Goal: Task Accomplishment & Management: Manage account settings

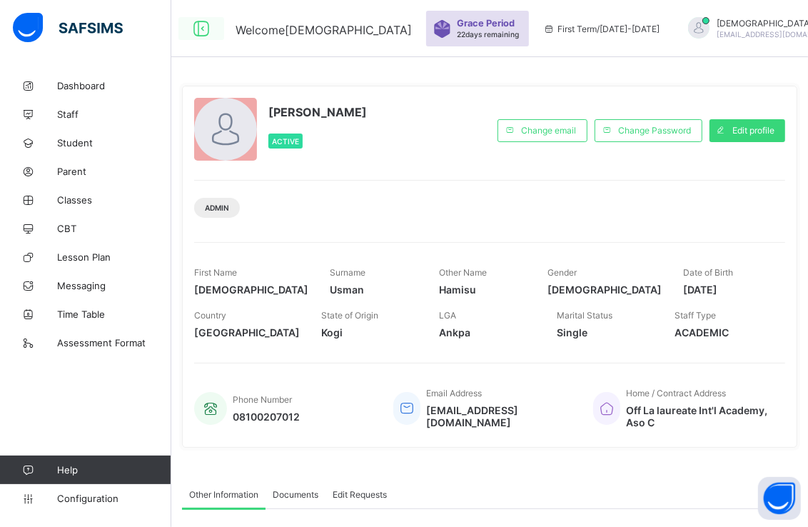
click at [200, 31] on icon at bounding box center [201, 29] width 24 height 21
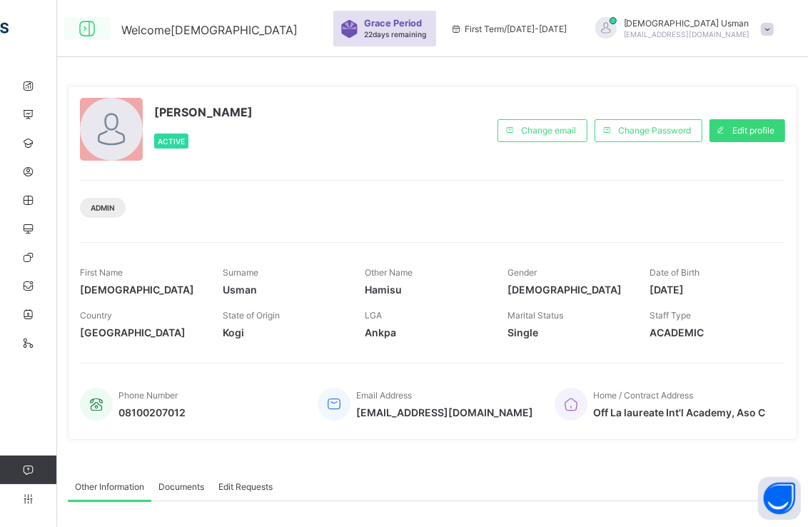
click at [200, 31] on span "Welcome [DEMOGRAPHIC_DATA]" at bounding box center [209, 30] width 176 height 14
click at [83, 29] on icon at bounding box center [87, 29] width 24 height 21
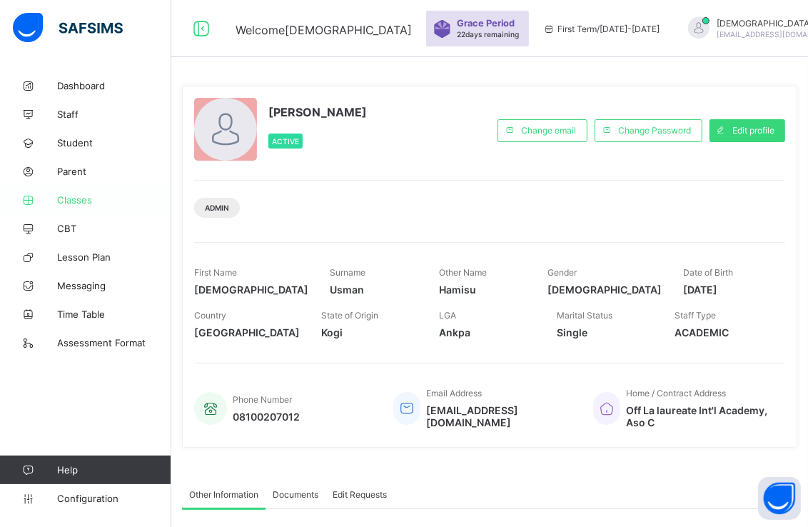
click at [81, 196] on span "Classes" at bounding box center [114, 199] width 114 height 11
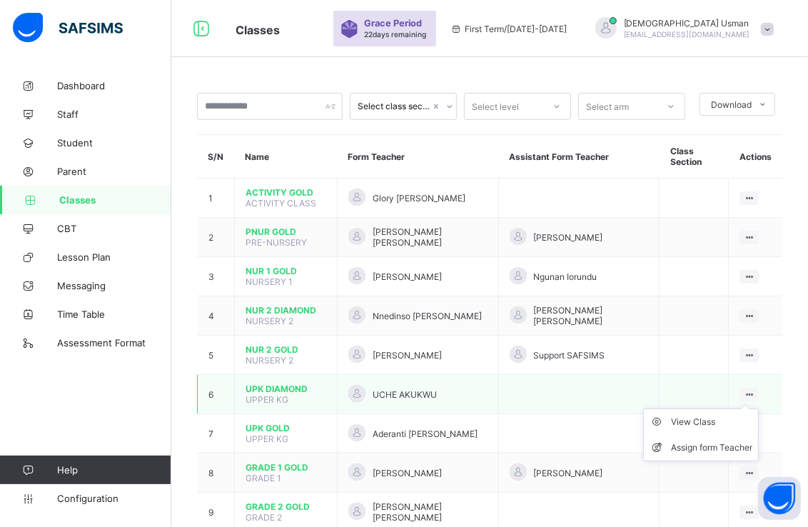
click at [759, 408] on ul "View Class Assign form Teacher" at bounding box center [701, 434] width 116 height 53
click at [712, 420] on div "View Class" at bounding box center [711, 422] width 81 height 14
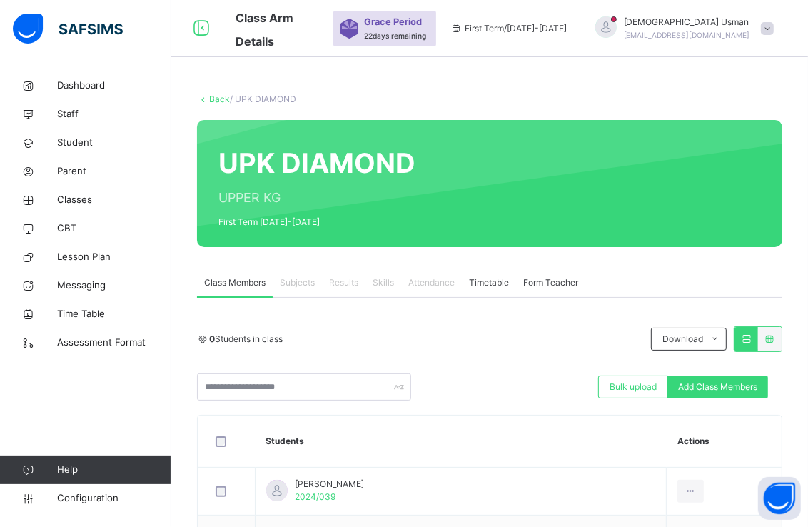
click at [258, 293] on div "Class Members" at bounding box center [235, 282] width 76 height 29
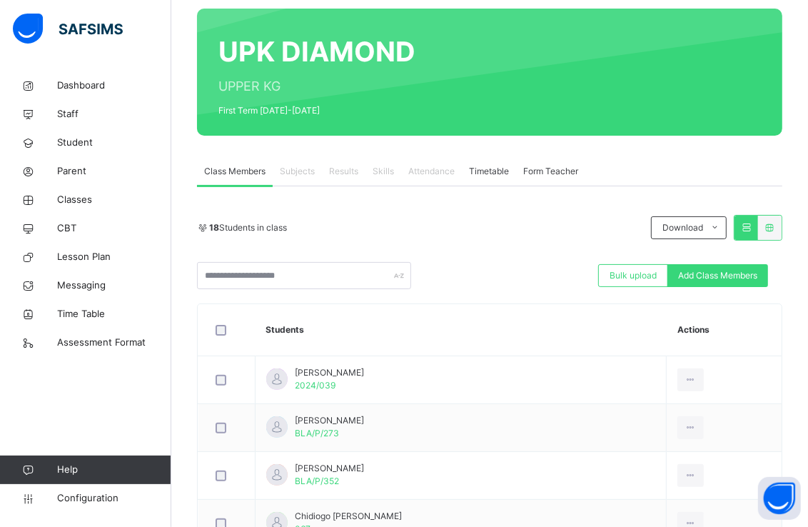
scroll to position [109, 0]
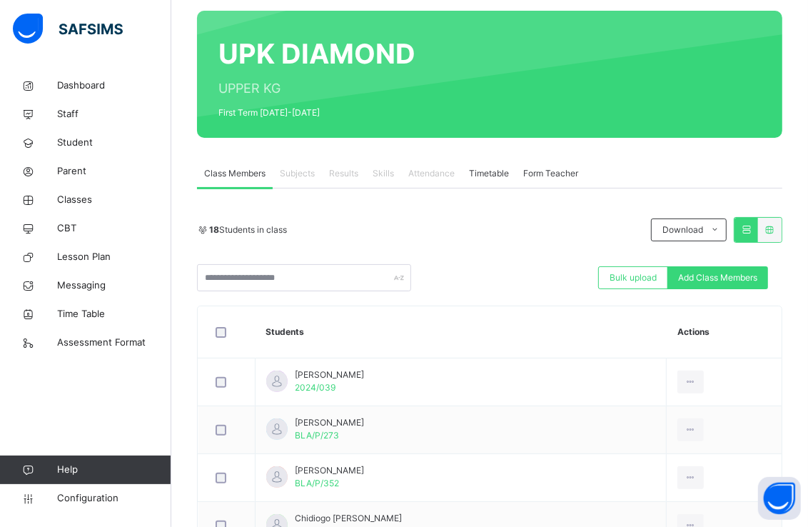
click at [752, 231] on icon at bounding box center [746, 229] width 12 height 11
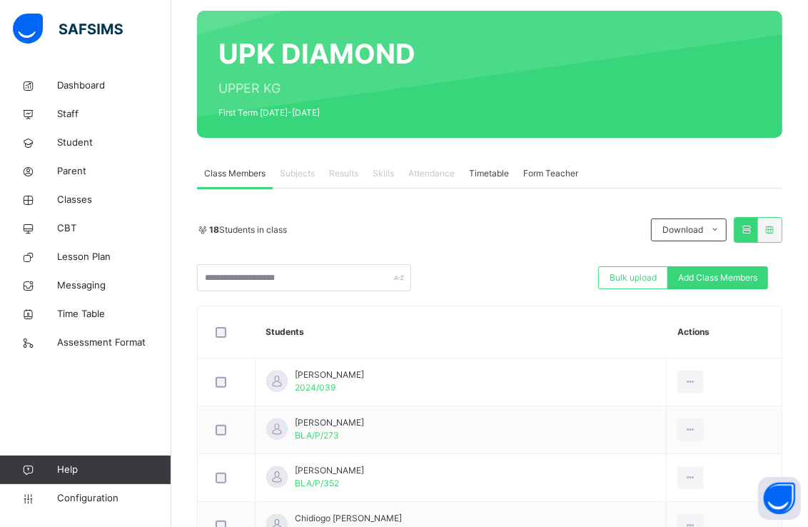
click at [776, 227] on icon at bounding box center [770, 229] width 12 height 11
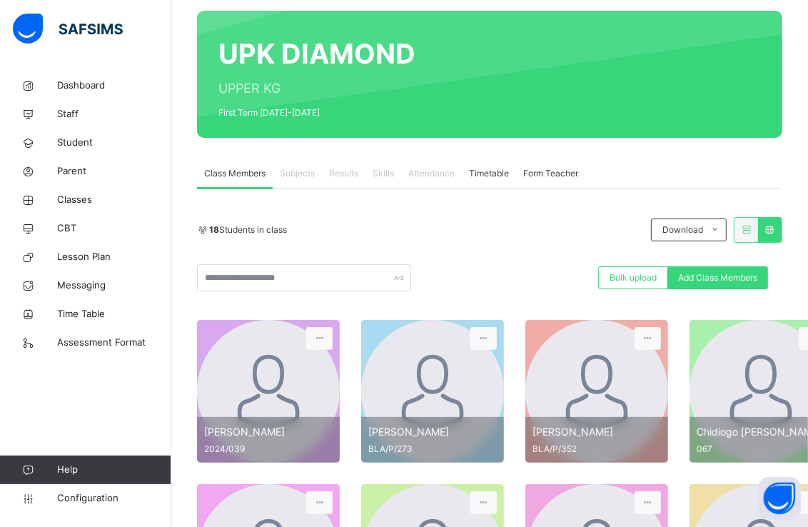
click at [776, 227] on icon at bounding box center [770, 229] width 12 height 11
click at [758, 223] on div at bounding box center [746, 230] width 24 height 24
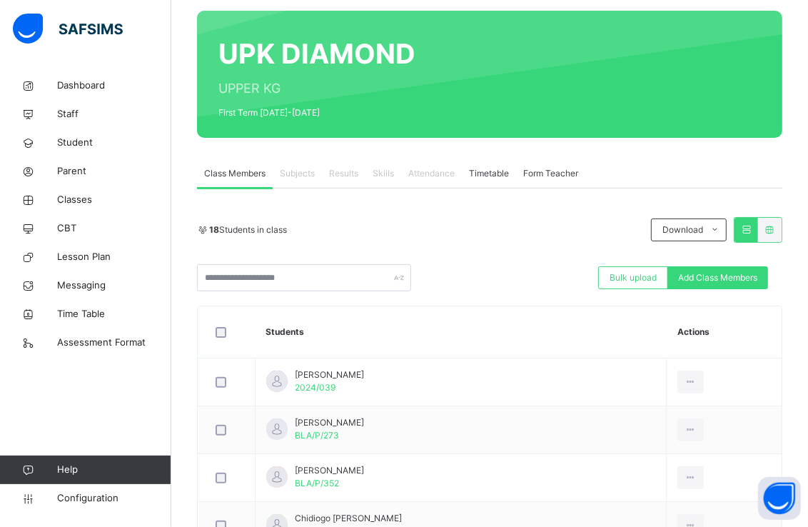
click at [302, 174] on span "Subjects" at bounding box center [297, 173] width 35 height 13
drag, startPoint x: 302, startPoint y: 174, endPoint x: 300, endPoint y: 187, distance: 12.9
click at [300, 187] on div "Subjects" at bounding box center [297, 173] width 49 height 29
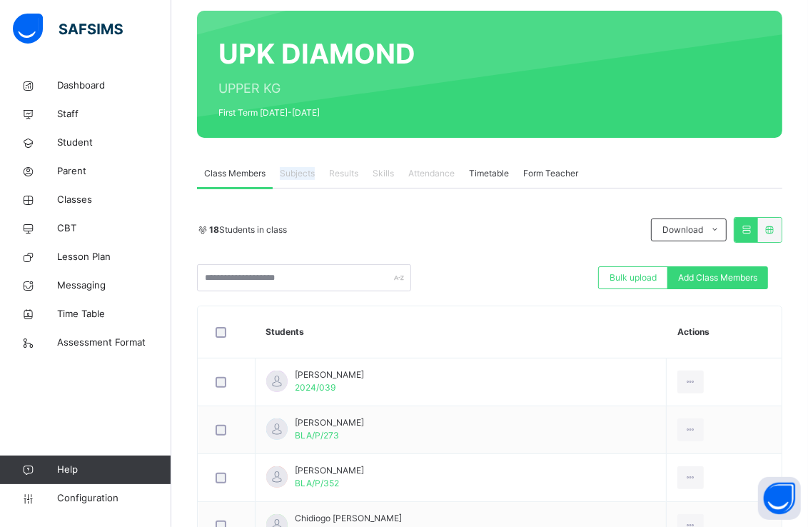
drag, startPoint x: 300, startPoint y: 187, endPoint x: 300, endPoint y: 176, distance: 11.4
click at [300, 176] on span "Subjects" at bounding box center [297, 173] width 35 height 13
drag, startPoint x: 300, startPoint y: 176, endPoint x: 325, endPoint y: 217, distance: 48.3
click at [325, 217] on div "18 Students in class Download Pdf Report Excel Report" at bounding box center [489, 230] width 585 height 26
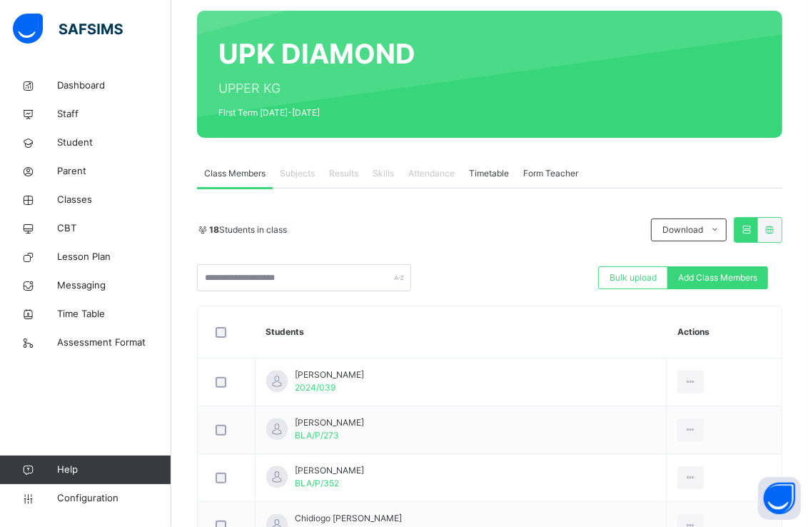
click at [246, 186] on div "Class Members" at bounding box center [235, 173] width 76 height 29
click at [246, 173] on span "Class Members" at bounding box center [234, 173] width 61 height 13
click at [102, 201] on span "Classes" at bounding box center [114, 200] width 114 height 14
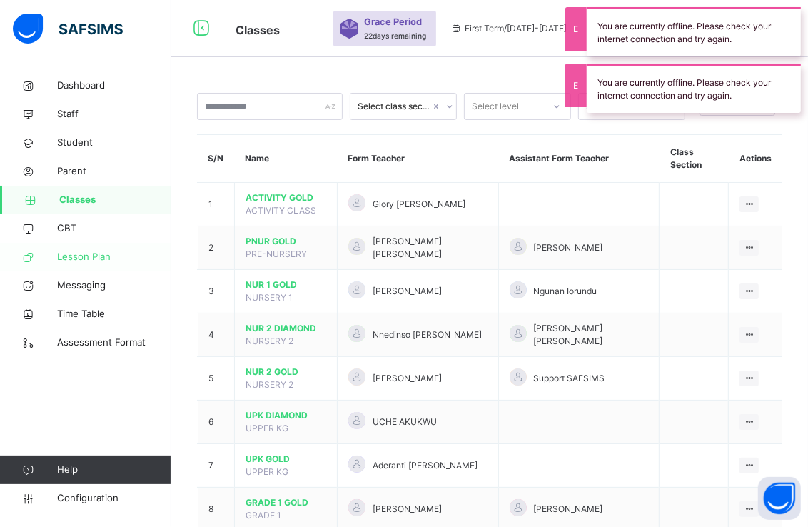
scroll to position [79, 0]
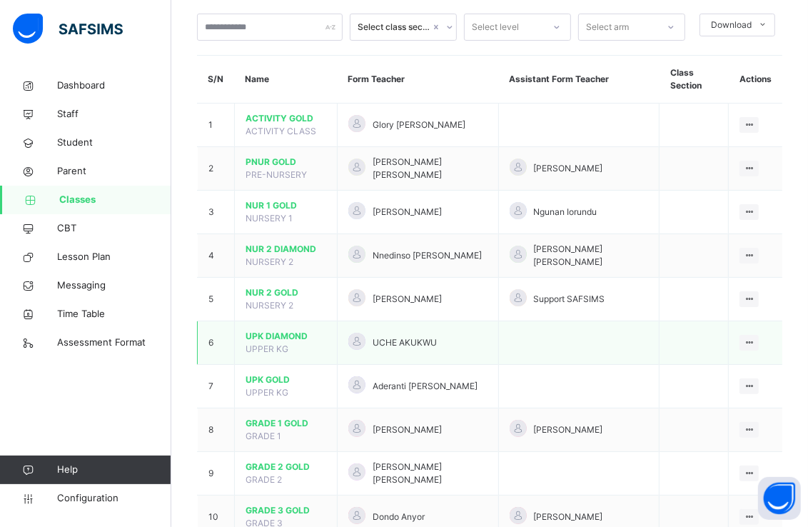
click at [451, 345] on div "UCHE AKUKWU" at bounding box center [417, 343] width 139 height 21
click at [759, 358] on ul "View Class Assign form Teacher" at bounding box center [701, 384] width 116 height 53
click at [739, 368] on div "View Class" at bounding box center [711, 371] width 81 height 14
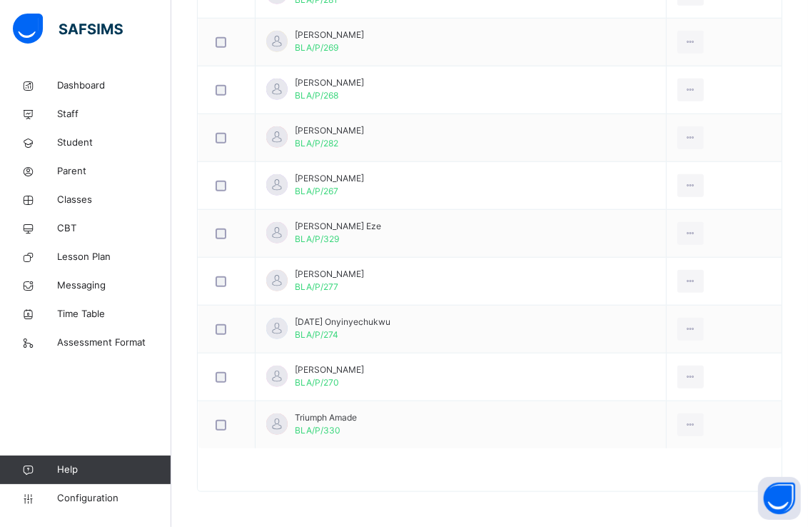
scroll to position [881, 0]
click at [109, 193] on span "Classes" at bounding box center [114, 200] width 114 height 14
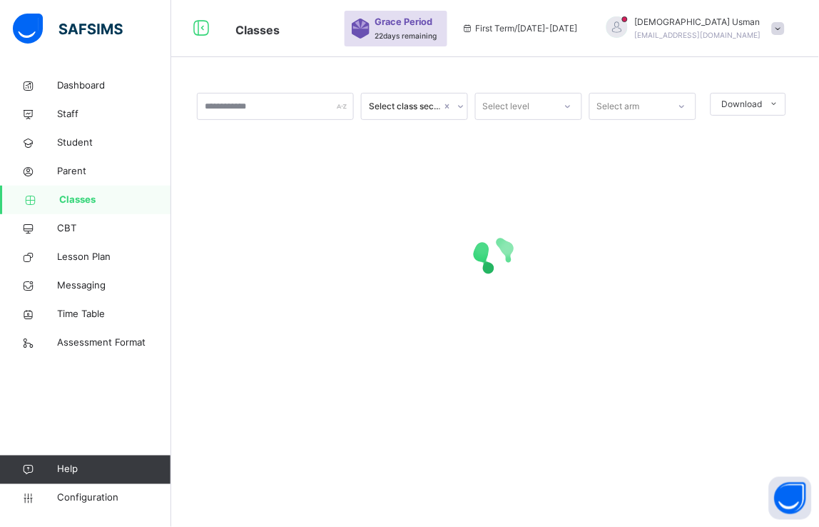
click at [109, 193] on span "Classes" at bounding box center [115, 200] width 112 height 14
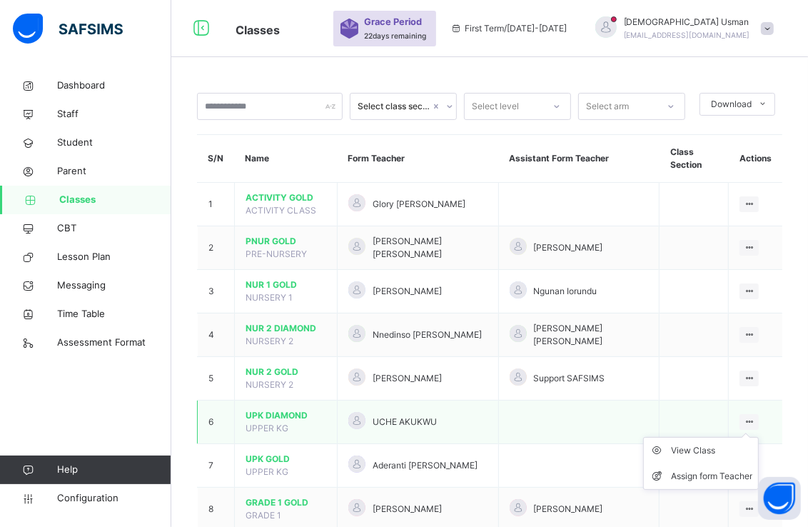
click at [759, 420] on div at bounding box center [748, 422] width 19 height 16
click at [728, 450] on div "View Class" at bounding box center [711, 450] width 81 height 14
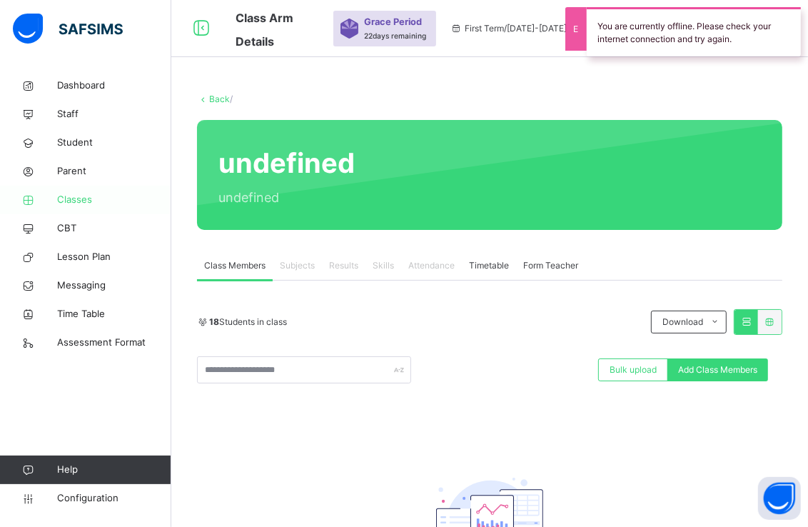
click at [86, 193] on span "Classes" at bounding box center [114, 200] width 114 height 14
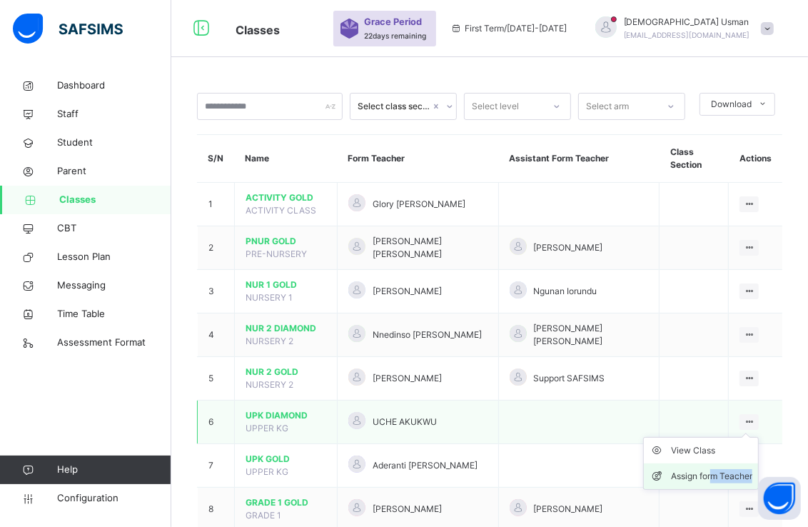
drag, startPoint x: 767, startPoint y: 424, endPoint x: 721, endPoint y: 476, distance: 69.8
click at [721, 476] on ul "View Class Assign form Teacher" at bounding box center [701, 463] width 116 height 53
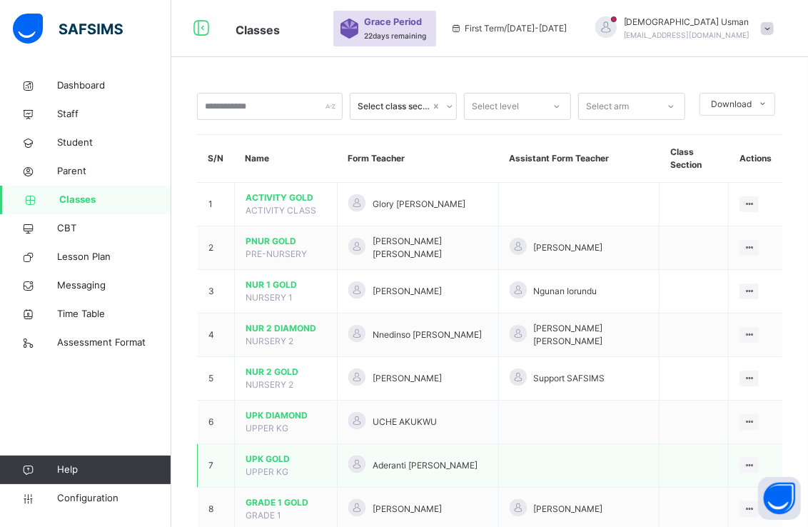
drag, startPoint x: 721, startPoint y: 476, endPoint x: 687, endPoint y: 445, distance: 46.5
click at [687, 445] on td at bounding box center [693, 466] width 69 height 44
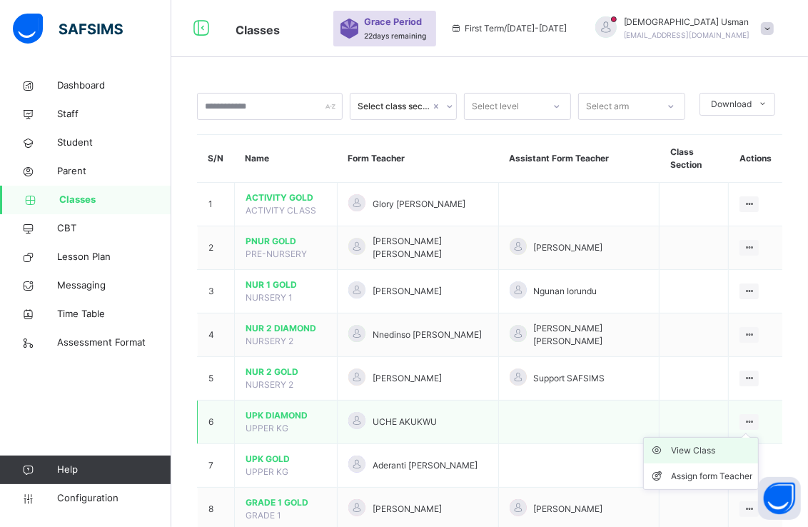
click at [699, 457] on div "View Class" at bounding box center [711, 450] width 81 height 14
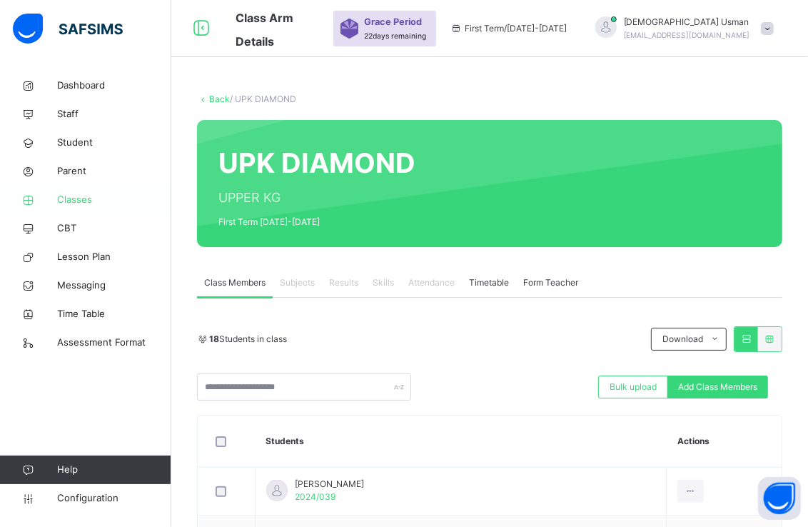
click at [81, 198] on span "Classes" at bounding box center [114, 200] width 114 height 14
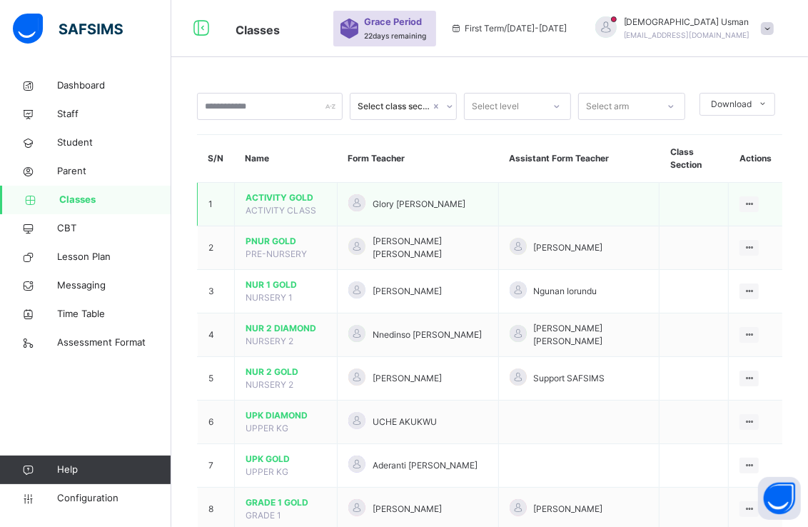
click at [632, 200] on td at bounding box center [578, 205] width 161 height 44
click at [647, 218] on td at bounding box center [578, 205] width 161 height 44
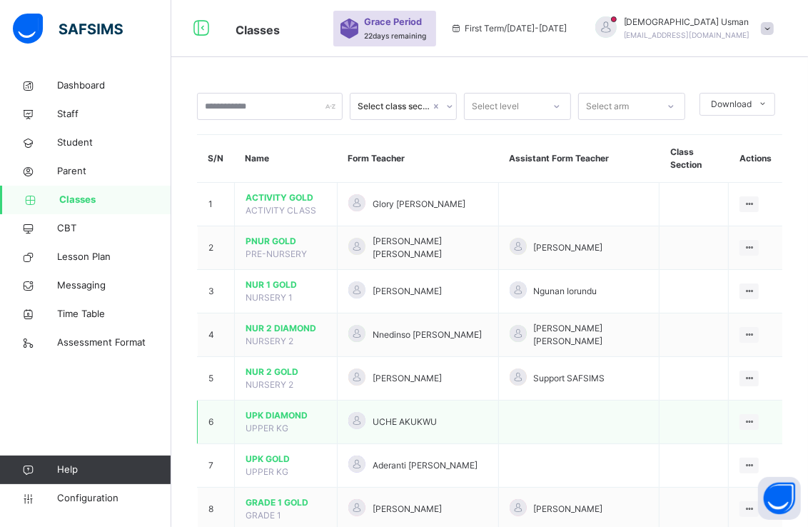
click at [272, 419] on span "UPK DIAMOND" at bounding box center [286, 415] width 81 height 13
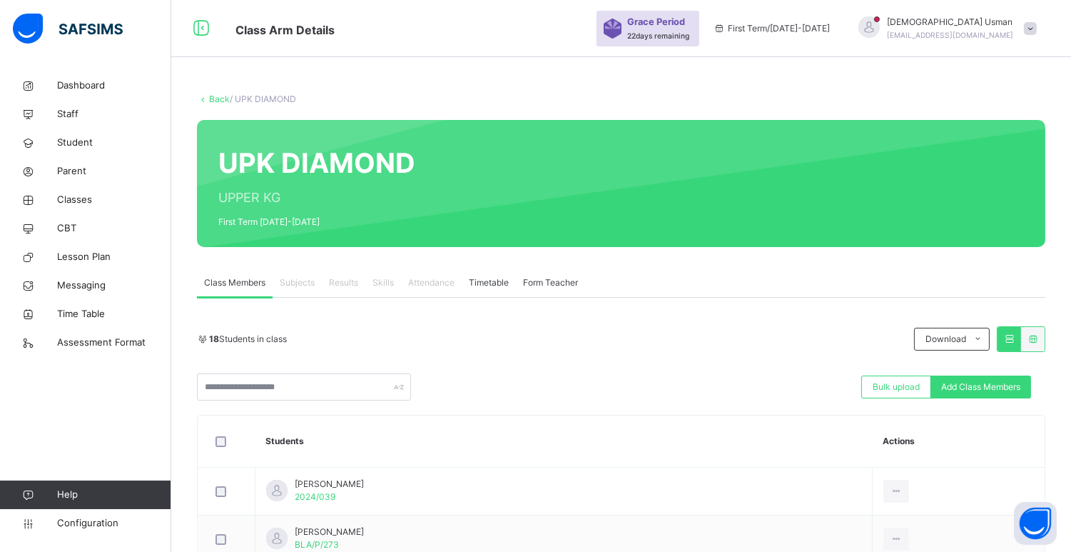
click at [807, 25] on span at bounding box center [1030, 28] width 13 height 13
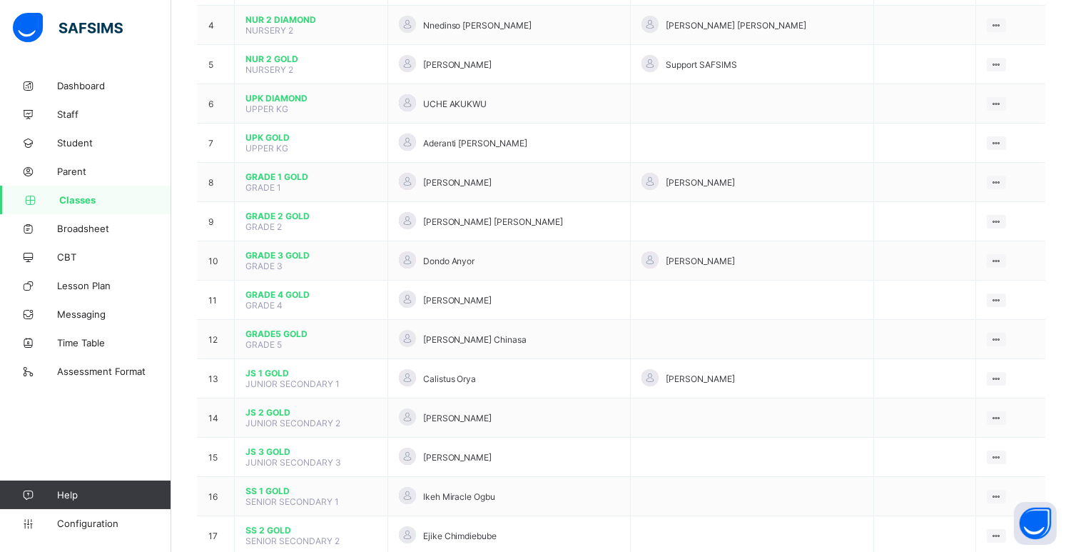
scroll to position [345, 0]
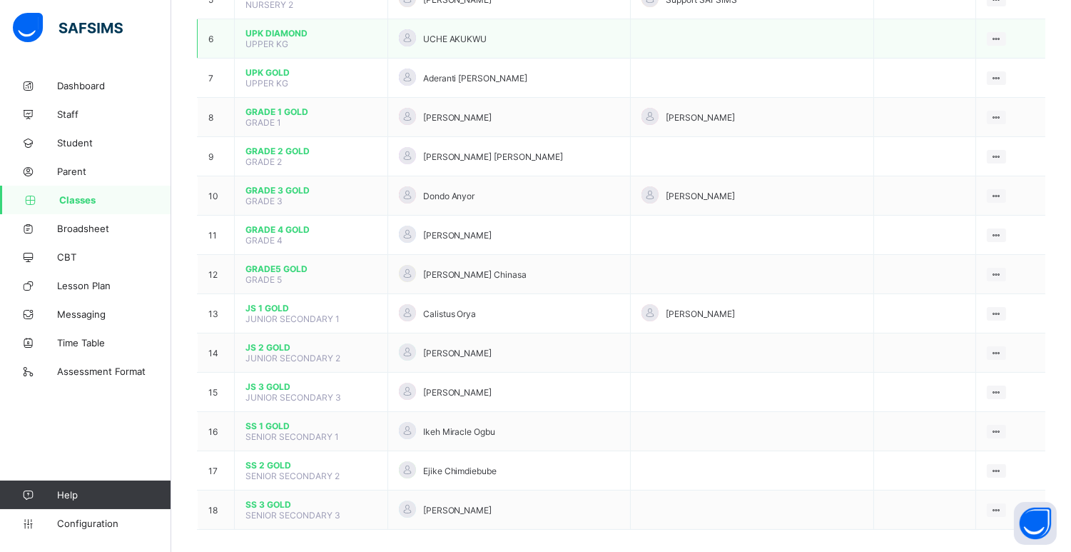
click at [265, 28] on span "UPK DIAMOND" at bounding box center [311, 33] width 131 height 11
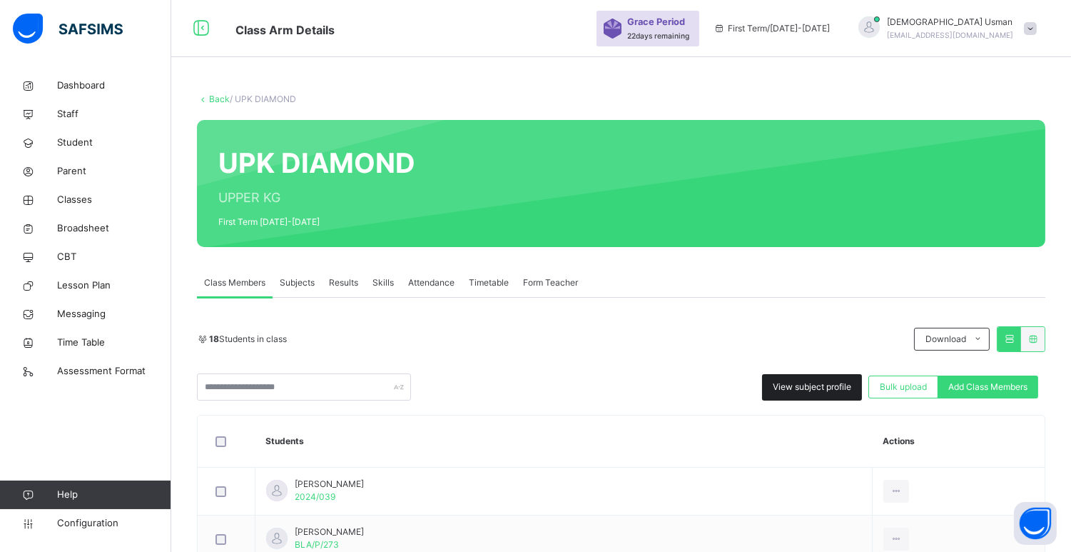
click at [822, 378] on div "View subject profile" at bounding box center [812, 387] width 100 height 26
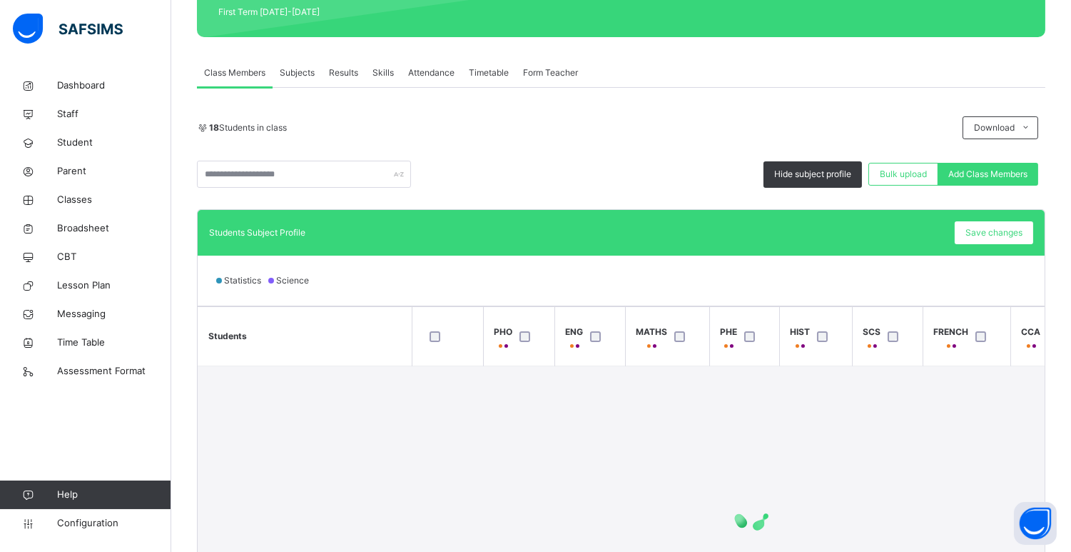
scroll to position [241, 0]
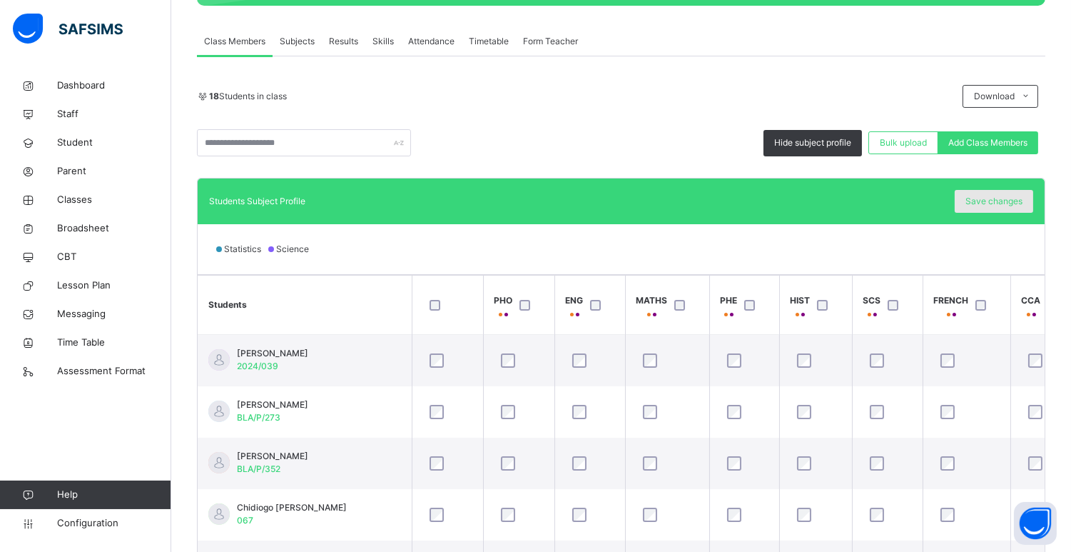
click at [991, 195] on span "Save changes" at bounding box center [994, 201] width 57 height 13
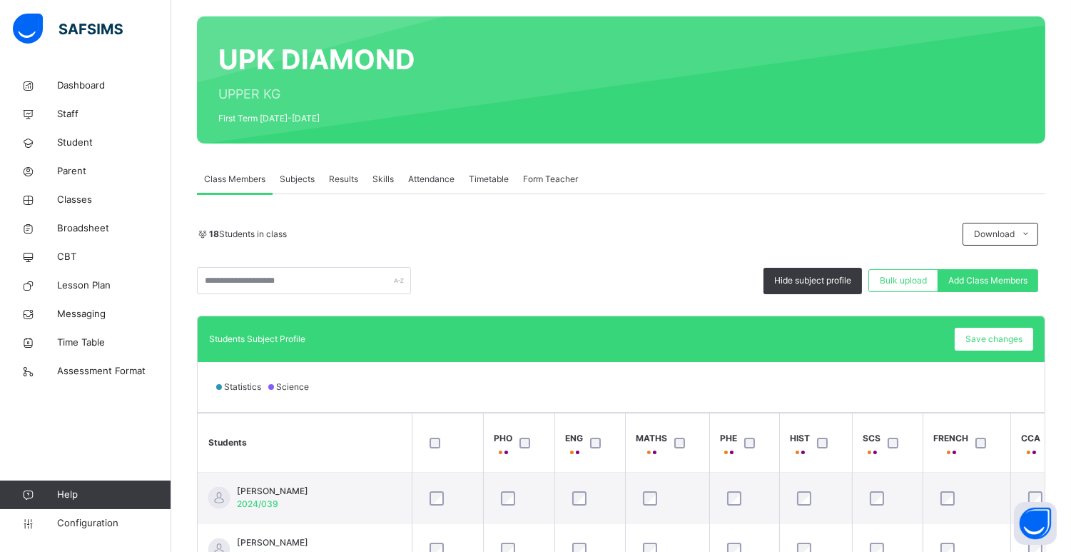
scroll to position [0, 0]
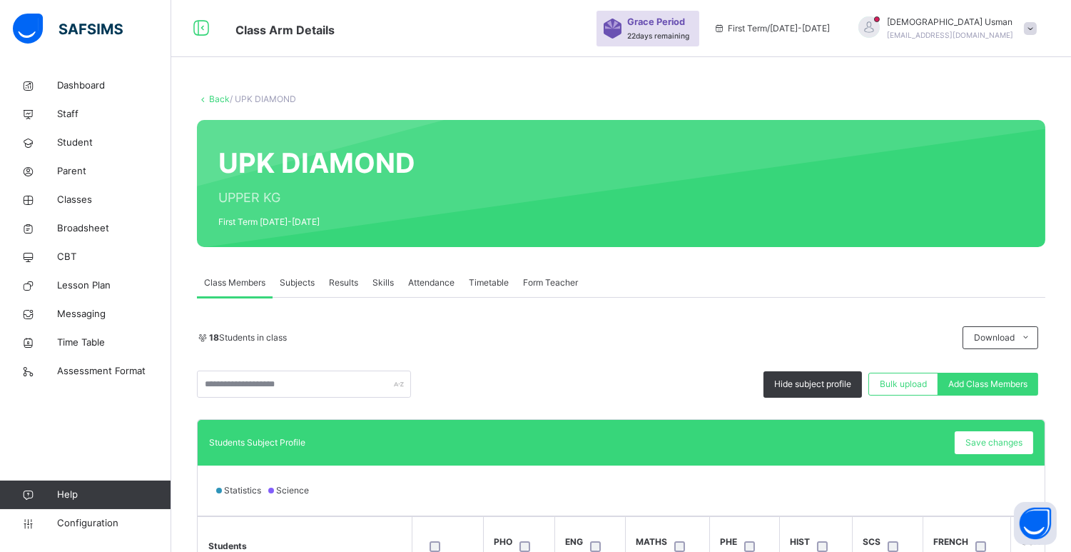
click at [216, 101] on link "Back" at bounding box center [219, 98] width 21 height 11
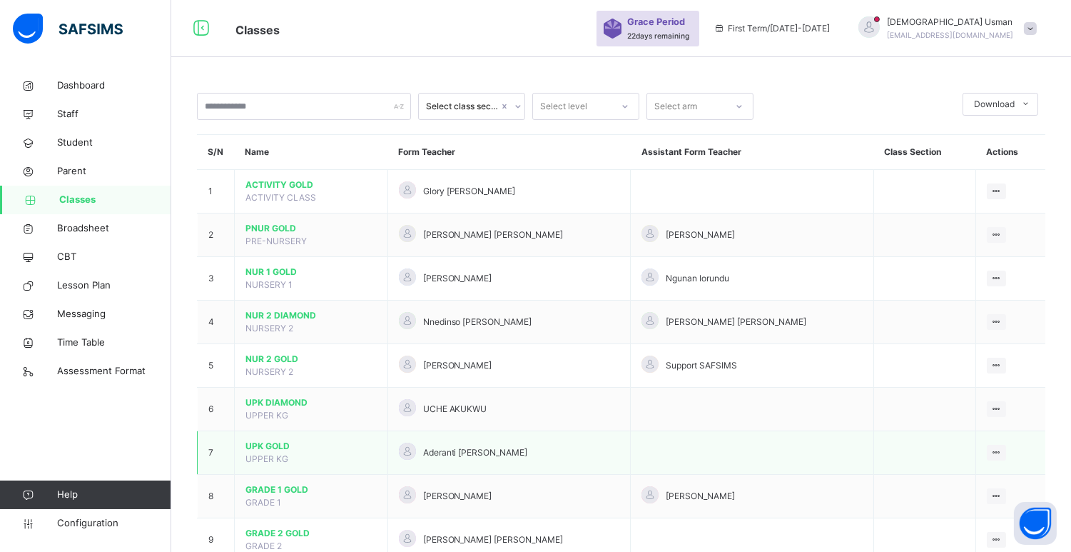
click at [273, 452] on td "UPK GOLD UPPER KG" at bounding box center [311, 453] width 153 height 44
click at [265, 446] on span "UPK GOLD" at bounding box center [311, 446] width 131 height 13
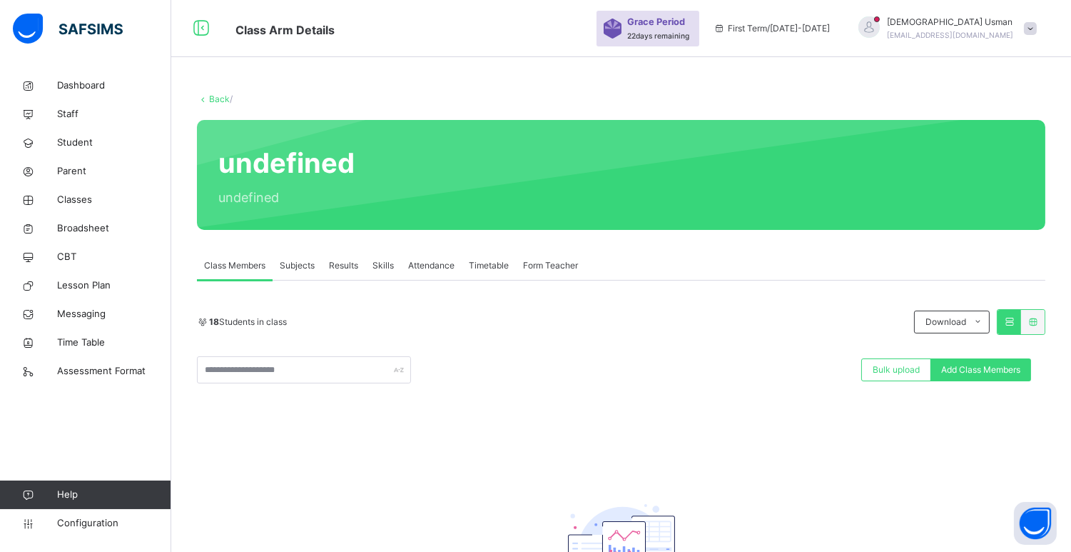
click at [307, 265] on span "Subjects" at bounding box center [297, 265] width 35 height 13
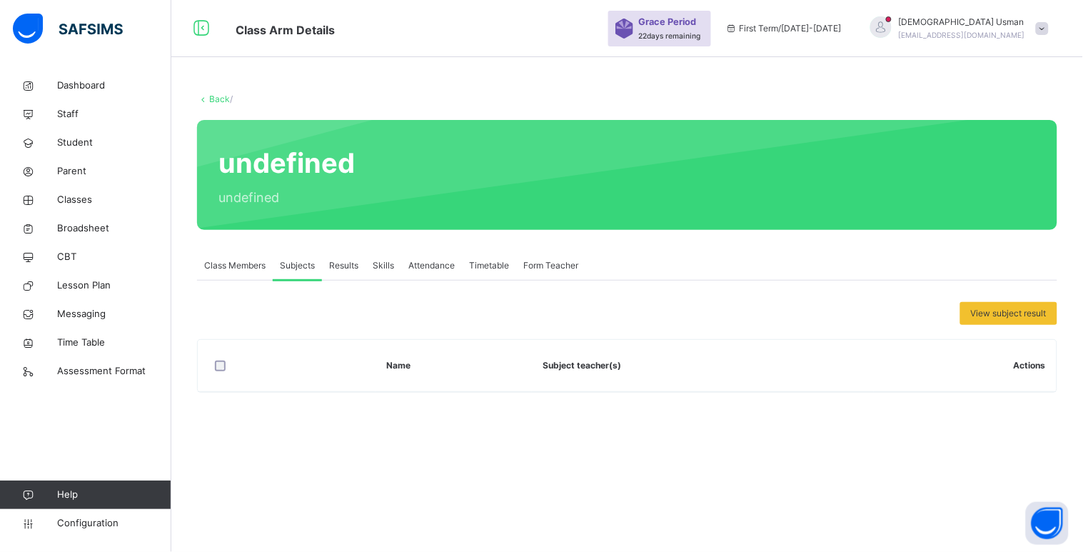
click at [346, 264] on span "Results" at bounding box center [343, 265] width 29 height 13
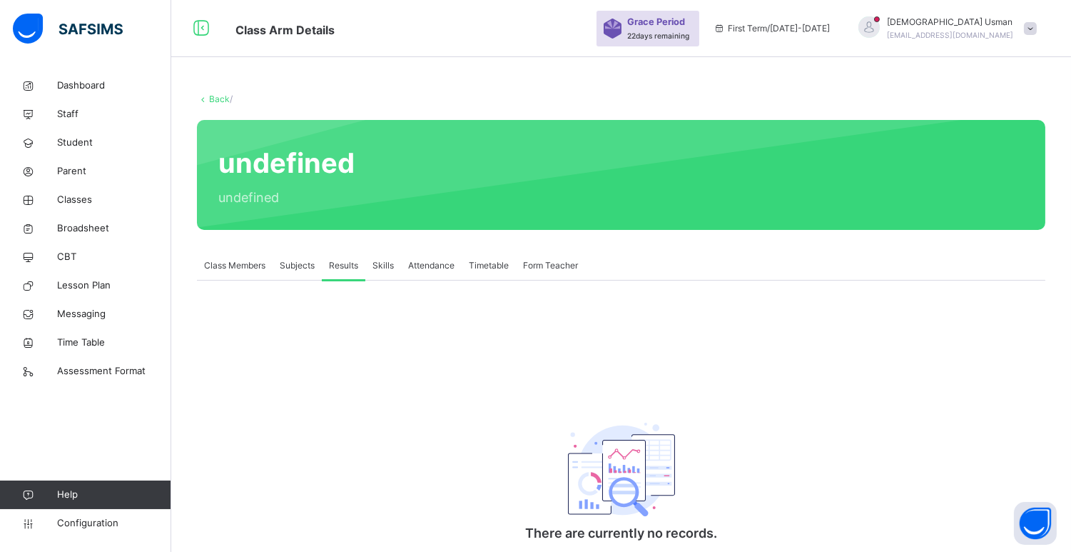
click at [241, 260] on span "Class Members" at bounding box center [234, 265] width 61 height 13
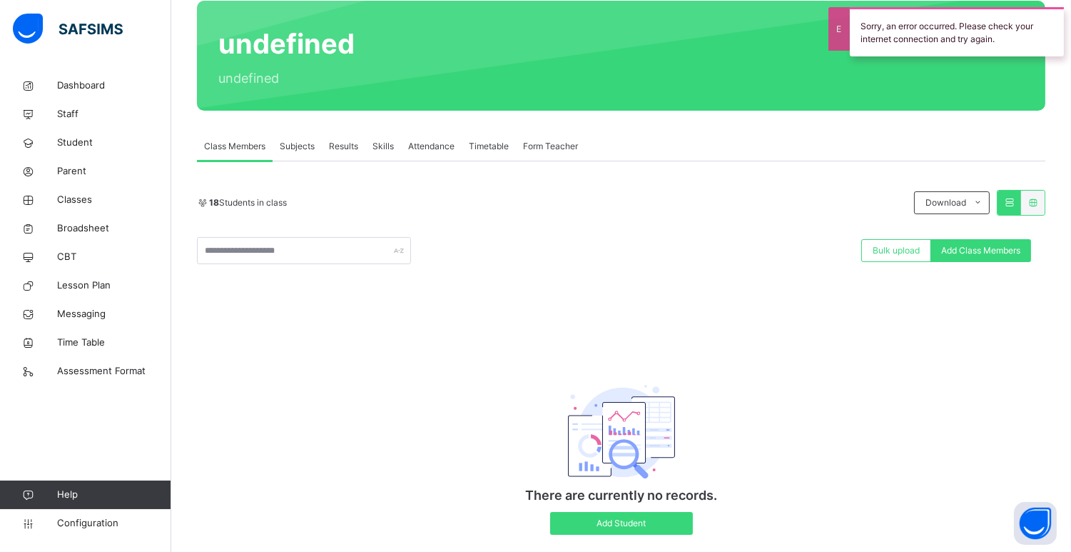
scroll to position [153, 0]
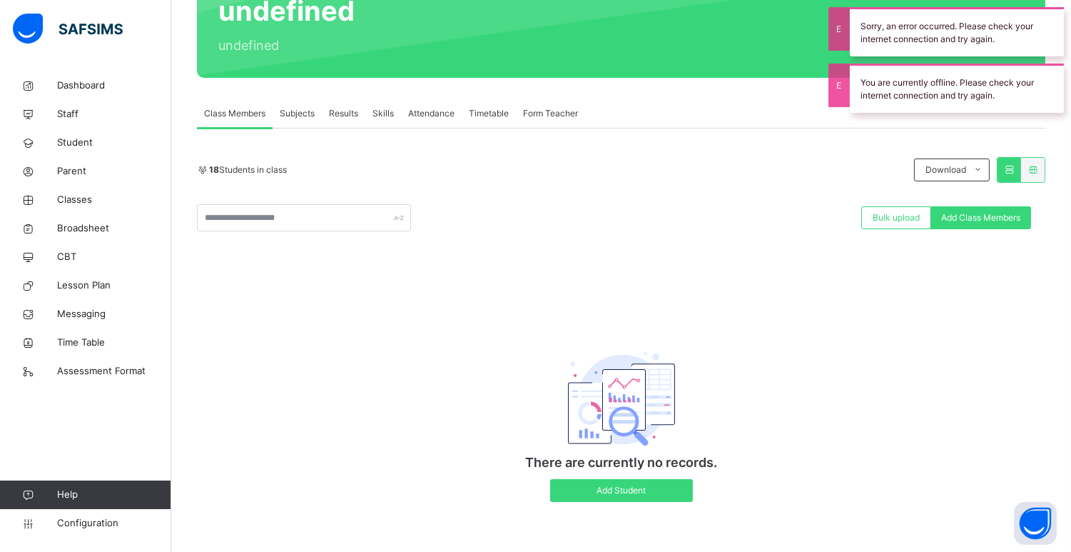
click at [682, 209] on div "Bulk upload Add Class Members" at bounding box center [621, 217] width 849 height 27
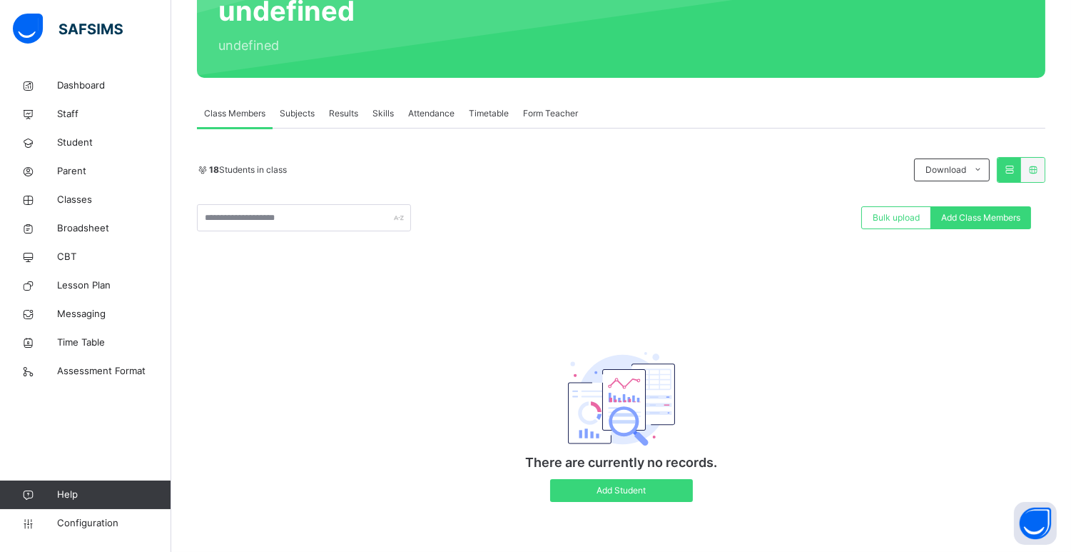
scroll to position [0, 0]
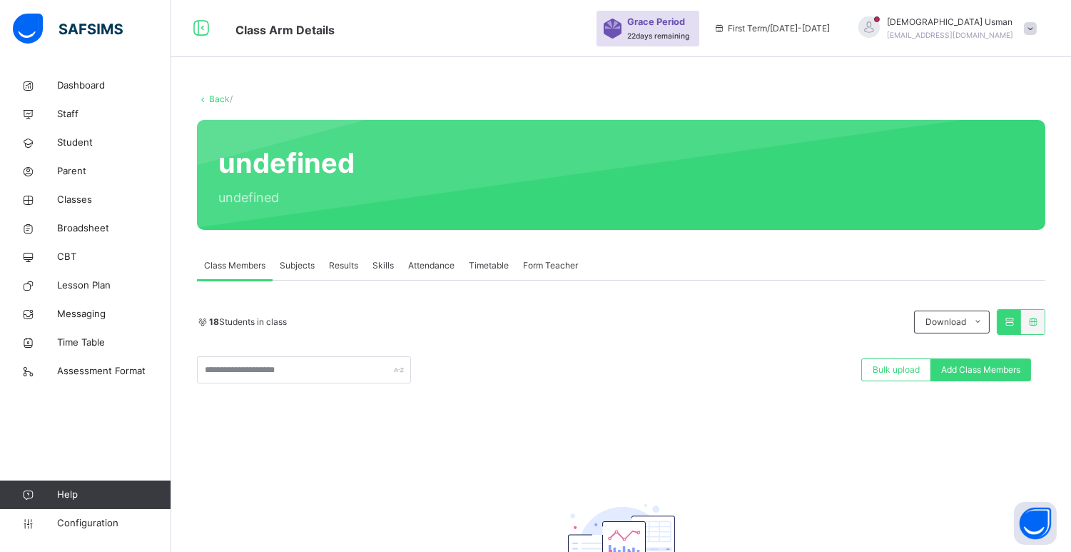
click at [614, 81] on div "Back / undefined undefined Class Members Subjects Results Skills Attendance Tim…" at bounding box center [621, 387] width 900 height 632
click at [1038, 38] on div "Muhammad Usman usmanmhdhamisu@gmail.com" at bounding box center [944, 29] width 200 height 26
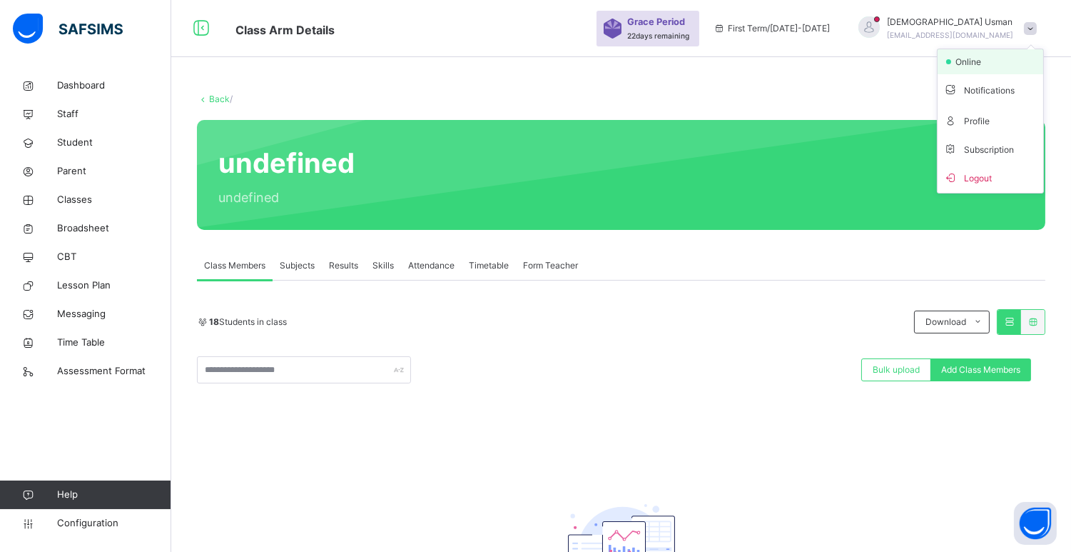
click at [991, 58] on span "online" at bounding box center [973, 62] width 36 height 13
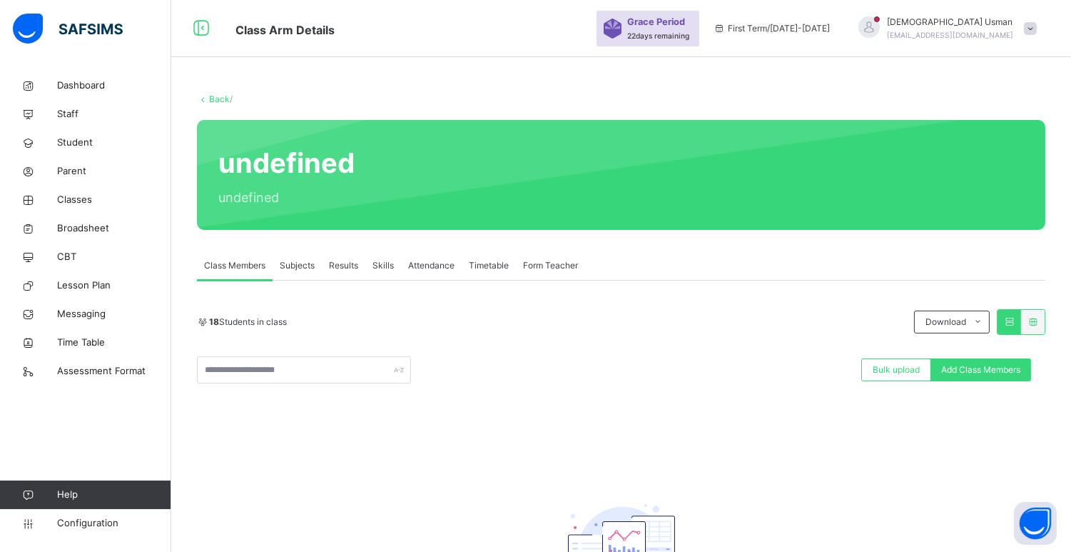
click at [971, 23] on span "Muhammad Usman" at bounding box center [950, 22] width 126 height 13
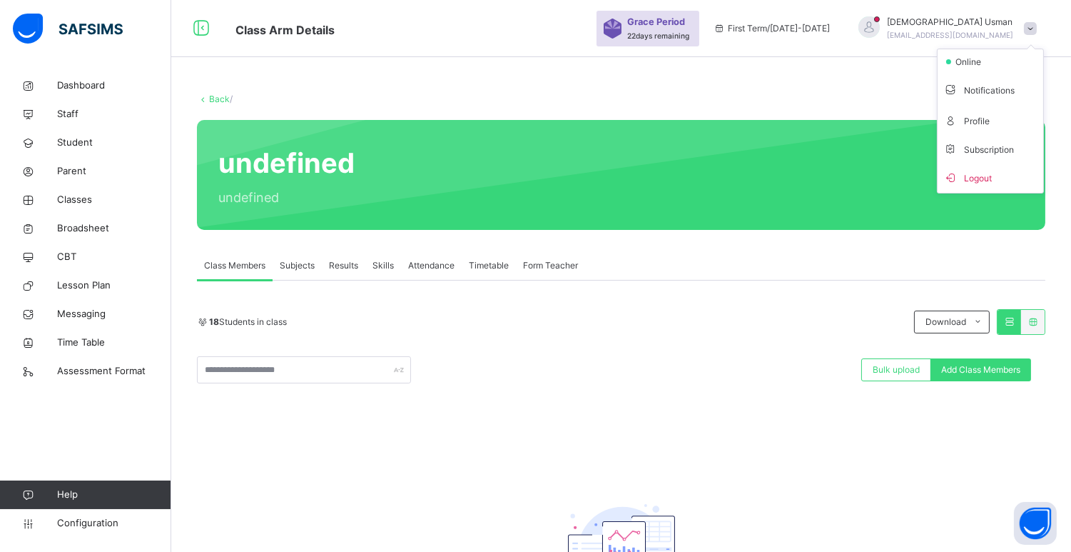
click at [881, 79] on div "Back / undefined undefined Class Members Subjects Results Skills Attendance Tim…" at bounding box center [621, 387] width 900 height 632
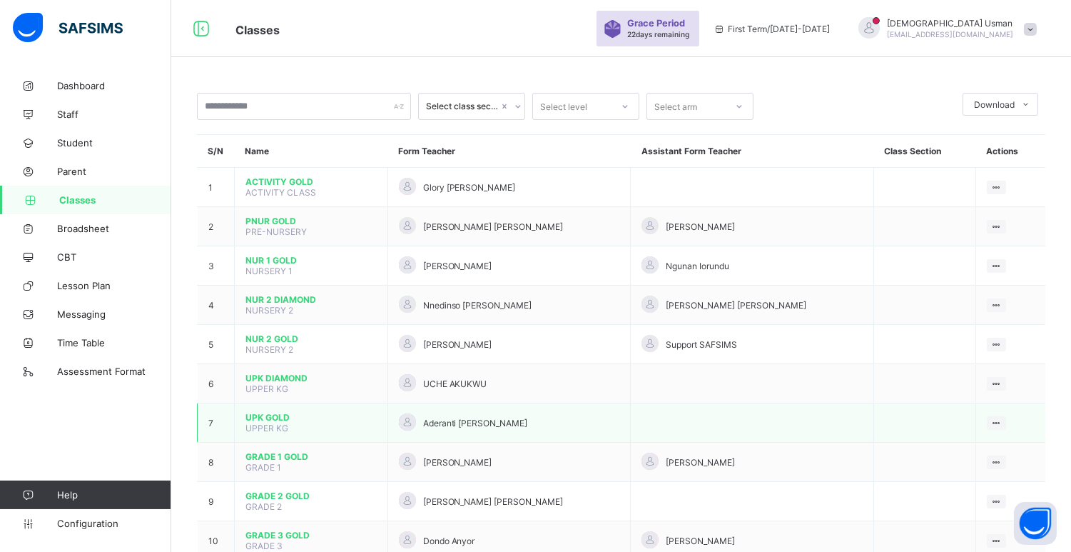
click at [271, 412] on span "UPK GOLD" at bounding box center [311, 417] width 131 height 11
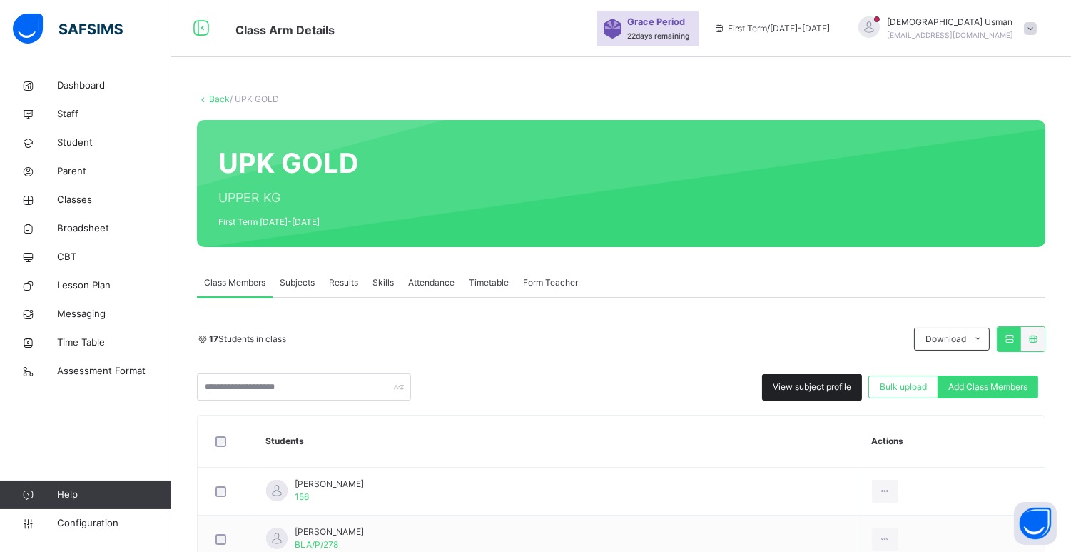
click at [850, 387] on span "View subject profile" at bounding box center [812, 386] width 79 height 13
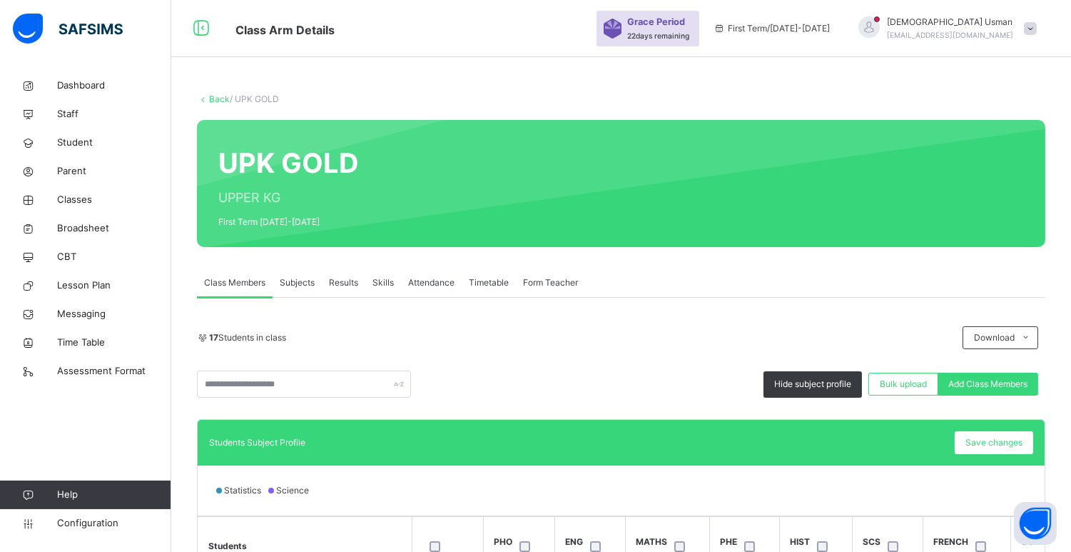
scroll to position [190, 0]
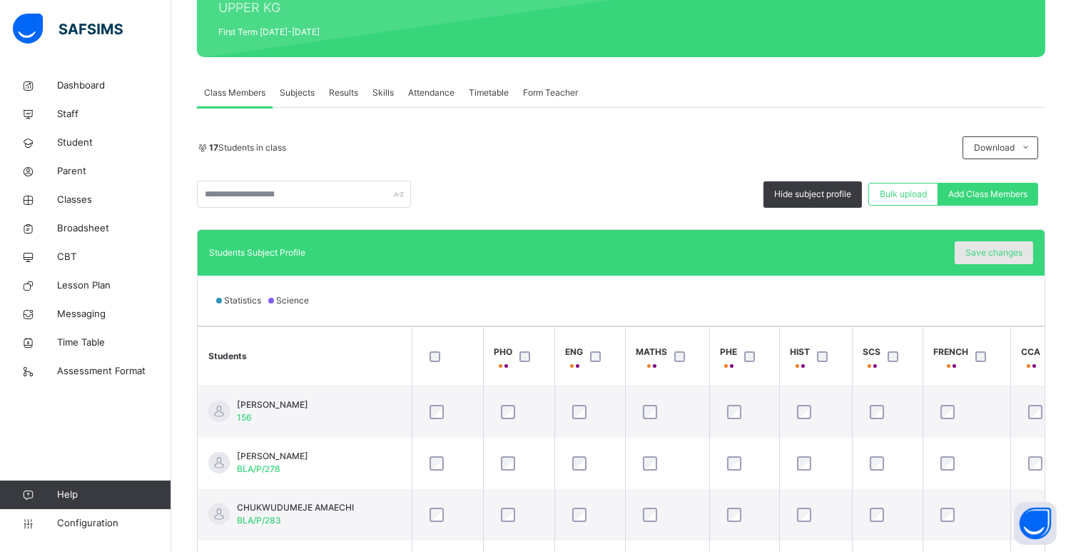
click at [1004, 254] on span "Save changes" at bounding box center [994, 252] width 57 height 13
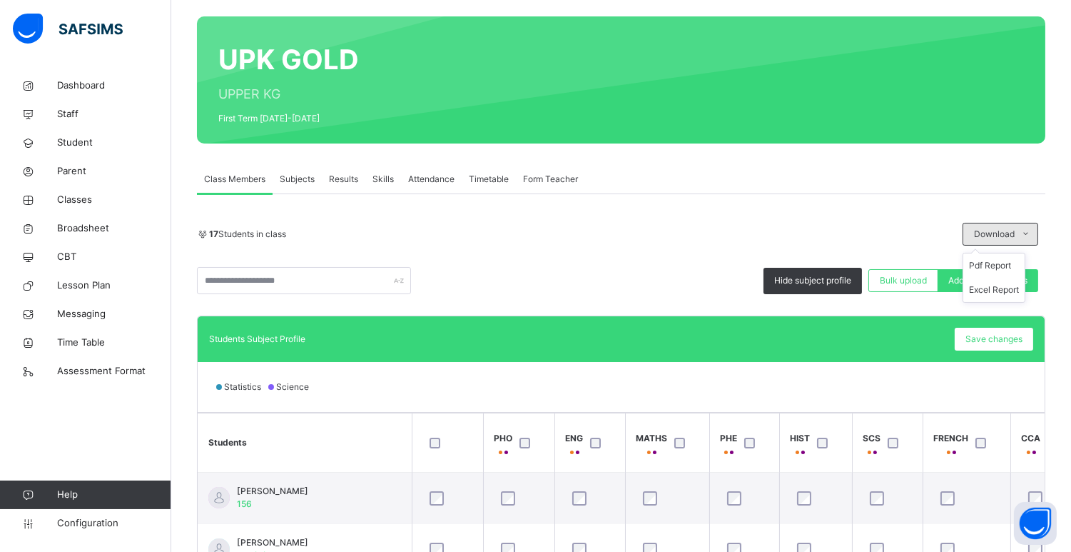
scroll to position [0, 0]
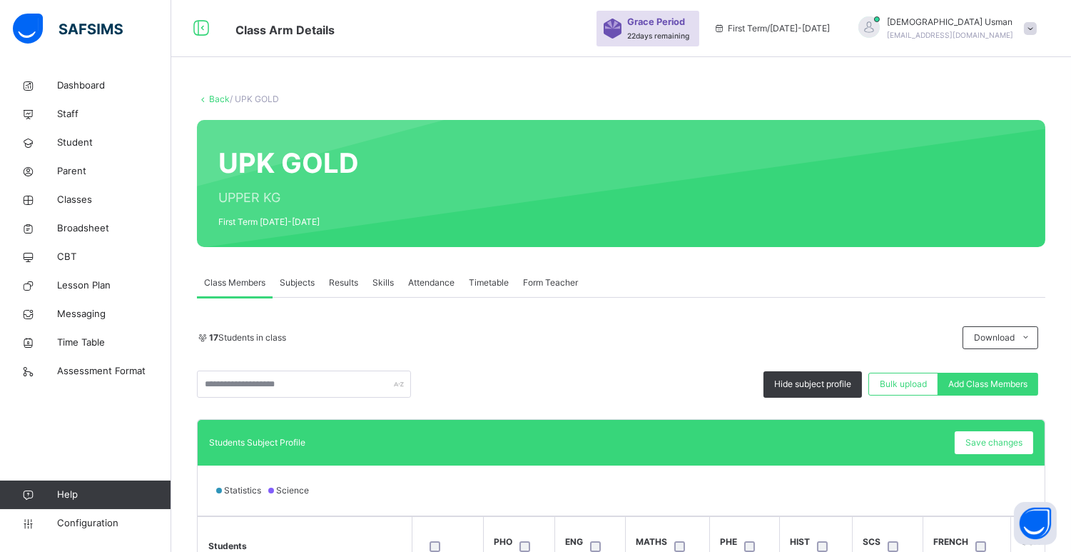
click at [214, 96] on link "Back" at bounding box center [219, 98] width 21 height 11
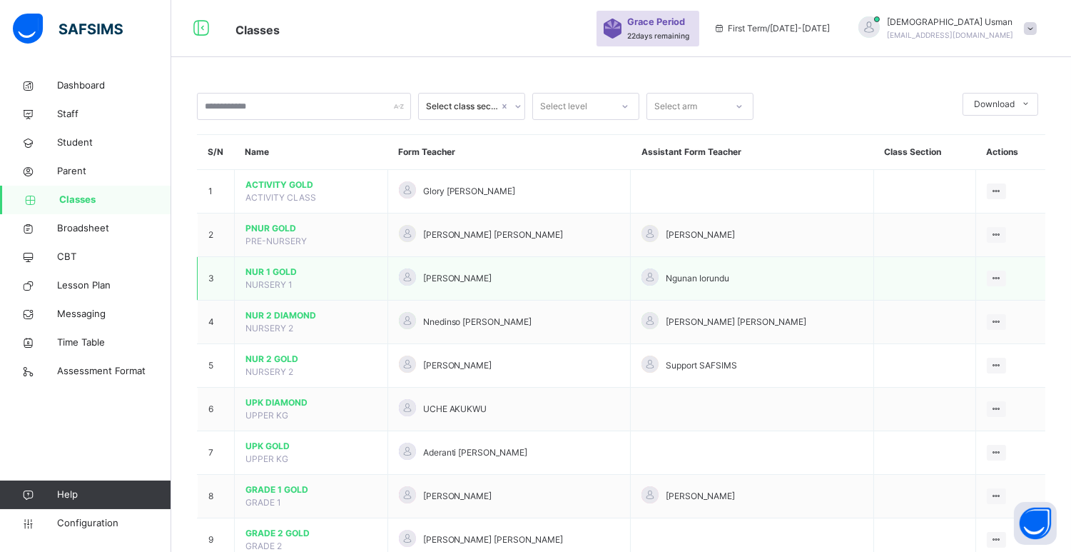
scroll to position [438, 0]
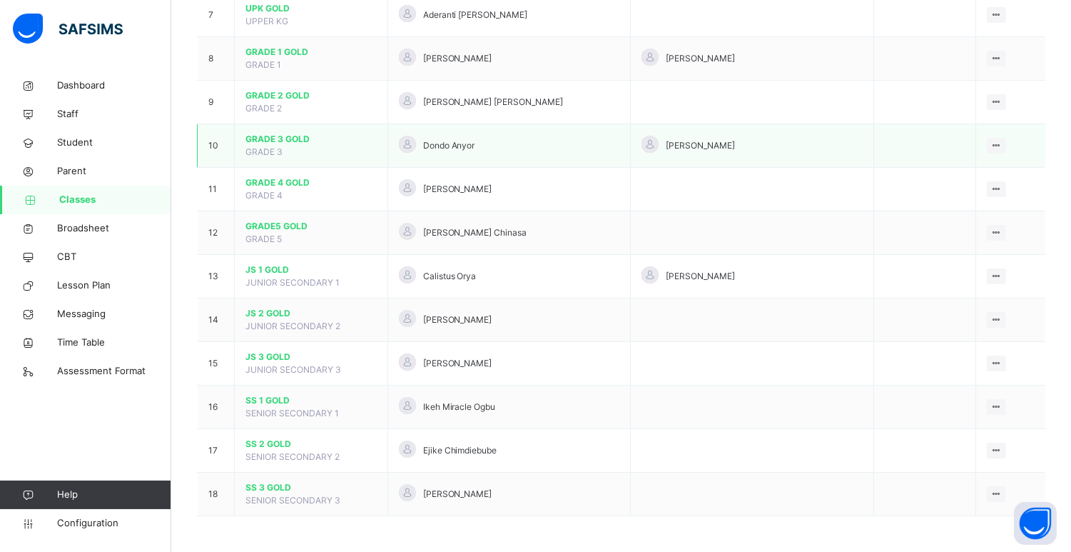
click at [283, 136] on span "GRADE 3 GOLD" at bounding box center [311, 139] width 131 height 13
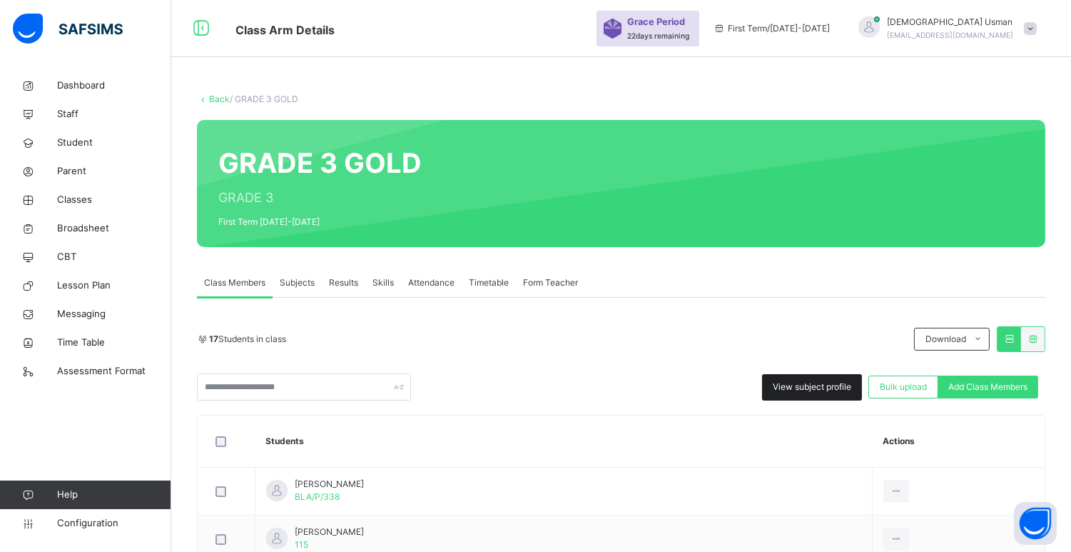
click at [801, 390] on span "View subject profile" at bounding box center [812, 386] width 79 height 13
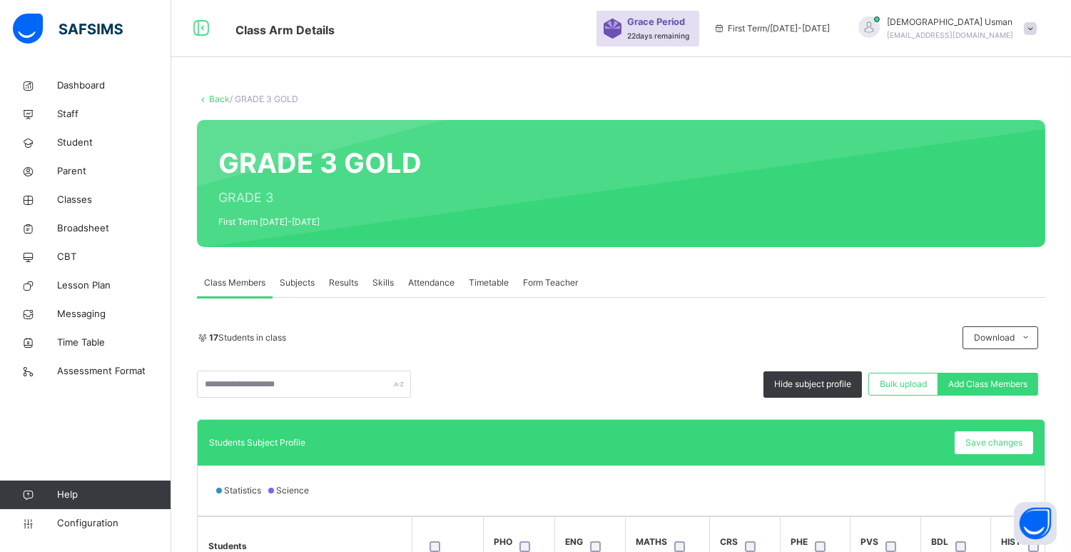
scroll to position [181, 0]
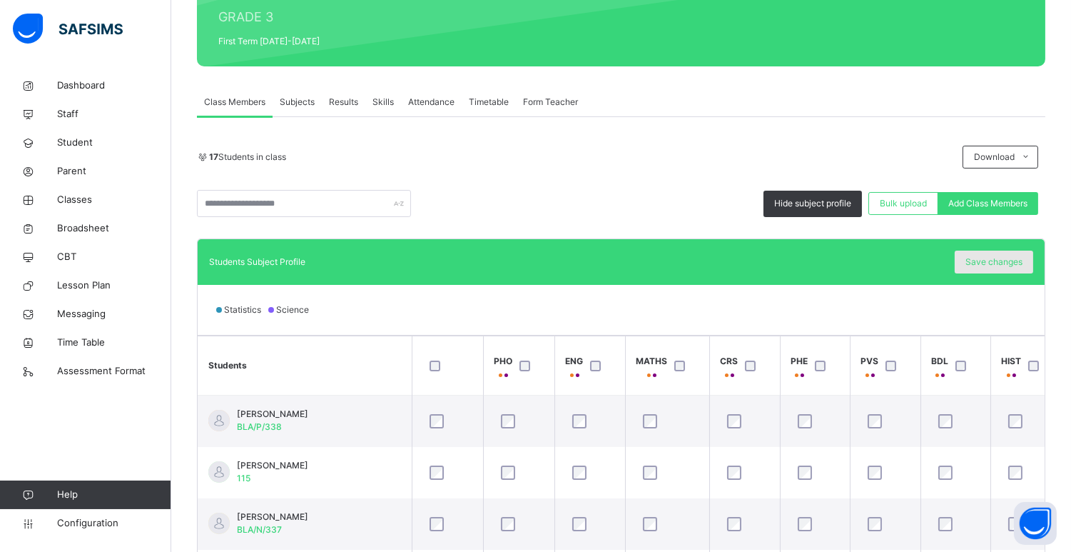
click at [997, 265] on span "Save changes" at bounding box center [994, 261] width 57 height 13
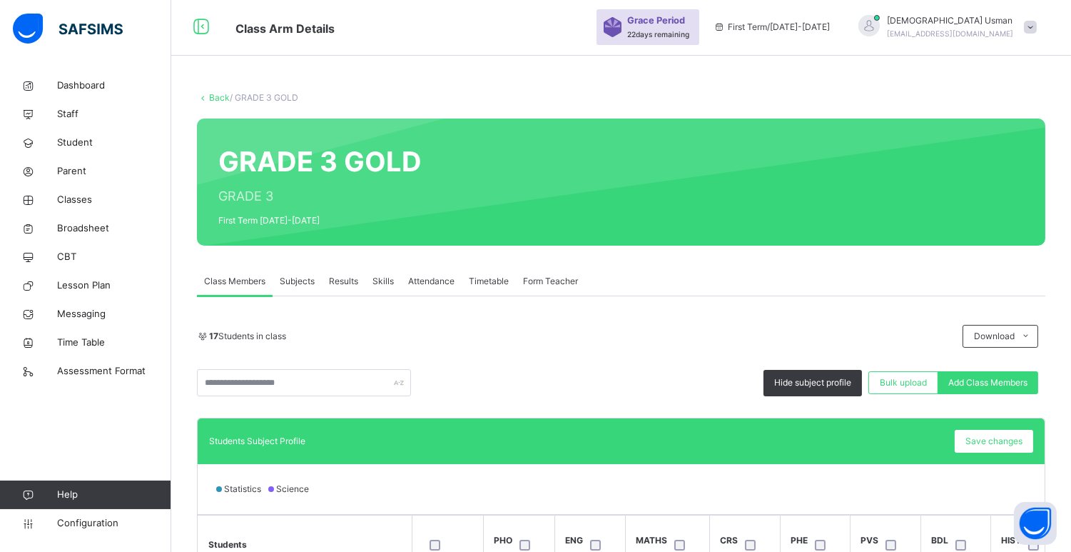
scroll to position [0, 0]
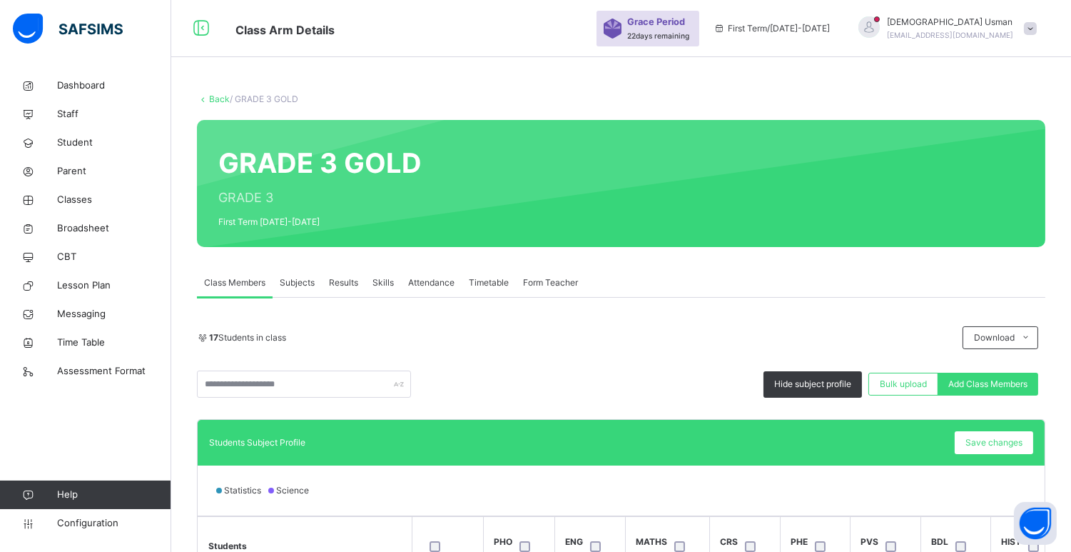
click at [219, 101] on link "Back" at bounding box center [219, 98] width 21 height 11
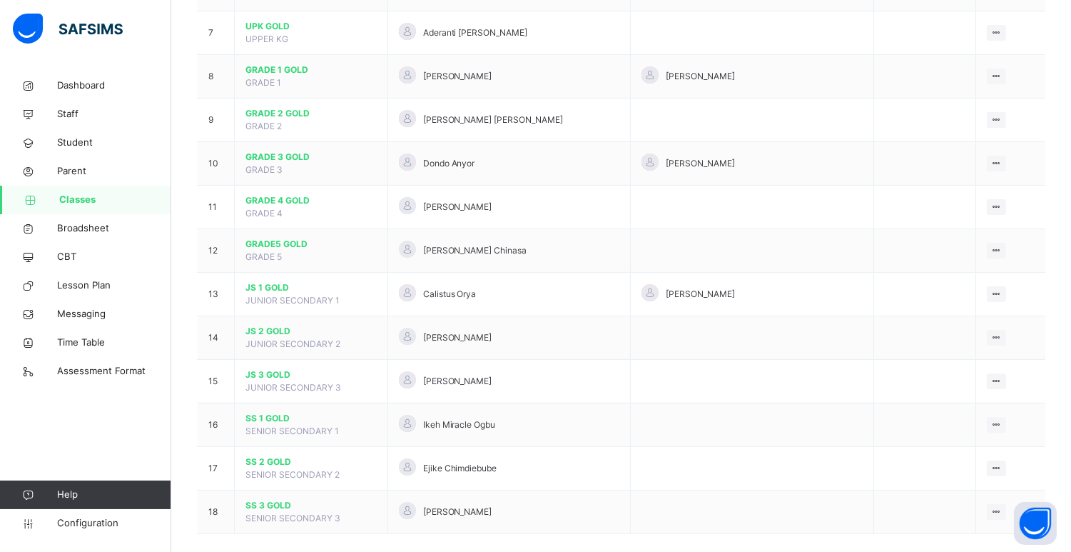
scroll to position [438, 0]
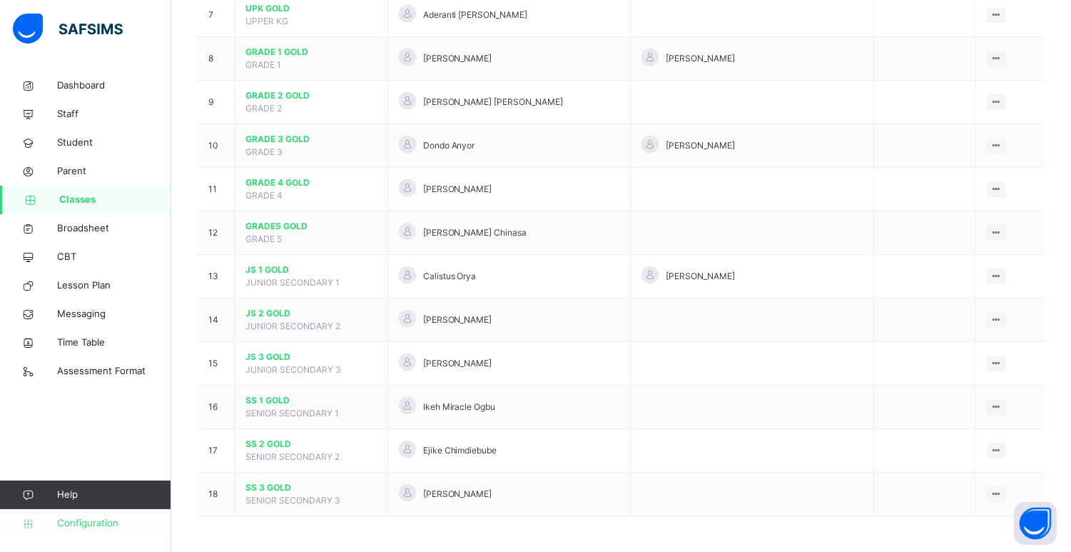
click at [80, 516] on span "Configuration" at bounding box center [113, 523] width 113 height 14
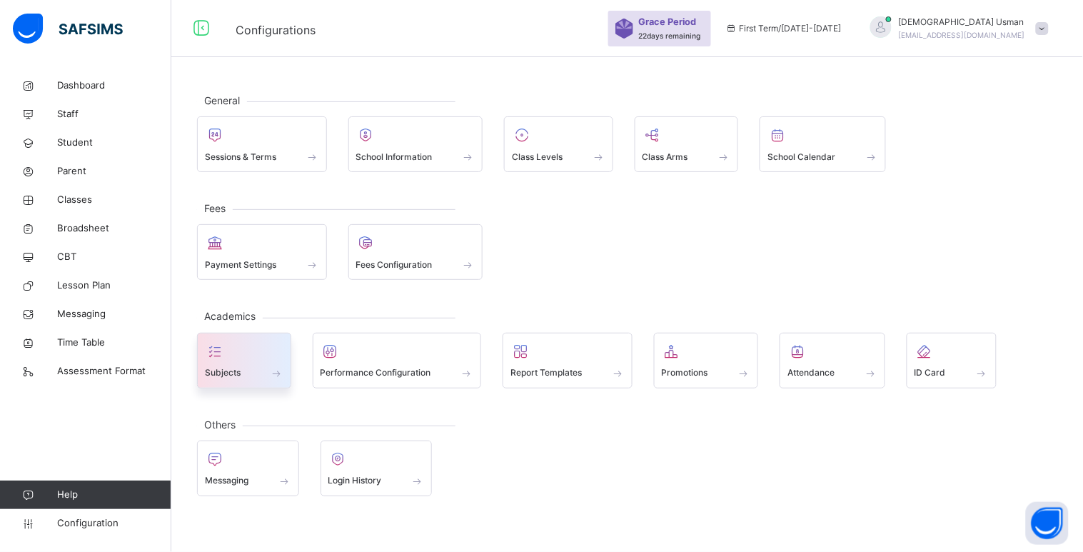
click at [262, 348] on div at bounding box center [244, 350] width 79 height 21
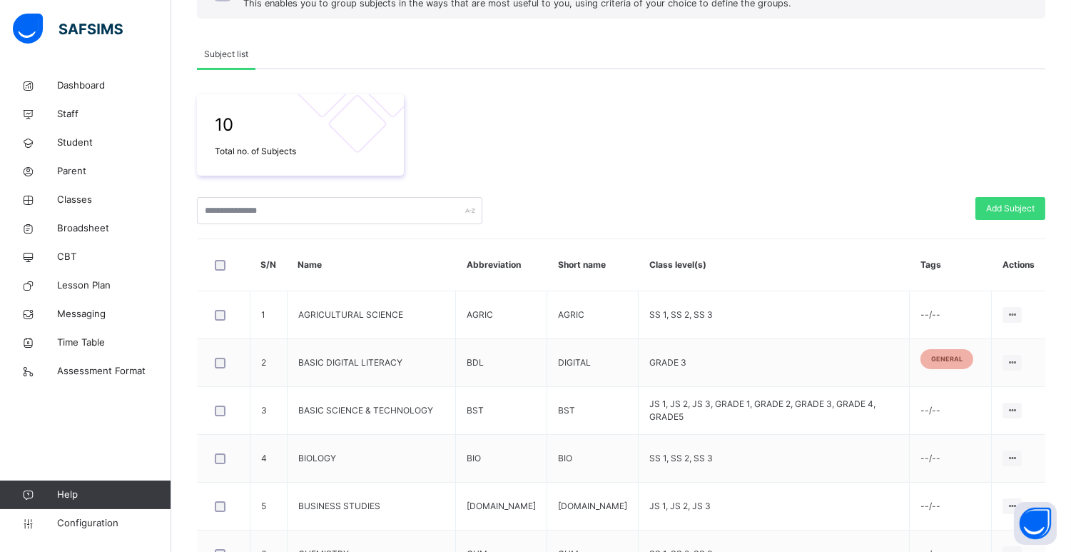
scroll to position [183, 0]
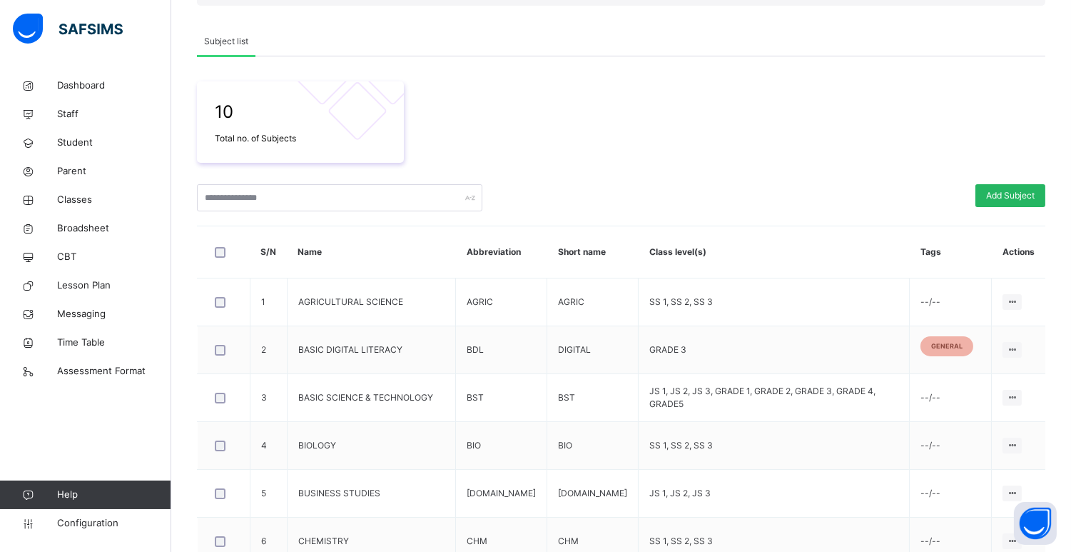
click at [1007, 197] on span "Add Subject" at bounding box center [1010, 195] width 49 height 13
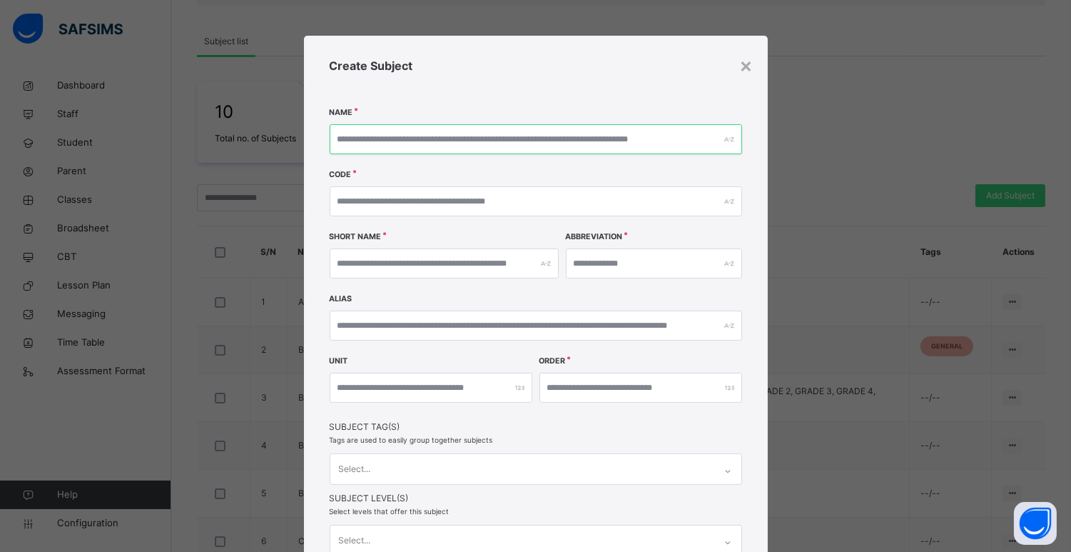
click at [520, 144] on input "text" at bounding box center [536, 139] width 412 height 30
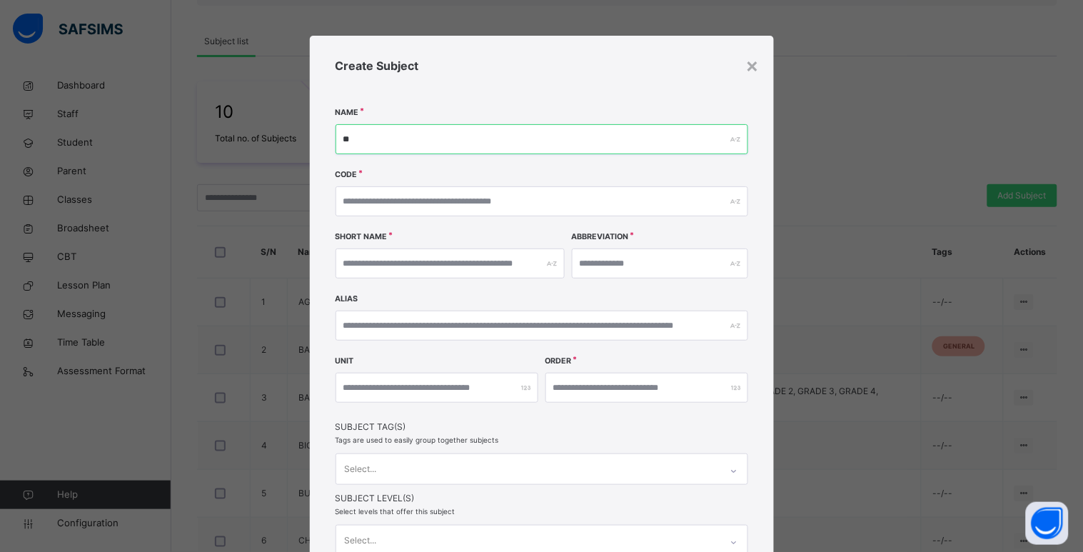
type input "**********"
click at [746, 63] on div "×" at bounding box center [753, 65] width 14 height 30
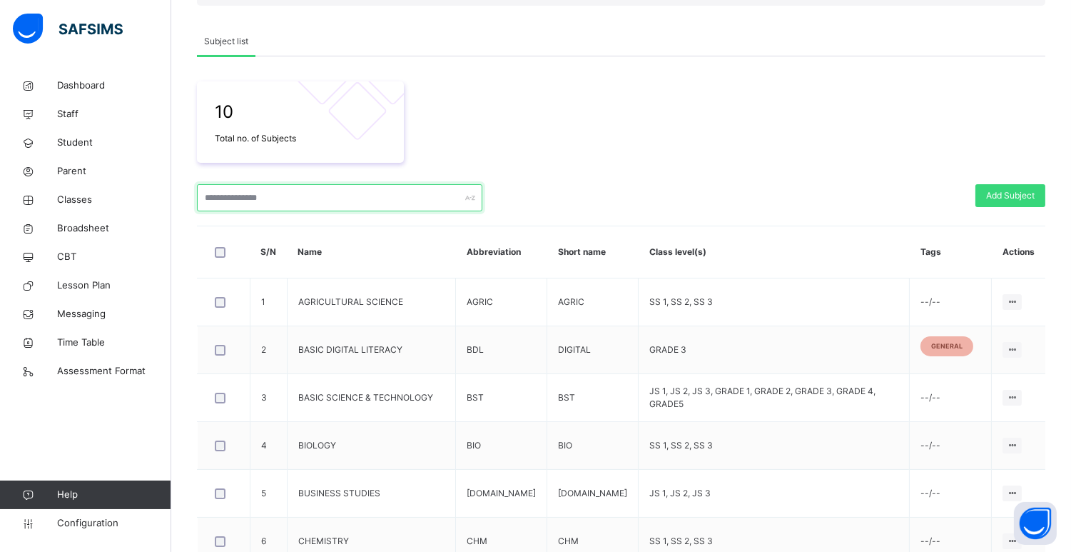
click at [331, 203] on input "text" at bounding box center [339, 197] width 285 height 27
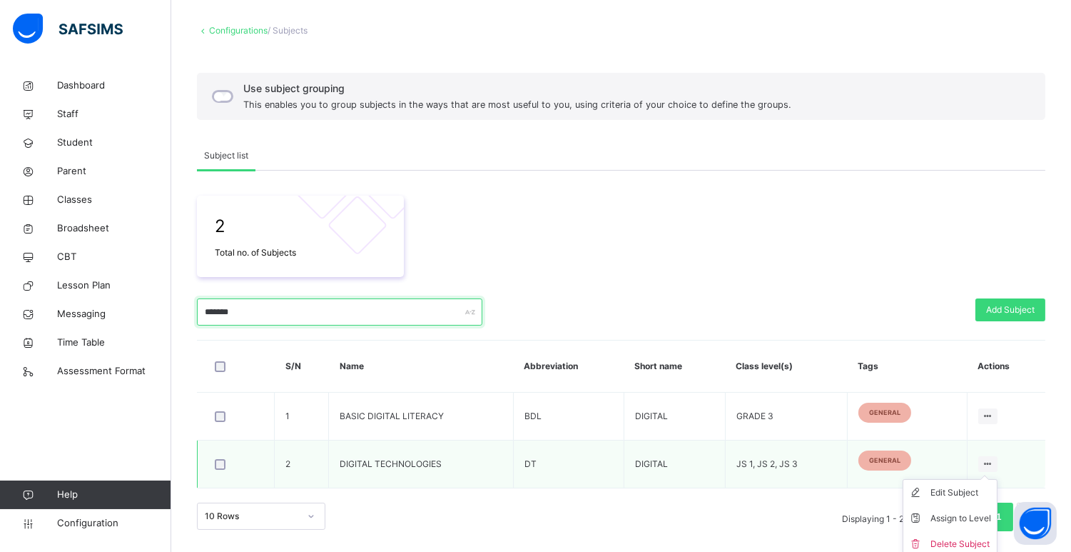
scroll to position [74, 0]
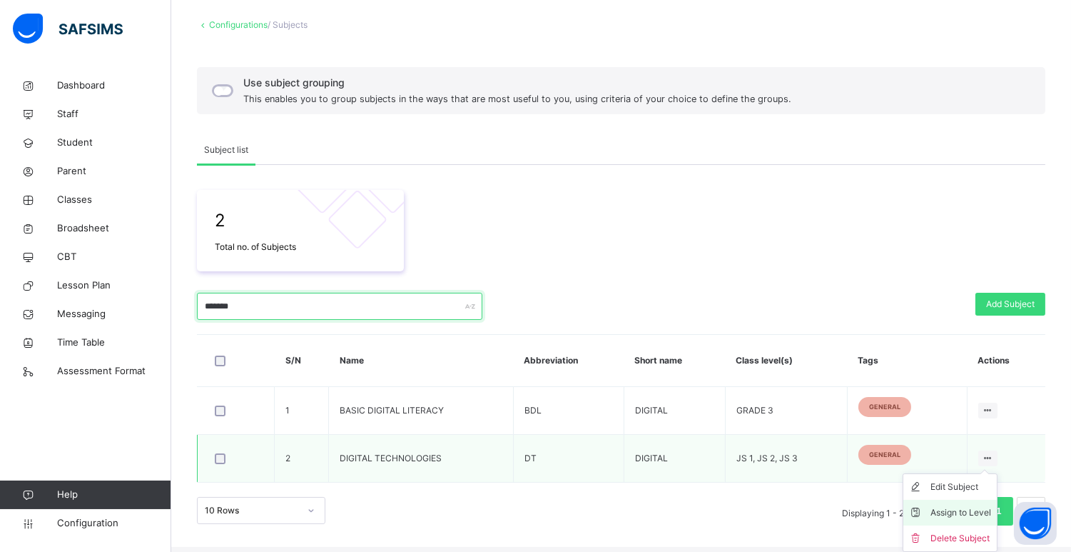
type input "*******"
click at [969, 510] on div "Assign to Level" at bounding box center [961, 512] width 61 height 14
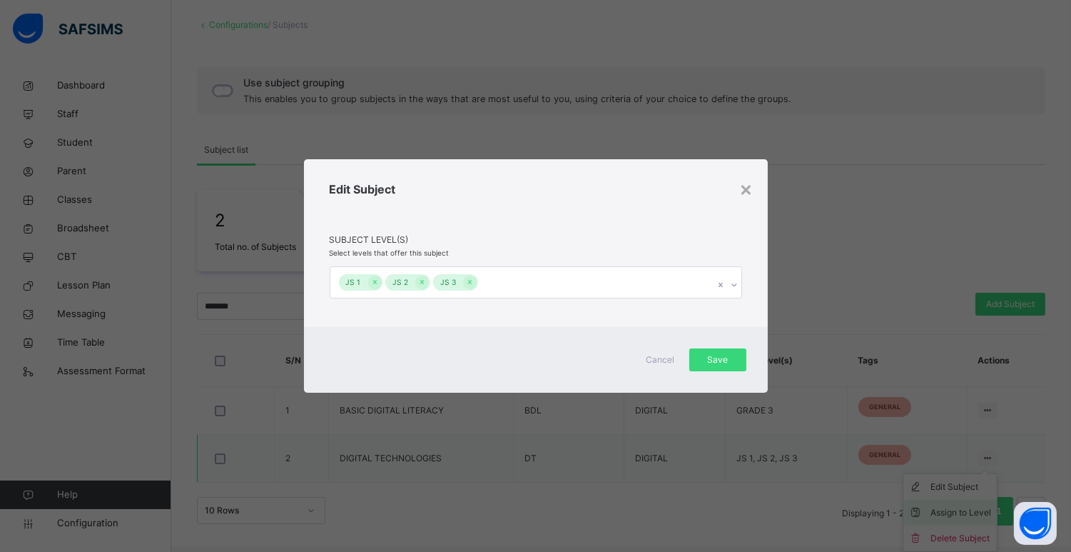
scroll to position [69, 0]
click at [468, 281] on icon at bounding box center [470, 282] width 4 height 4
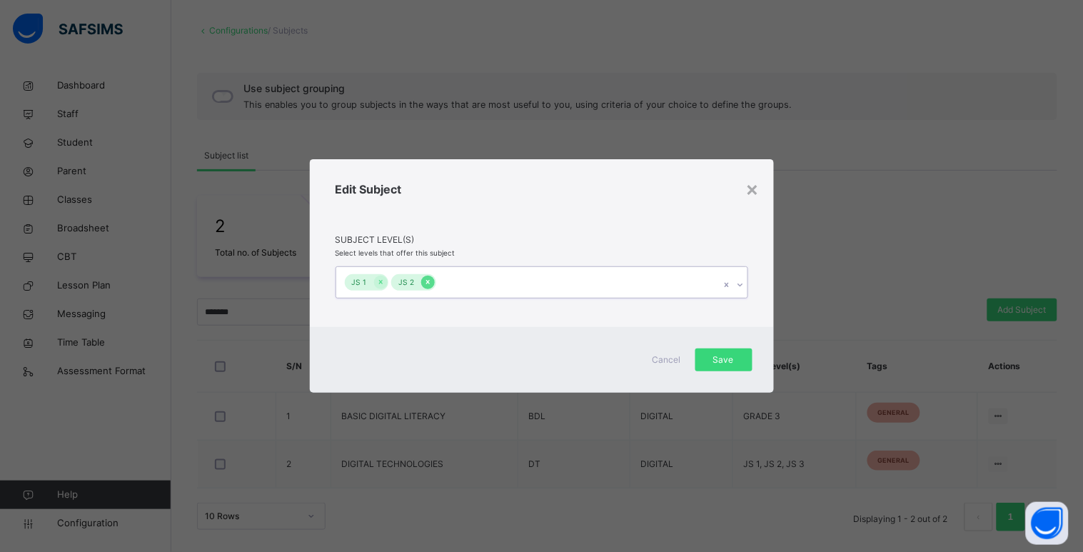
click at [428, 281] on icon at bounding box center [428, 282] width 8 height 10
click at [715, 362] on span "Save" at bounding box center [724, 359] width 36 height 13
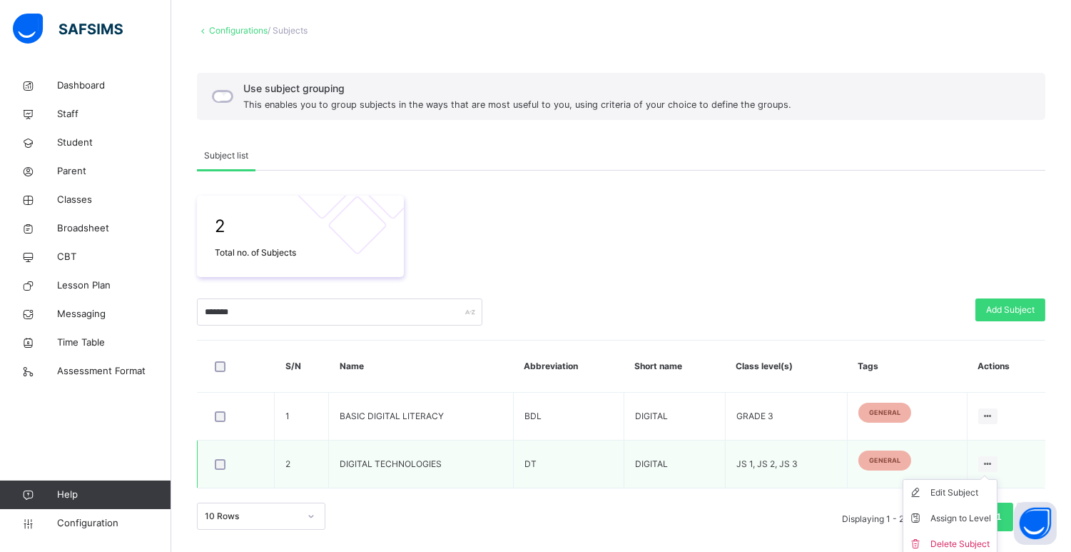
click at [994, 458] on icon at bounding box center [988, 463] width 12 height 11
click at [989, 510] on li "Assign to Level" at bounding box center [950, 518] width 93 height 26
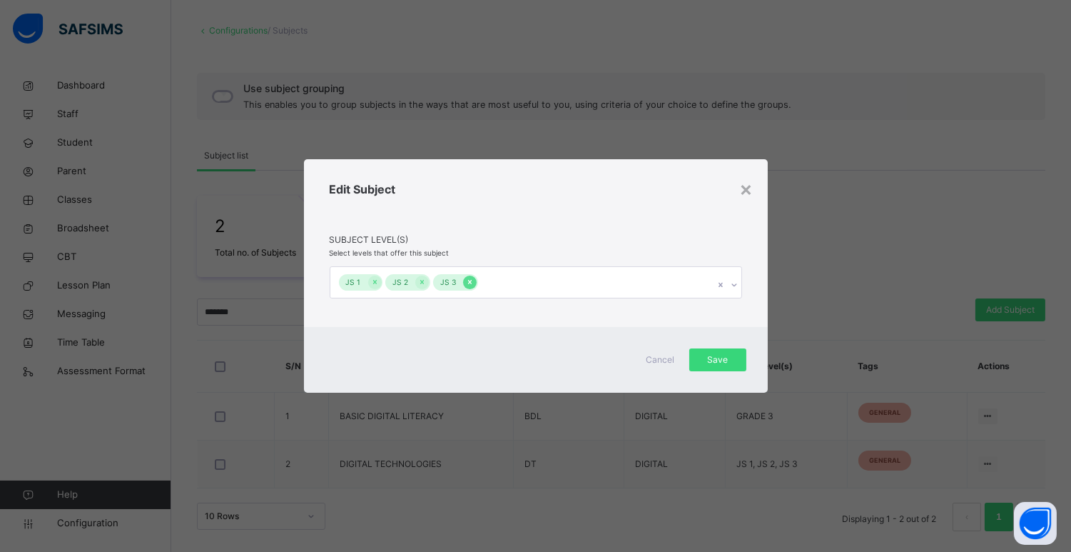
click at [466, 283] on icon at bounding box center [470, 282] width 8 height 10
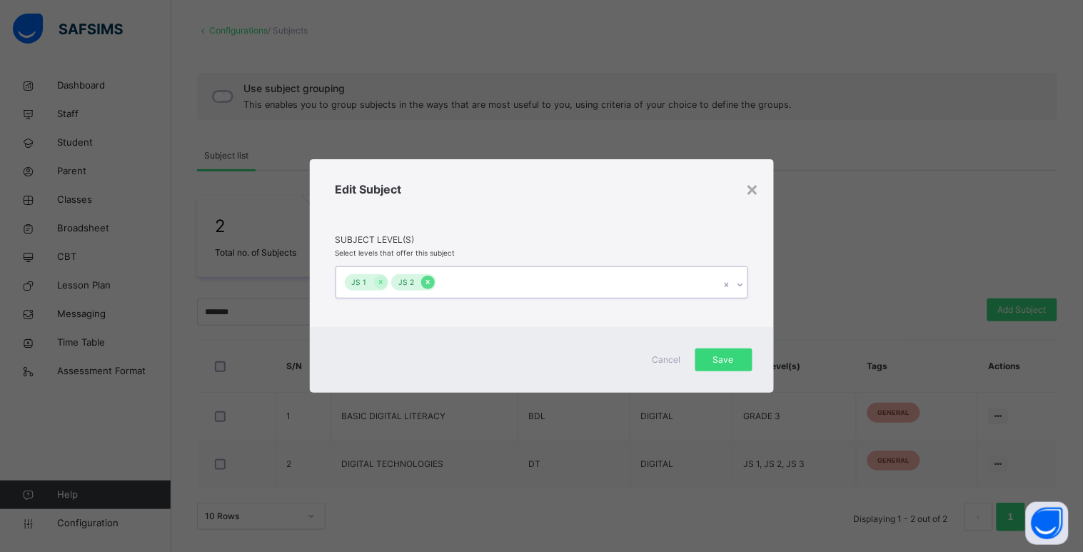
click at [430, 284] on icon at bounding box center [428, 282] width 8 height 10
click at [727, 359] on span "Save" at bounding box center [724, 359] width 36 height 13
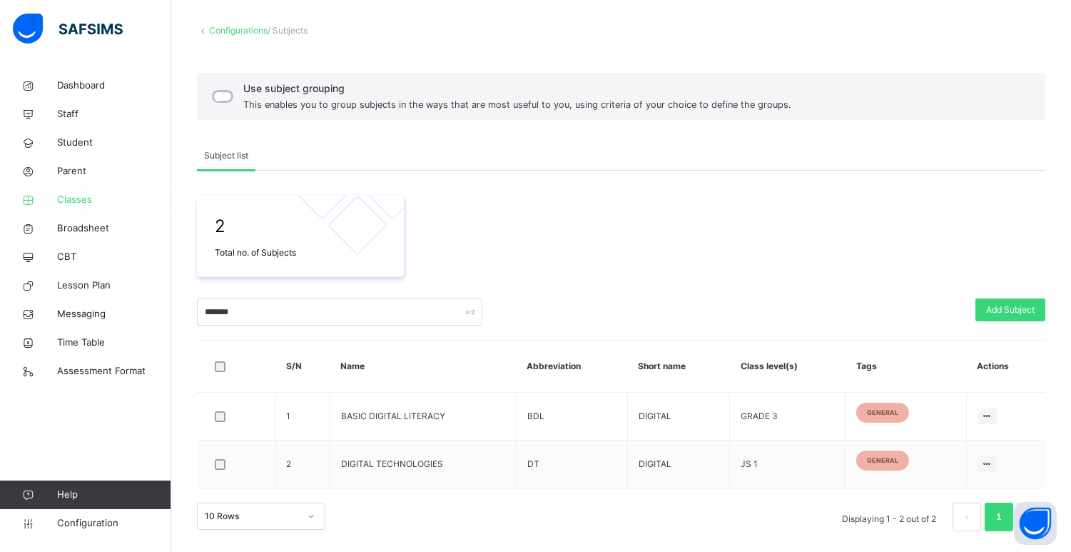
click at [90, 191] on link "Classes" at bounding box center [85, 200] width 171 height 29
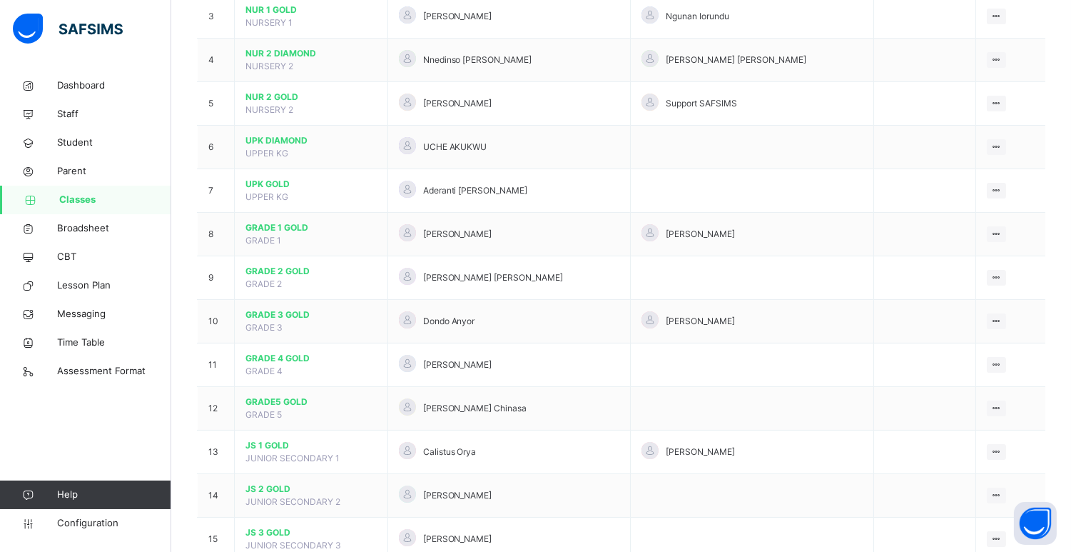
scroll to position [267, 0]
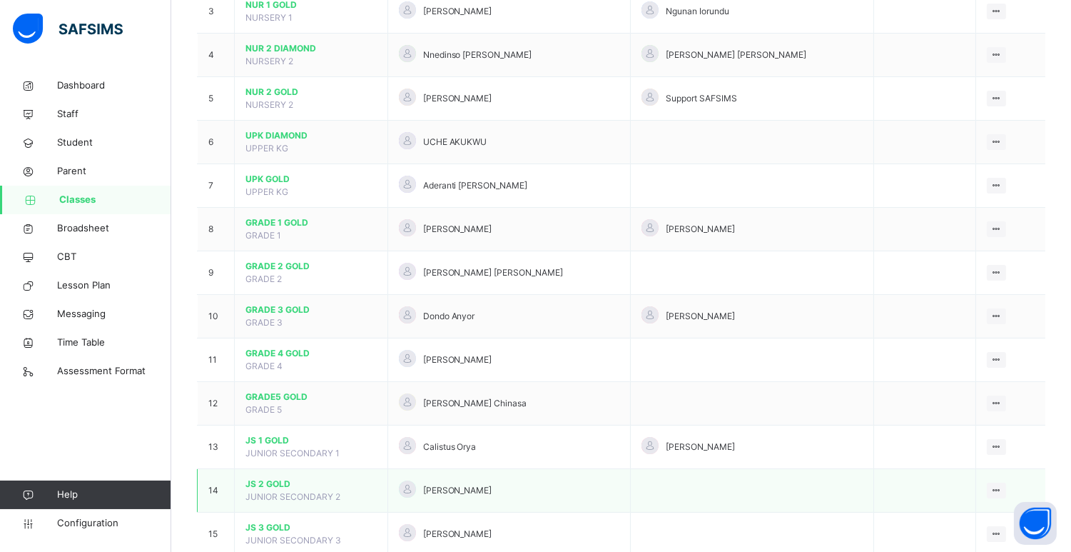
click at [271, 488] on span "JS 2 GOLD" at bounding box center [311, 483] width 131 height 13
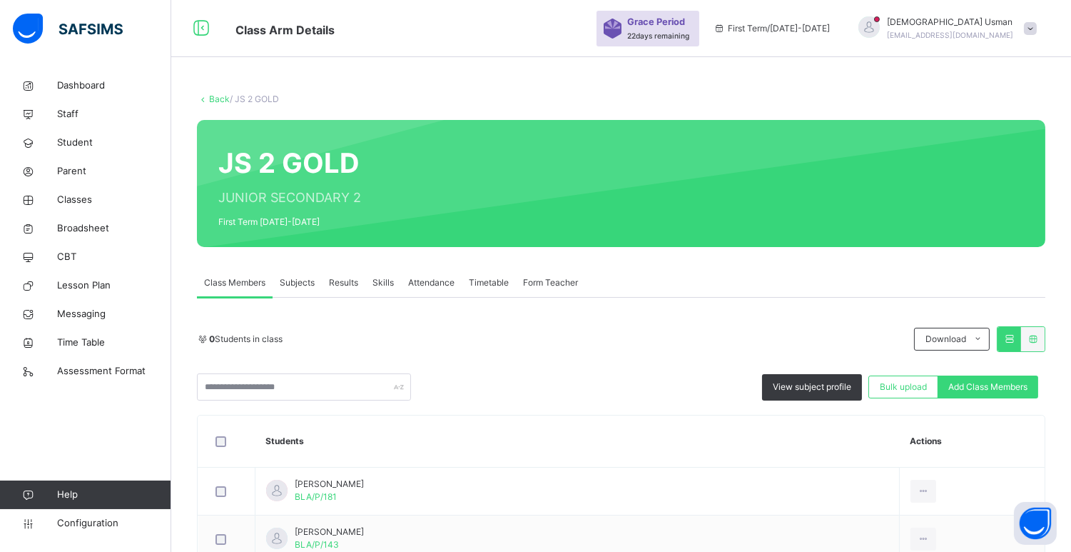
click at [937, 36] on span "[EMAIL_ADDRESS][DOMAIN_NAME]" at bounding box center [950, 35] width 126 height 9
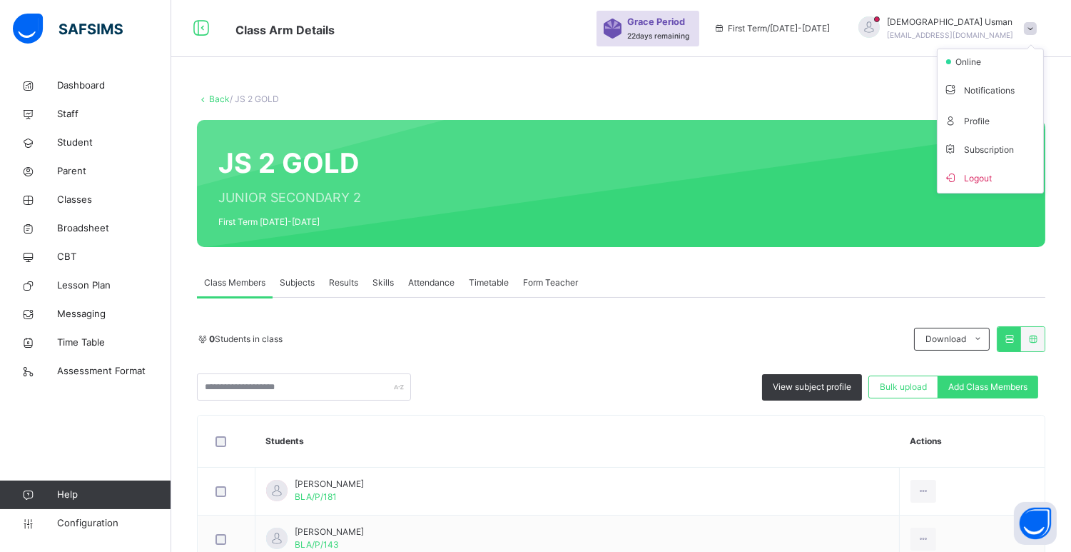
click at [961, 53] on ul "online Notifications Profile Subscription Logout" at bounding box center [990, 121] width 107 height 145
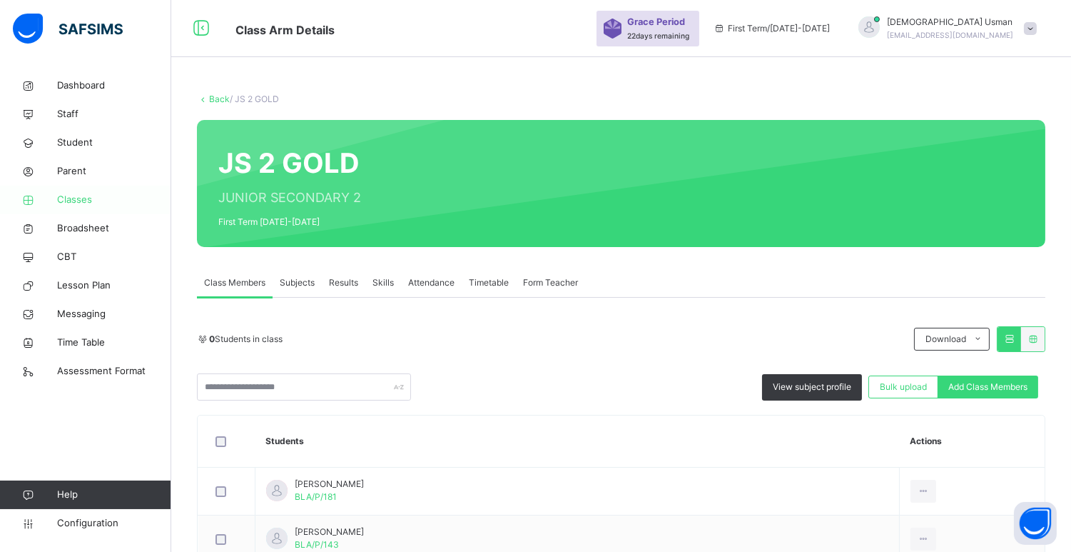
click at [69, 187] on link "Classes" at bounding box center [85, 200] width 171 height 29
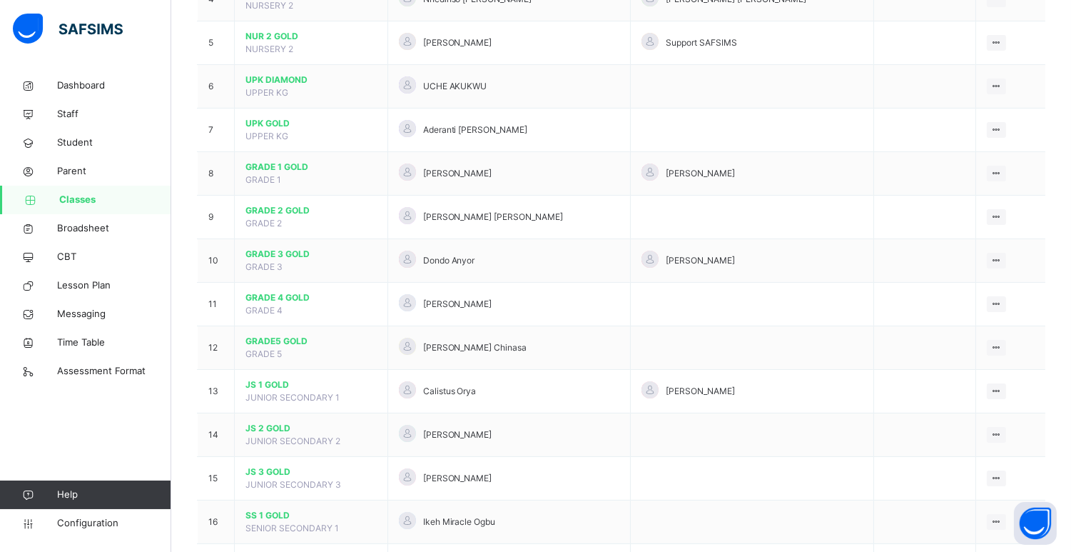
scroll to position [327, 0]
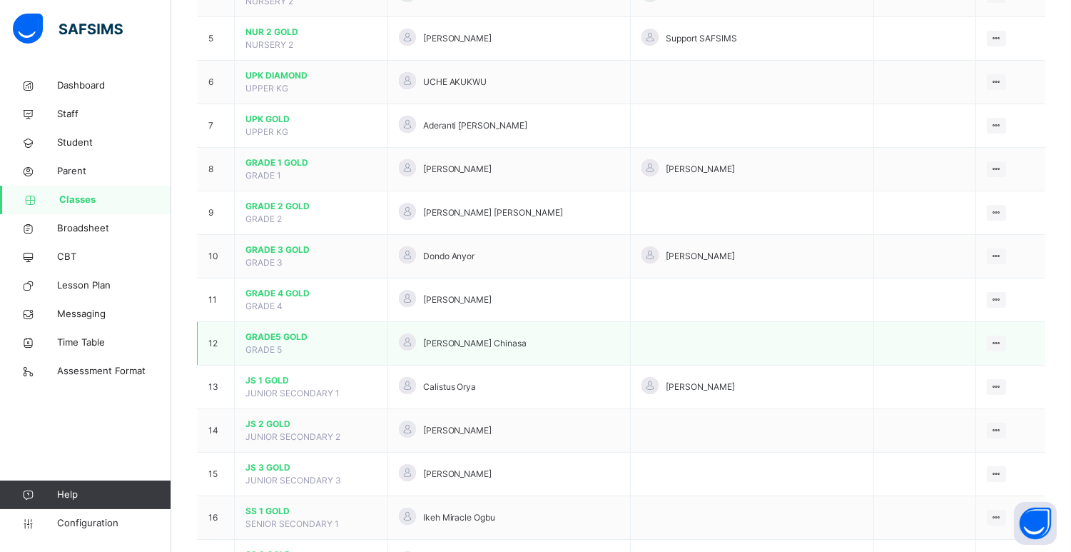
click at [281, 330] on span "GRADE5 GOLD" at bounding box center [311, 336] width 131 height 13
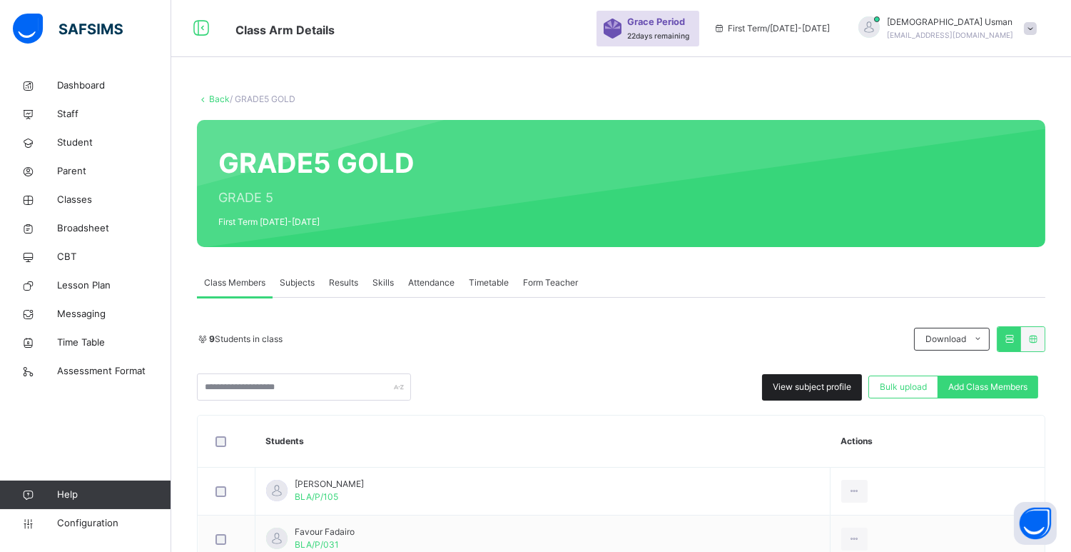
click at [819, 374] on div "View subject profile" at bounding box center [812, 387] width 100 height 26
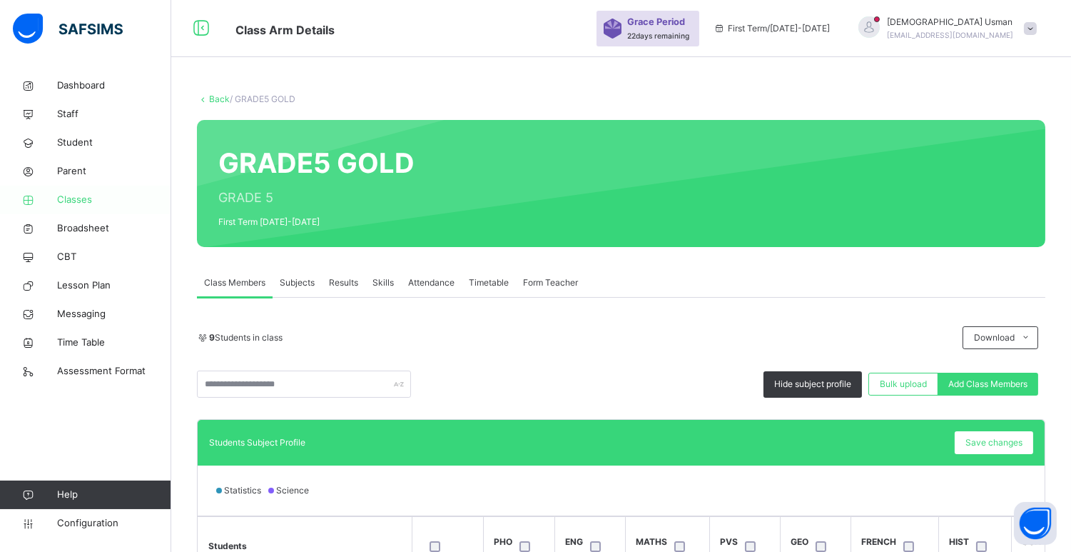
click at [109, 193] on span "Classes" at bounding box center [114, 200] width 114 height 14
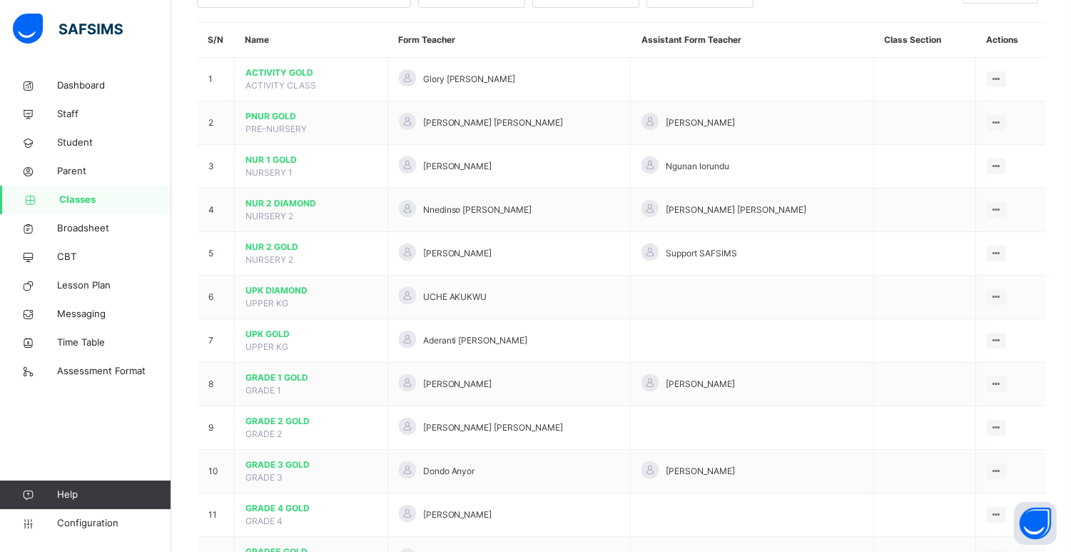
scroll to position [262, 0]
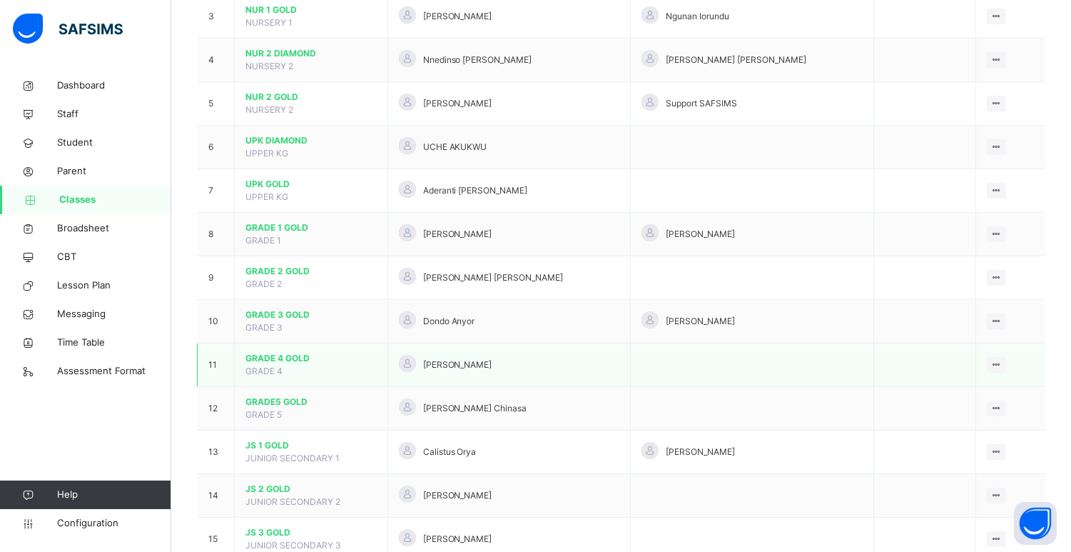
click at [266, 360] on span "GRADE 4 GOLD" at bounding box center [311, 358] width 131 height 13
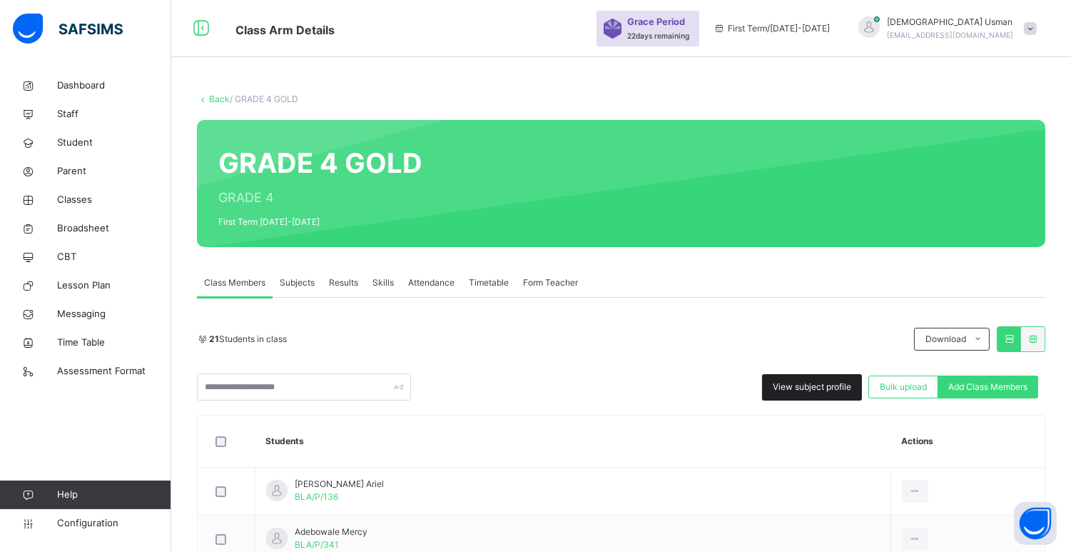
click at [847, 383] on span "View subject profile" at bounding box center [812, 386] width 79 height 13
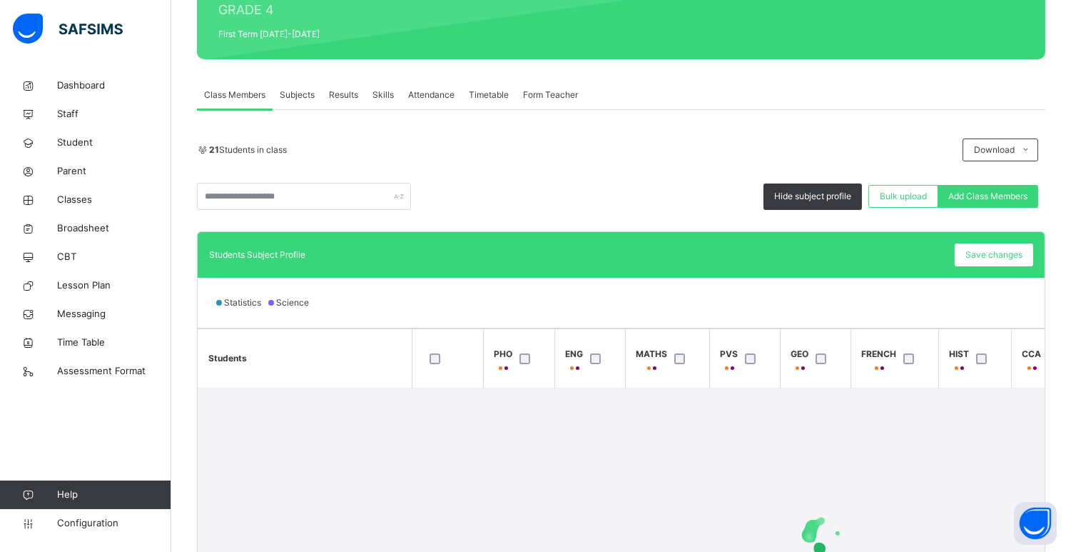
scroll to position [210, 0]
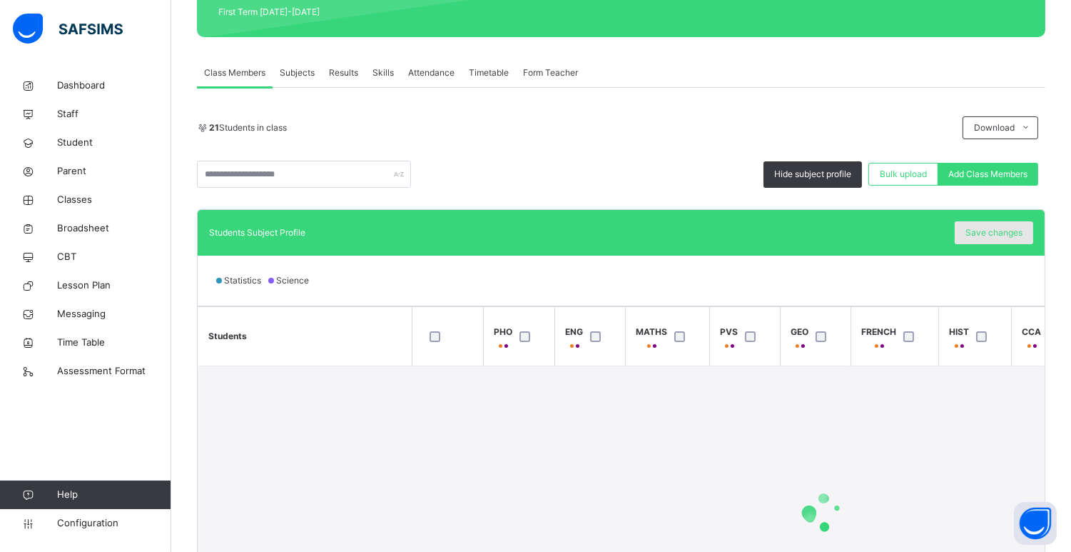
click at [994, 223] on div "Save changes" at bounding box center [994, 232] width 79 height 23
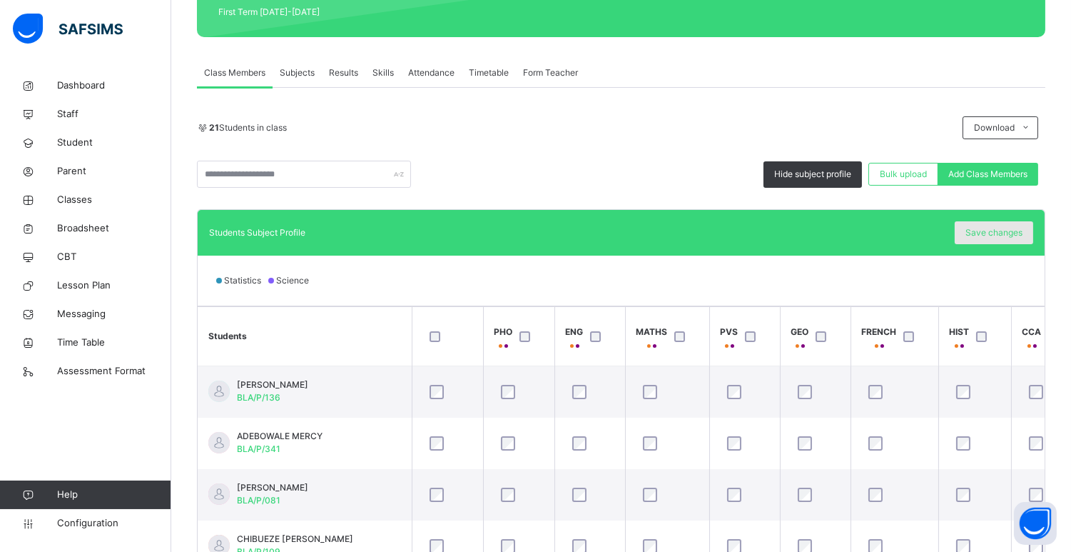
click at [1016, 240] on div "Save changes" at bounding box center [994, 232] width 79 height 23
click at [986, 236] on span "Save changes" at bounding box center [994, 232] width 57 height 13
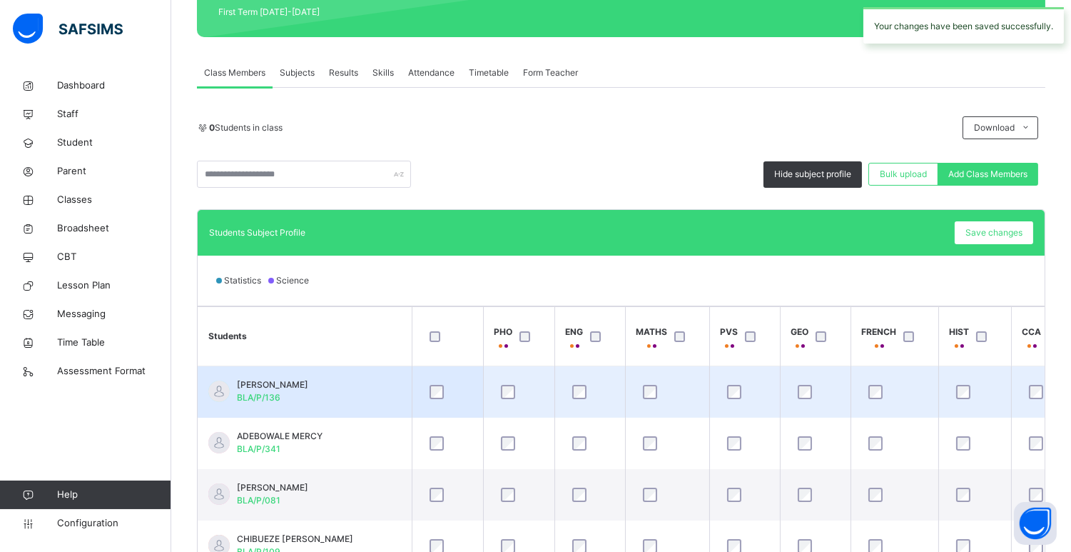
scroll to position [0, 0]
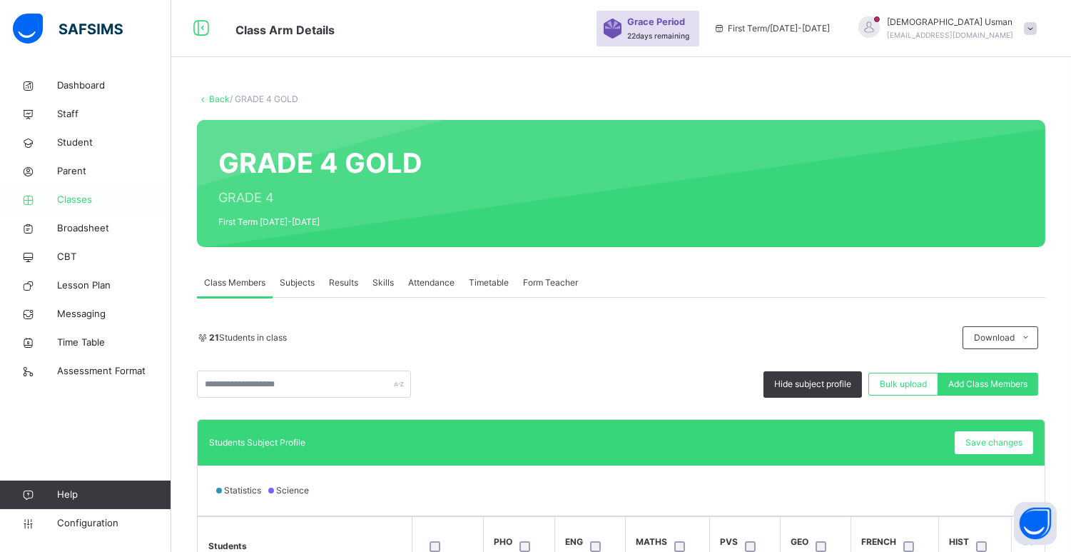
click at [77, 197] on span "Classes" at bounding box center [114, 200] width 114 height 14
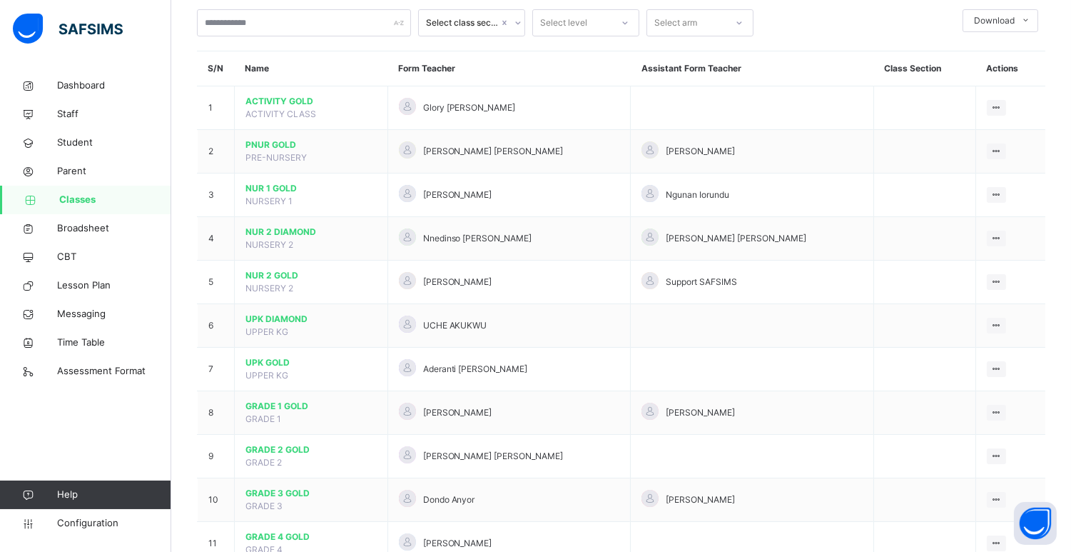
scroll to position [95, 0]
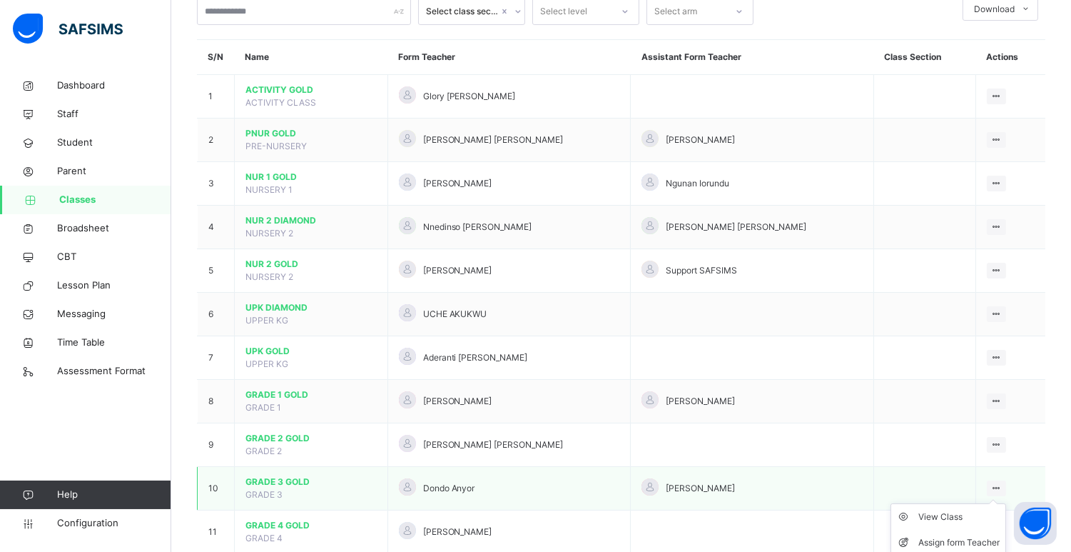
click at [1001, 487] on icon at bounding box center [997, 487] width 12 height 11
click at [962, 522] on div "View Class" at bounding box center [958, 517] width 81 height 14
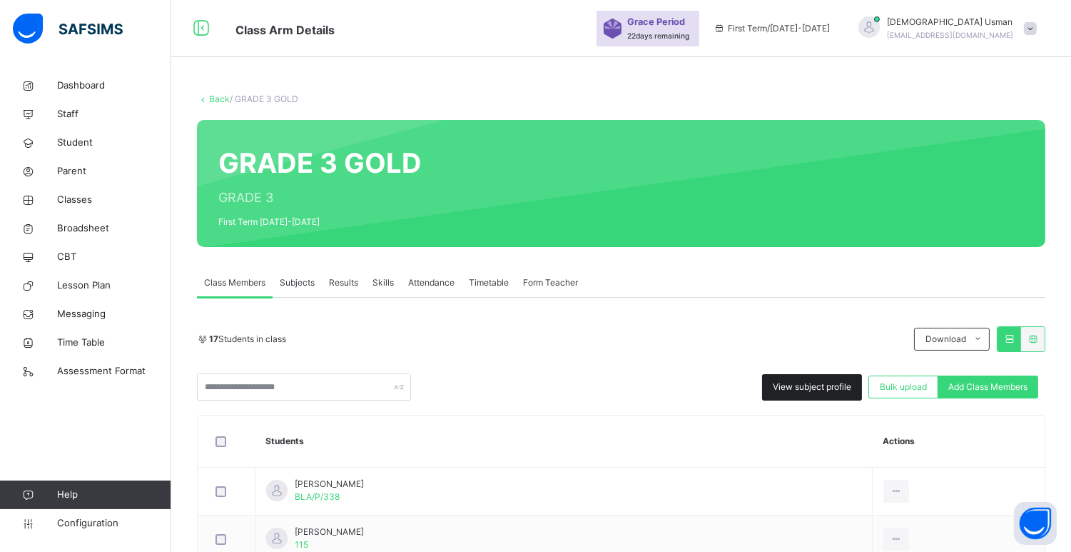
click at [809, 385] on span "View subject profile" at bounding box center [812, 386] width 79 height 13
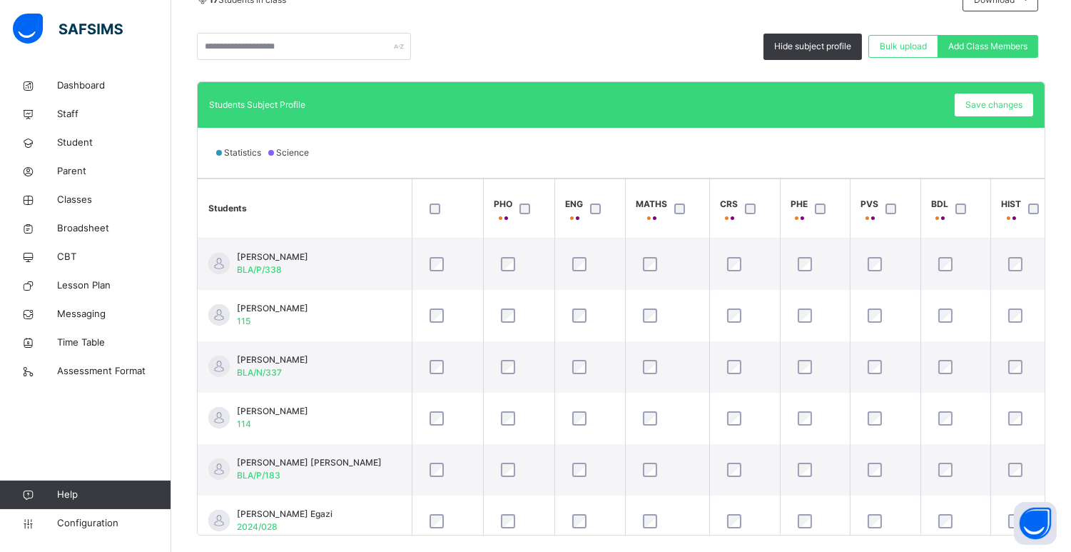
scroll to position [348, 0]
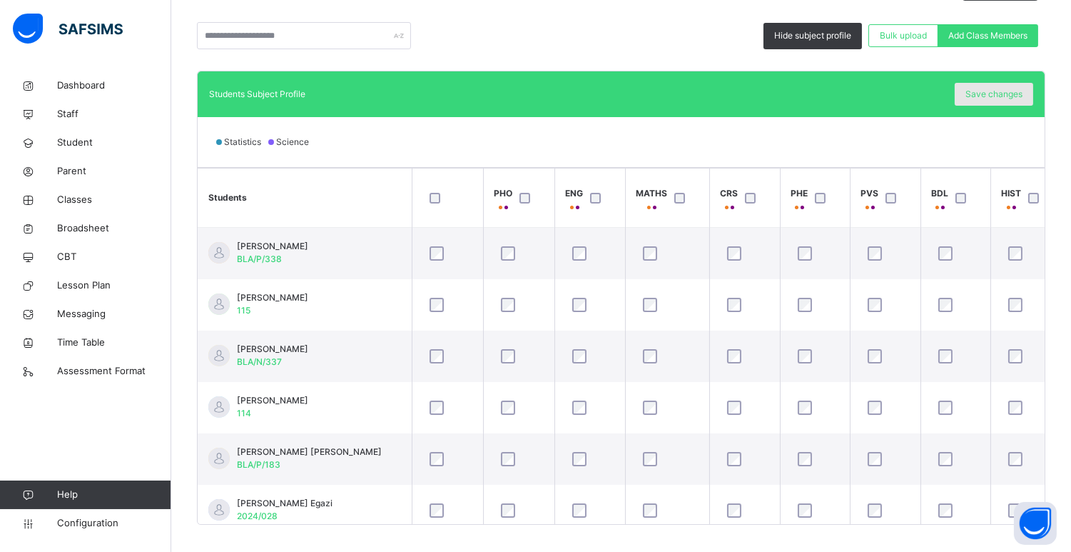
click at [1016, 96] on span "Save changes" at bounding box center [994, 94] width 57 height 13
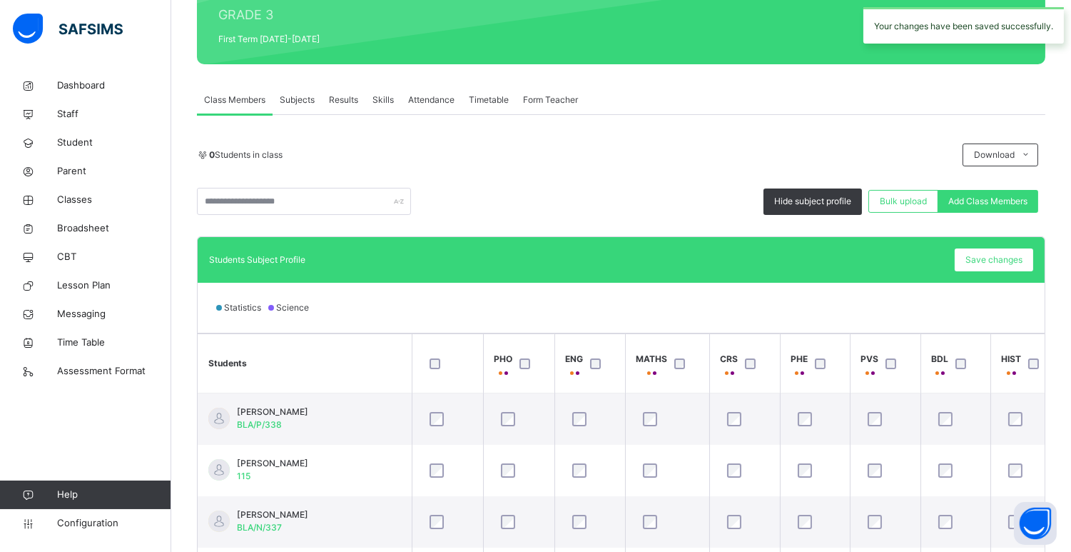
scroll to position [31, 0]
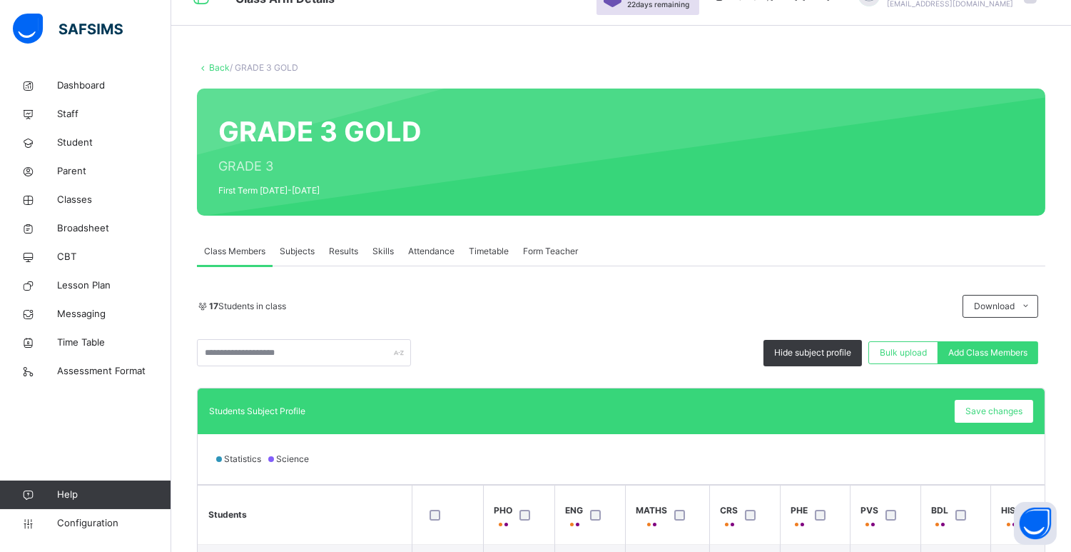
click at [300, 253] on span "Subjects" at bounding box center [297, 251] width 35 height 13
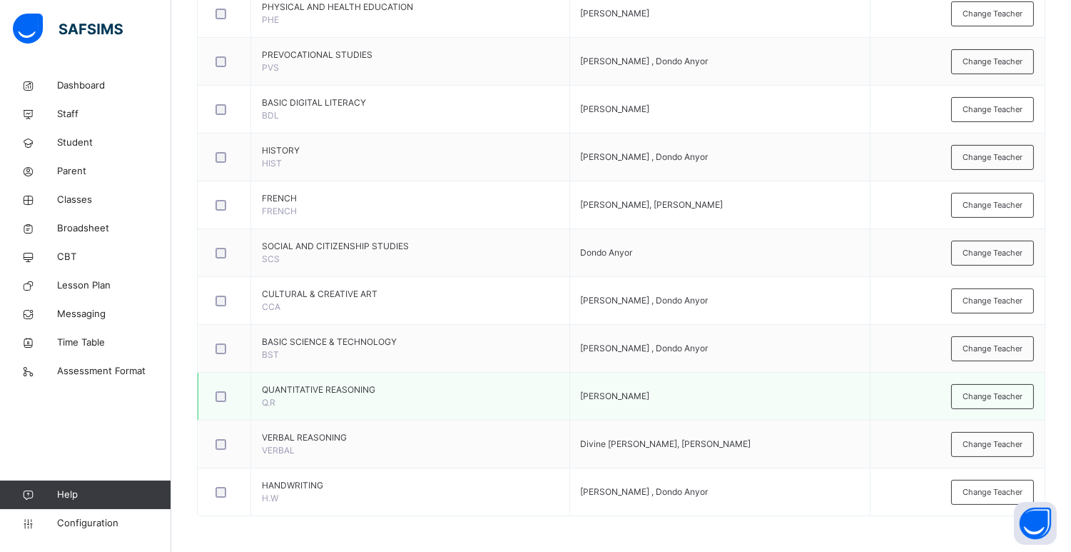
scroll to position [0, 0]
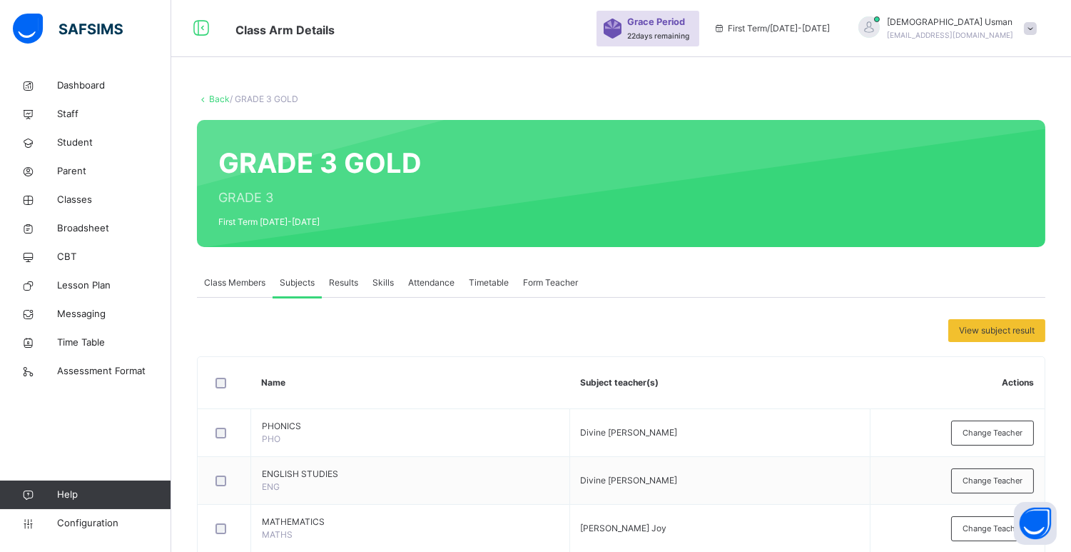
drag, startPoint x: 400, startPoint y: 371, endPoint x: 359, endPoint y: 400, distance: 50.3
click at [359, 400] on th "Name" at bounding box center [410, 383] width 319 height 52
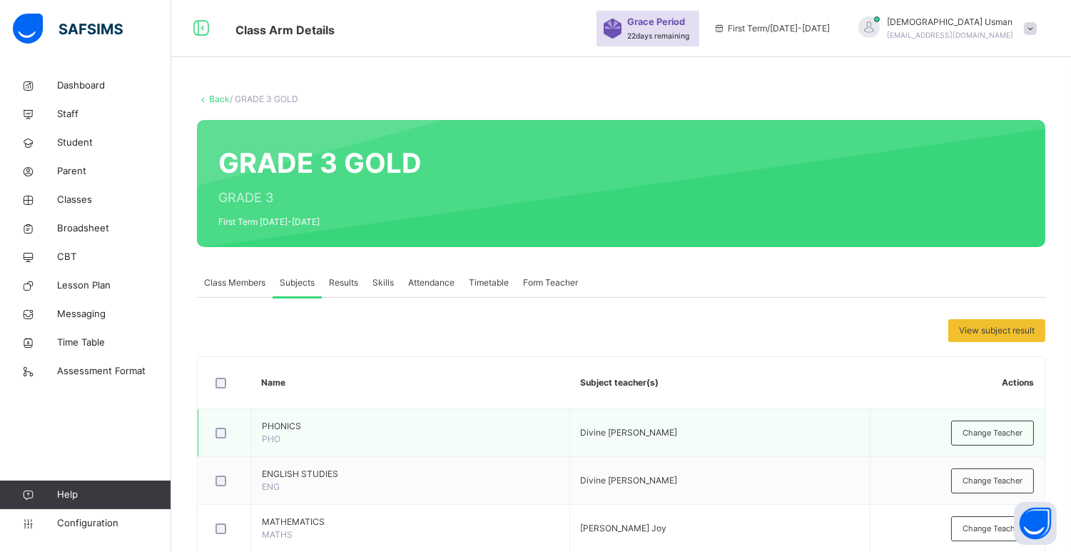
click at [438, 437] on td "PHONICS PHO" at bounding box center [410, 433] width 319 height 48
click at [438, 436] on td "PHONICS PHO" at bounding box center [410, 433] width 319 height 48
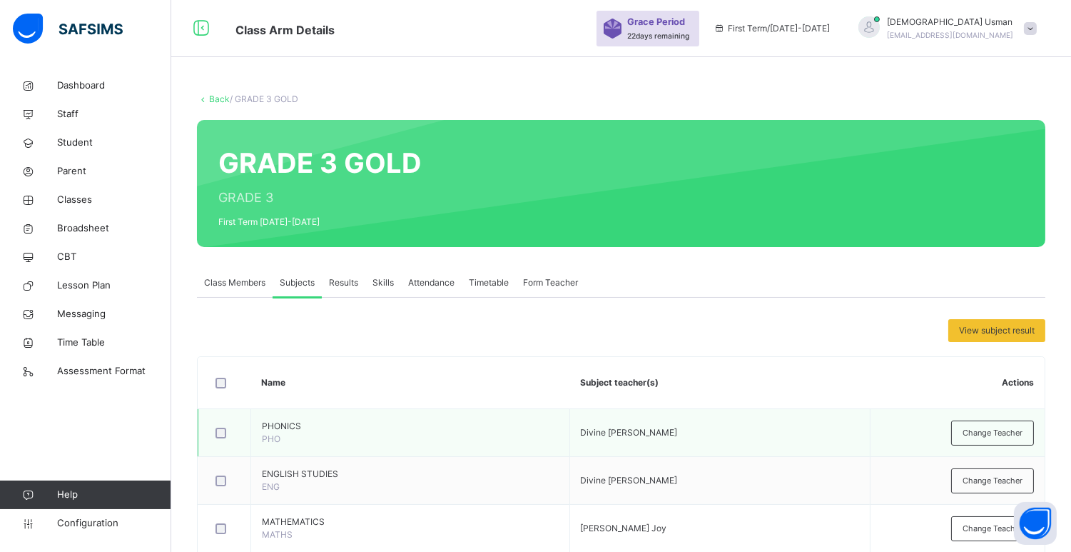
click at [771, 445] on td "Divine [PERSON_NAME]" at bounding box center [720, 433] width 301 height 48
click at [766, 446] on td "Divine [PERSON_NAME]" at bounding box center [720, 433] width 301 height 48
click at [764, 446] on td "Divine [PERSON_NAME]" at bounding box center [720, 433] width 301 height 48
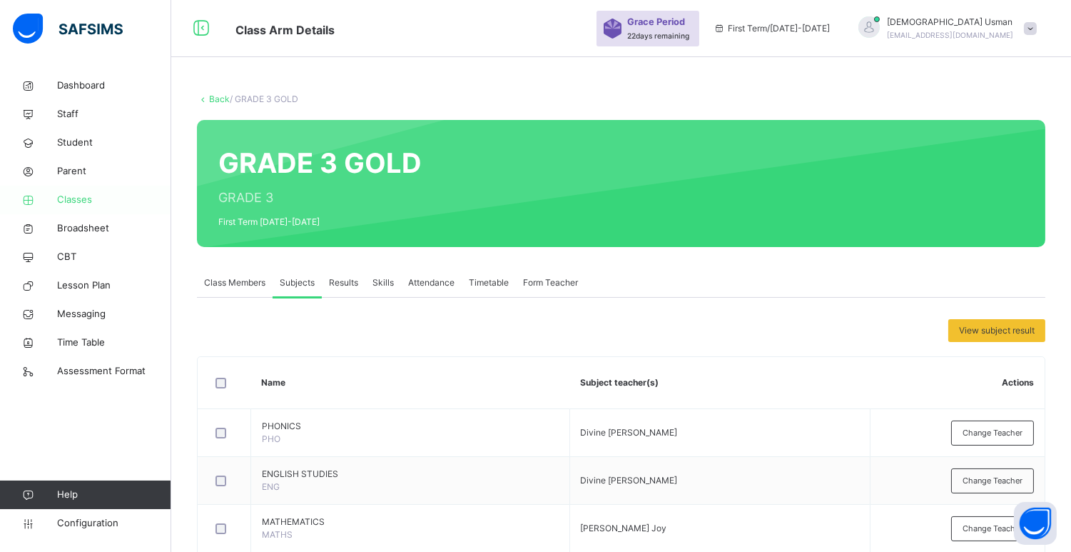
click at [86, 191] on link "Classes" at bounding box center [85, 200] width 171 height 29
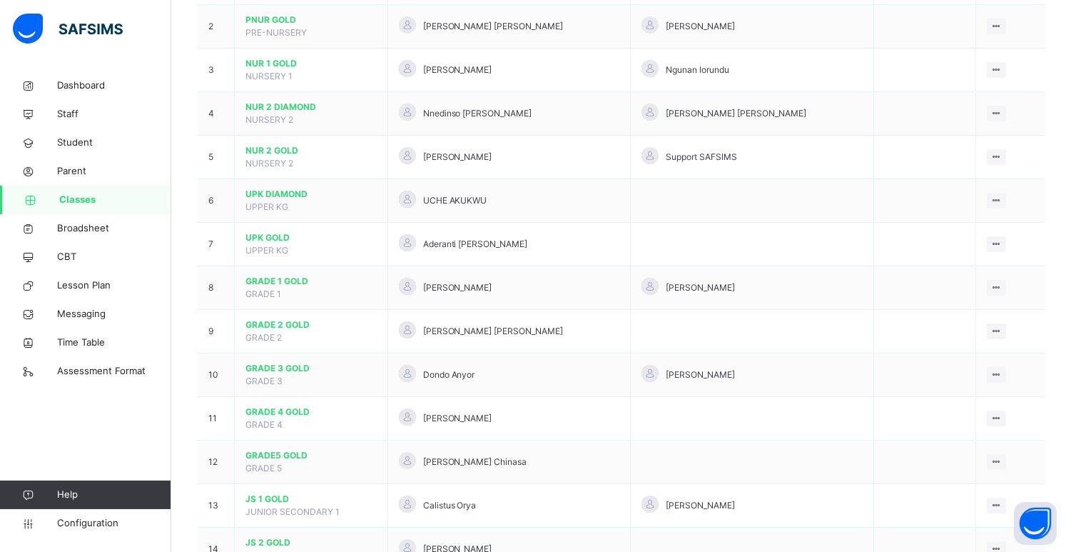
scroll to position [222, 0]
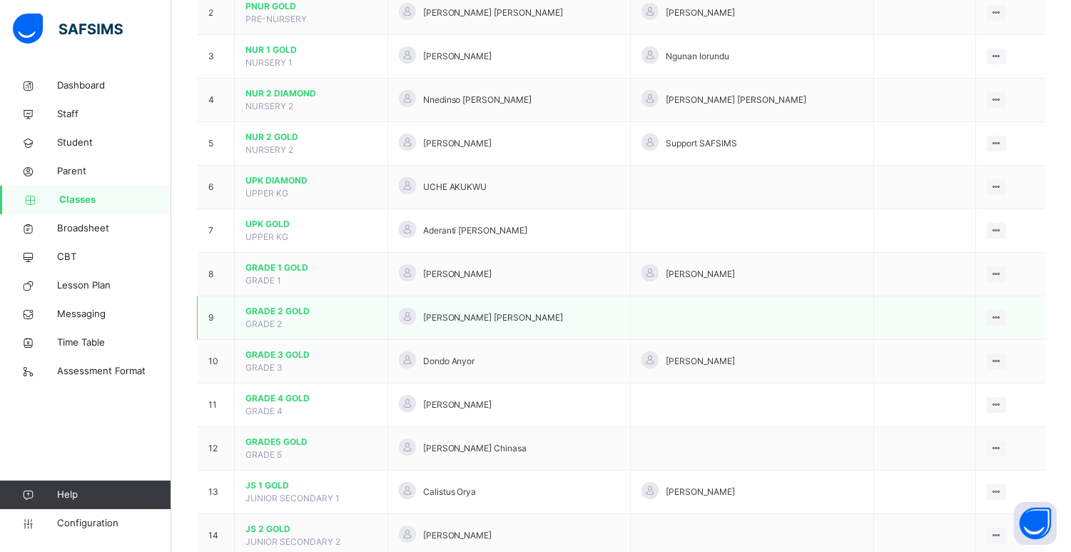
click at [922, 315] on td at bounding box center [925, 318] width 102 height 44
click at [959, 345] on div "View Class" at bounding box center [958, 346] width 81 height 14
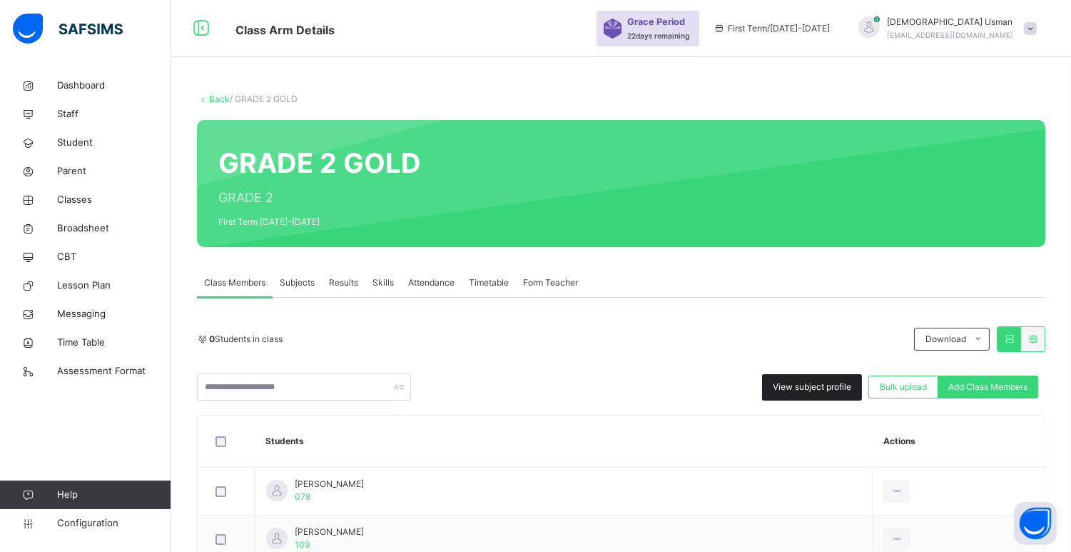
click at [821, 396] on div "View subject profile" at bounding box center [812, 387] width 100 height 26
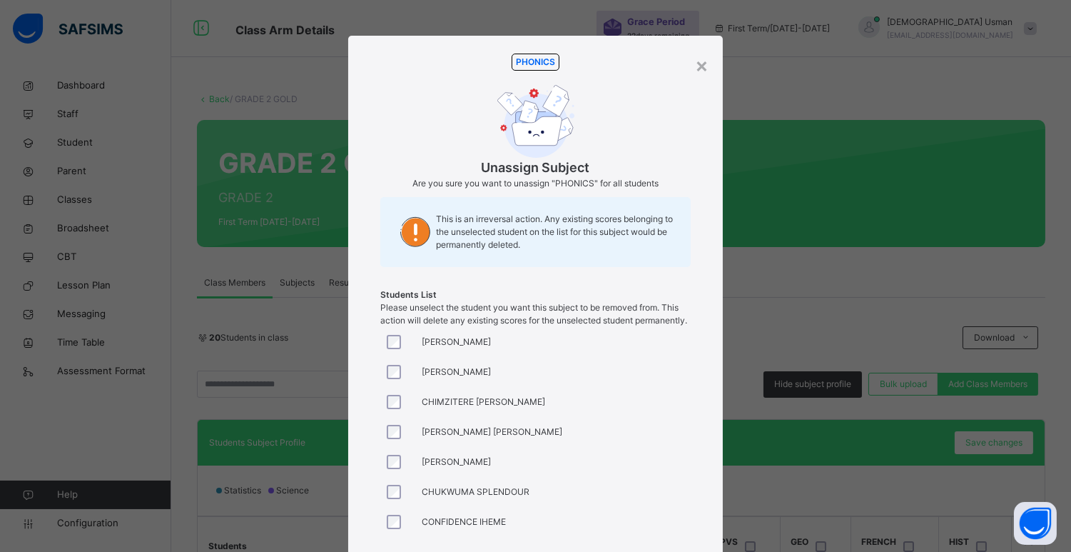
drag, startPoint x: 491, startPoint y: 548, endPoint x: 438, endPoint y: 546, distance: 52.9
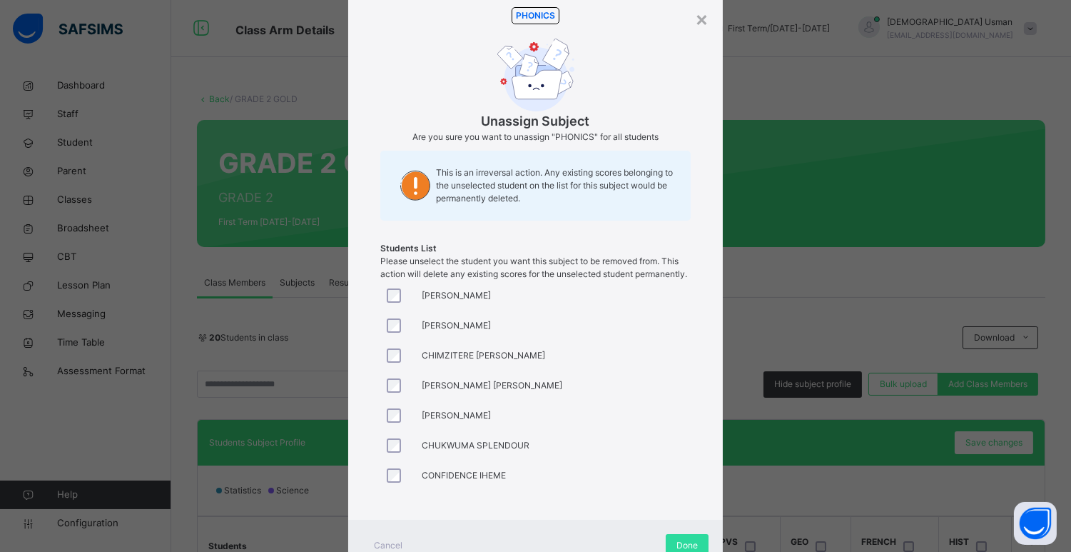
click at [707, 13] on div "×" at bounding box center [702, 19] width 14 height 30
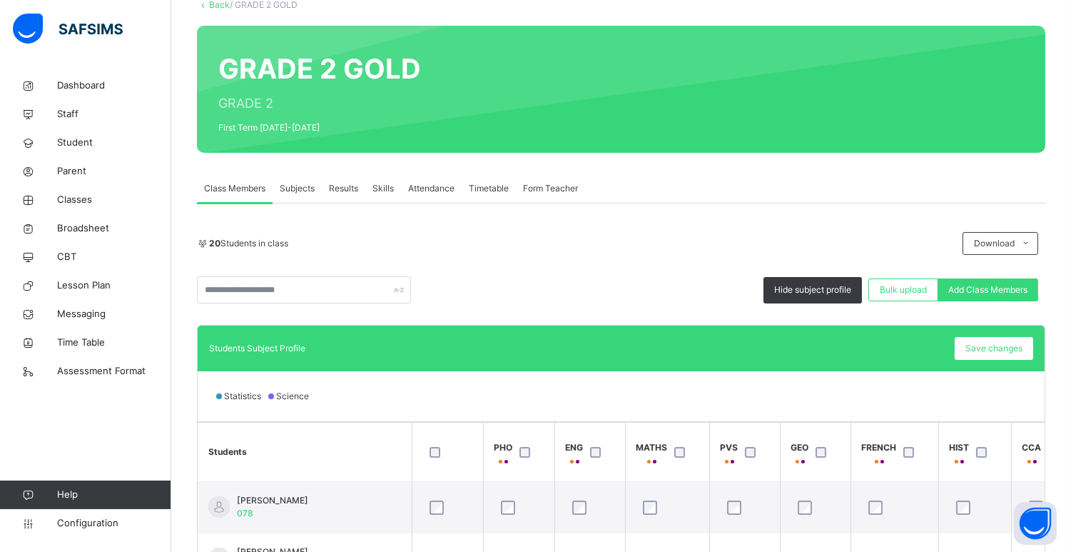
scroll to position [253, 0]
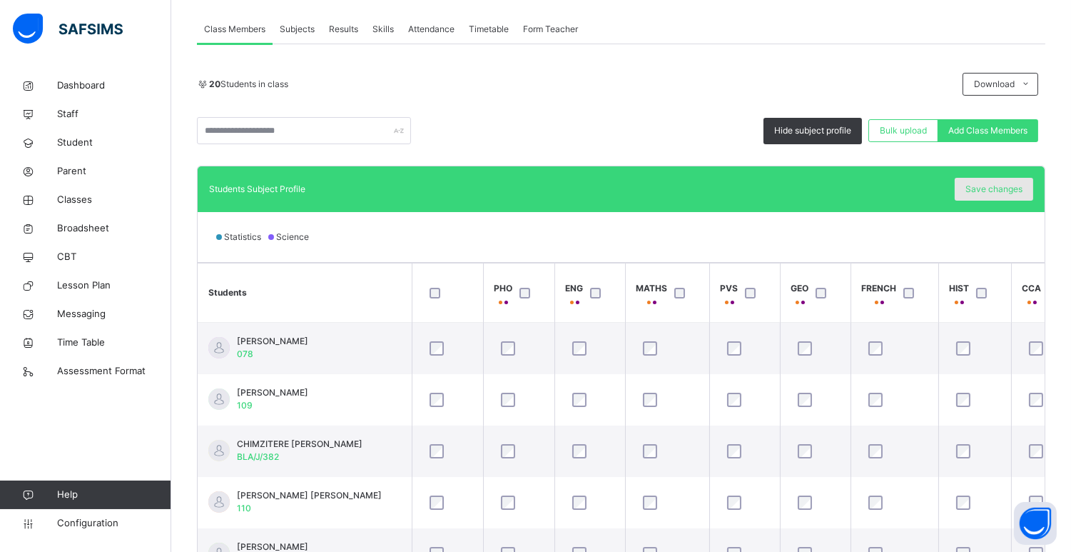
click at [1021, 193] on span "Save changes" at bounding box center [994, 189] width 57 height 13
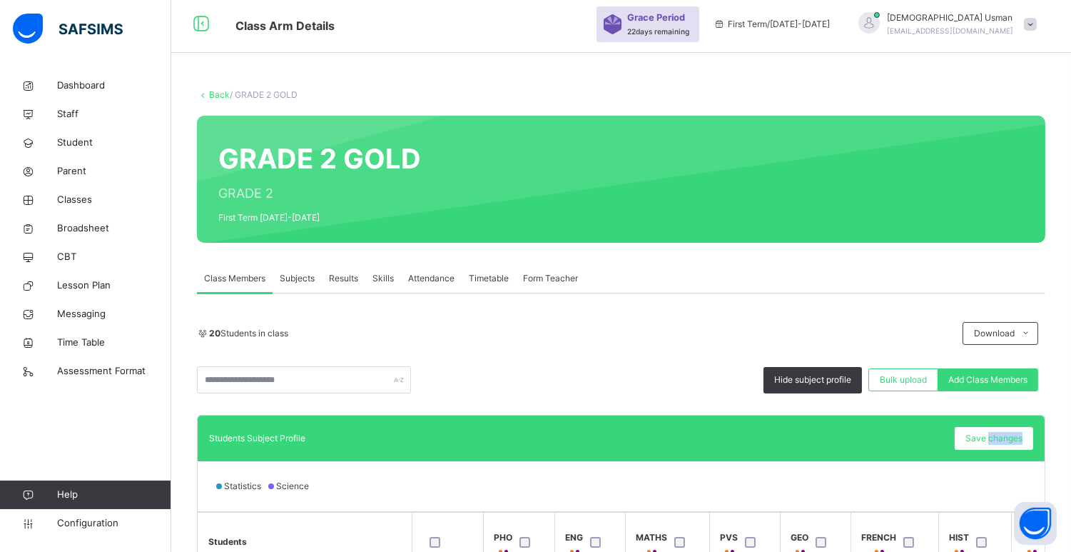
scroll to position [0, 0]
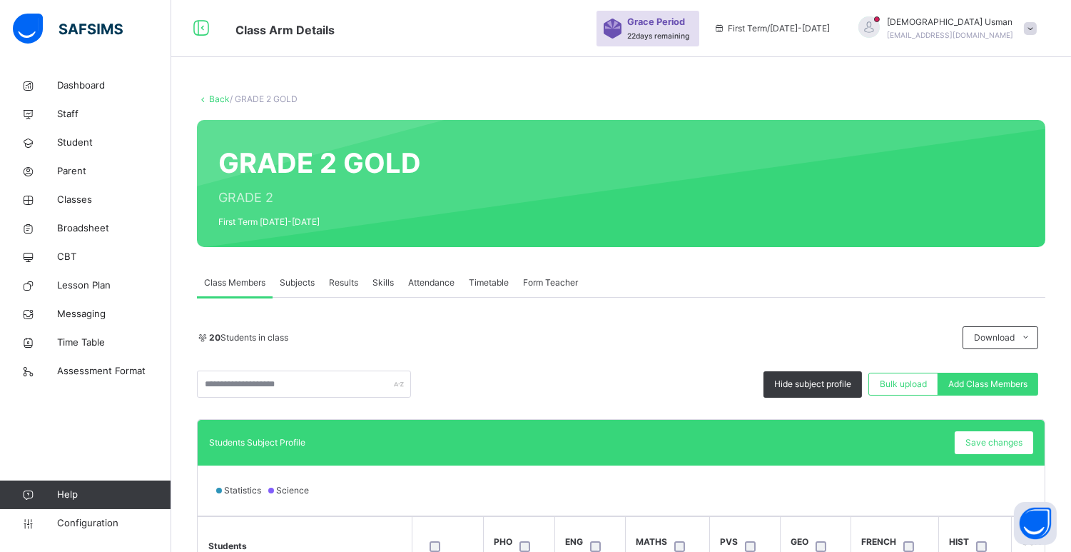
click at [300, 284] on span "Subjects" at bounding box center [297, 282] width 35 height 13
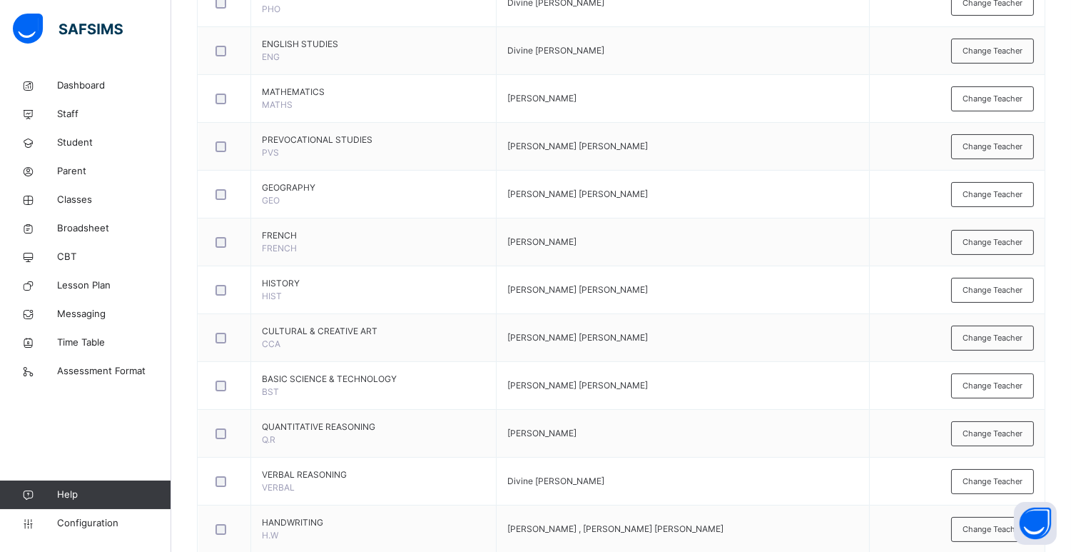
scroll to position [444, 0]
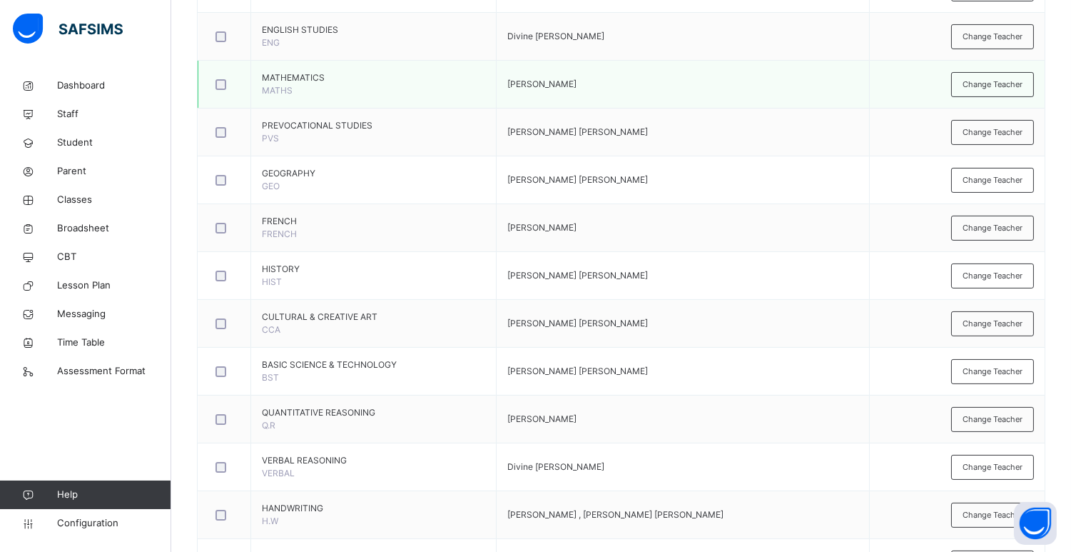
click at [925, 87] on td "Change Teacher" at bounding box center [957, 85] width 175 height 48
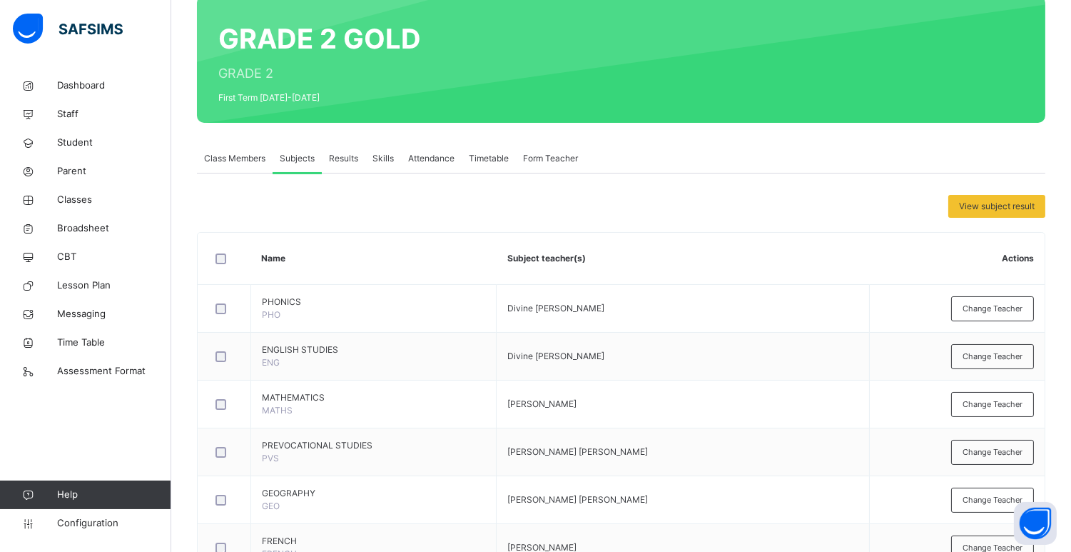
scroll to position [0, 0]
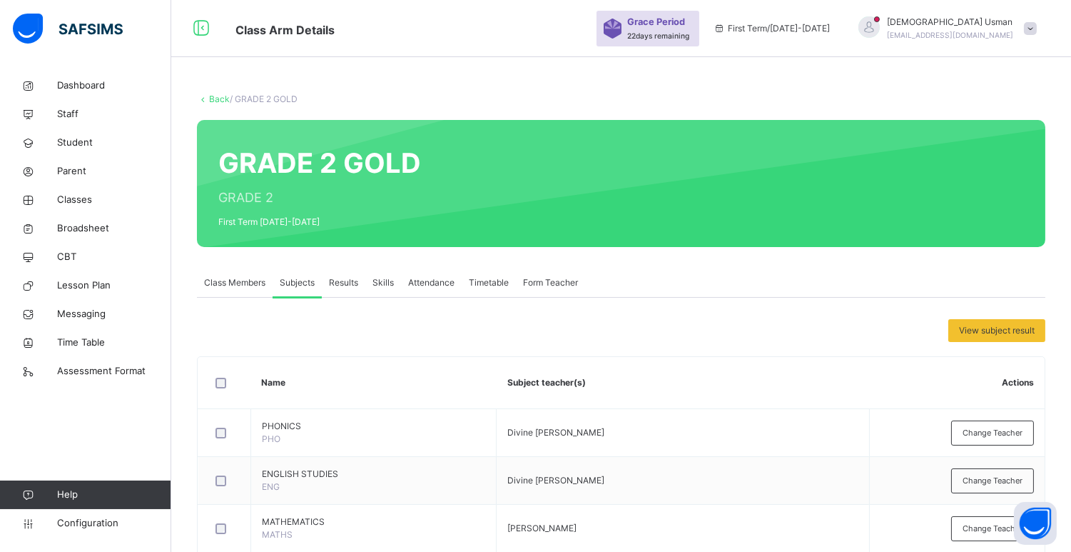
click at [243, 284] on span "Class Members" at bounding box center [234, 282] width 61 height 13
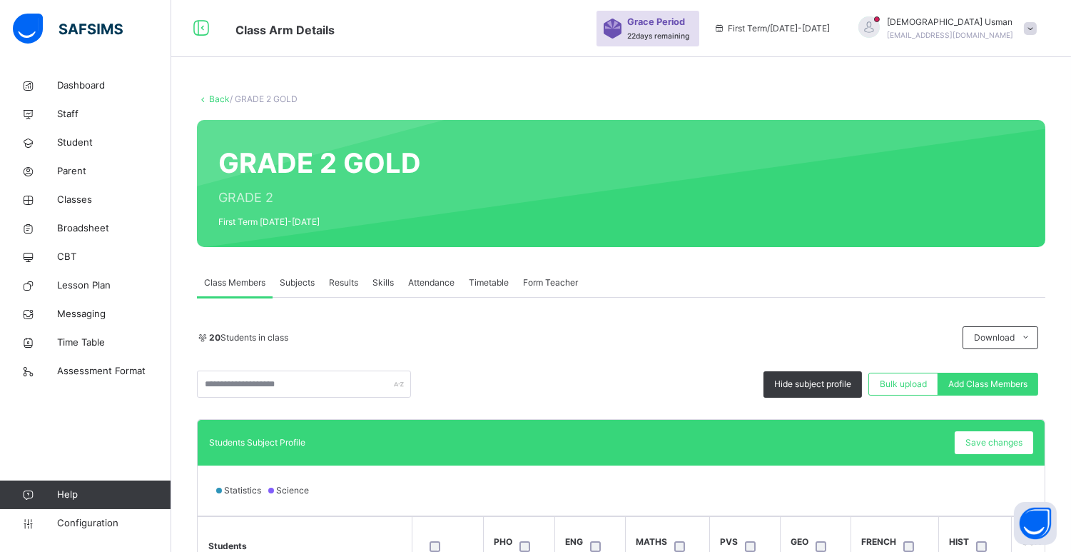
click at [84, 201] on span "Classes" at bounding box center [114, 200] width 114 height 14
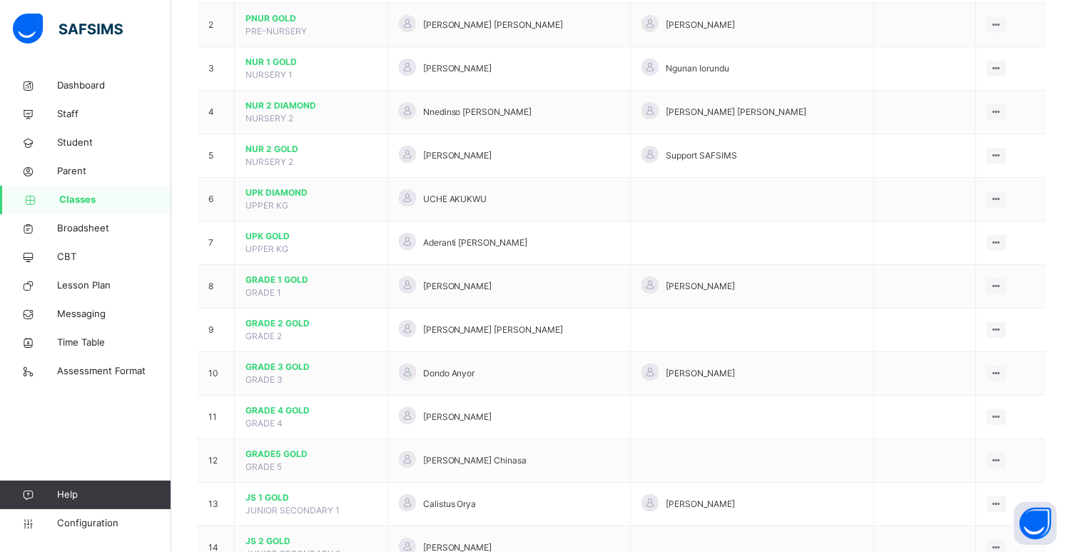
scroll to position [211, 0]
click at [265, 537] on span "JS 2 GOLD" at bounding box center [311, 539] width 131 height 13
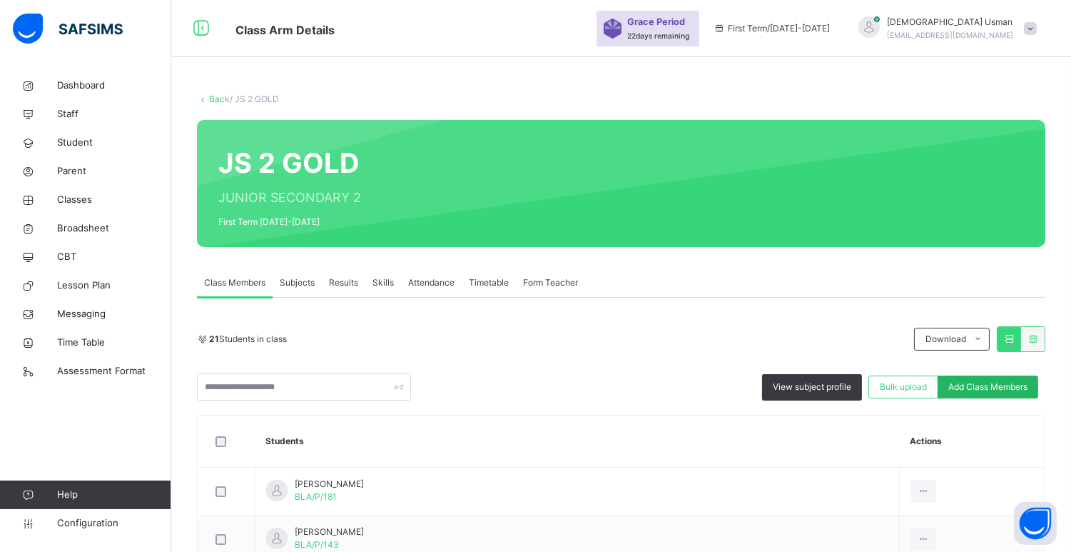
click at [976, 388] on span "Add Class Members" at bounding box center [987, 386] width 79 height 13
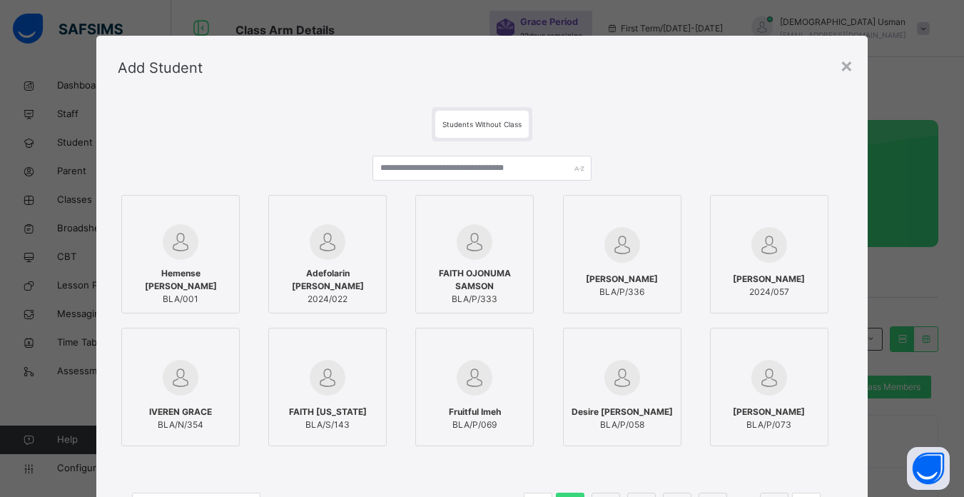
click at [410, 153] on div "Hemense Caleb Tyoachimin BLA/001 Adefolarin [PERSON_NAME] 2024/022 FAITH OJONUM…" at bounding box center [482, 345] width 729 height 408
click at [409, 167] on input "text" at bounding box center [482, 168] width 218 height 25
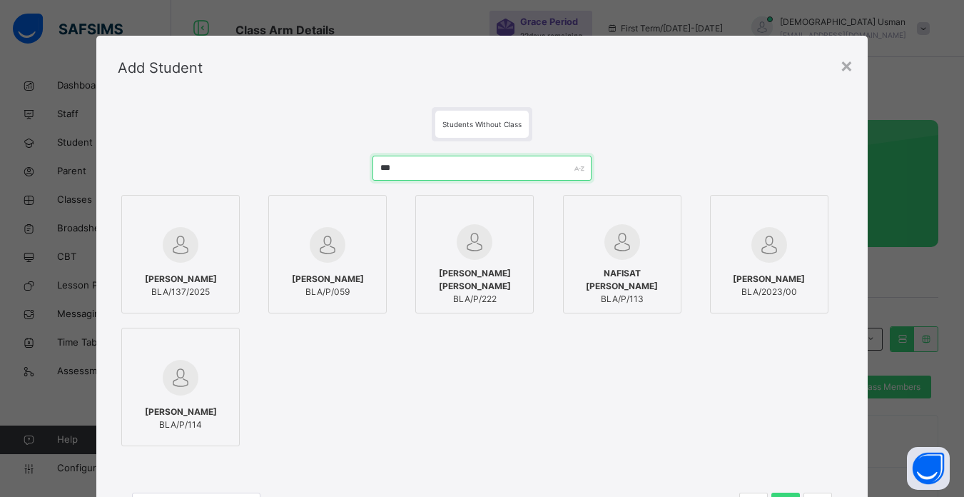
type input "***"
click at [490, 242] on div at bounding box center [474, 242] width 103 height 36
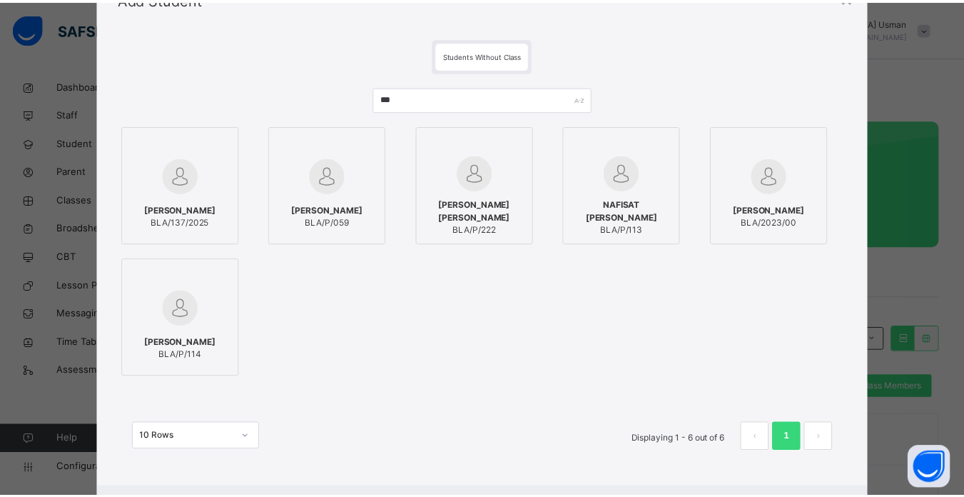
scroll to position [92, 0]
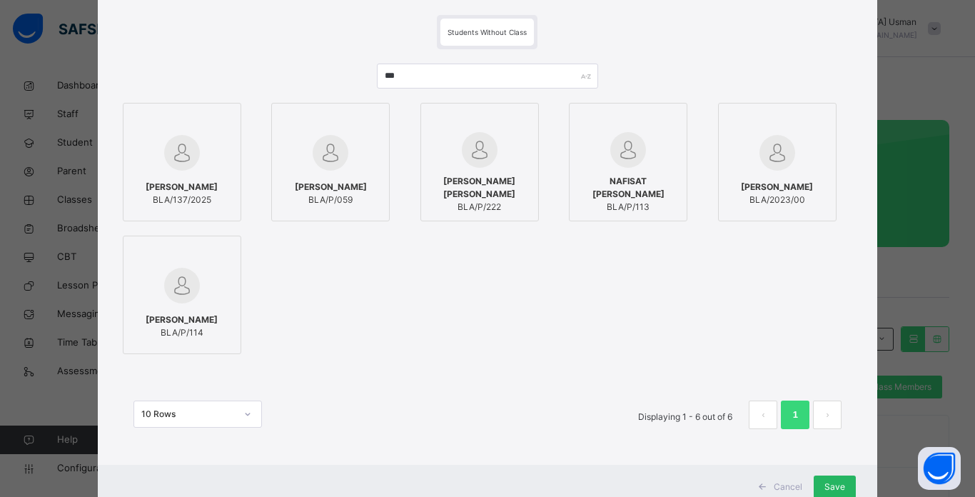
click at [825, 477] on div "Save" at bounding box center [835, 486] width 42 height 23
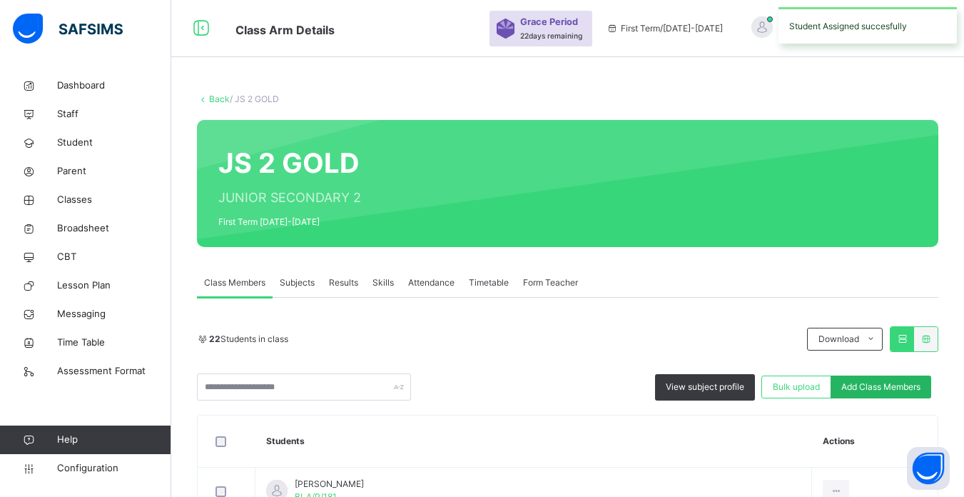
click at [882, 383] on span "Add Class Members" at bounding box center [880, 386] width 79 height 13
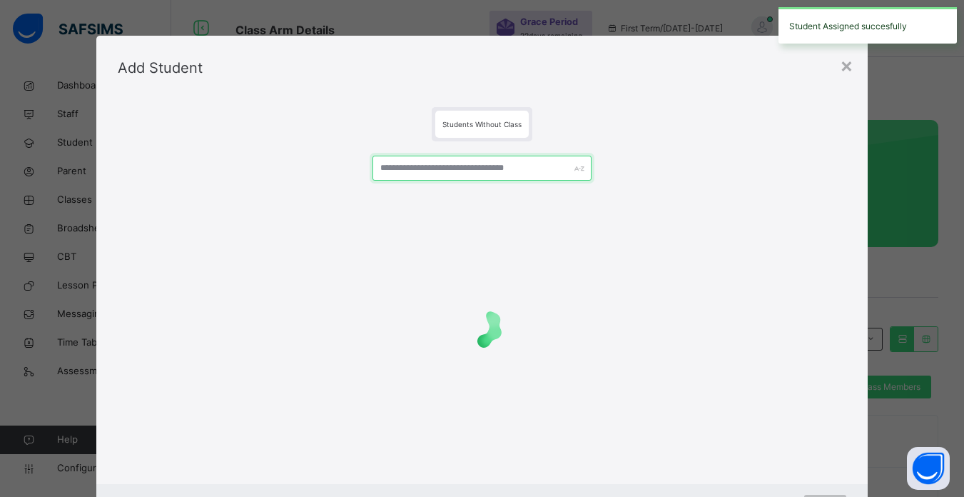
click at [485, 161] on input "text" at bounding box center [482, 168] width 218 height 25
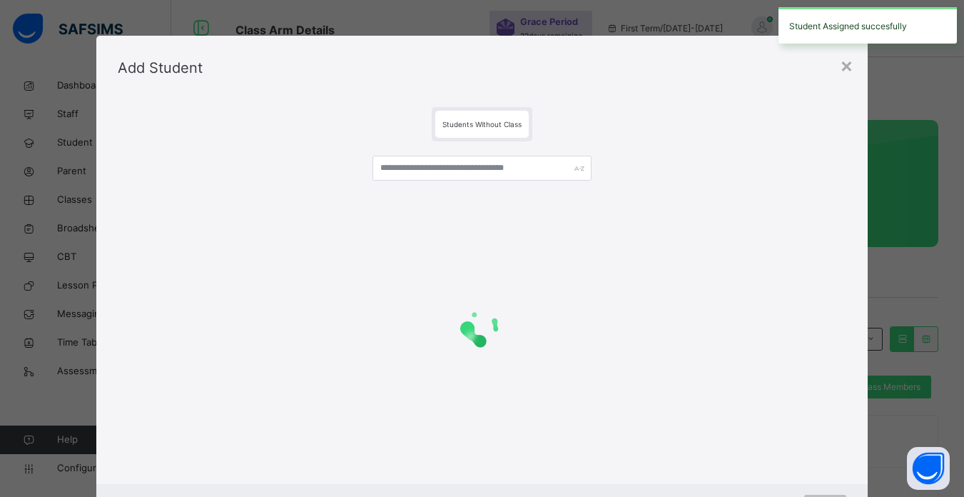
click at [476, 183] on div at bounding box center [482, 174] width 218 height 36
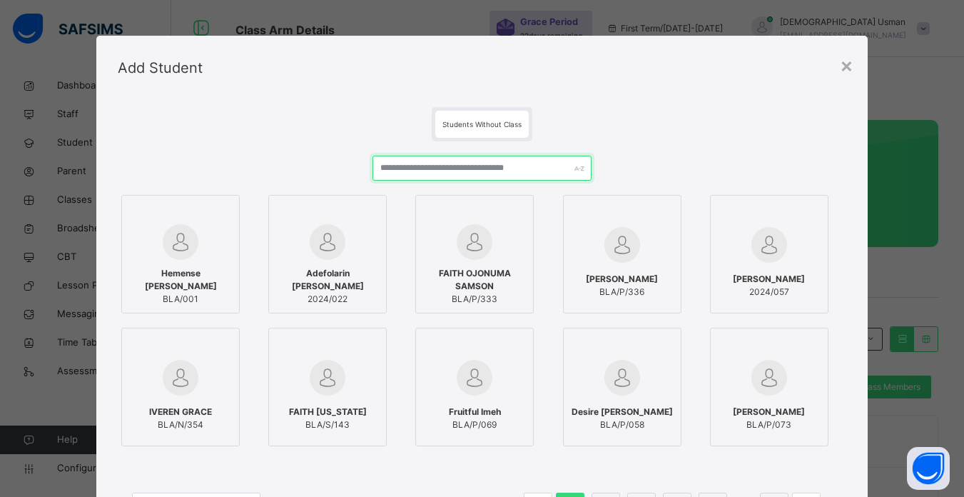
click at [472, 172] on input "text" at bounding box center [482, 168] width 218 height 25
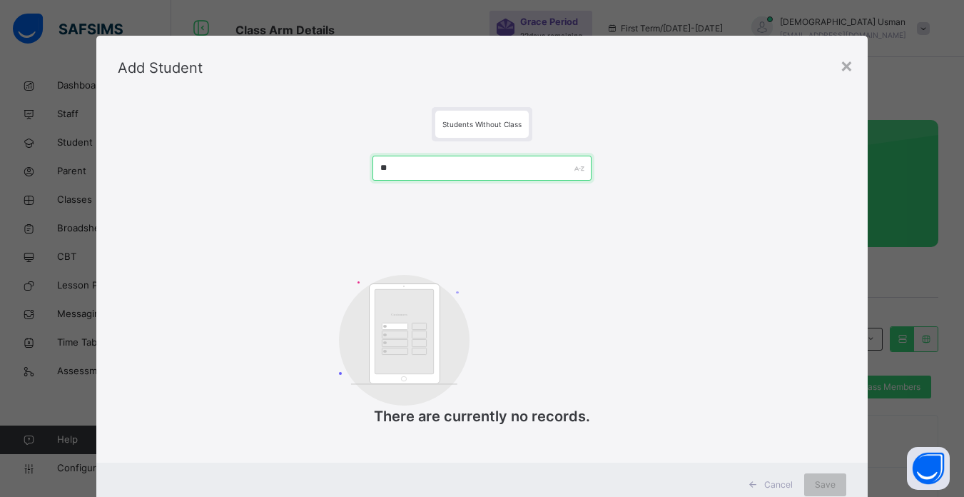
type input "*"
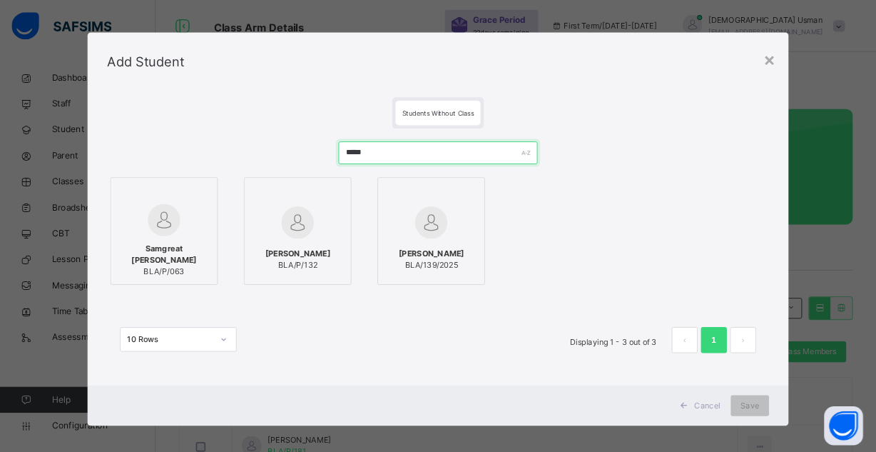
scroll to position [7, 0]
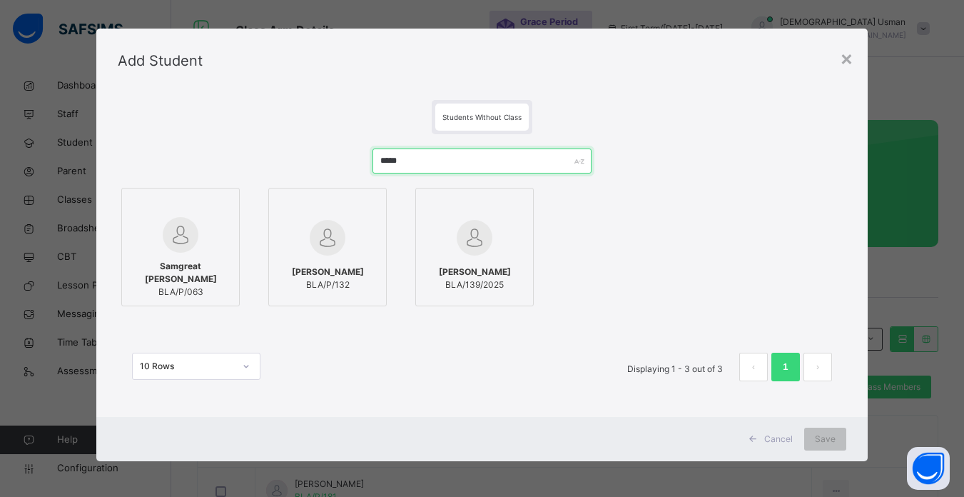
type input "*****"
click at [450, 266] on span "[PERSON_NAME]" at bounding box center [475, 271] width 72 height 13
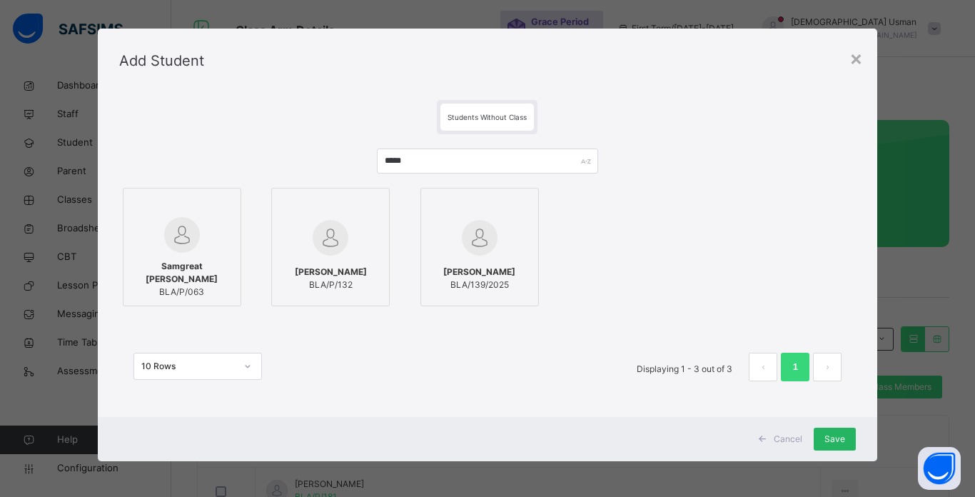
click at [831, 443] on span "Save" at bounding box center [834, 438] width 21 height 13
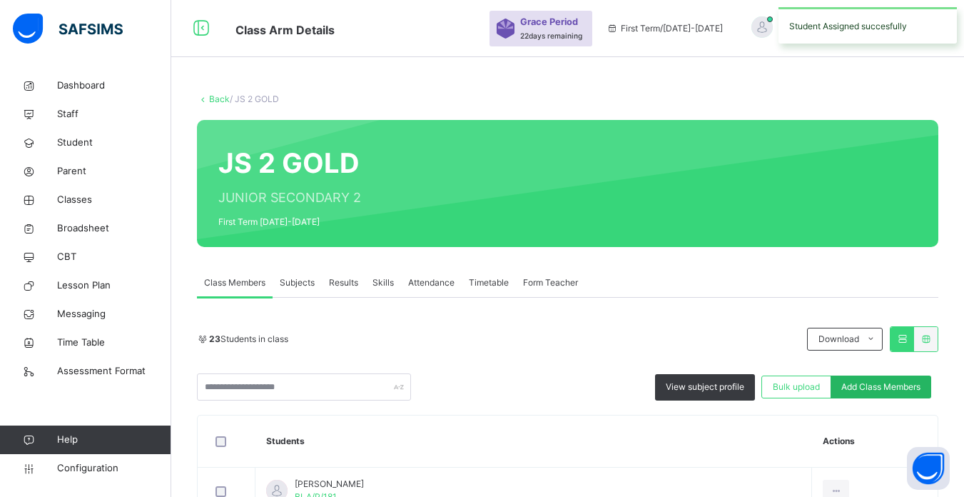
click at [886, 387] on span "Add Class Members" at bounding box center [880, 386] width 79 height 13
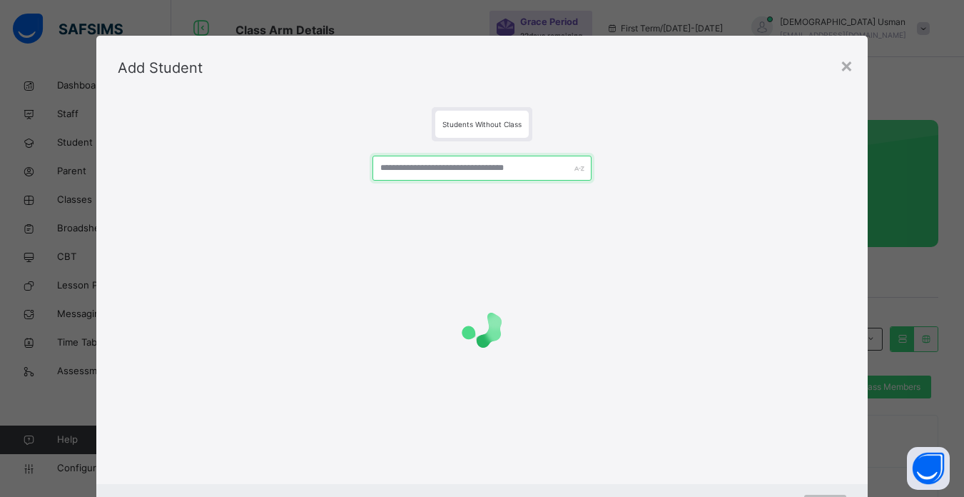
click at [488, 174] on input "text" at bounding box center [482, 168] width 218 height 25
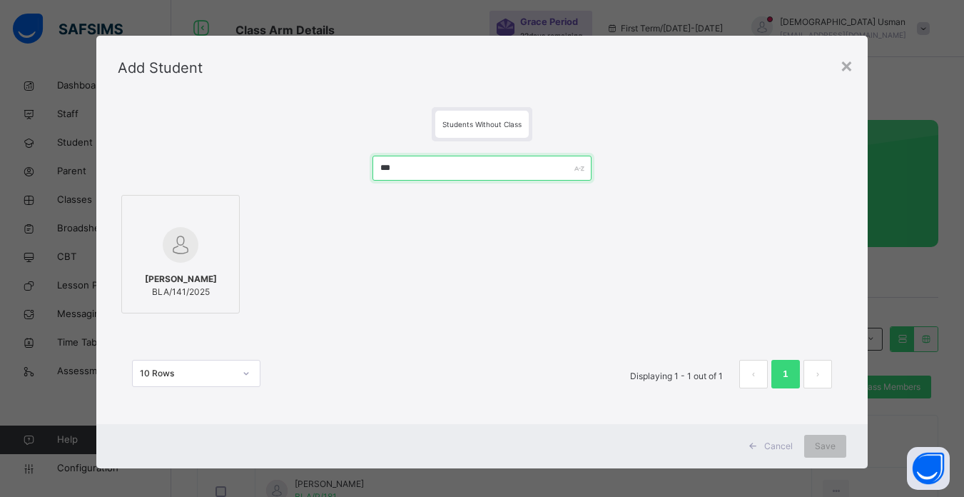
type input "***"
click at [209, 253] on div at bounding box center [180, 244] width 103 height 41
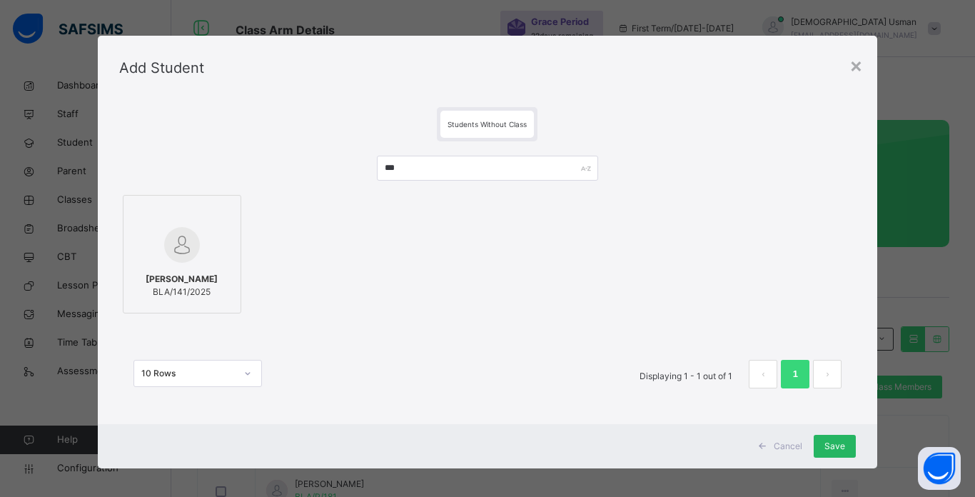
click at [834, 439] on div "Save" at bounding box center [835, 446] width 42 height 23
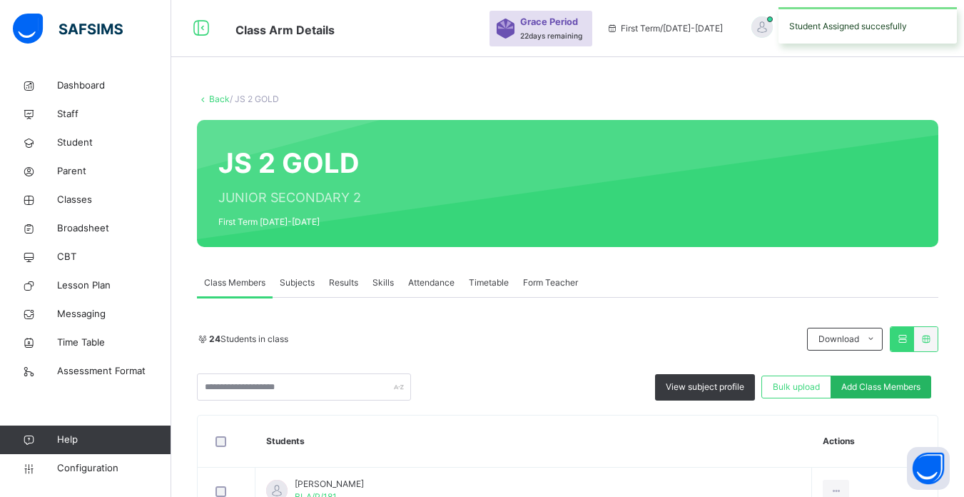
click at [896, 375] on div "Add Class Members" at bounding box center [881, 386] width 101 height 23
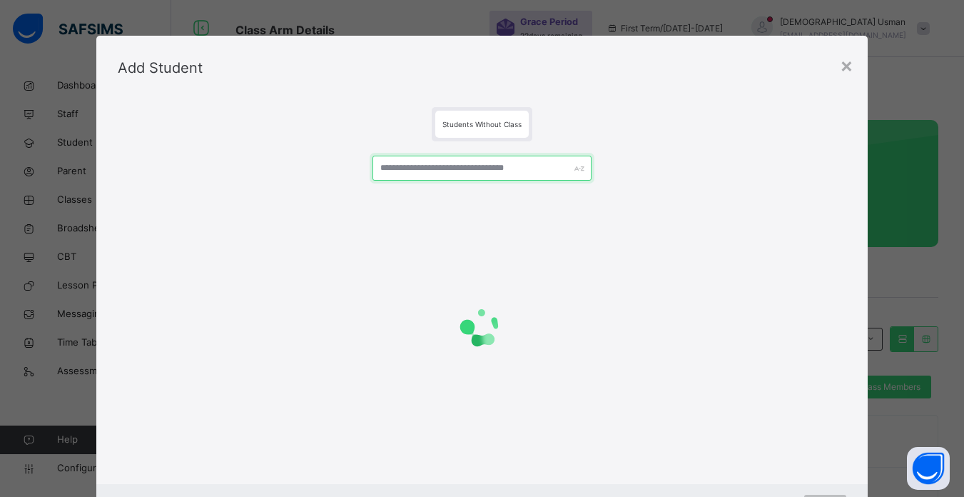
click at [494, 174] on input "text" at bounding box center [482, 168] width 218 height 25
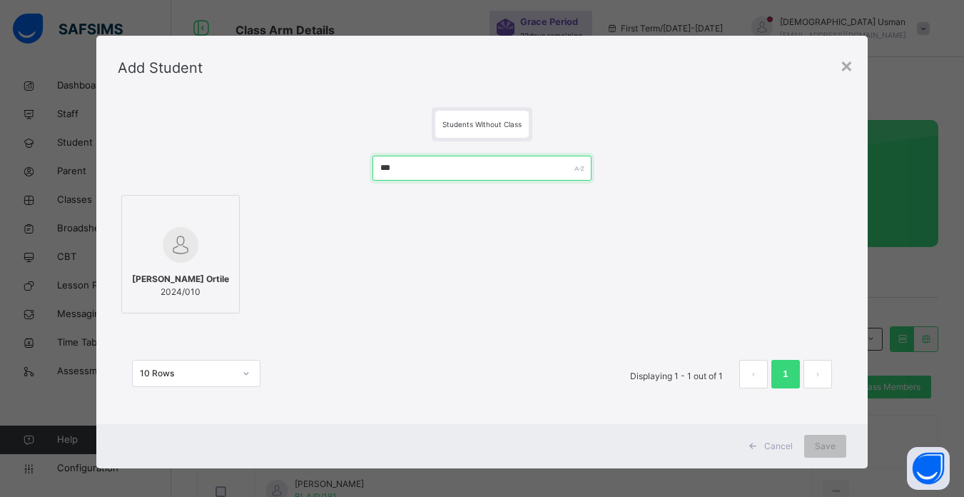
type input "***"
click at [121, 252] on label "[PERSON_NAME] Ortile 2024/010" at bounding box center [180, 254] width 118 height 118
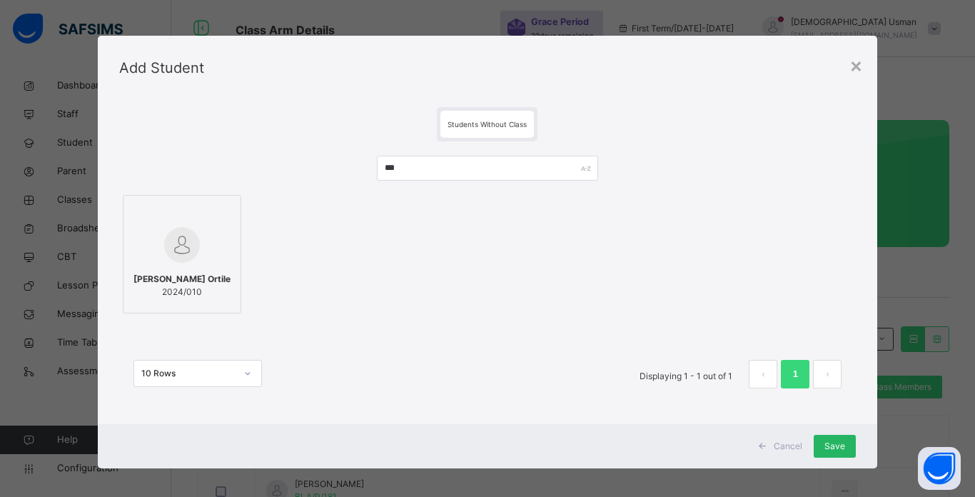
click at [834, 442] on span "Save" at bounding box center [834, 446] width 21 height 13
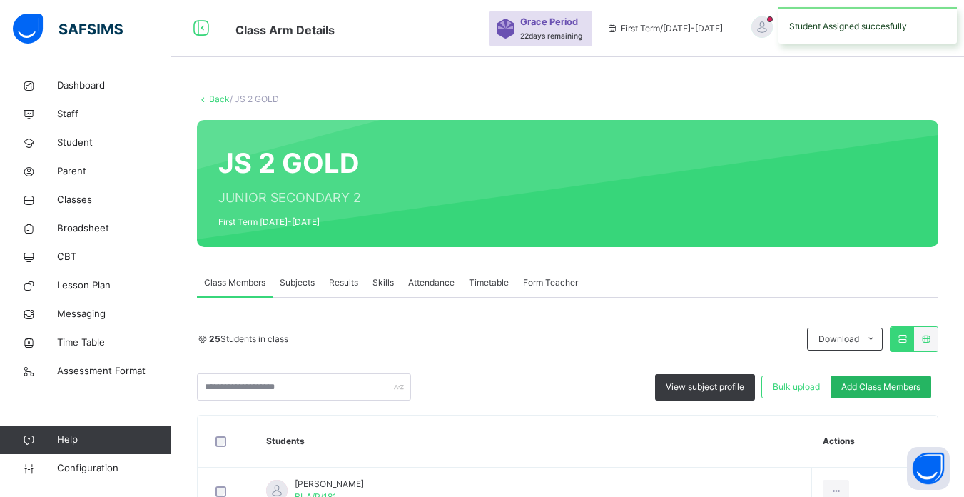
click at [891, 387] on span "Add Class Members" at bounding box center [880, 386] width 79 height 13
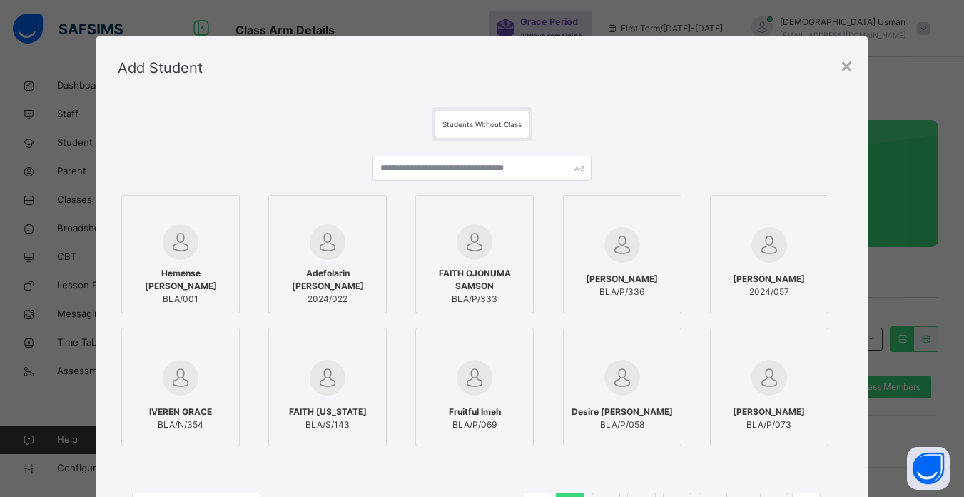
click at [410, 151] on div "Hemense Caleb Tyoachimin BLA/001 Adefolarin [PERSON_NAME] 2024/022 FAITH OJONUM…" at bounding box center [482, 345] width 729 height 408
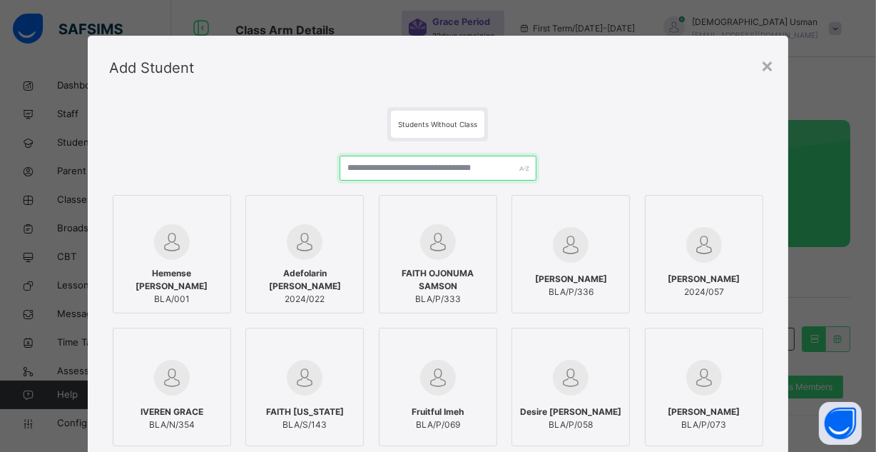
click at [395, 175] on input "text" at bounding box center [439, 168] width 198 height 25
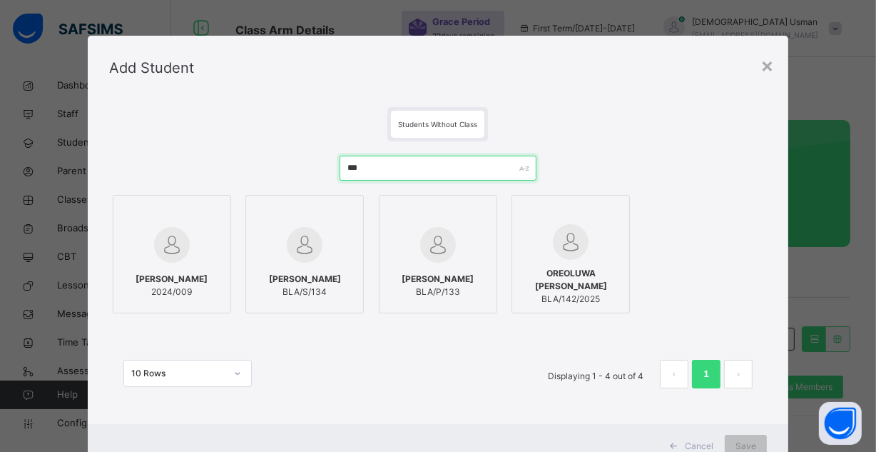
type input "***"
click at [545, 267] on span "OREOLUWA [PERSON_NAME]" at bounding box center [571, 280] width 103 height 26
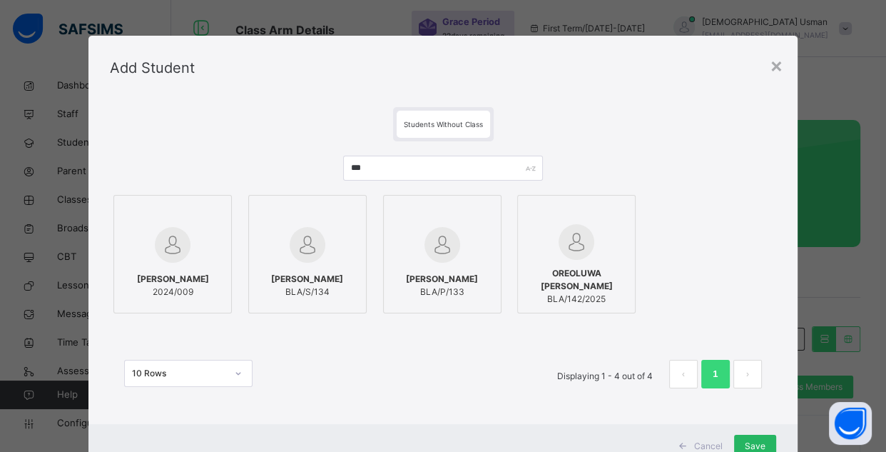
click at [745, 443] on span "Save" at bounding box center [755, 446] width 21 height 13
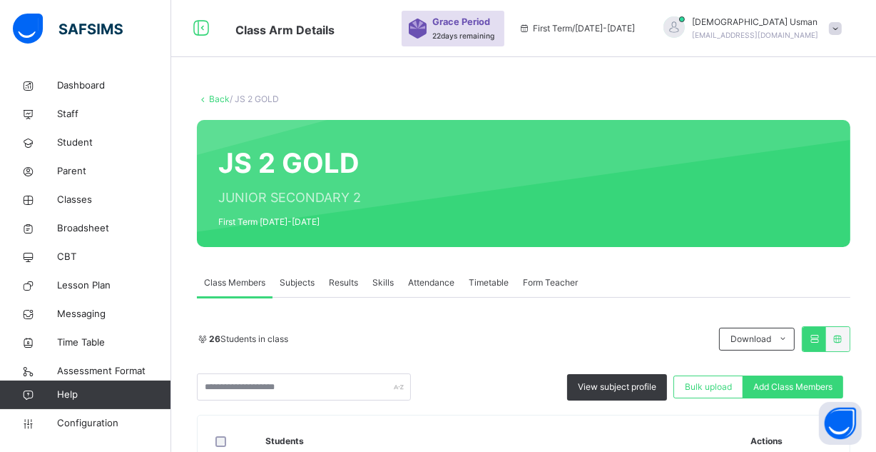
scroll to position [894, 0]
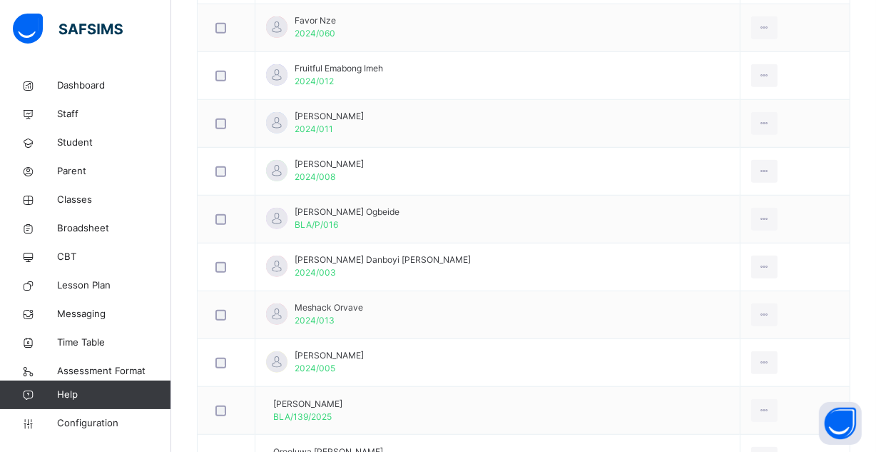
click at [876, 310] on html "Class Arm Details Grace Period 22 days remaining First Term / [DATE]-[DATE] [DE…" at bounding box center [438, 0] width 876 height 1789
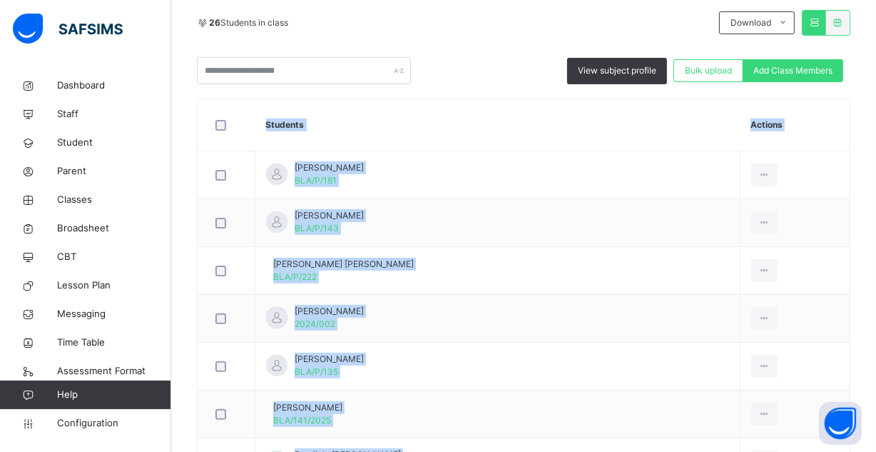
scroll to position [350, 0]
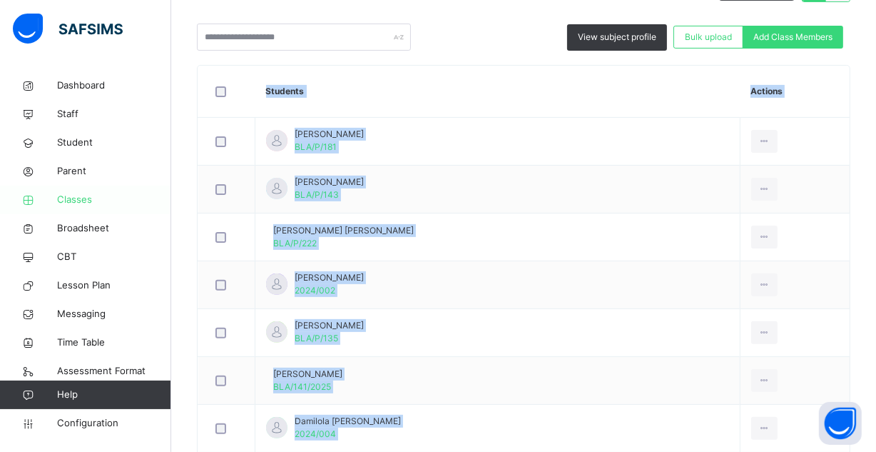
click at [99, 206] on span "Classes" at bounding box center [114, 200] width 114 height 14
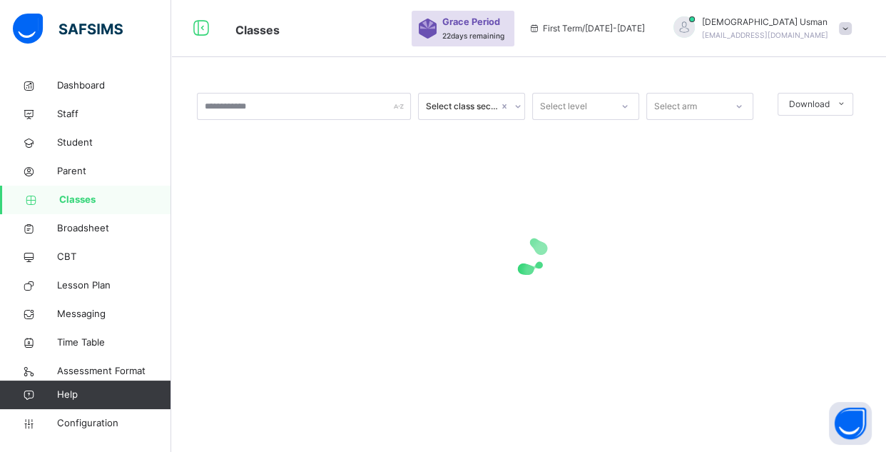
click at [652, 209] on div at bounding box center [529, 255] width 664 height 271
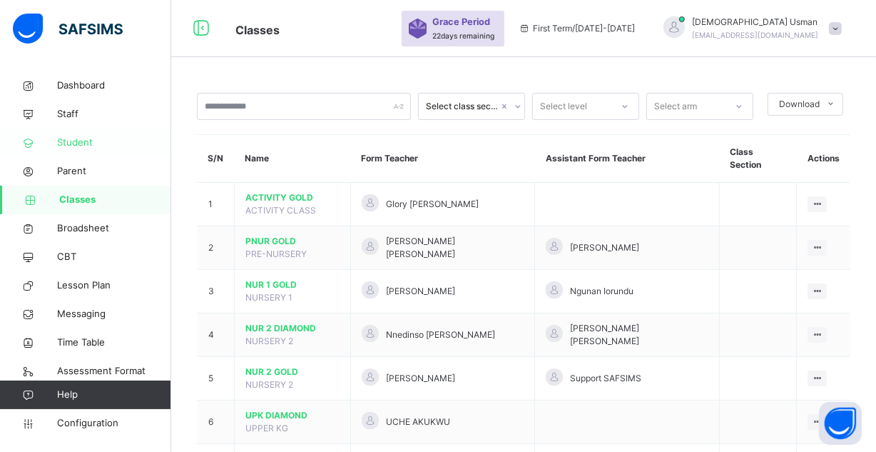
click at [82, 148] on span "Student" at bounding box center [114, 143] width 114 height 14
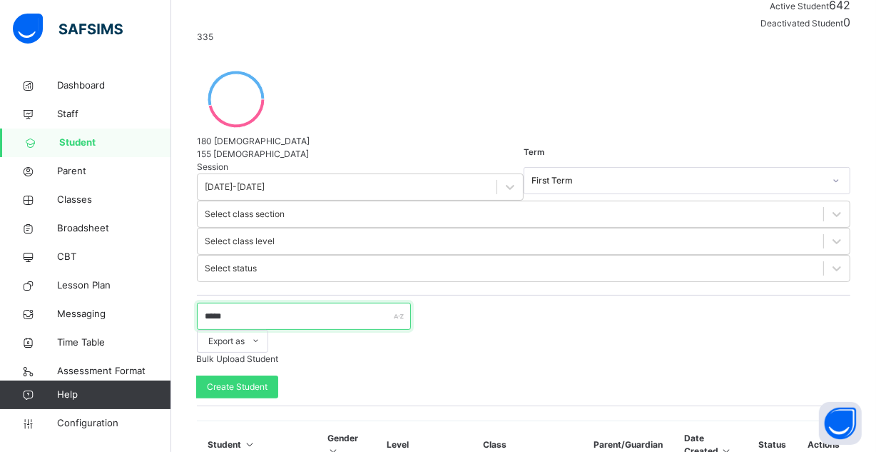
scroll to position [260, 0]
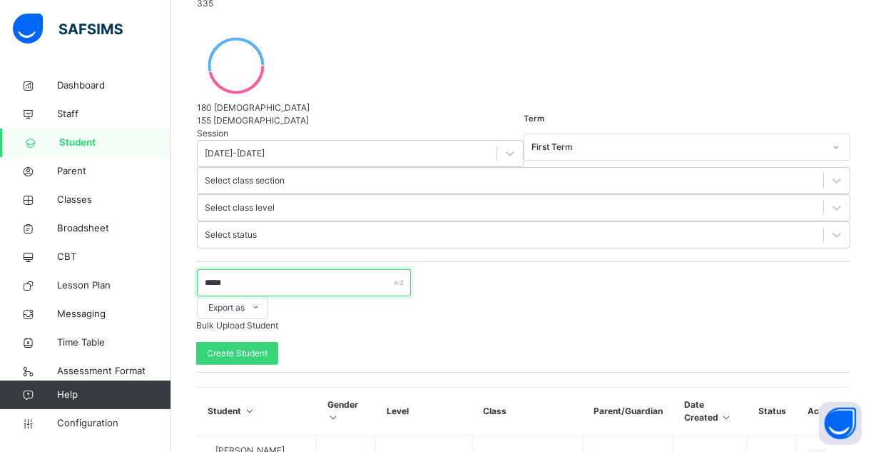
type input "*****"
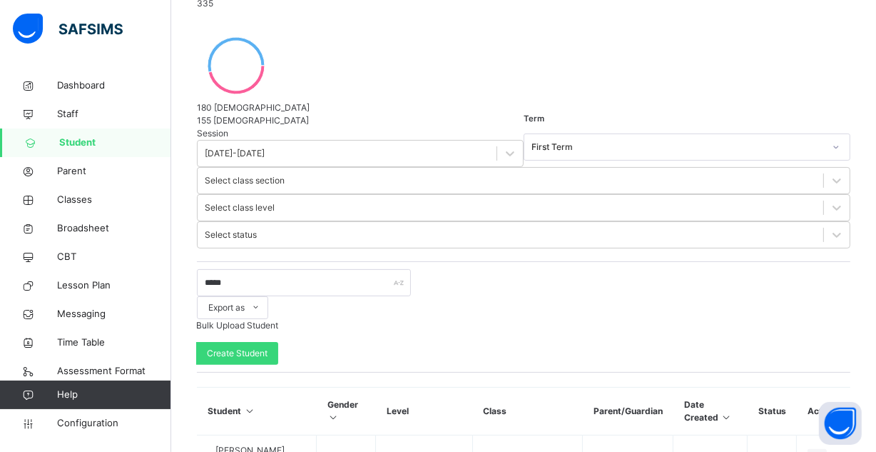
click at [103, 205] on span "Classes" at bounding box center [114, 200] width 114 height 14
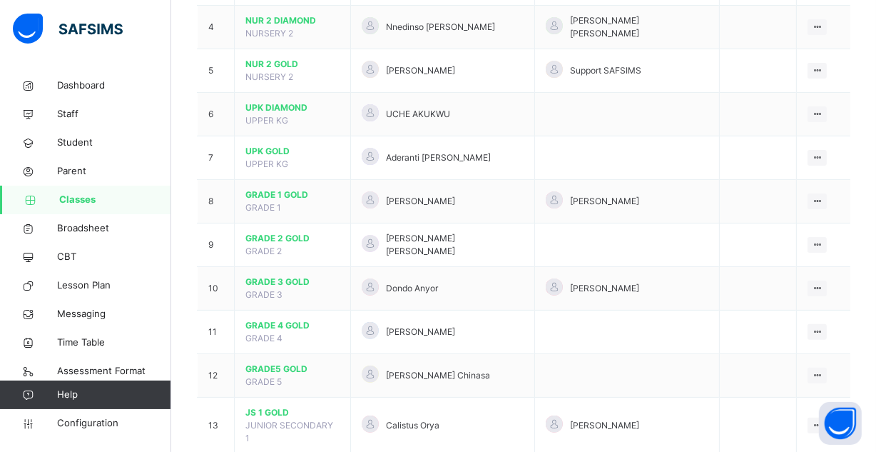
scroll to position [343, 0]
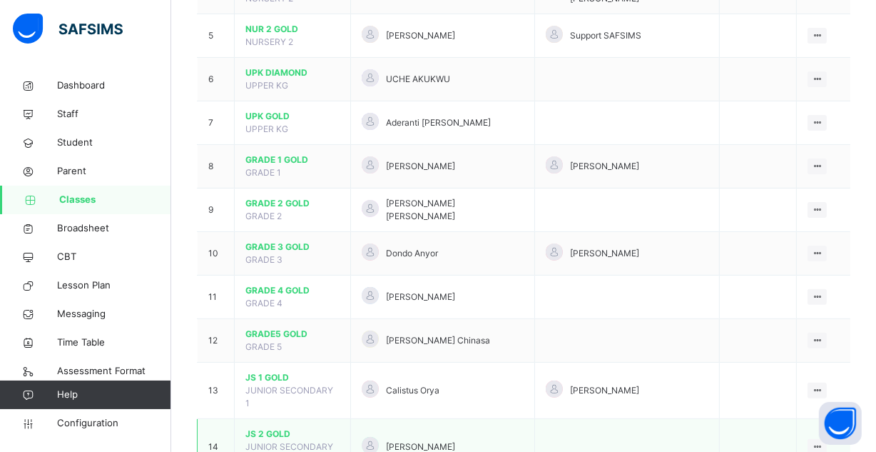
click at [278, 441] on span "JUNIOR SECONDARY 2" at bounding box center [290, 453] width 88 height 24
click at [274, 427] on span "JS 2 GOLD" at bounding box center [293, 433] width 94 height 13
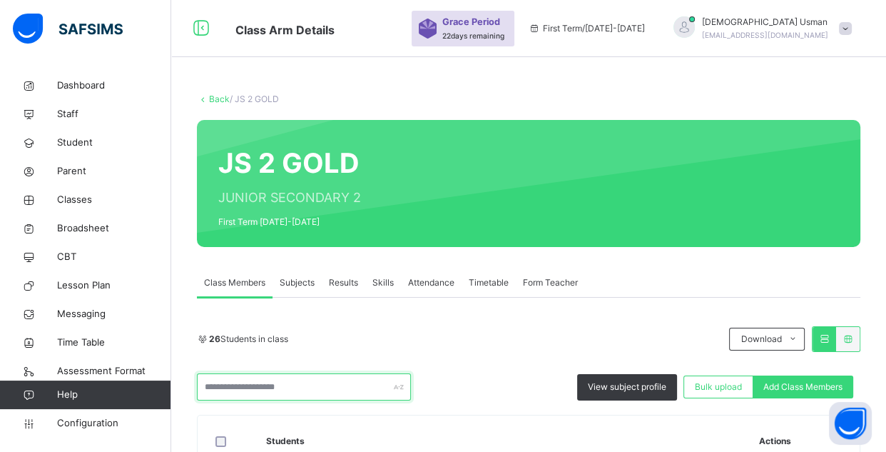
click at [267, 385] on input "text" at bounding box center [304, 386] width 214 height 27
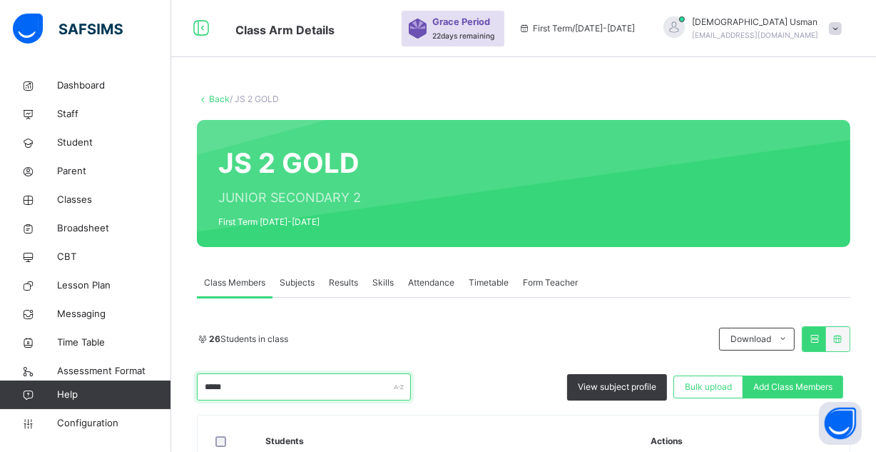
scroll to position [141, 0]
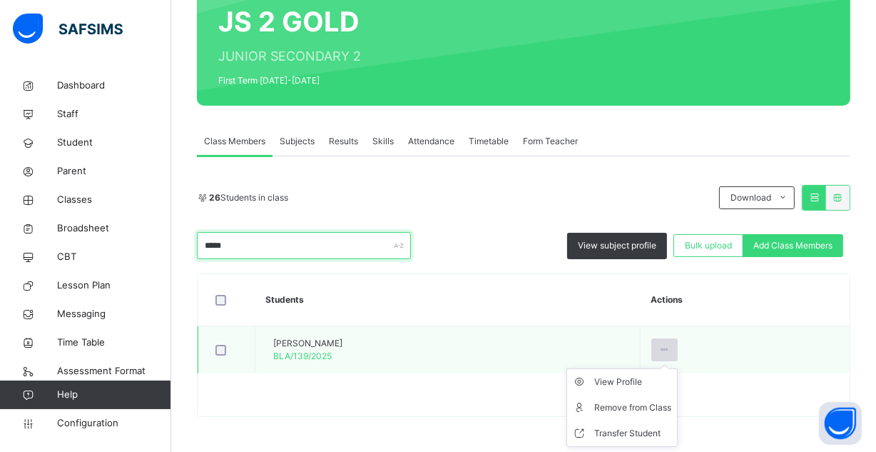
type input "*****"
click at [678, 342] on div at bounding box center [665, 349] width 26 height 23
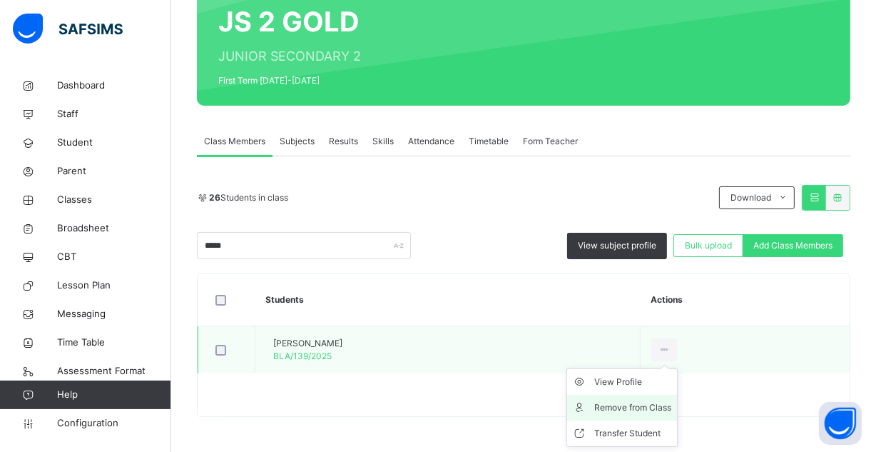
click at [667, 401] on div "Remove from Class" at bounding box center [632, 407] width 77 height 14
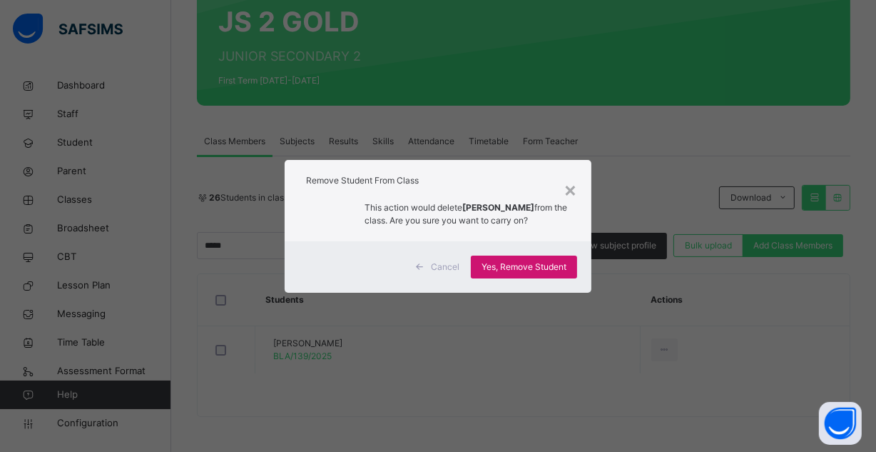
click at [532, 264] on span "Yes, Remove Student" at bounding box center [524, 266] width 85 height 13
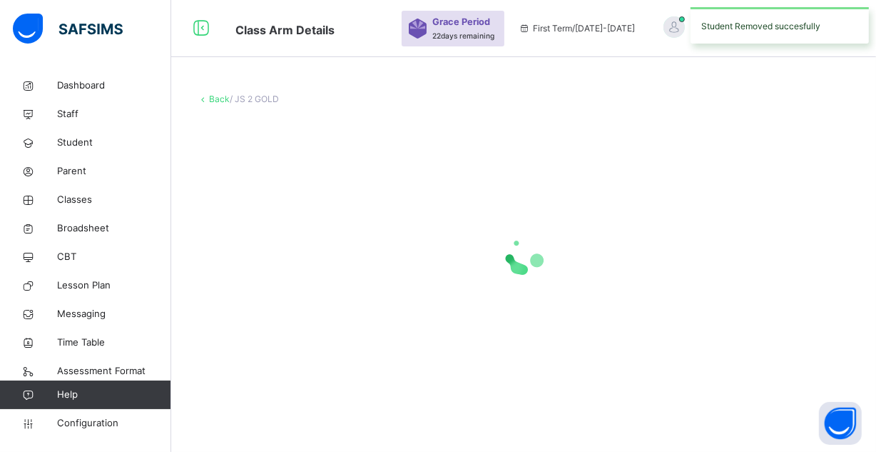
scroll to position [0, 0]
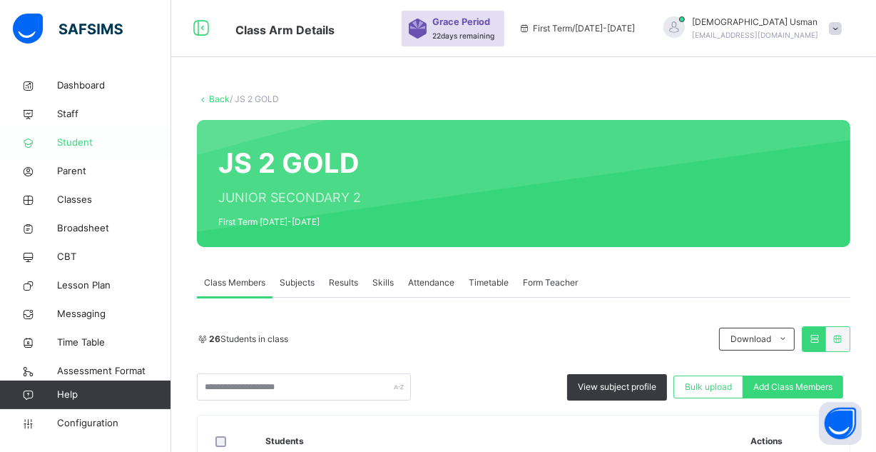
click at [83, 138] on span "Student" at bounding box center [114, 143] width 114 height 14
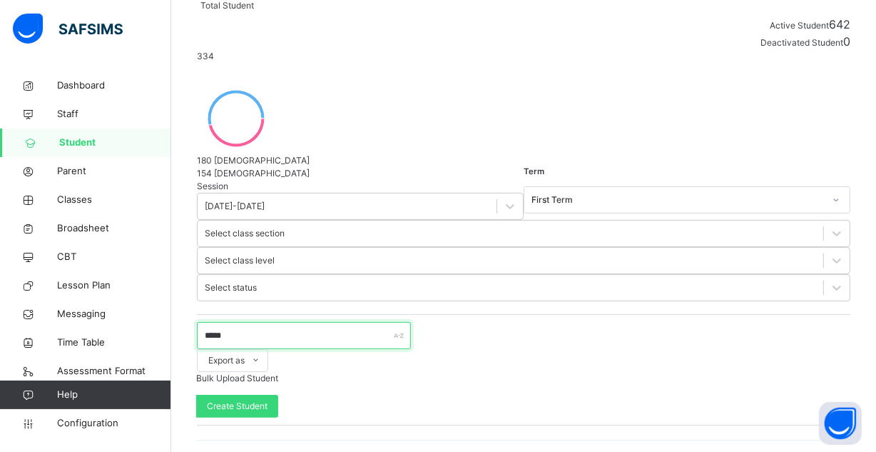
scroll to position [212, 0]
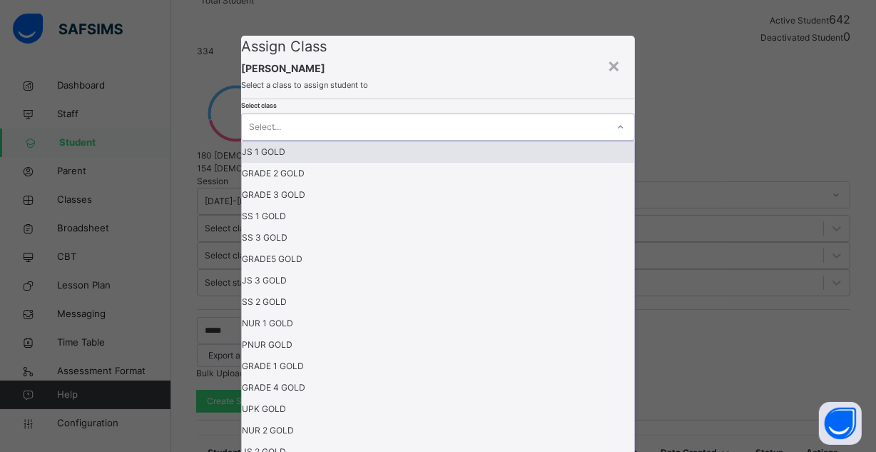
click at [470, 138] on div "Select..." at bounding box center [425, 127] width 366 height 22
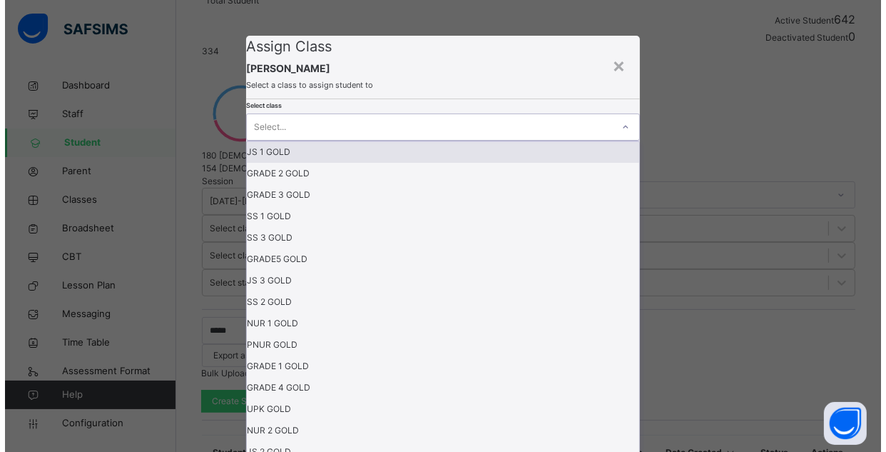
scroll to position [0, 0]
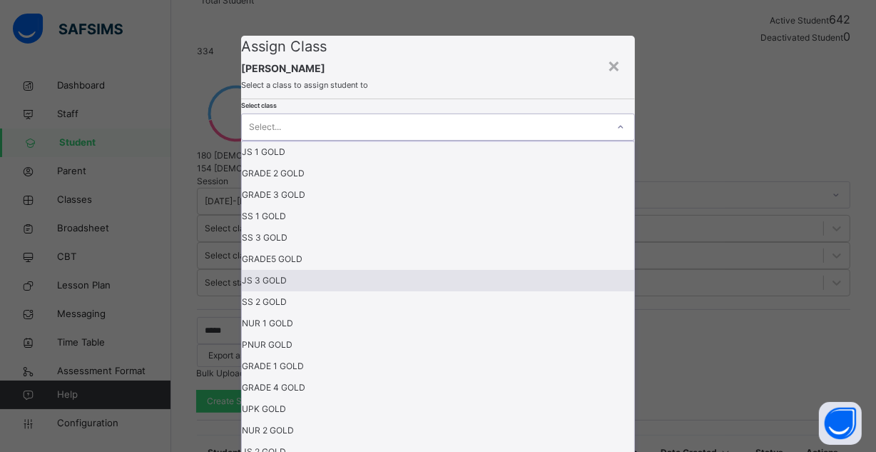
click at [345, 291] on div "JS 3 GOLD" at bounding box center [438, 280] width 393 height 21
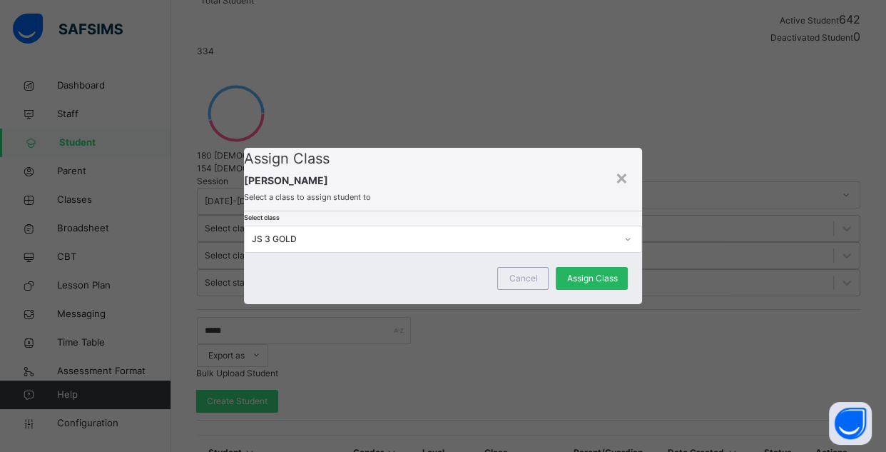
click at [582, 285] on span "Assign Class" at bounding box center [592, 278] width 51 height 13
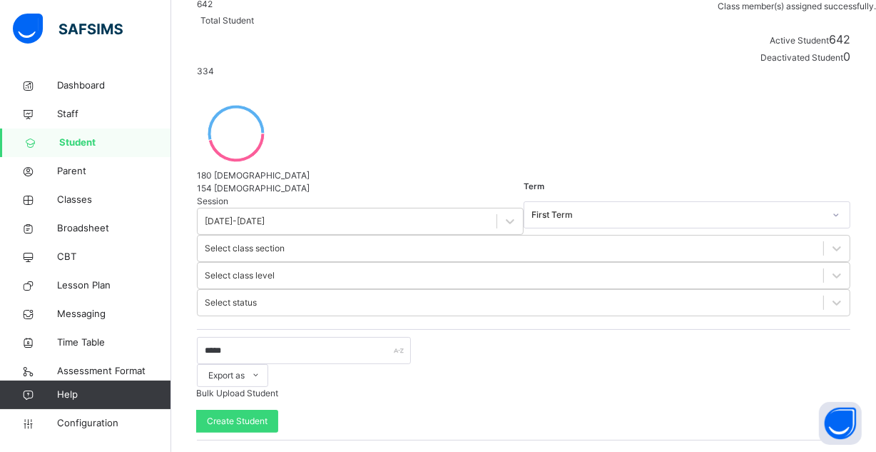
scroll to position [212, 0]
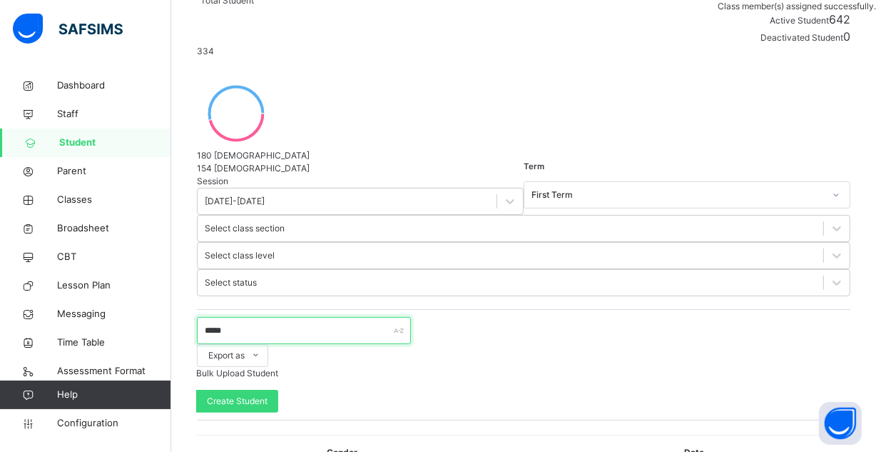
click at [299, 317] on input "*****" at bounding box center [304, 330] width 214 height 27
type input "*"
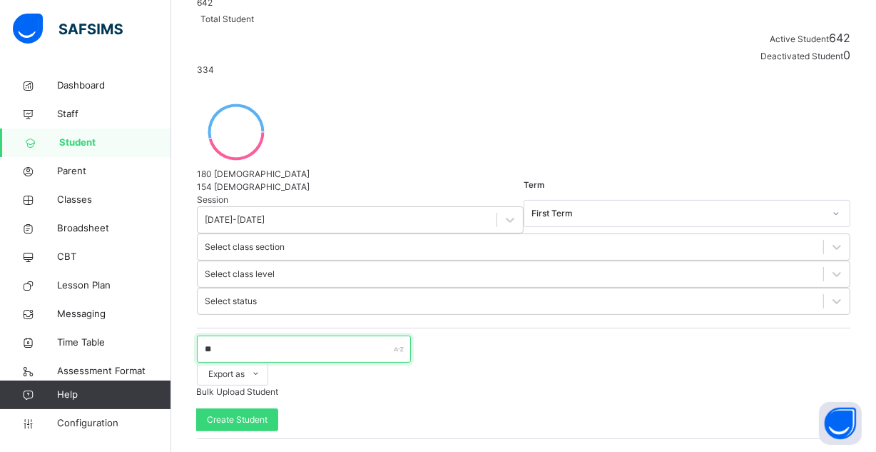
type input "*"
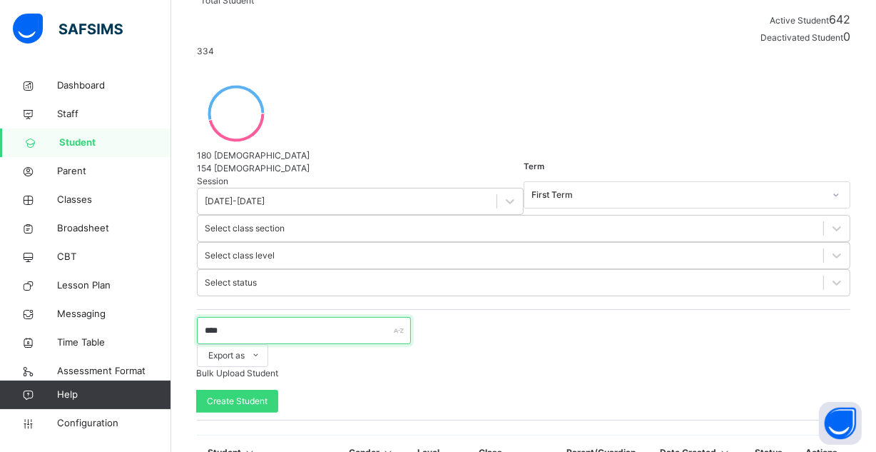
scroll to position [79, 0]
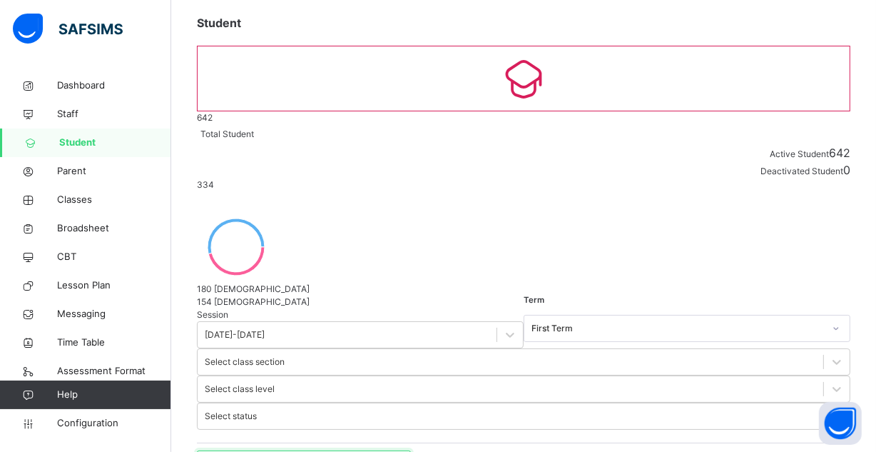
type input "*"
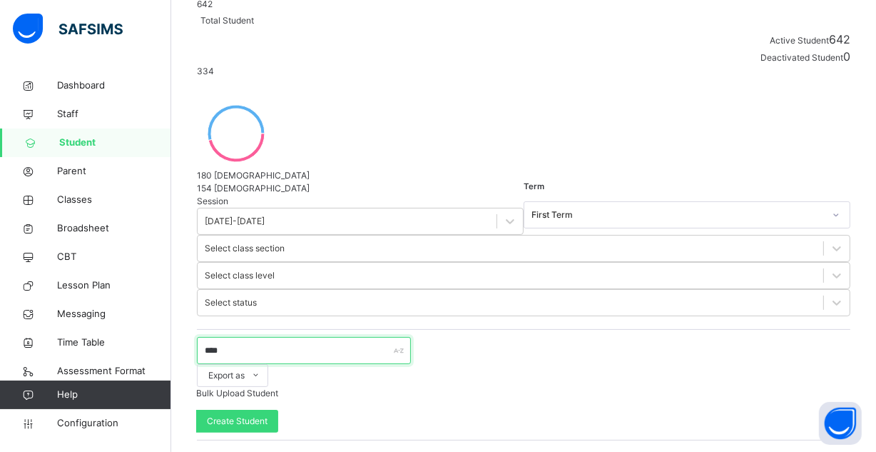
scroll to position [212, 0]
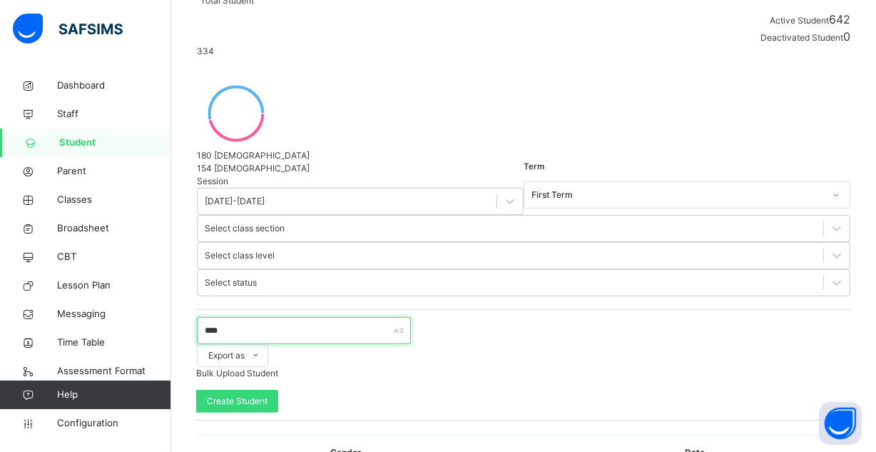
type input "****"
click at [79, 196] on span "Classes" at bounding box center [114, 200] width 114 height 14
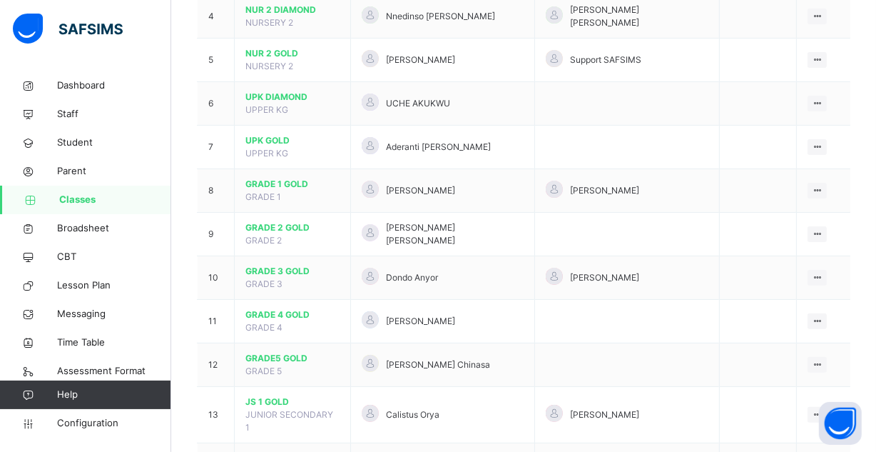
scroll to position [444, 0]
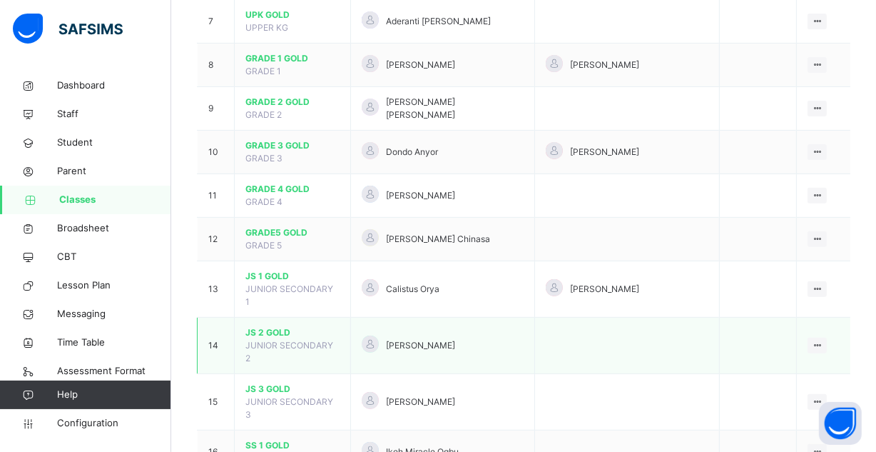
click at [278, 326] on span "JS 2 GOLD" at bounding box center [293, 332] width 94 height 13
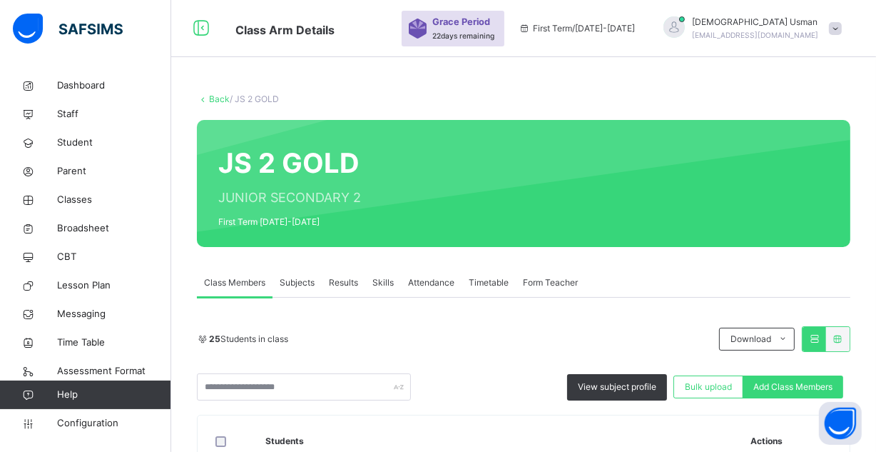
scroll to position [916, 0]
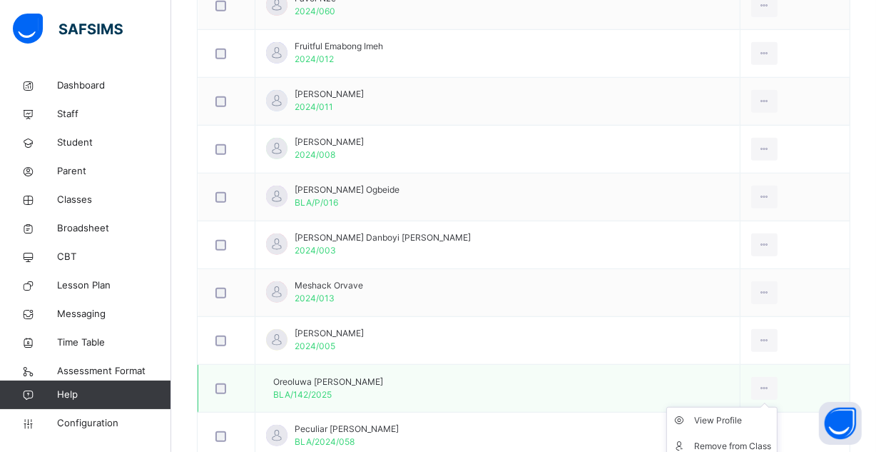
click at [751, 378] on div at bounding box center [764, 388] width 26 height 23
click at [759, 384] on icon at bounding box center [765, 388] width 12 height 13
click at [705, 435] on li "Remove from Class" at bounding box center [722, 446] width 110 height 26
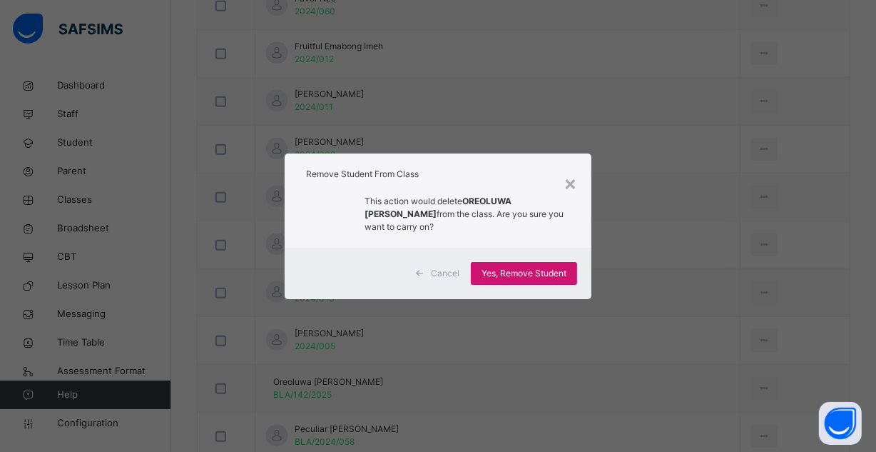
click at [530, 267] on span "Yes, Remove Student" at bounding box center [524, 273] width 85 height 13
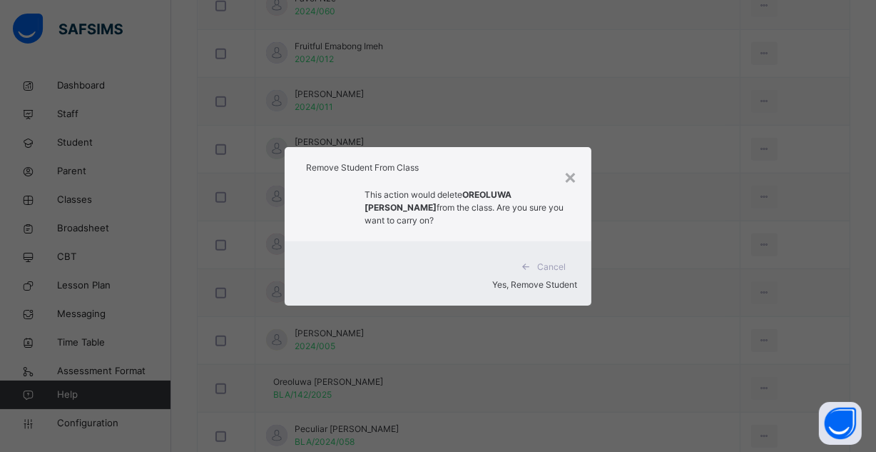
click at [530, 279] on span "Yes, Remove Student" at bounding box center [534, 284] width 85 height 11
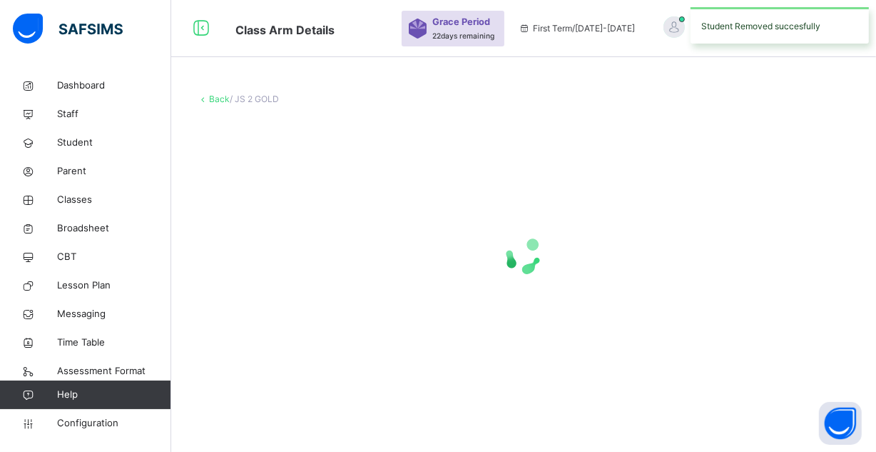
scroll to position [0, 0]
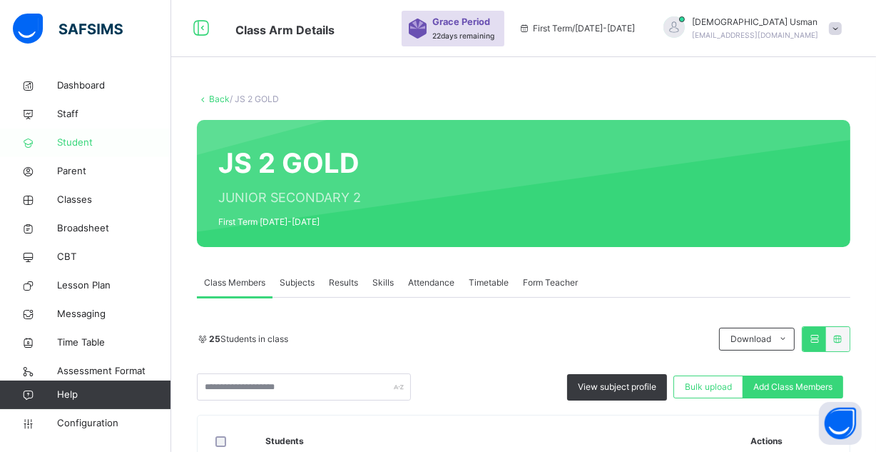
click at [73, 135] on link "Student" at bounding box center [85, 142] width 171 height 29
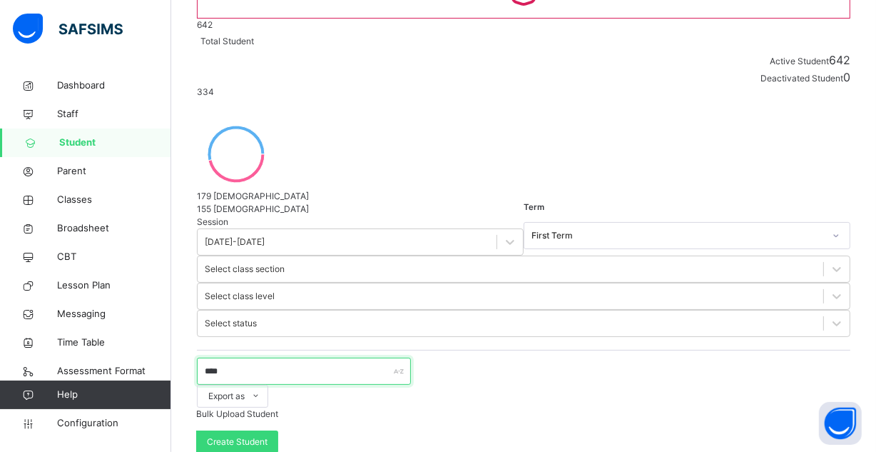
scroll to position [188, 0]
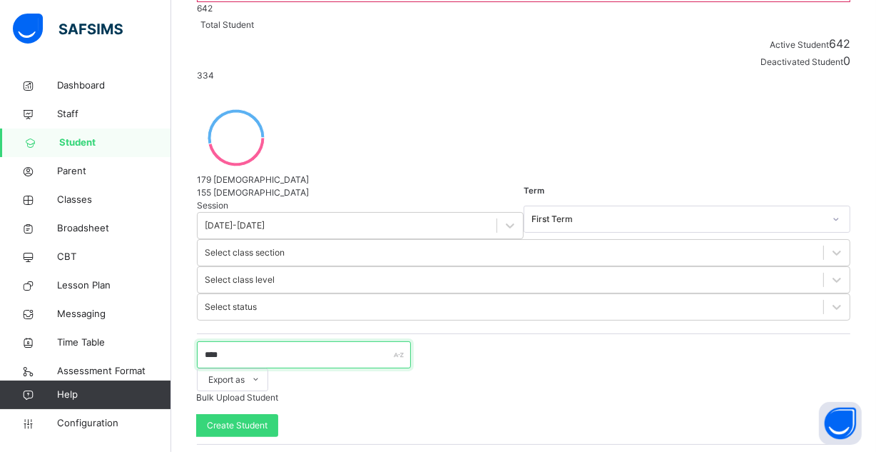
type input "****"
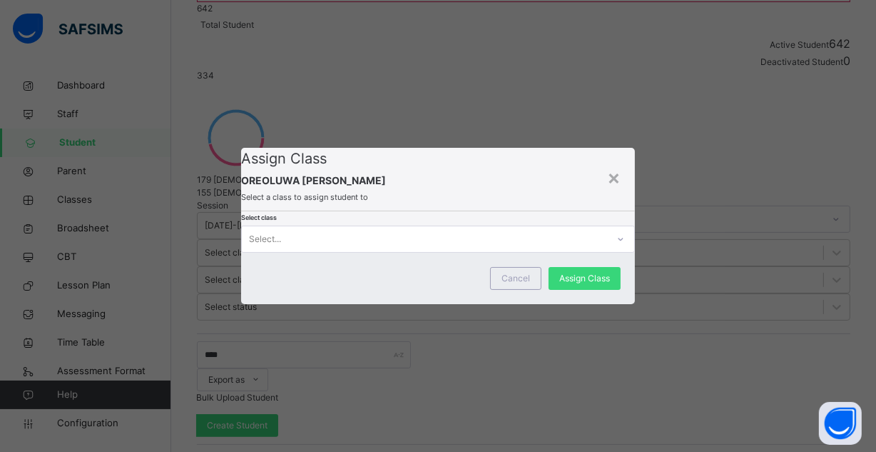
click at [609, 250] on div at bounding box center [621, 239] width 24 height 23
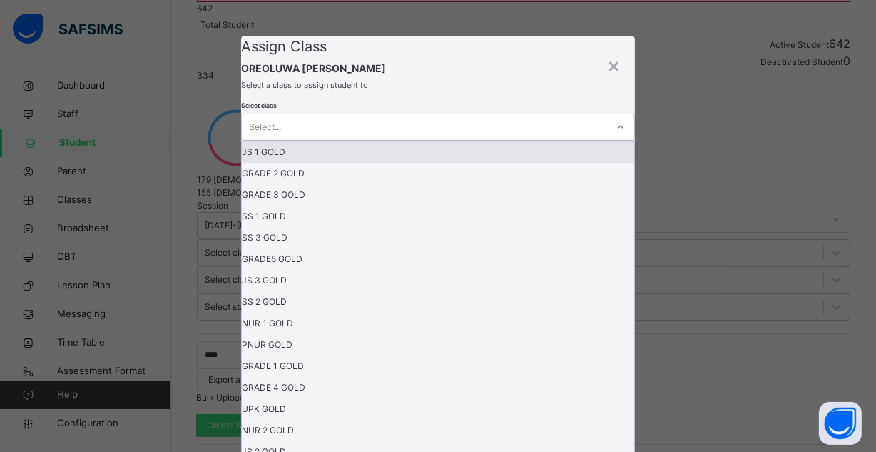
scroll to position [0, 0]
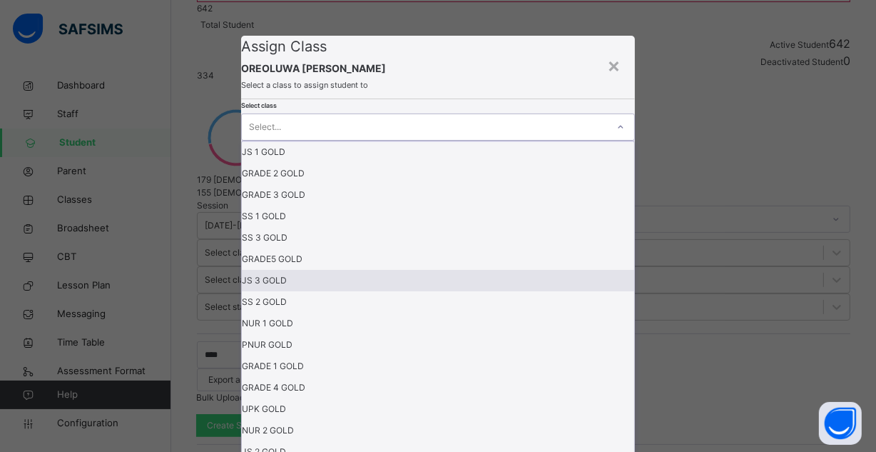
click at [343, 291] on div "JS 3 GOLD" at bounding box center [438, 280] width 393 height 21
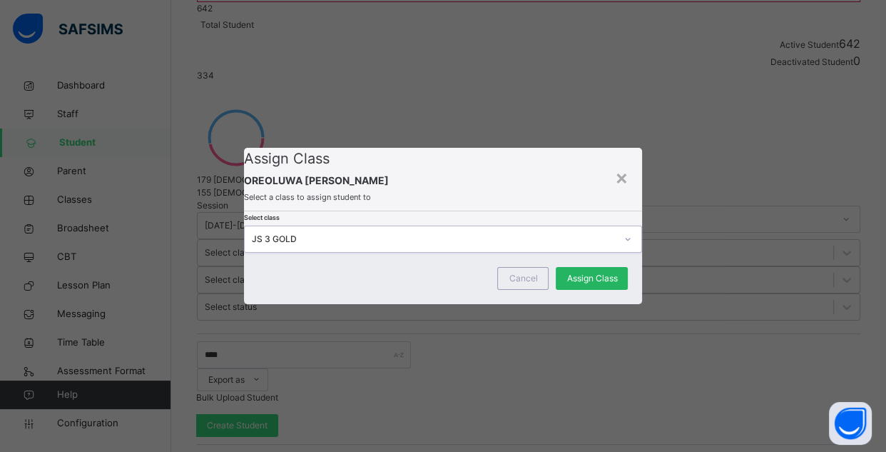
click at [571, 285] on span "Assign Class" at bounding box center [592, 278] width 51 height 13
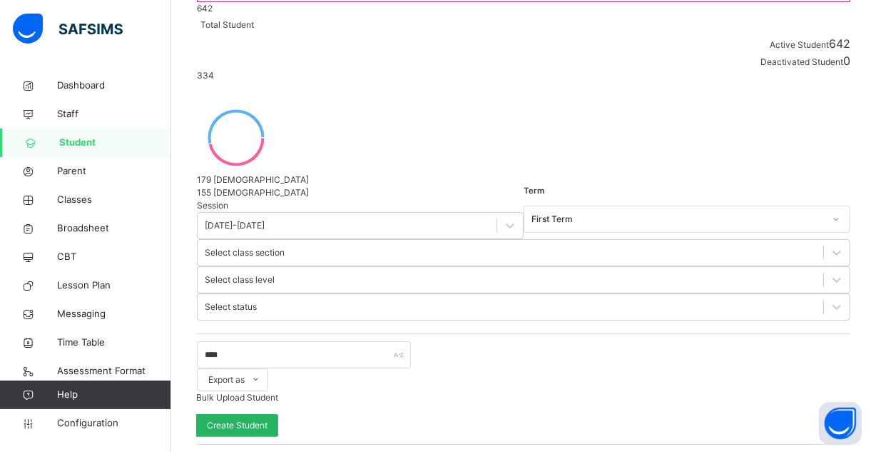
click at [268, 419] on span "Create Student" at bounding box center [237, 425] width 61 height 13
select select "**"
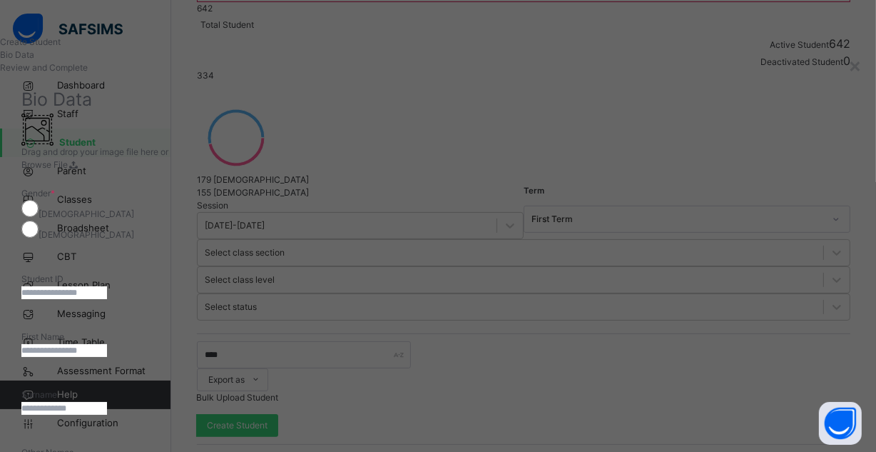
click at [107, 286] on input "text" at bounding box center [64, 292] width 86 height 13
type input "*"
type input "**********"
click at [107, 344] on input "text" at bounding box center [64, 350] width 86 height 13
type input "********"
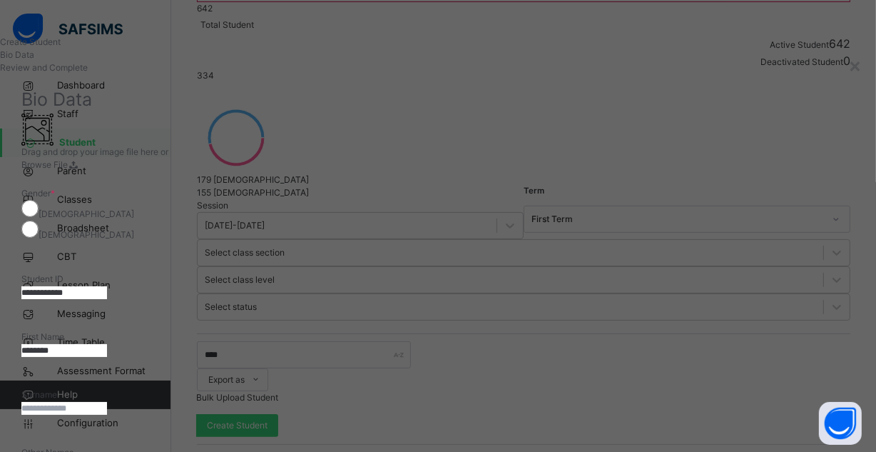
click at [107, 402] on input "text" at bounding box center [64, 408] width 86 height 13
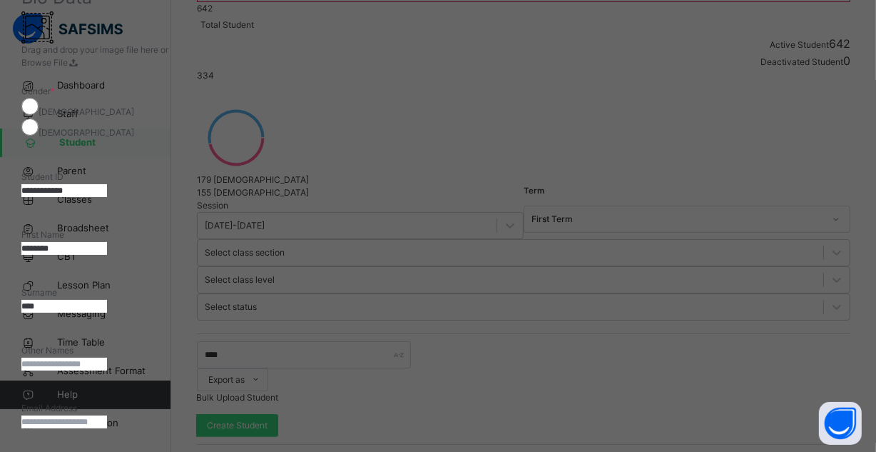
scroll to position [236, 0]
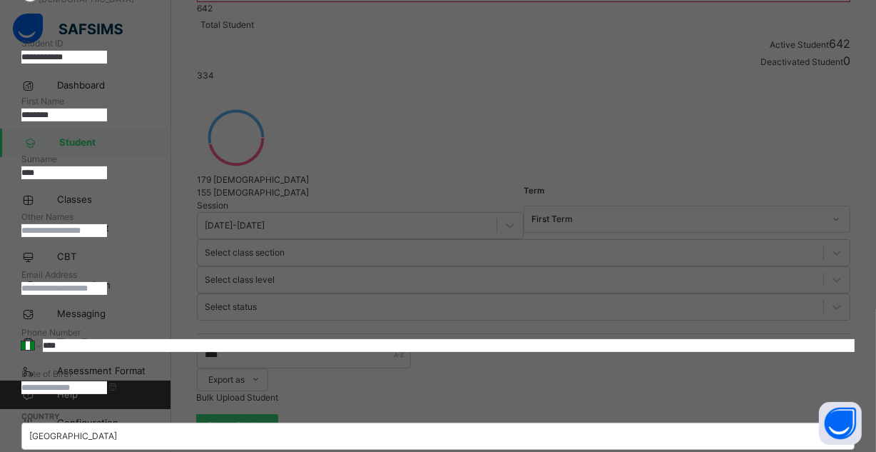
type input "****"
click at [107, 381] on input at bounding box center [64, 387] width 86 height 13
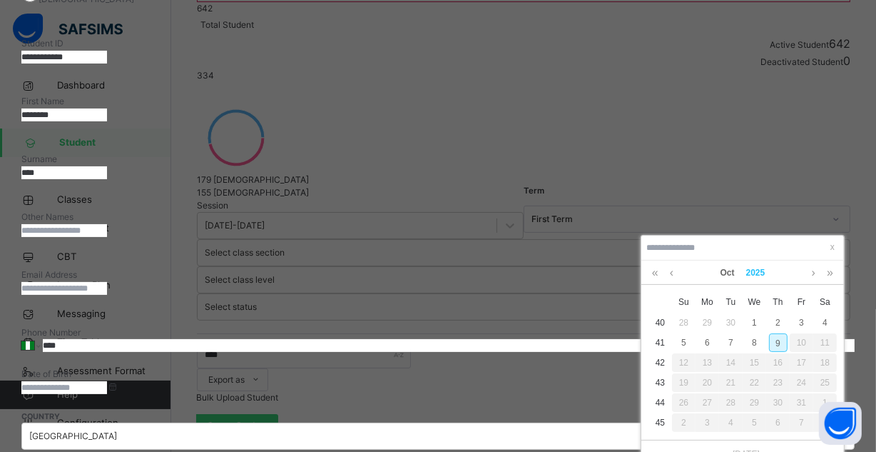
click at [759, 267] on link "2025" at bounding box center [756, 272] width 31 height 24
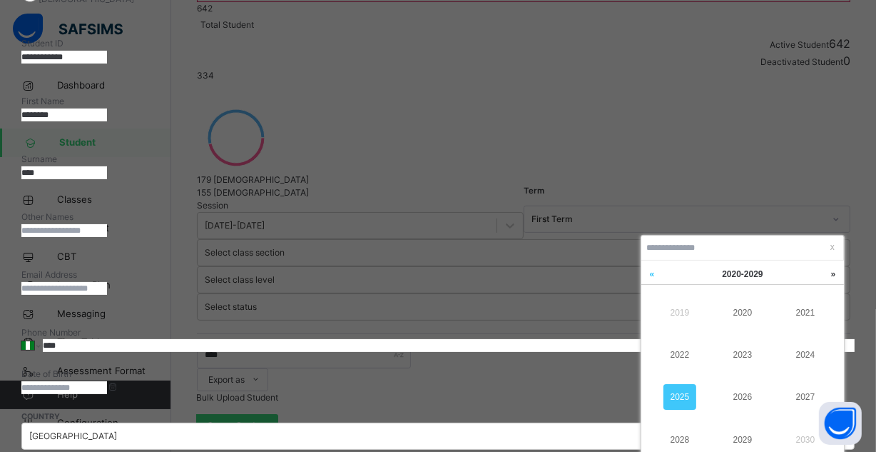
click at [651, 265] on link at bounding box center [652, 273] width 21 height 27
click at [672, 351] on link "2012" at bounding box center [680, 355] width 33 height 26
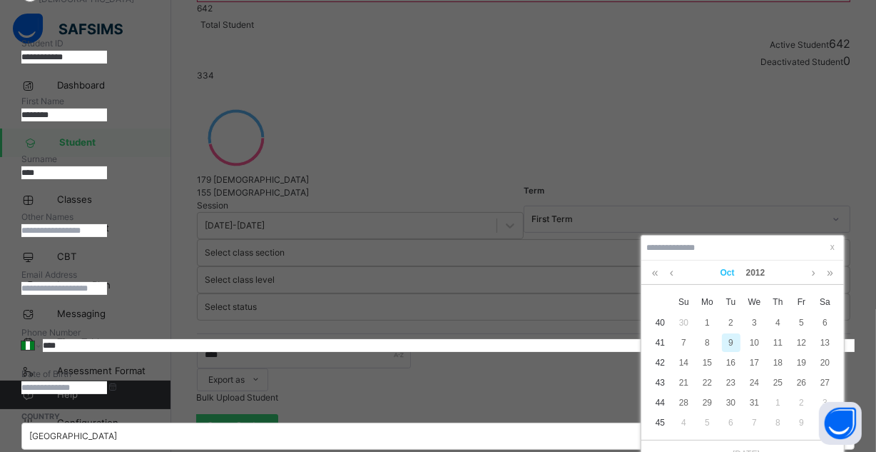
click at [727, 271] on link "Oct" at bounding box center [728, 272] width 26 height 24
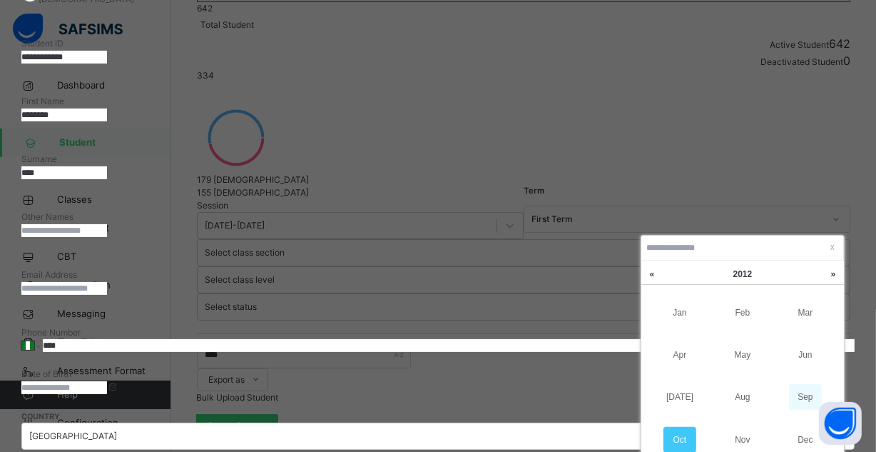
click at [799, 395] on link "Sep" at bounding box center [805, 397] width 33 height 26
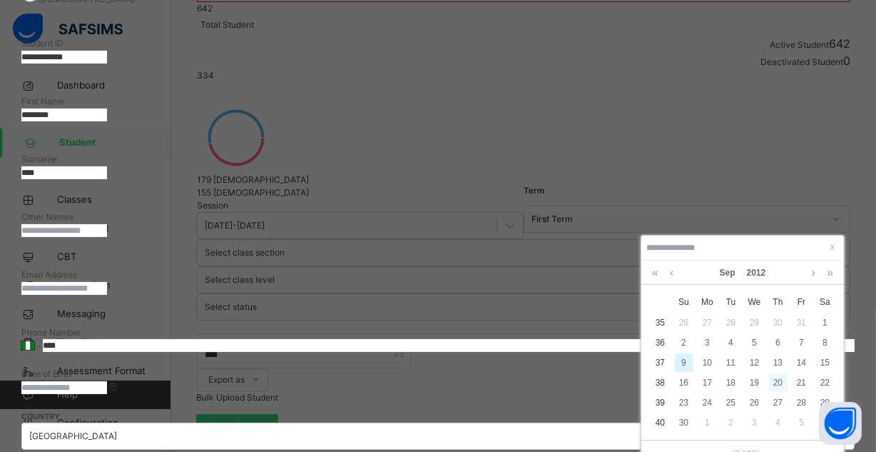
click at [779, 383] on div "20" at bounding box center [778, 382] width 19 height 19
type input "**********"
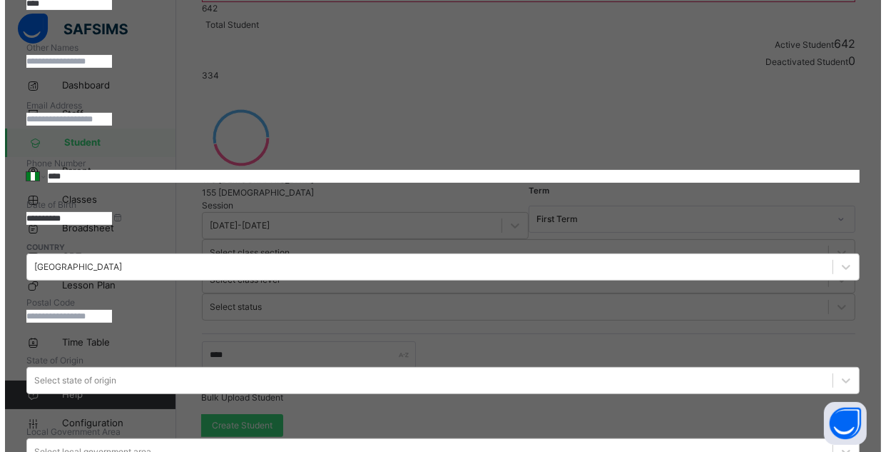
scroll to position [467, 0]
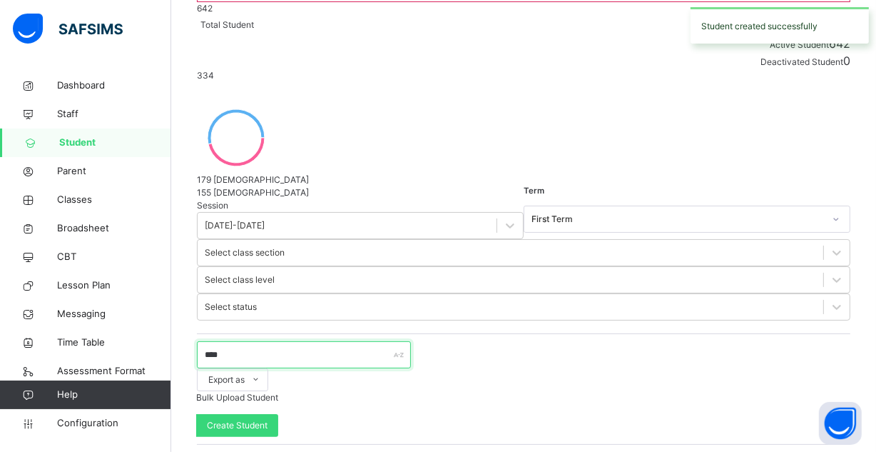
click at [349, 341] on input "****" at bounding box center [304, 354] width 214 height 27
type input "*"
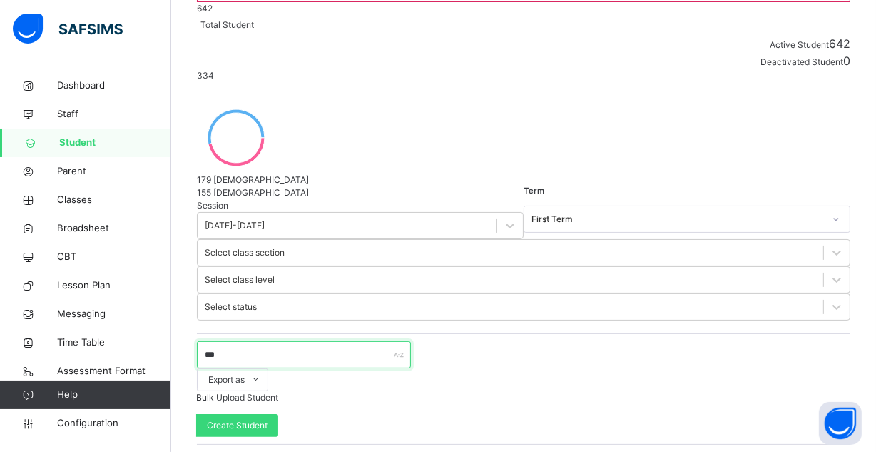
scroll to position [79, 0]
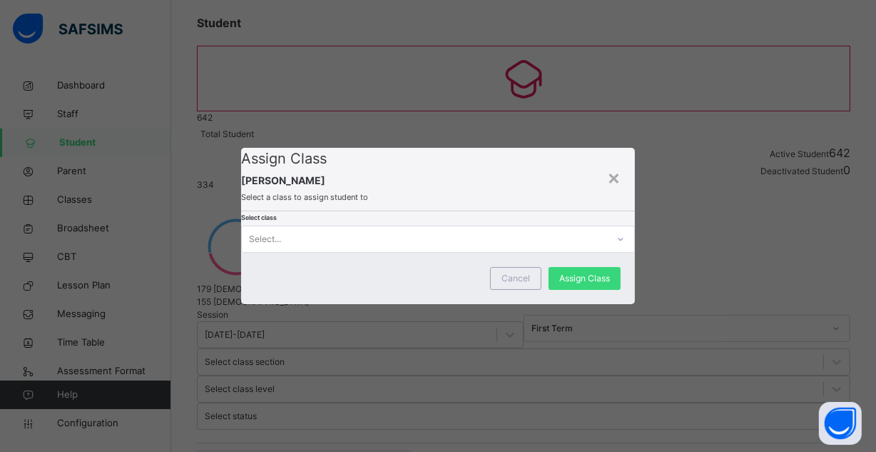
click at [520, 250] on div "Select..." at bounding box center [425, 239] width 366 height 22
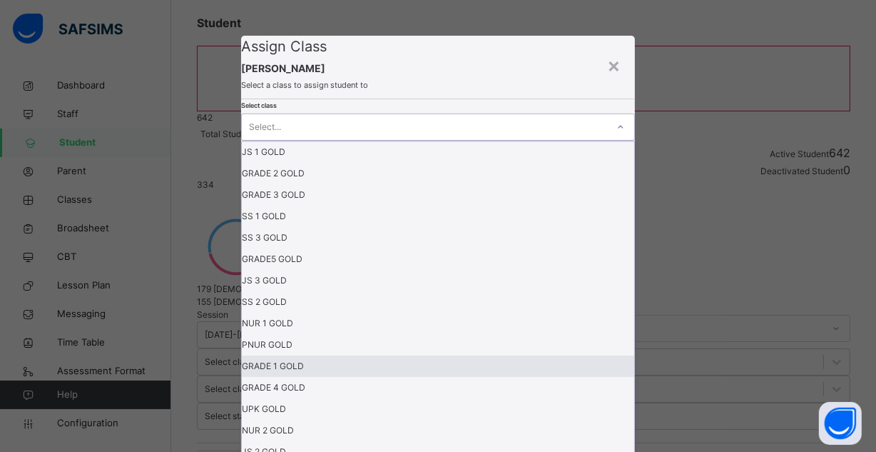
scroll to position [266, 0]
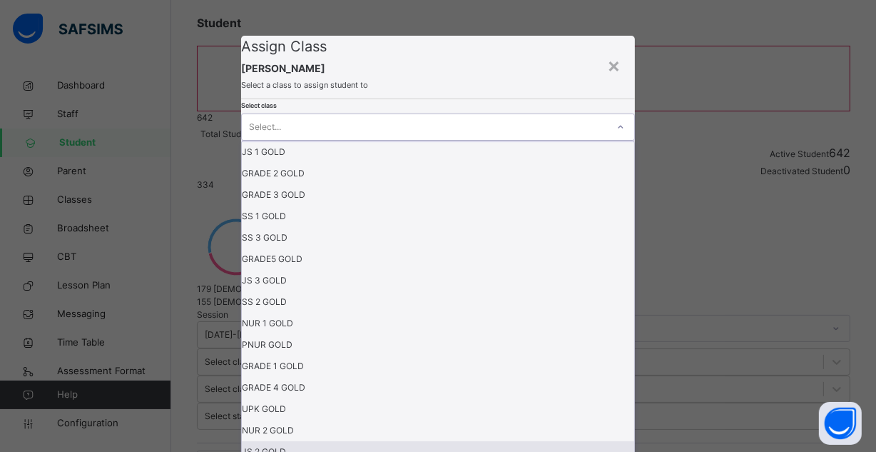
click at [412, 441] on div "JS 2 GOLD" at bounding box center [438, 451] width 393 height 21
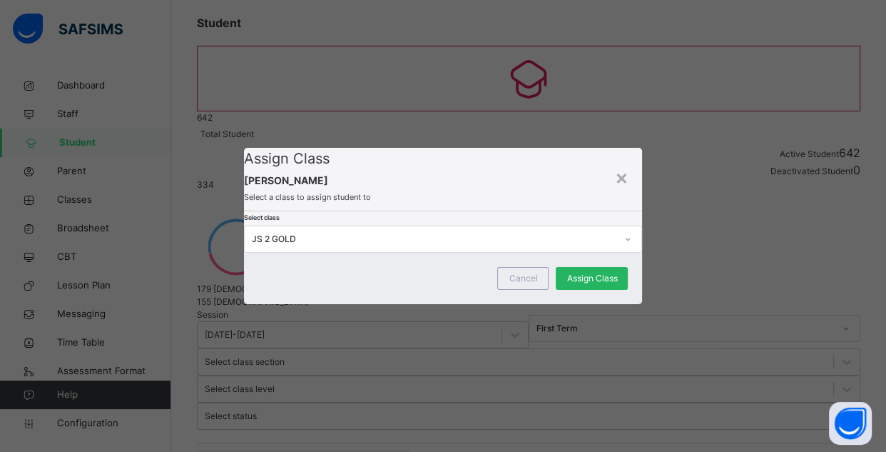
click at [594, 285] on span "Assign Class" at bounding box center [592, 278] width 51 height 13
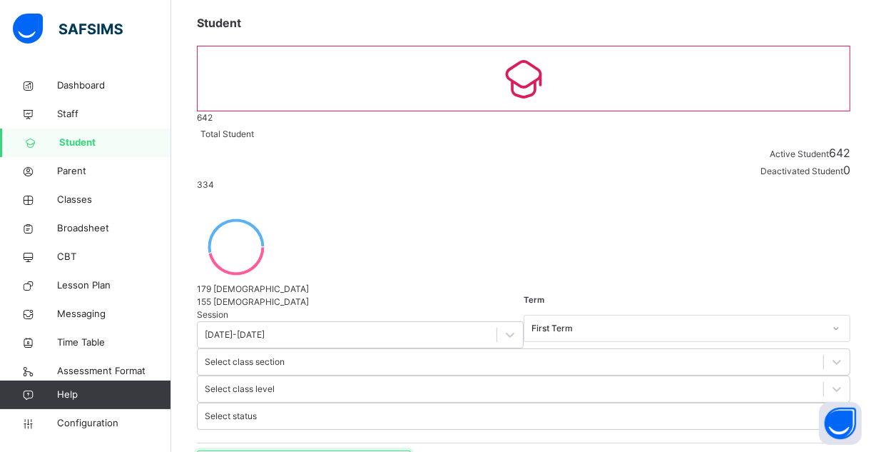
type input "*"
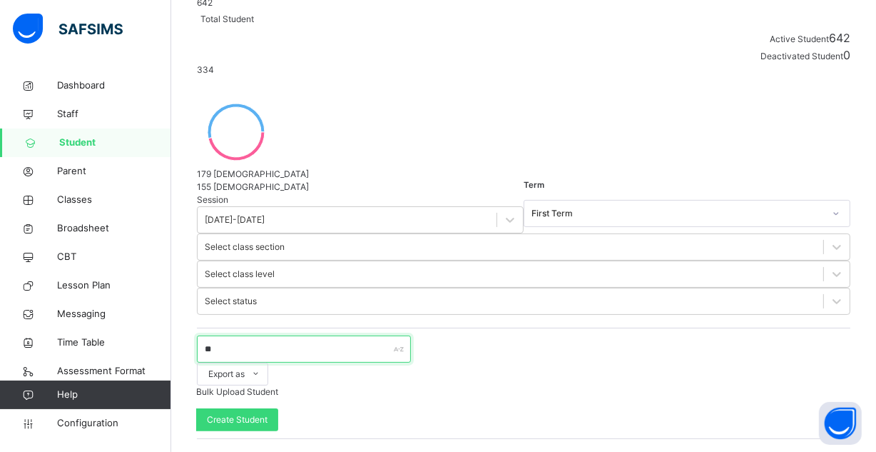
scroll to position [192, 0]
type input "*"
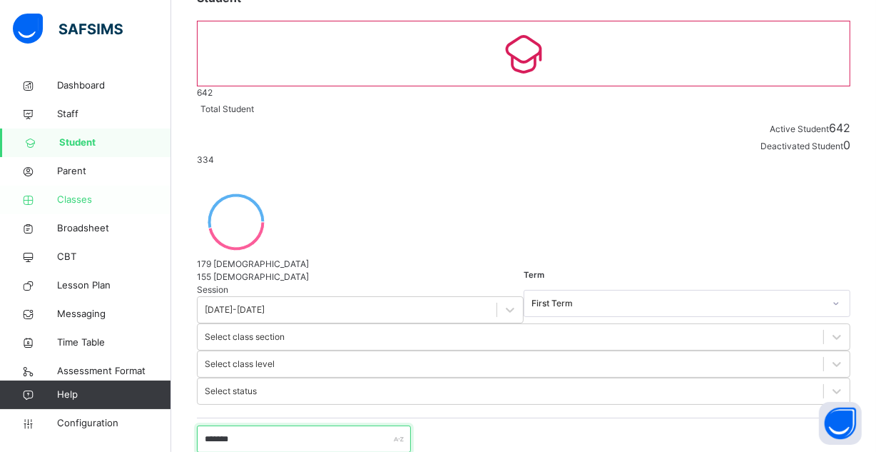
type input "*******"
click at [76, 191] on link "Classes" at bounding box center [85, 200] width 171 height 29
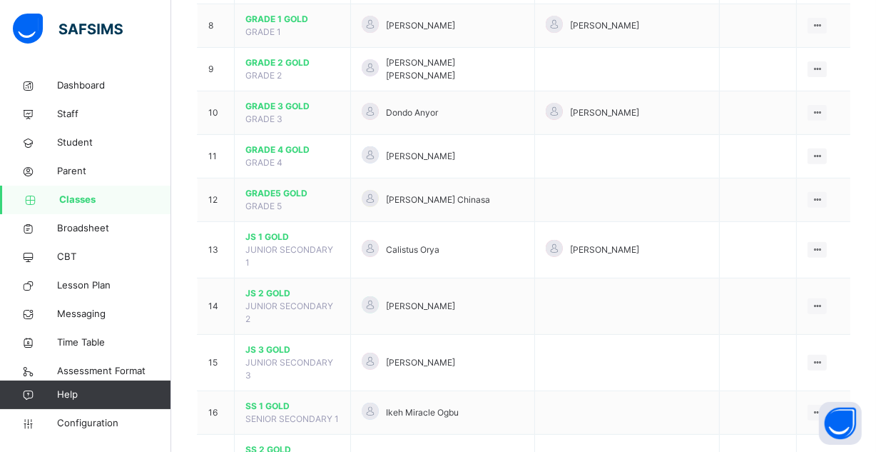
scroll to position [535, 0]
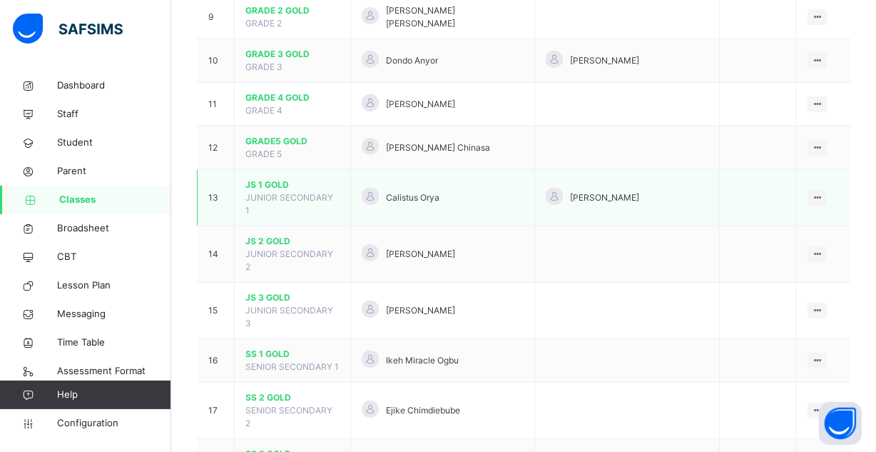
click at [273, 178] on span "JS 1 GOLD" at bounding box center [293, 184] width 94 height 13
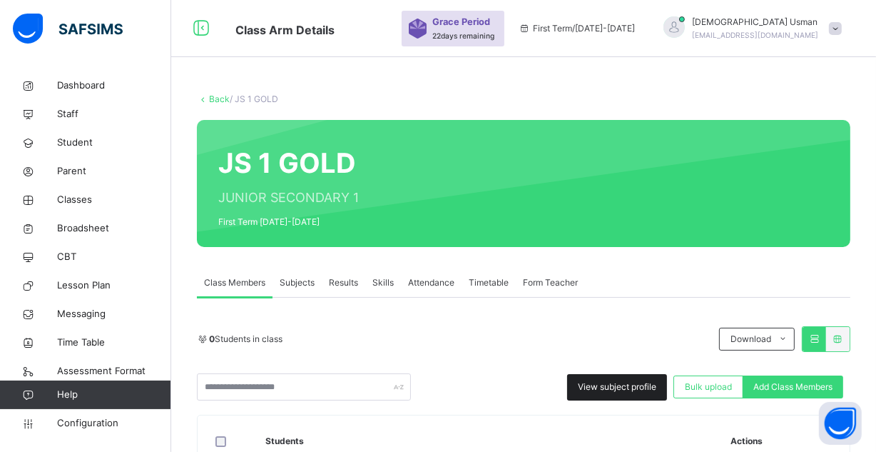
click at [581, 380] on div "View subject profile" at bounding box center [617, 387] width 100 height 26
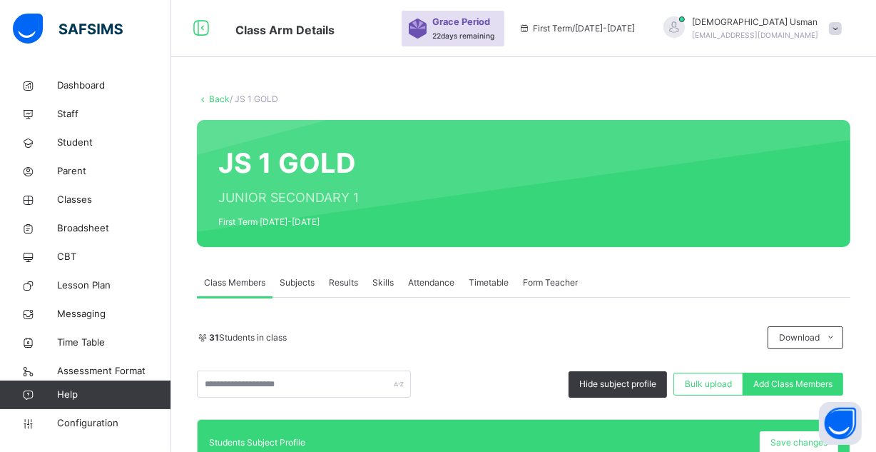
click at [435, 361] on div "31 Students in class Download Pdf Report Excel Report Hide subject profile Bulk…" at bounding box center [524, 361] width 654 height 71
click at [432, 355] on div "31 Students in class Download Pdf Report Excel Report Hide subject profile Bulk…" at bounding box center [524, 361] width 654 height 71
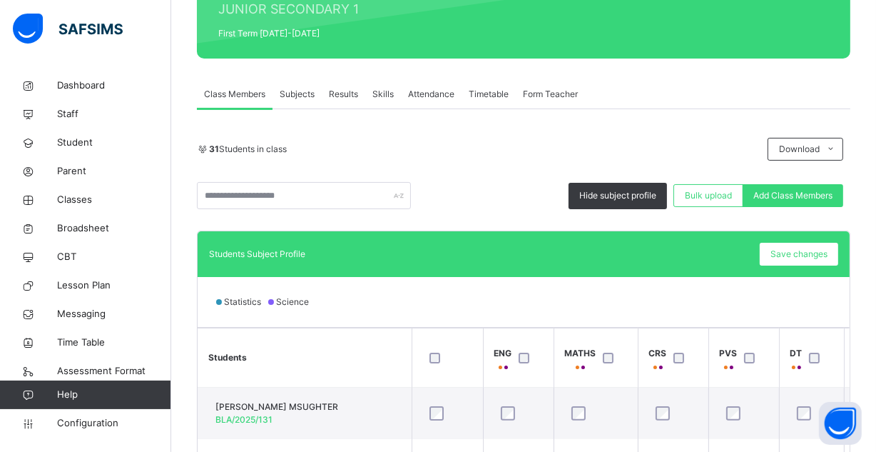
scroll to position [1, 0]
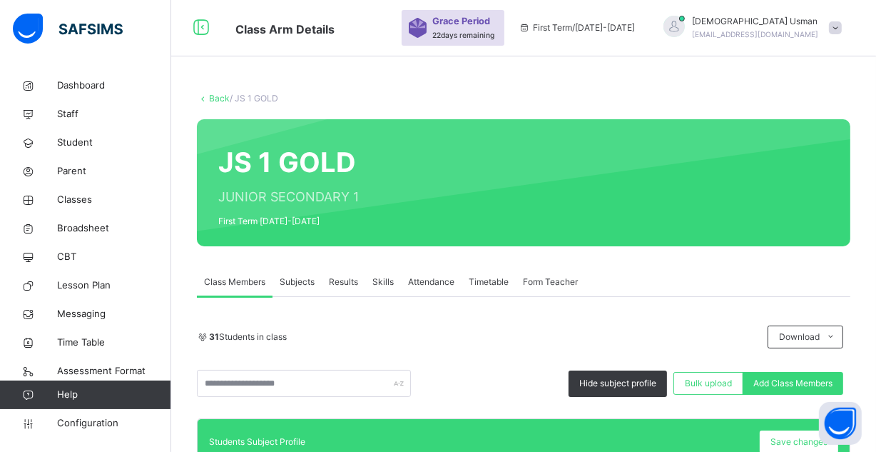
click at [210, 93] on link "Back" at bounding box center [219, 98] width 21 height 11
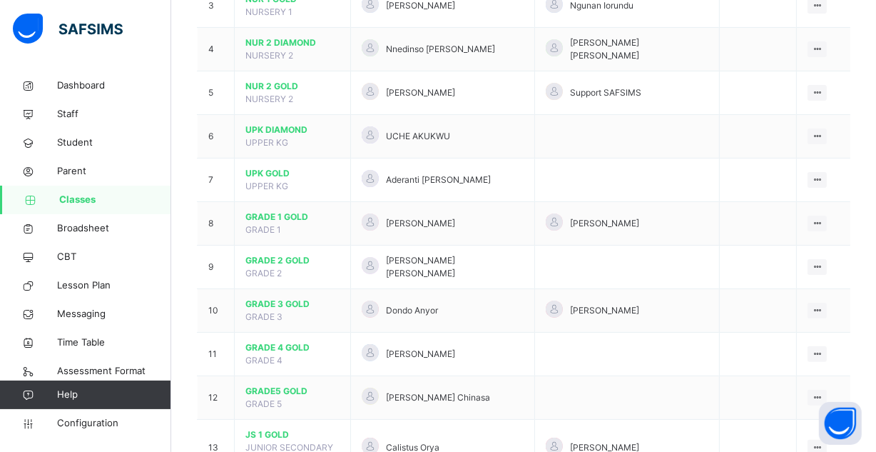
scroll to position [393, 0]
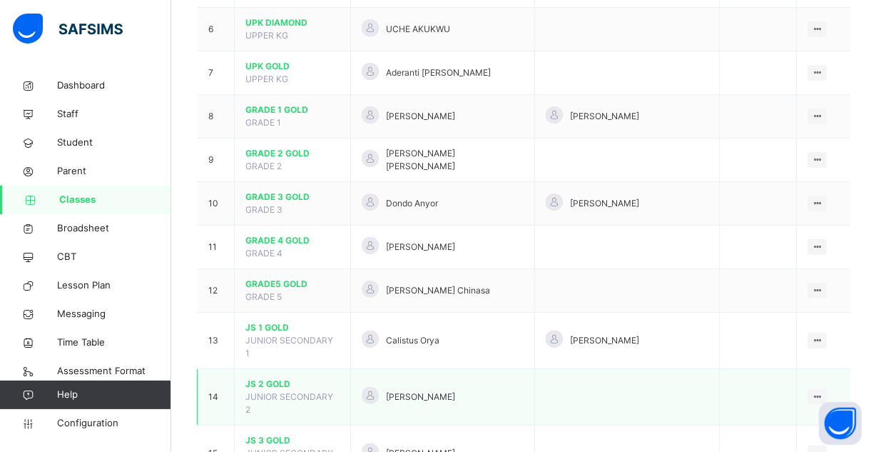
click at [269, 378] on span "JS 2 GOLD" at bounding box center [293, 384] width 94 height 13
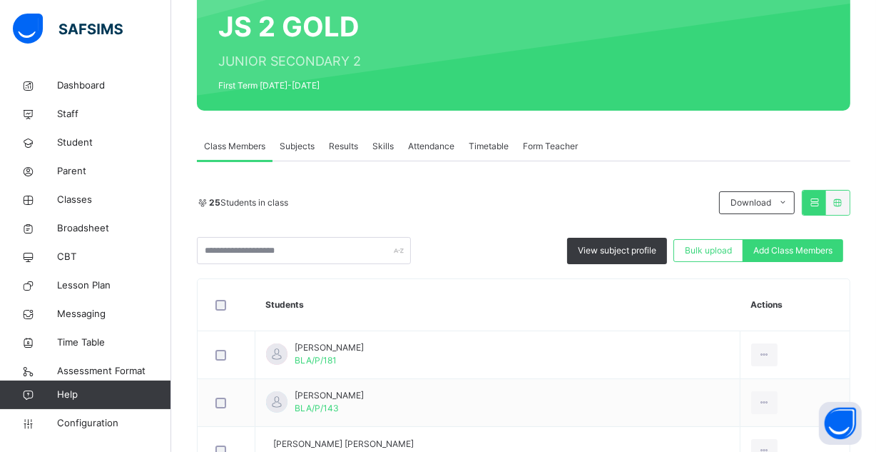
scroll to position [236, 0]
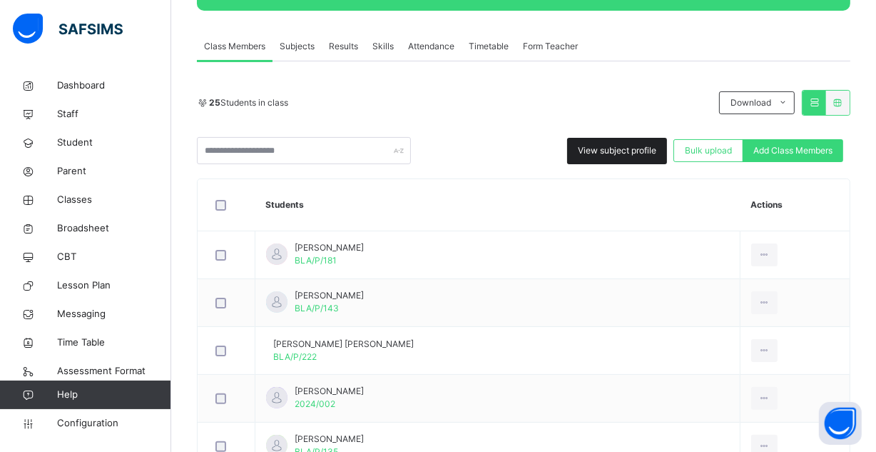
click at [642, 150] on span "View subject profile" at bounding box center [617, 150] width 79 height 13
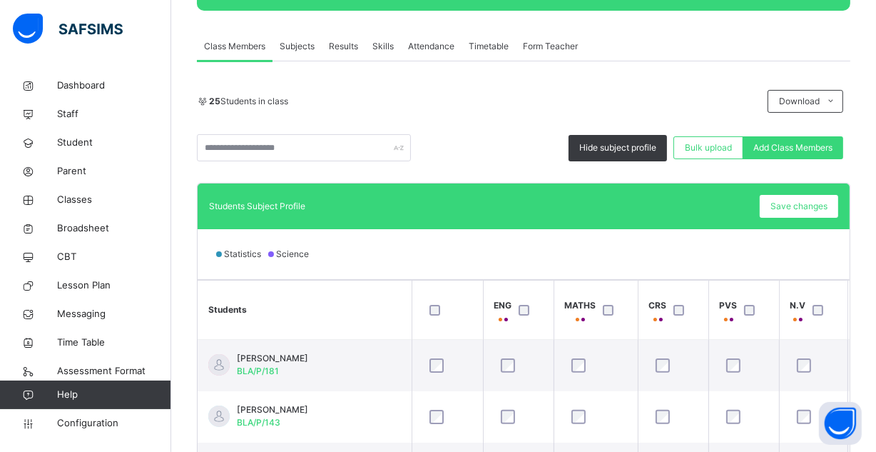
drag, startPoint x: 771, startPoint y: 274, endPoint x: 561, endPoint y: 268, distance: 209.9
click at [561, 268] on div "Statistics Science" at bounding box center [524, 254] width 652 height 50
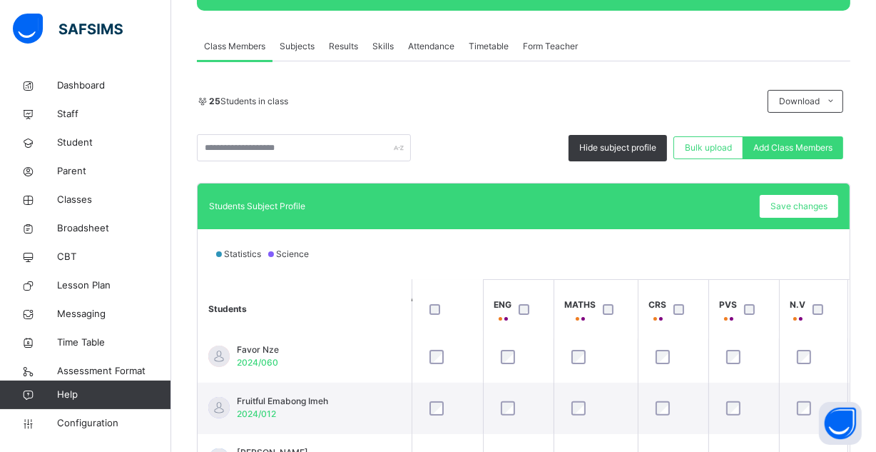
scroll to position [0, 0]
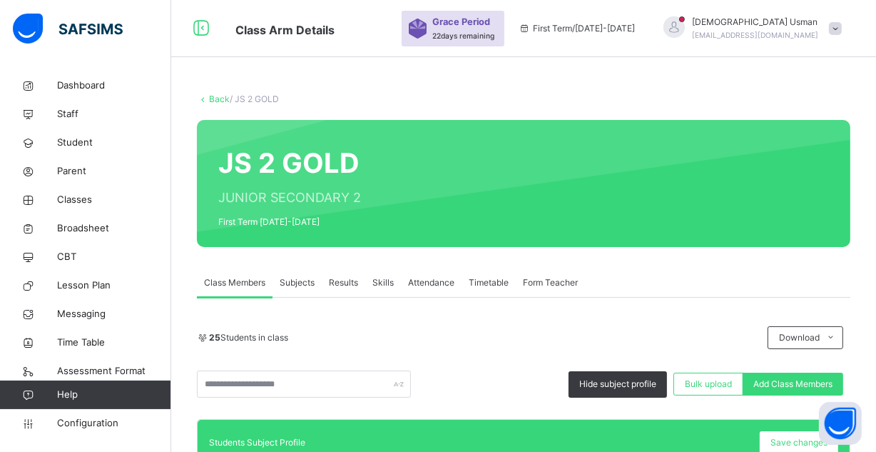
click at [214, 95] on link "Back" at bounding box center [219, 98] width 21 height 11
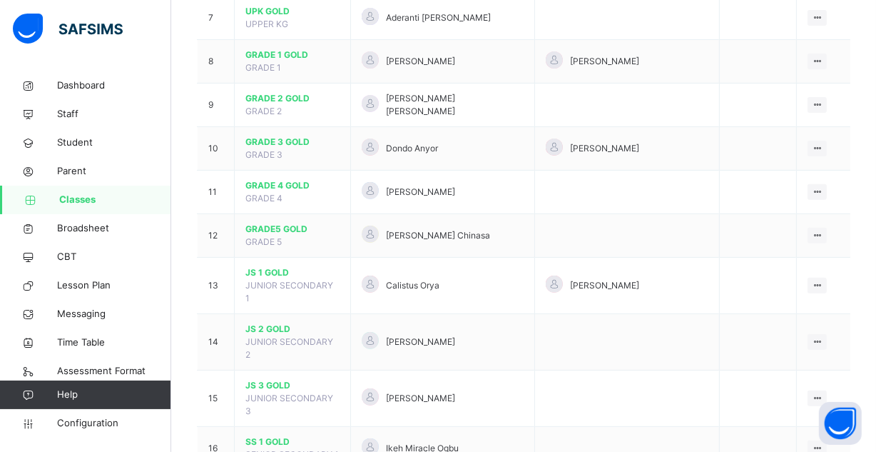
scroll to position [472, 0]
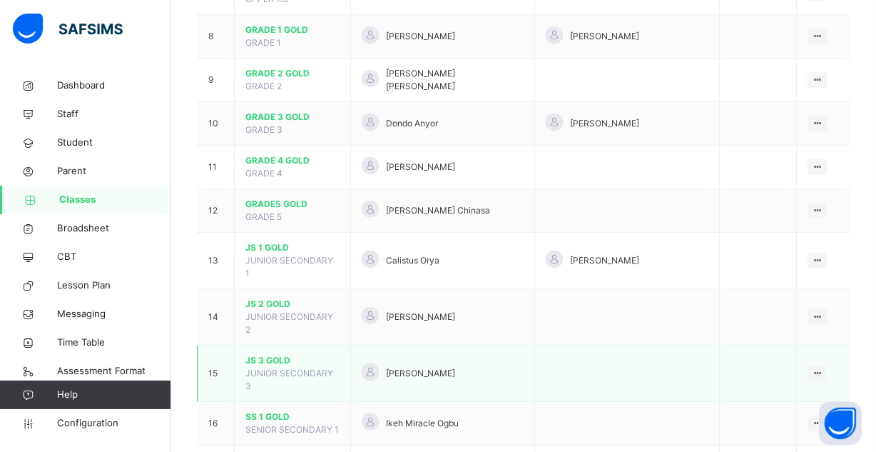
click at [258, 354] on span "JS 3 GOLD" at bounding box center [293, 360] width 94 height 13
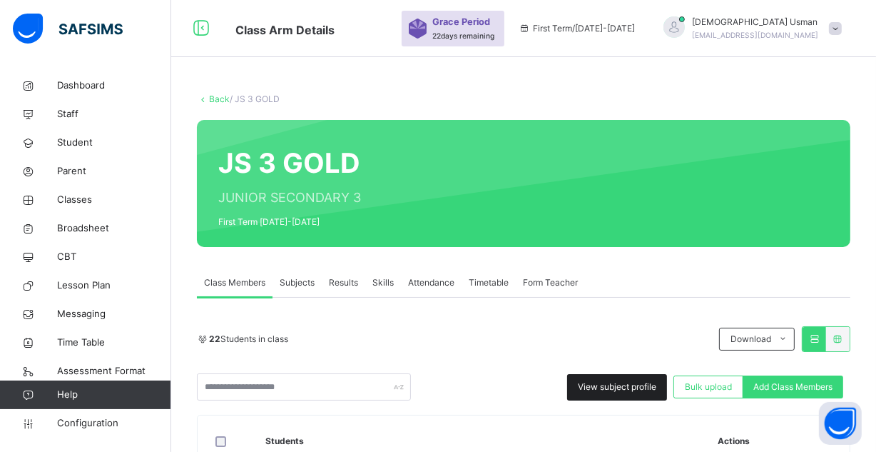
click at [588, 384] on span "View subject profile" at bounding box center [617, 386] width 79 height 13
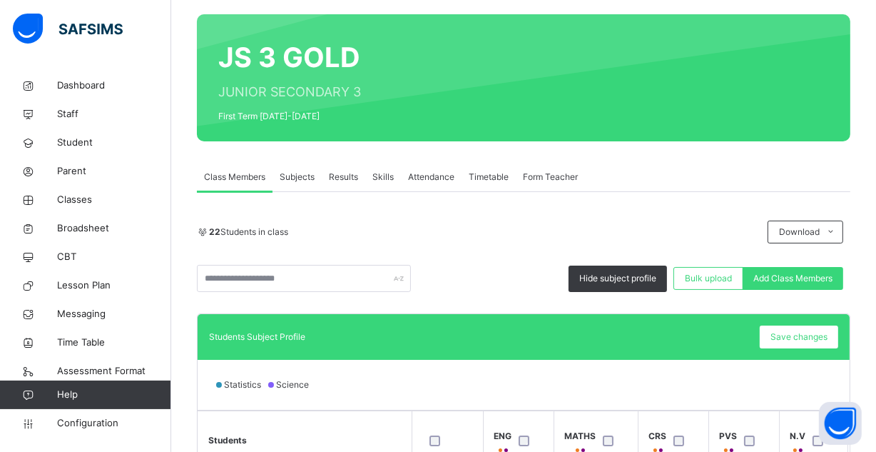
scroll to position [304, 0]
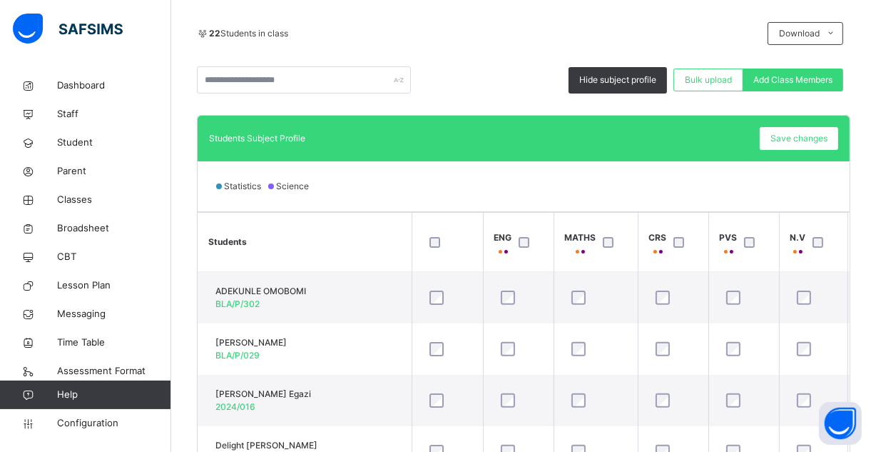
click at [435, 248] on div at bounding box center [447, 242] width 49 height 30
click at [812, 129] on div "Save changes" at bounding box center [799, 138] width 79 height 23
click at [83, 206] on span "Classes" at bounding box center [114, 200] width 114 height 14
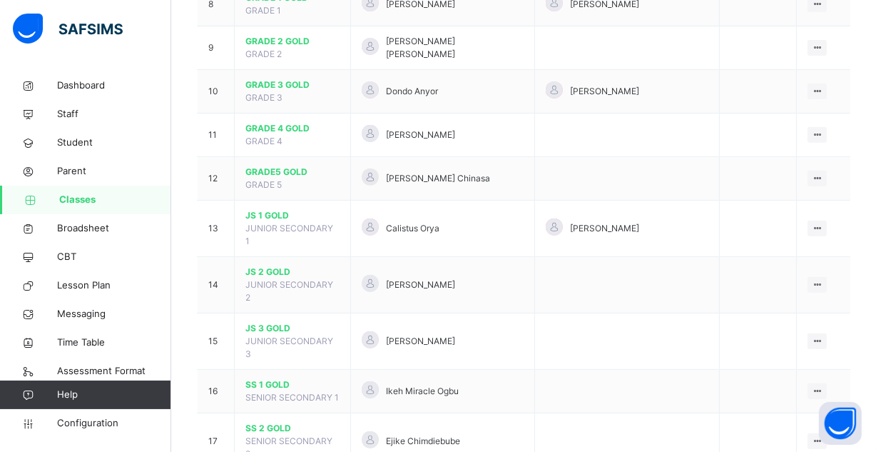
scroll to position [535, 0]
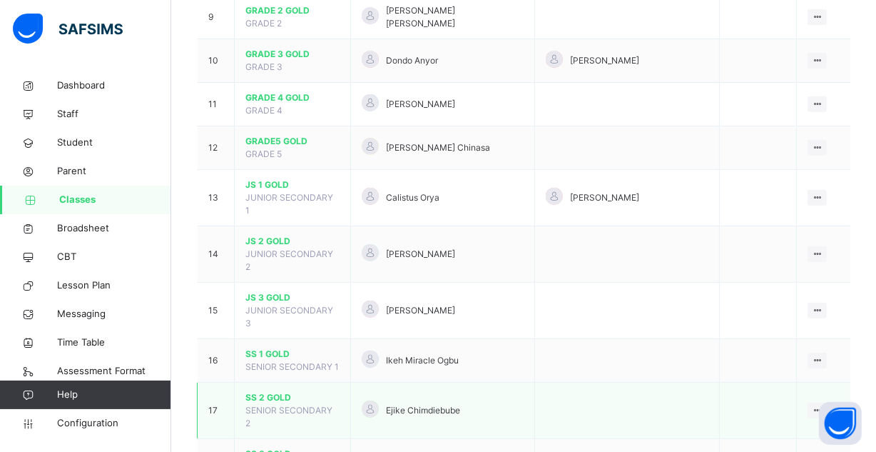
click at [293, 391] on span "SS 2 GOLD" at bounding box center [293, 397] width 94 height 13
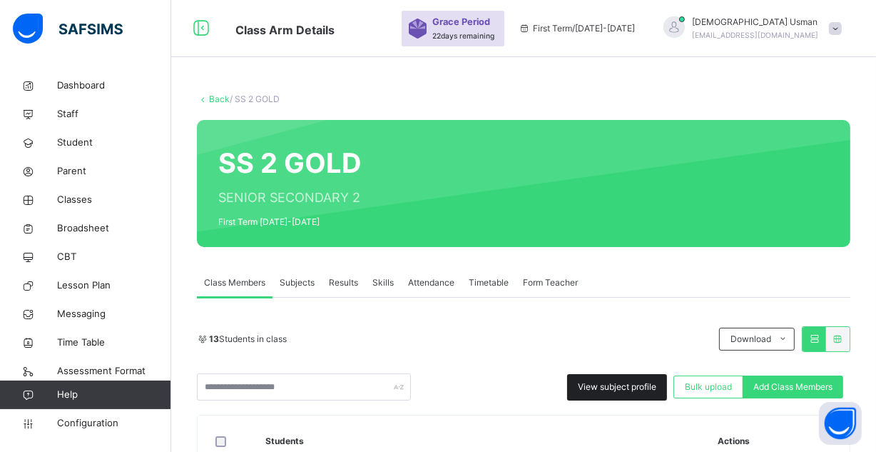
drag, startPoint x: 298, startPoint y: 285, endPoint x: 614, endPoint y: 385, distance: 331.6
click at [614, 385] on span "View subject profile" at bounding box center [617, 386] width 79 height 13
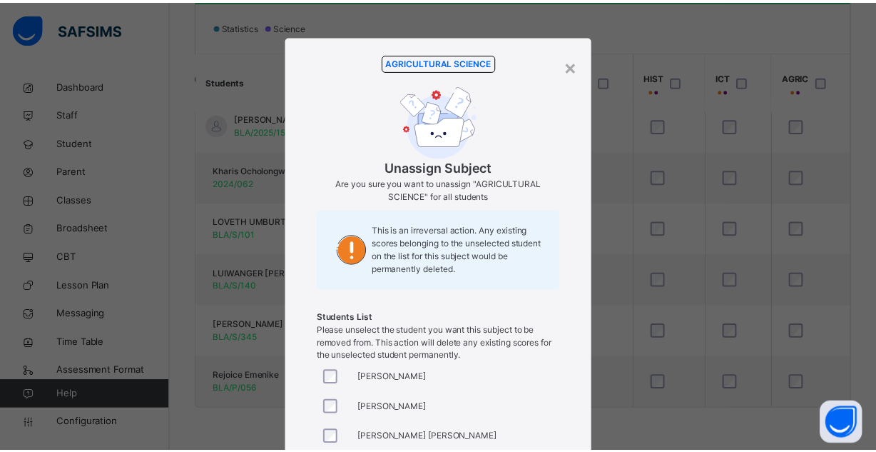
scroll to position [236, 0]
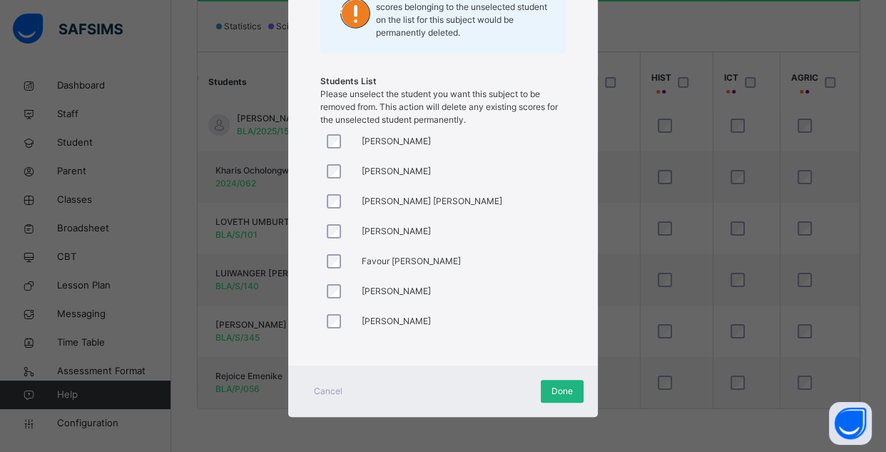
click at [571, 385] on div "Done" at bounding box center [562, 391] width 43 height 23
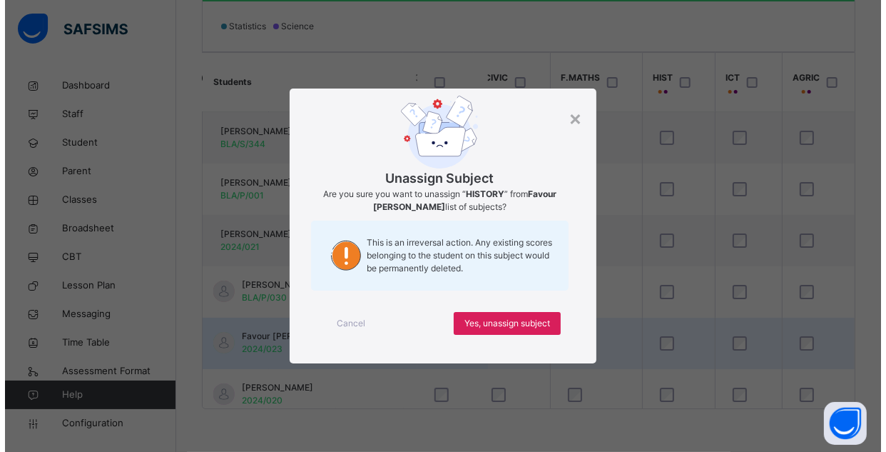
scroll to position [0, 0]
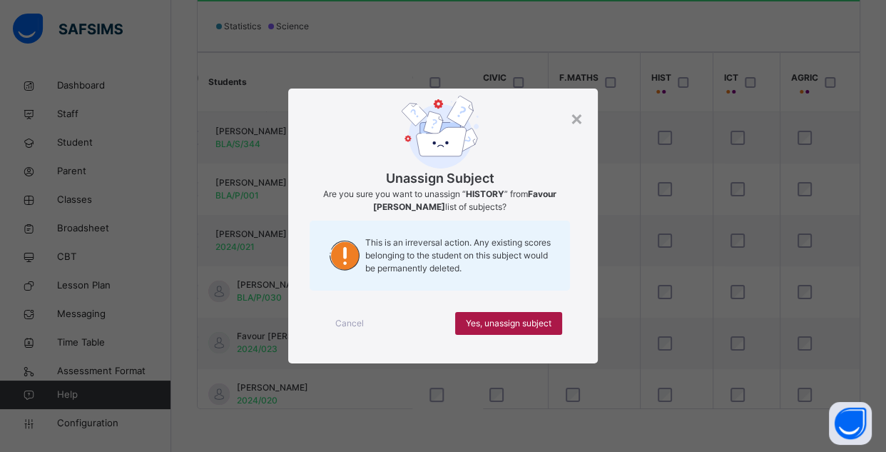
click at [546, 322] on span "Yes, unassign subject" at bounding box center [509, 323] width 86 height 13
click at [532, 318] on span "Yes, unassign subject" at bounding box center [509, 323] width 86 height 13
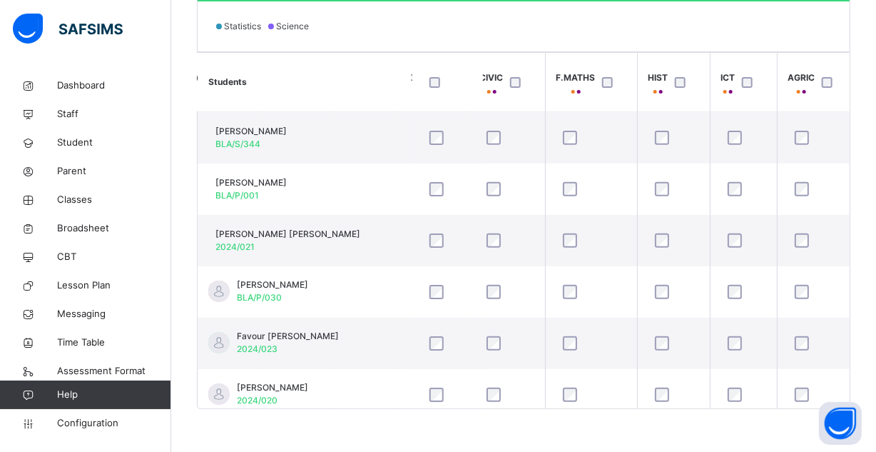
click at [689, 83] on div at bounding box center [684, 82] width 24 height 11
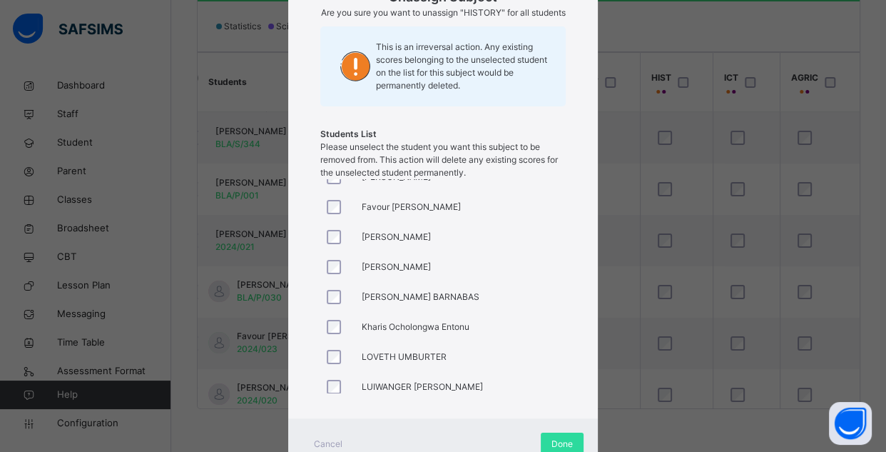
scroll to position [190, 0]
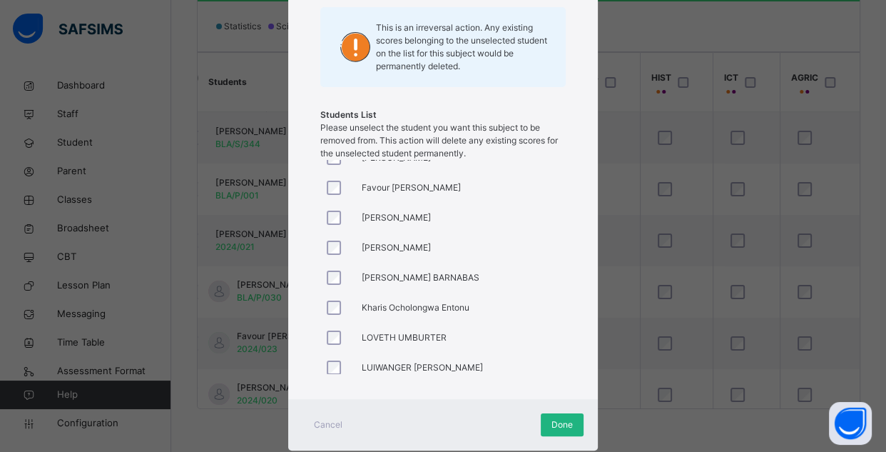
click at [565, 428] on div "Done" at bounding box center [562, 424] width 43 height 23
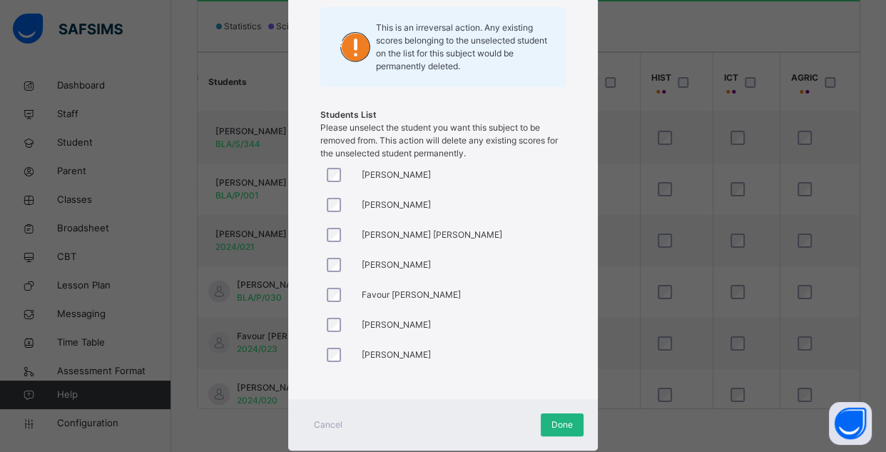
click at [545, 435] on div "Done" at bounding box center [562, 424] width 43 height 23
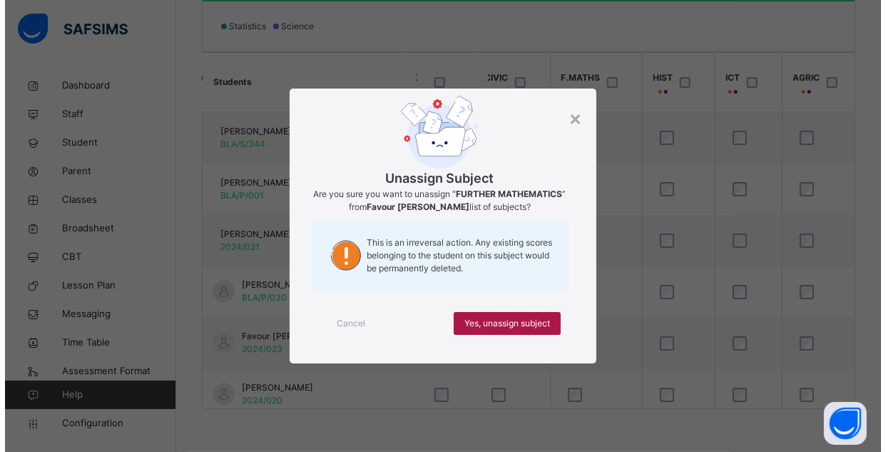
scroll to position [0, 0]
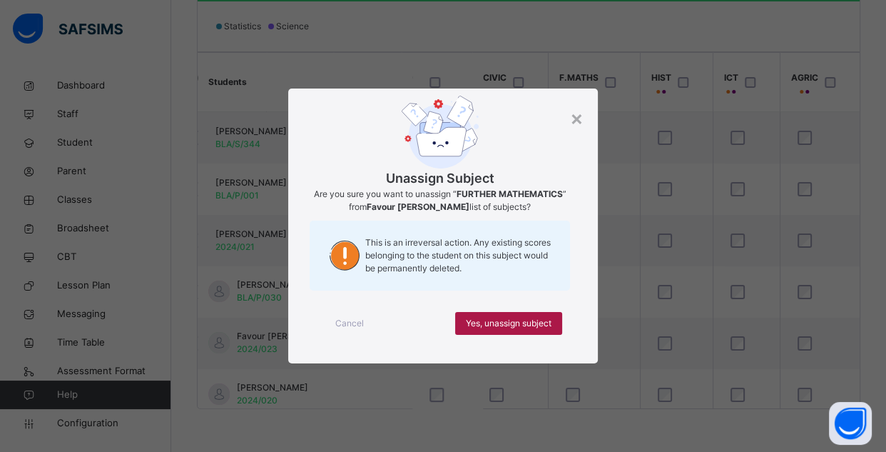
click at [532, 321] on span "Yes, unassign subject" at bounding box center [509, 323] width 86 height 13
click at [530, 317] on span "Yes, unassign subject" at bounding box center [509, 323] width 86 height 13
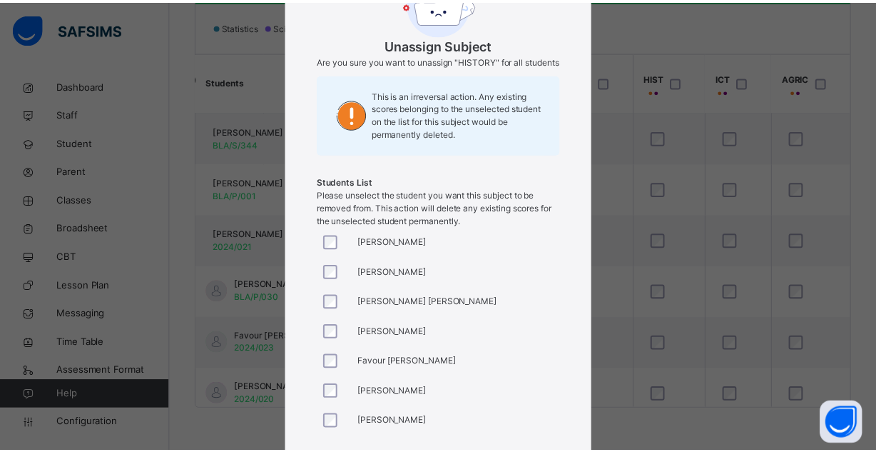
scroll to position [186, 0]
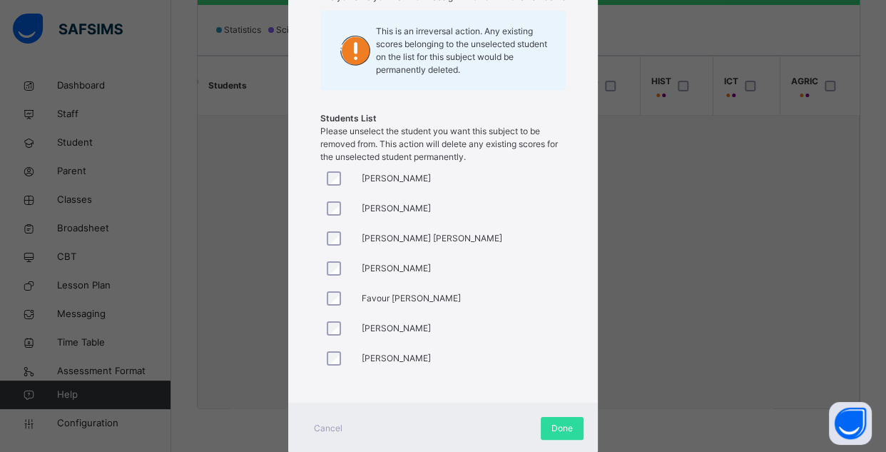
click at [330, 253] on div at bounding box center [337, 238] width 34 height 30
click at [330, 330] on div at bounding box center [337, 328] width 34 height 30
click at [552, 435] on span "Done" at bounding box center [562, 428] width 21 height 13
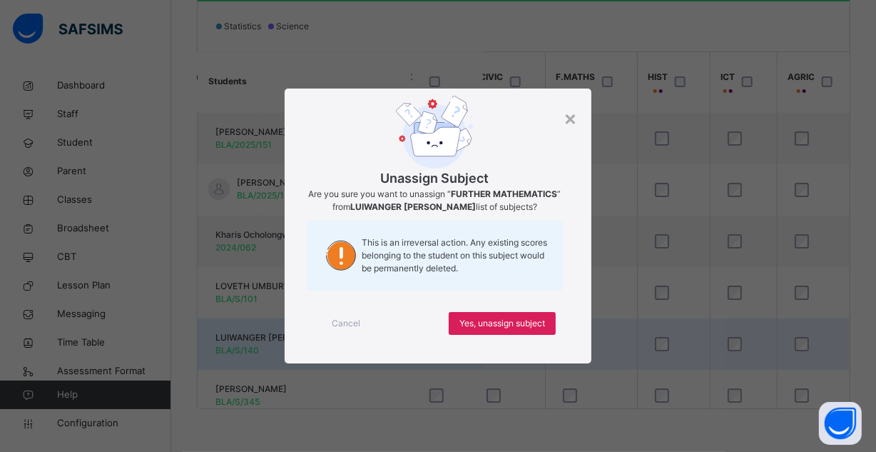
scroll to position [0, 0]
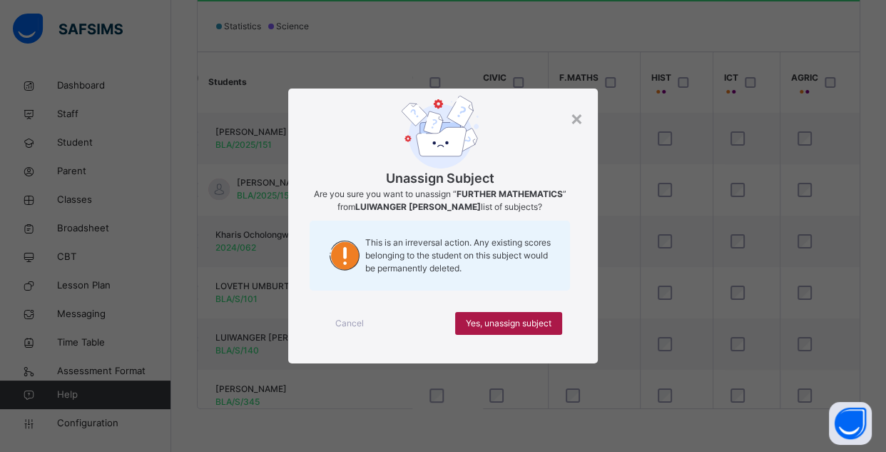
click at [535, 320] on span "Yes, unassign subject" at bounding box center [509, 323] width 86 height 13
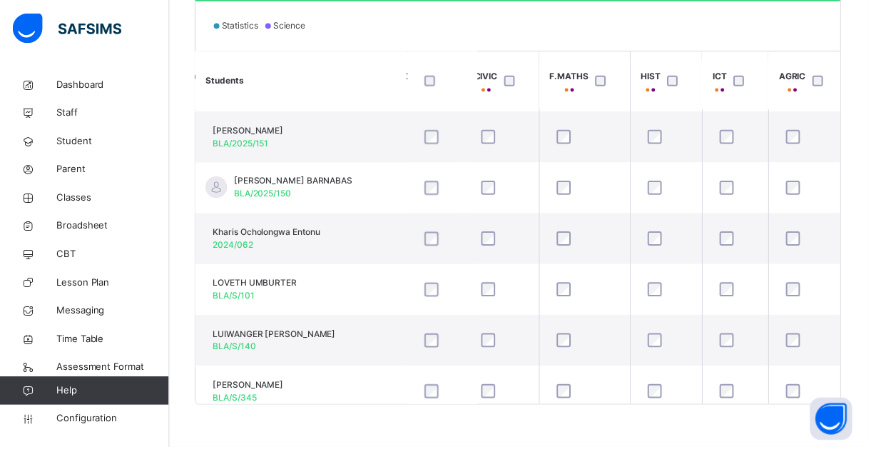
scroll to position [308, 1059]
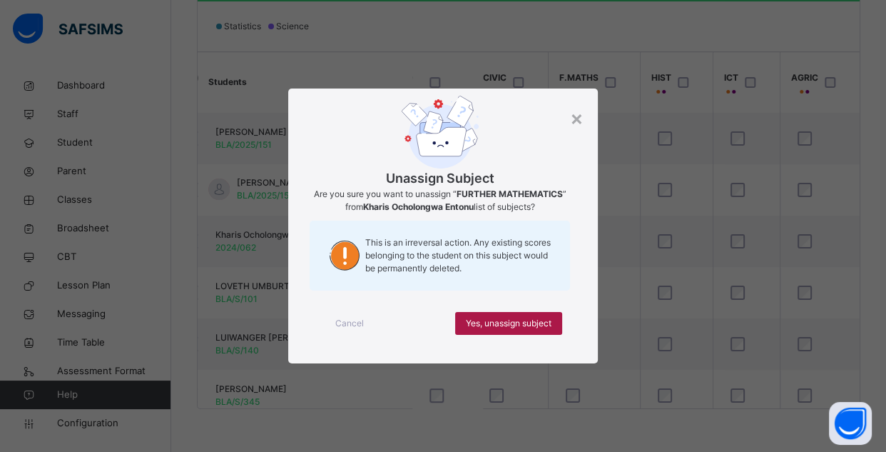
click at [507, 317] on span "Yes, unassign subject" at bounding box center [509, 323] width 86 height 13
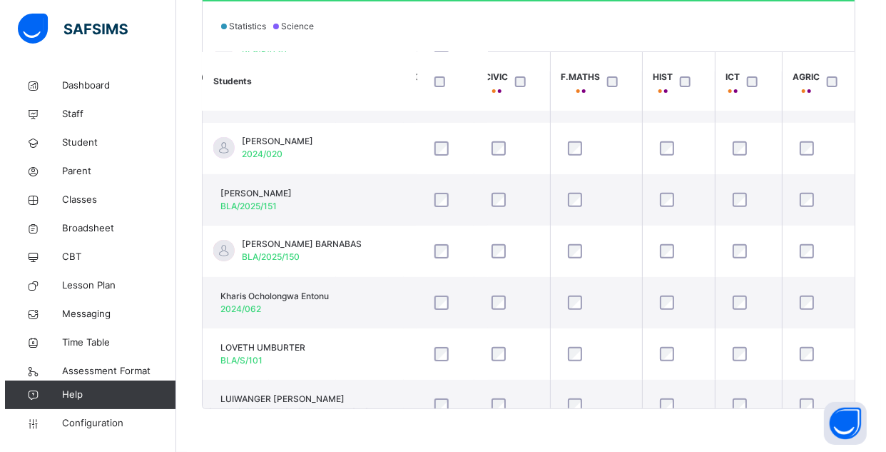
scroll to position [377, 1059]
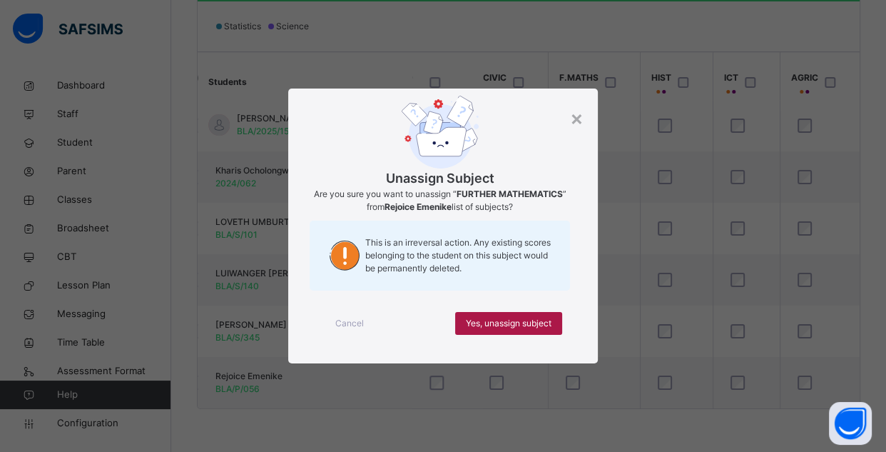
click at [537, 319] on span "Yes, unassign subject" at bounding box center [509, 323] width 86 height 13
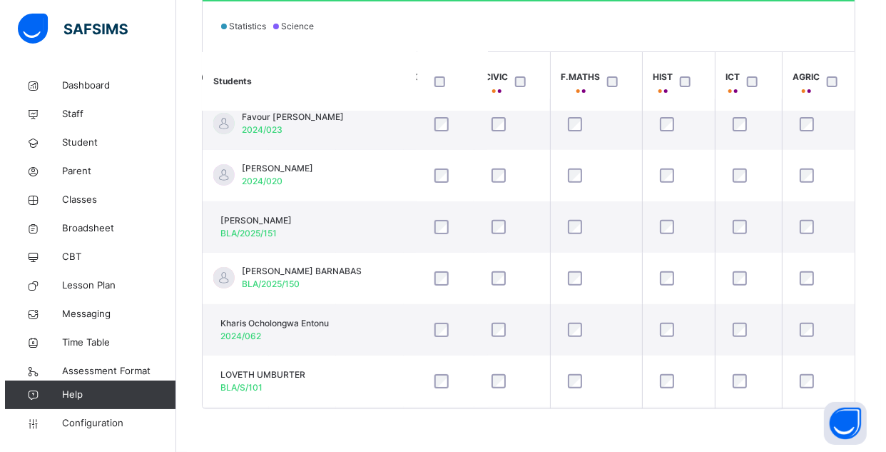
scroll to position [0, 1059]
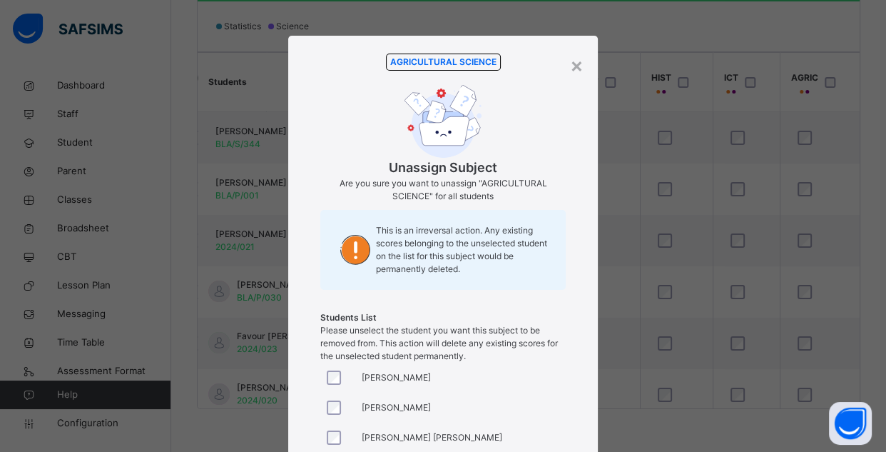
click at [452, 62] on span "AGRICULTURAL SCIENCE" at bounding box center [443, 62] width 115 height 17
click at [445, 189] on span "Are you sure you want to unassign "AGRICULTURAL SCIENCE" for all students" at bounding box center [443, 190] width 246 height 26
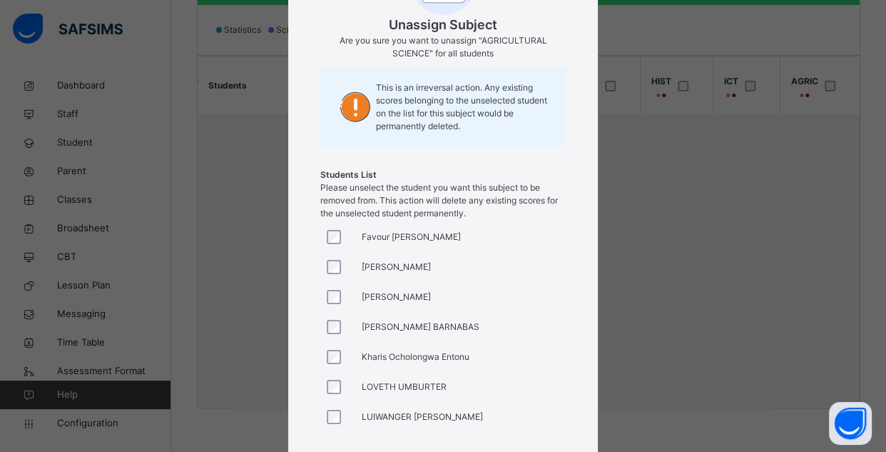
click at [328, 417] on div "[PERSON_NAME] [PERSON_NAME] [PERSON_NAME] Shekwoyemi [PERSON_NAME] [PERSON_NAME…" at bounding box center [443, 327] width 246 height 214
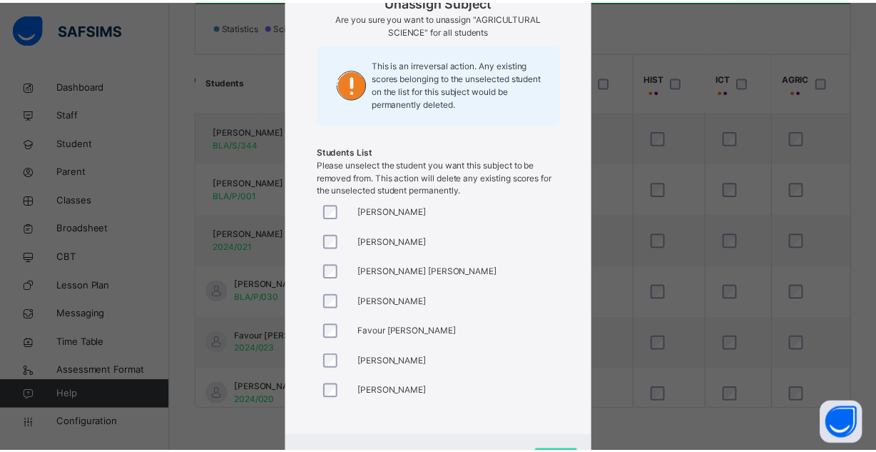
scroll to position [236, 0]
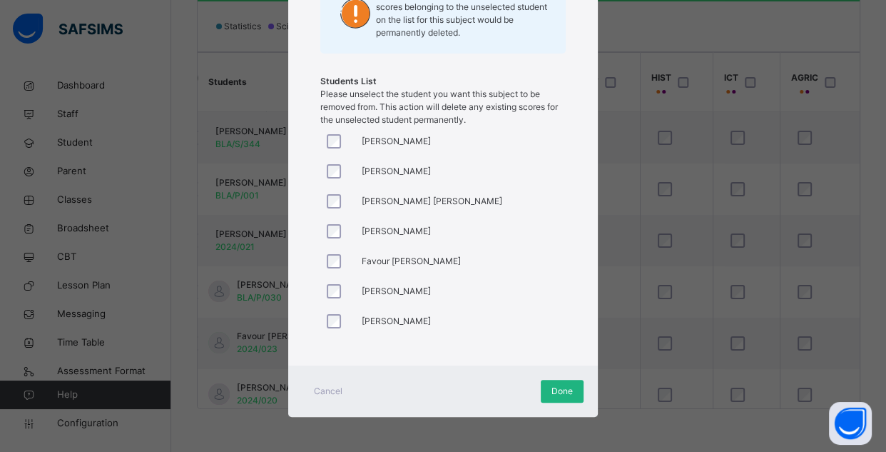
click at [552, 390] on span "Done" at bounding box center [562, 391] width 21 height 13
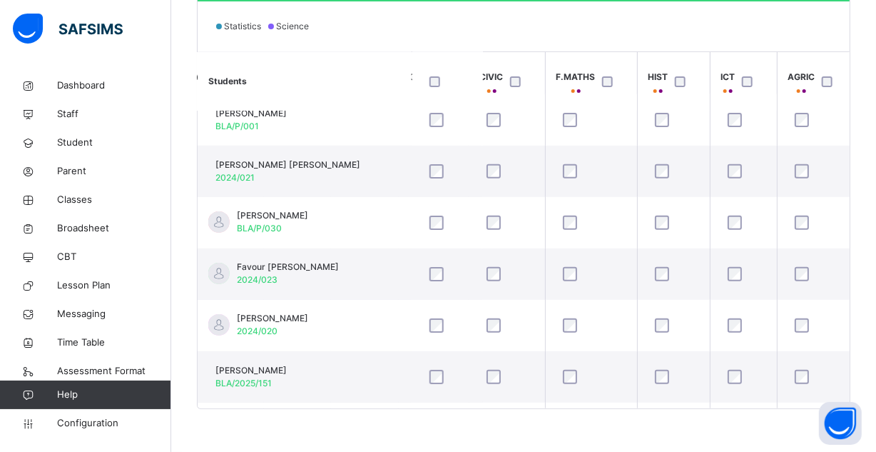
scroll to position [0, 1059]
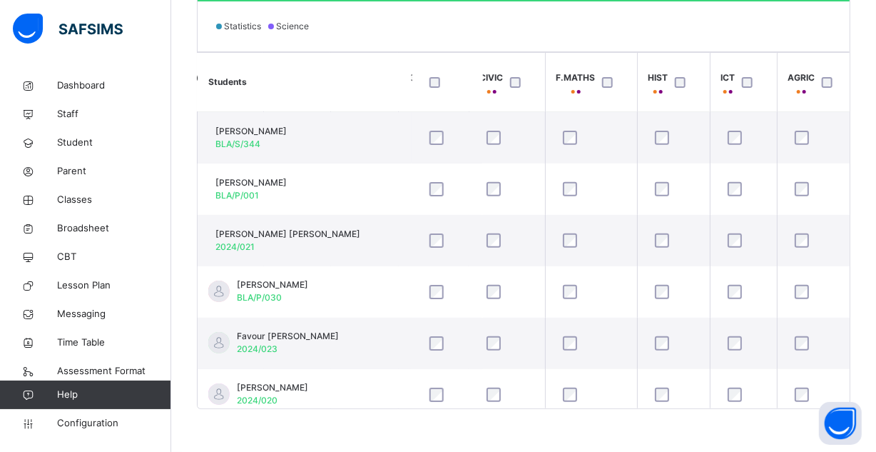
click at [637, 407] on div "Back / SS 2 GOLD SS 2 GOLD SENIOR SECONDARY 2 First Term [DATE]-[DATE] Class Me…" at bounding box center [523, 29] width 705 height 844
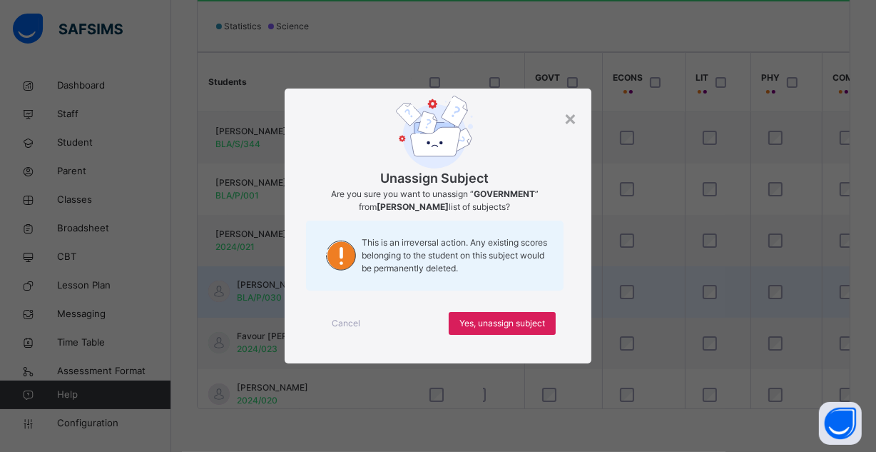
scroll to position [0, 0]
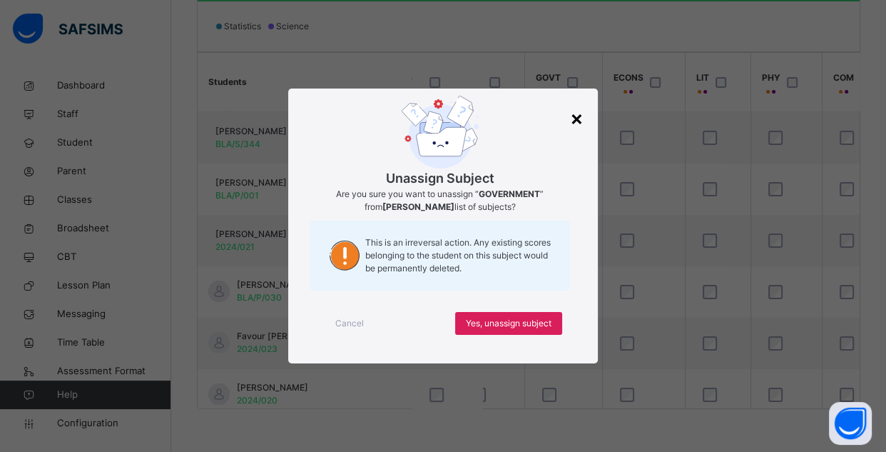
click at [577, 118] on div "×" at bounding box center [577, 118] width 14 height 30
click at [534, 320] on span "Yes, unassign subject" at bounding box center [509, 323] width 86 height 13
click at [541, 317] on span "Yes, unassign subject" at bounding box center [509, 323] width 86 height 13
click at [503, 320] on span "Yes, unassign subject" at bounding box center [509, 323] width 86 height 13
click at [504, 329] on div "Yes, unassign subject" at bounding box center [508, 323] width 107 height 23
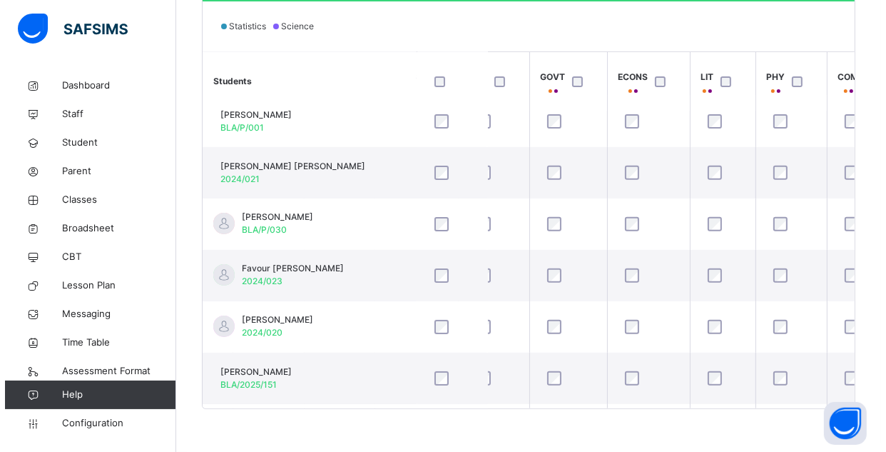
scroll to position [85, 184]
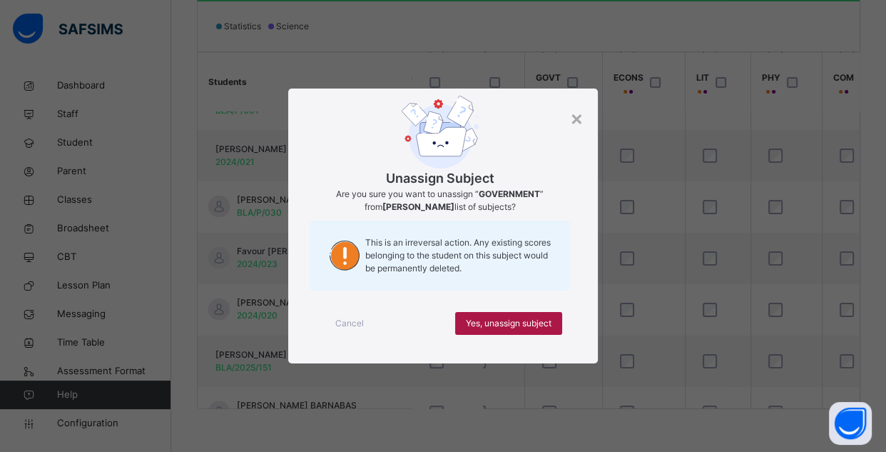
click at [537, 322] on span "Yes, unassign subject" at bounding box center [509, 323] width 86 height 13
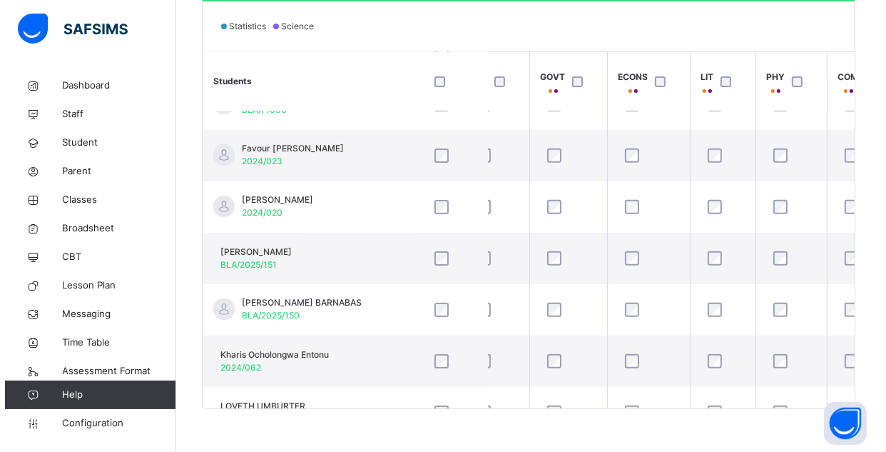
scroll to position [191, 184]
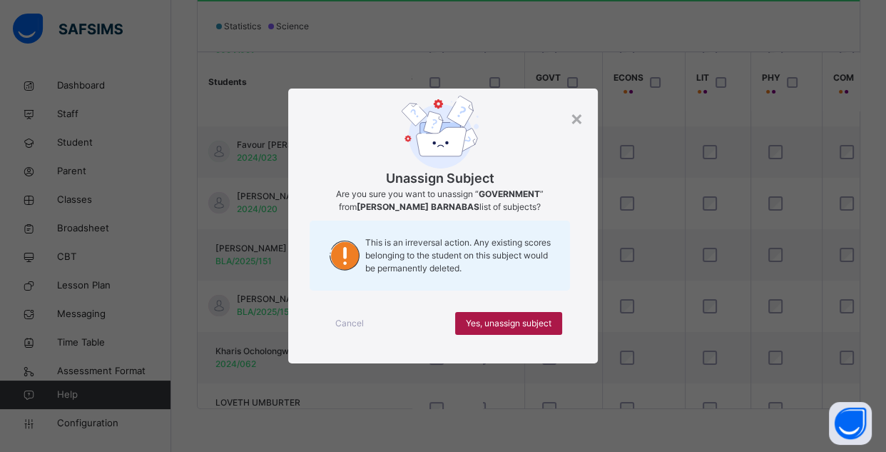
click at [540, 313] on div "Yes, unassign subject" at bounding box center [508, 323] width 107 height 23
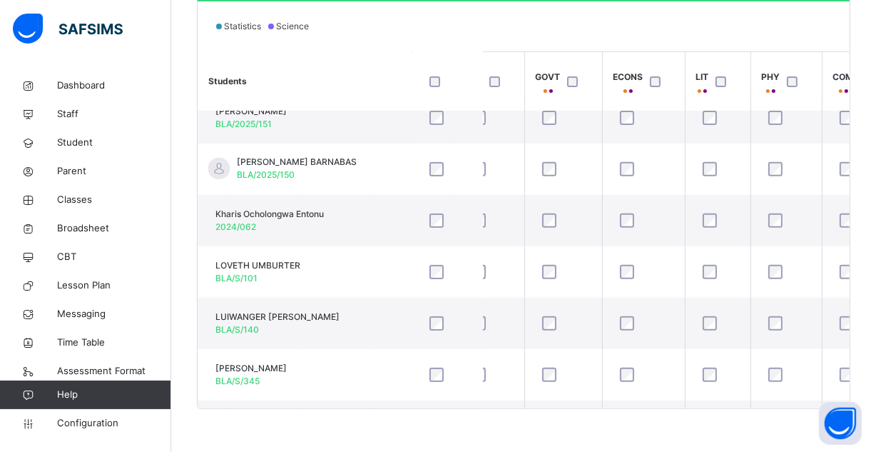
scroll to position [330, 184]
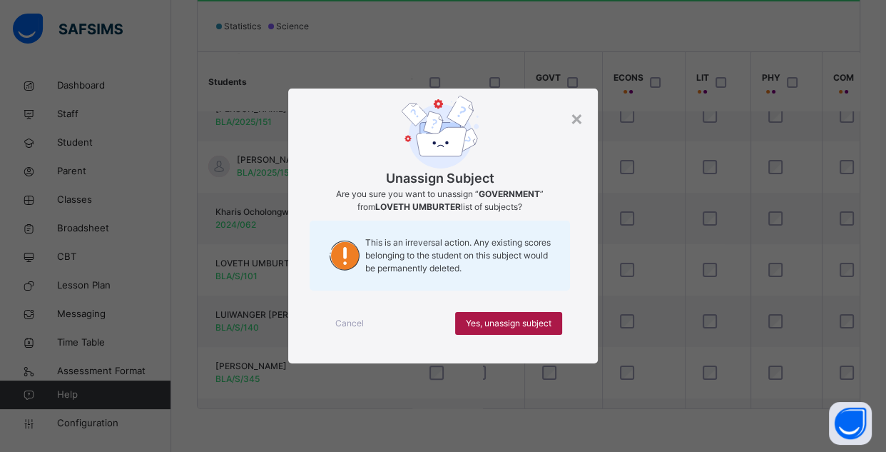
click at [527, 325] on span "Yes, unassign subject" at bounding box center [509, 323] width 86 height 13
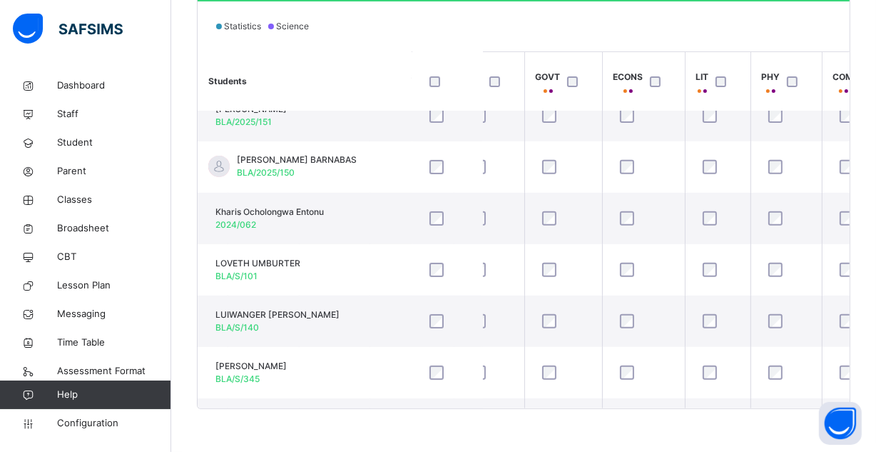
click at [850, 290] on div "Students ENG MATHS CRS GOVT ECONS LIT PHY COM F.ACC CHM MARKET BIO T.D GEO CIVI…" at bounding box center [524, 229] width 652 height 357
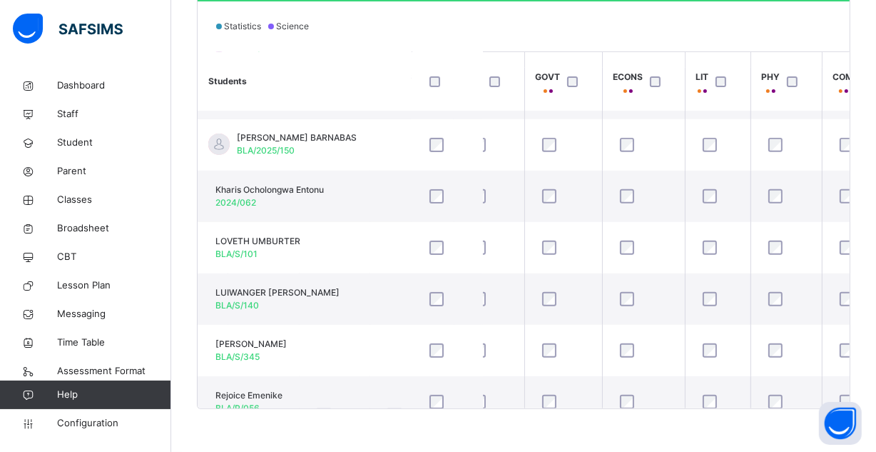
scroll to position [377, 184]
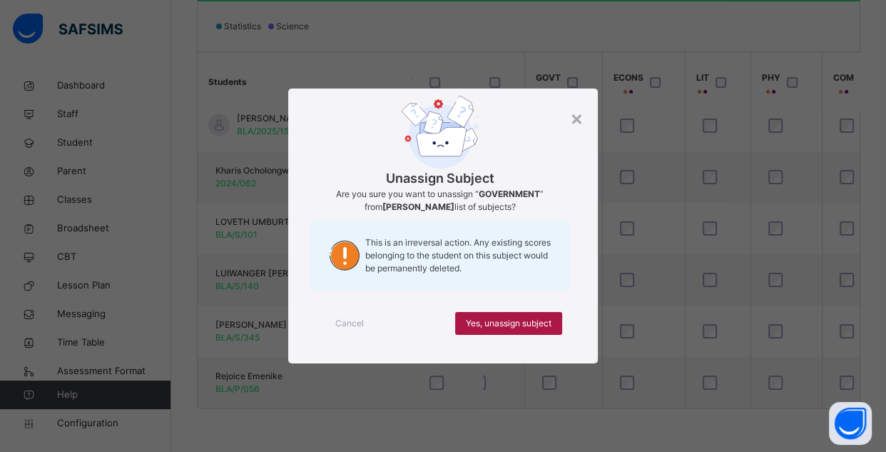
click at [534, 318] on span "Yes, unassign subject" at bounding box center [509, 323] width 86 height 13
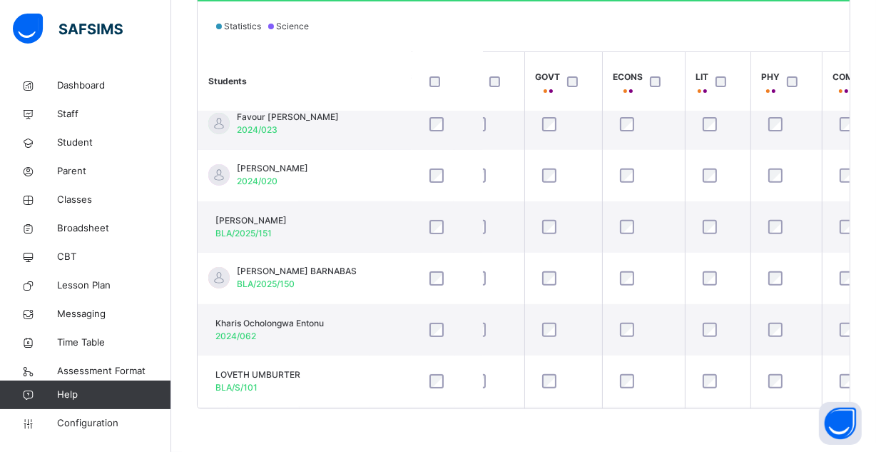
scroll to position [209, 184]
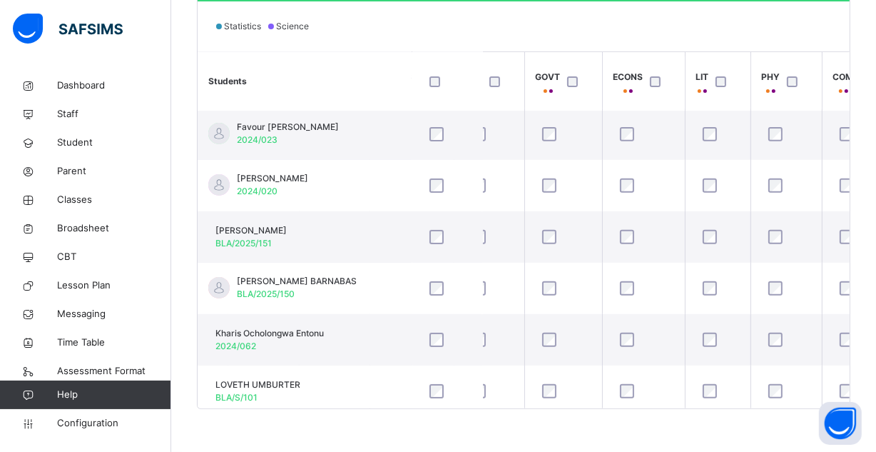
click at [851, 140] on div "Students Subject Profile Save changes Statistics Science Students ENG MATHS CRS…" at bounding box center [524, 182] width 654 height 454
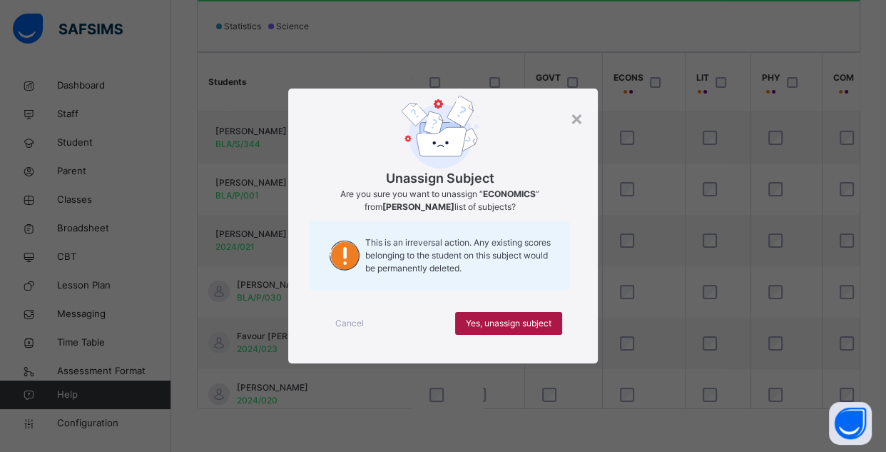
click at [519, 325] on span "Yes, unassign subject" at bounding box center [509, 323] width 86 height 13
click at [526, 325] on span "Yes, unassign subject" at bounding box center [509, 323] width 86 height 13
click at [512, 319] on span "Yes, unassign subject" at bounding box center [509, 323] width 86 height 13
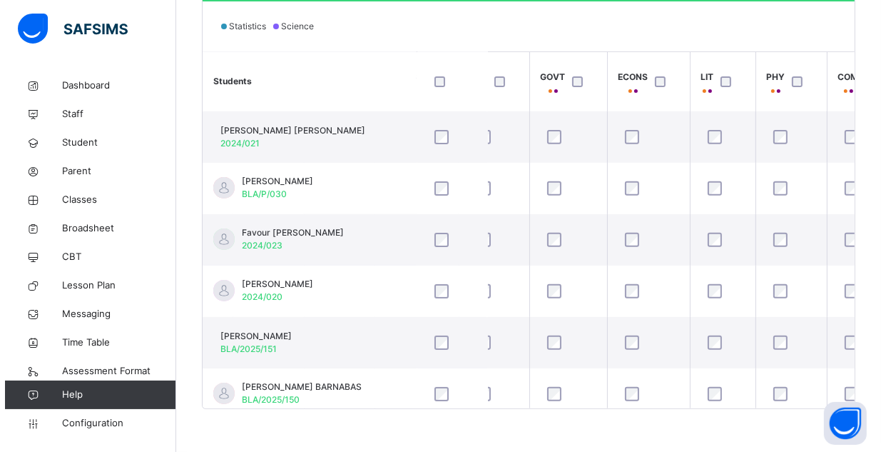
scroll to position [121, 184]
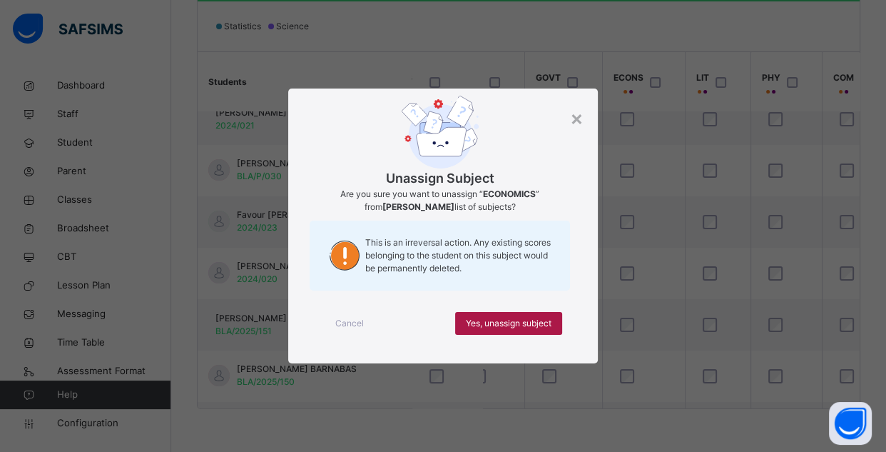
click at [547, 315] on div "Yes, unassign subject" at bounding box center [508, 323] width 107 height 23
click at [535, 317] on span "Yes, unassign subject" at bounding box center [509, 323] width 86 height 13
click at [529, 329] on div "Yes, unassign subject" at bounding box center [508, 323] width 107 height 23
click at [528, 328] on span "Yes, unassign subject" at bounding box center [509, 323] width 86 height 13
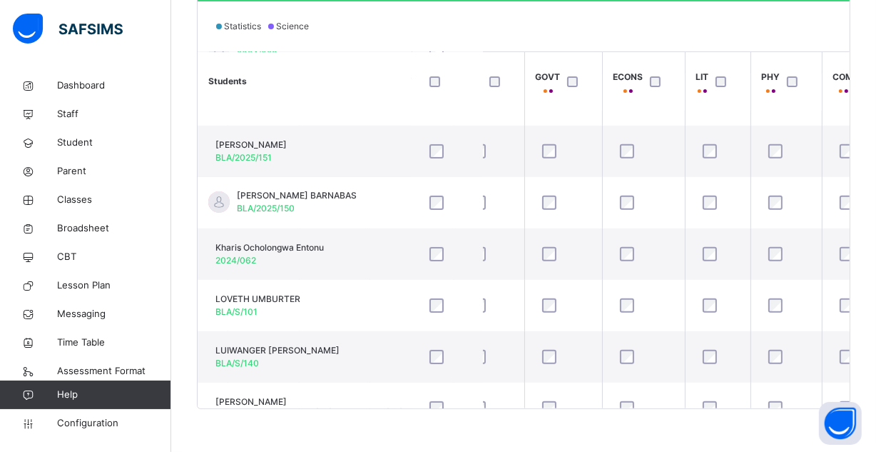
scroll to position [377, 184]
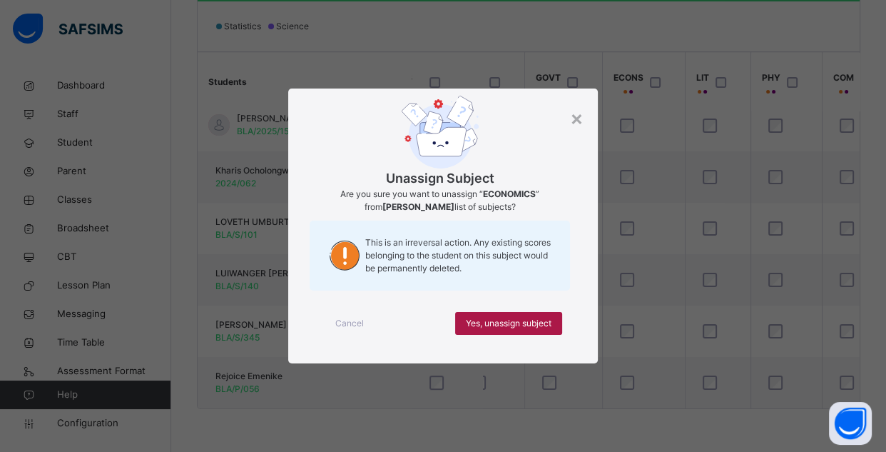
click at [510, 317] on span "Yes, unassign subject" at bounding box center [509, 323] width 86 height 13
click at [514, 315] on div "Yes, unassign subject" at bounding box center [508, 323] width 107 height 23
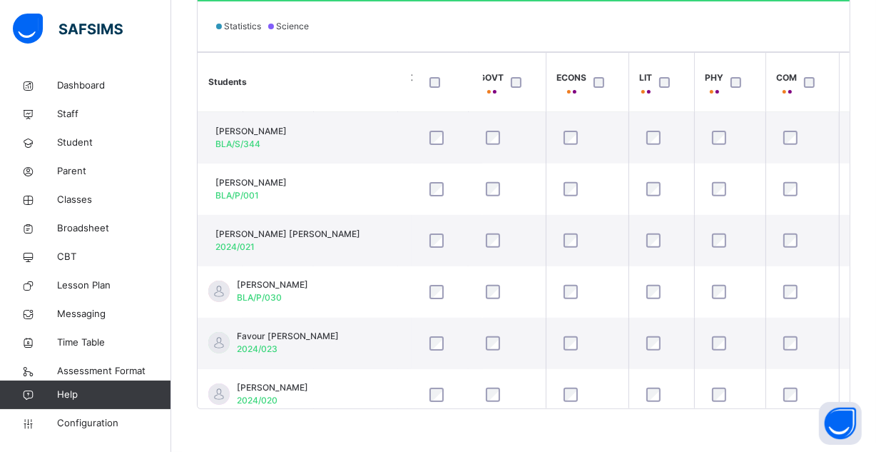
scroll to position [0, 249]
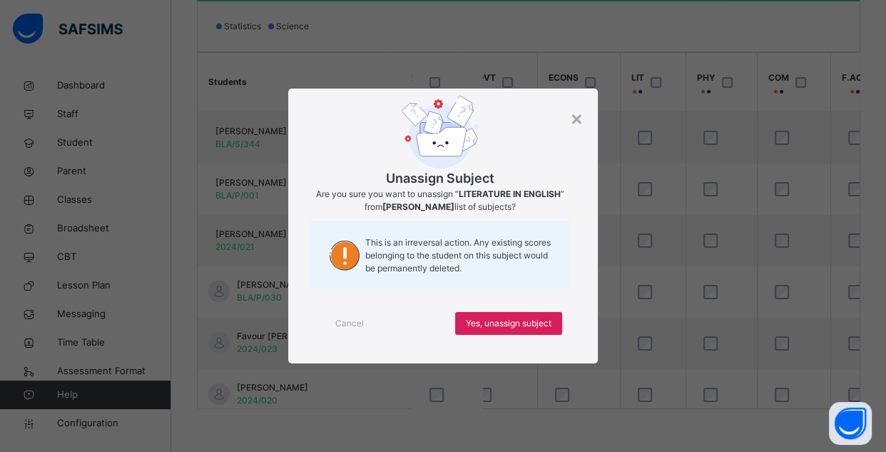
click at [511, 306] on div "Cancel Yes, unassign subject" at bounding box center [444, 323] width 268 height 51
click at [511, 313] on div "Yes, unassign subject" at bounding box center [508, 323] width 107 height 23
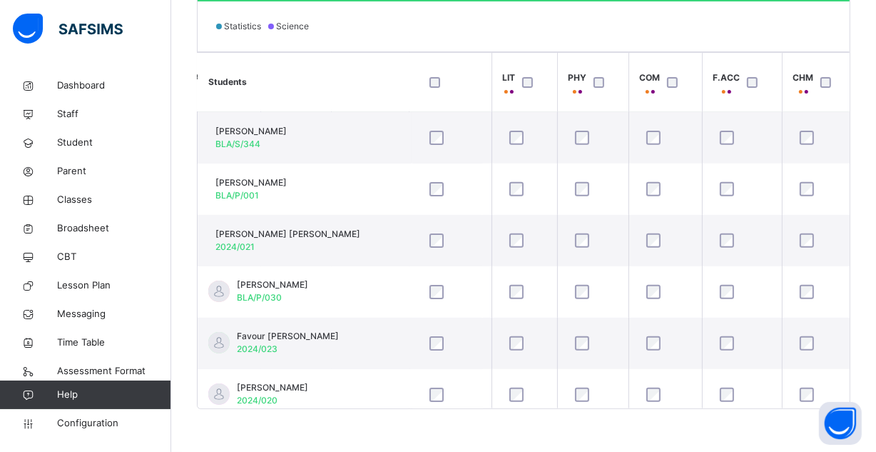
scroll to position [0, 402]
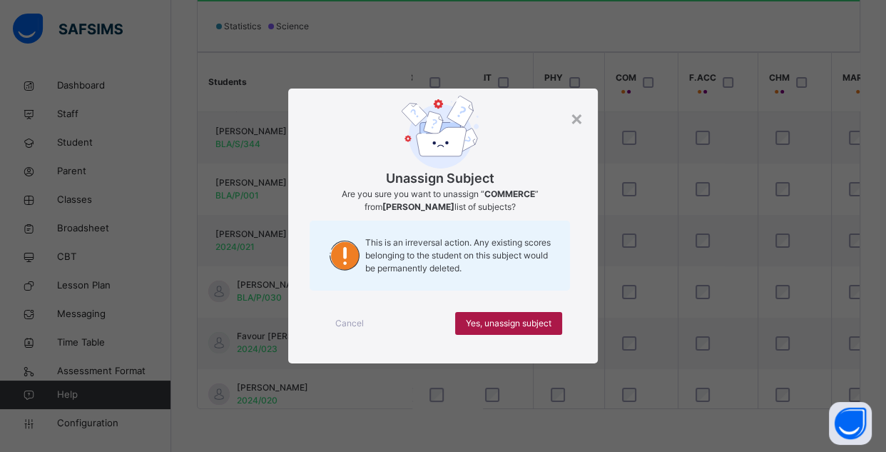
click at [492, 318] on span "Yes, unassign subject" at bounding box center [509, 323] width 86 height 13
click at [496, 319] on span "Yes, unassign subject" at bounding box center [509, 323] width 86 height 13
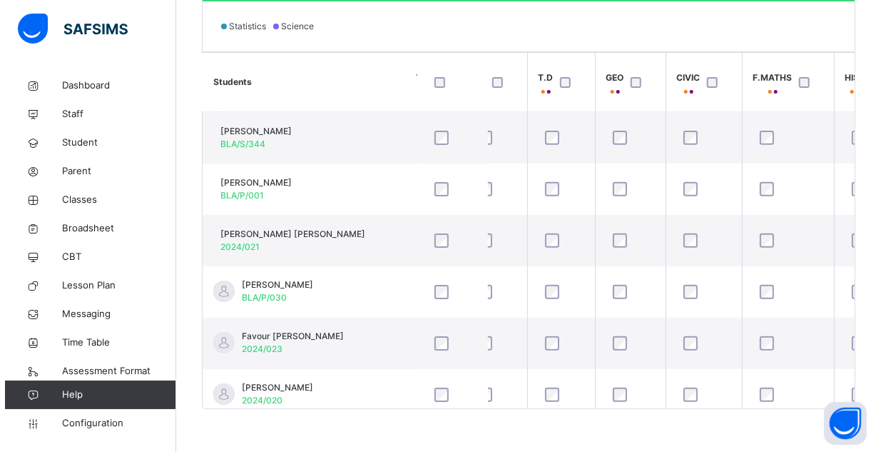
scroll to position [0, 864]
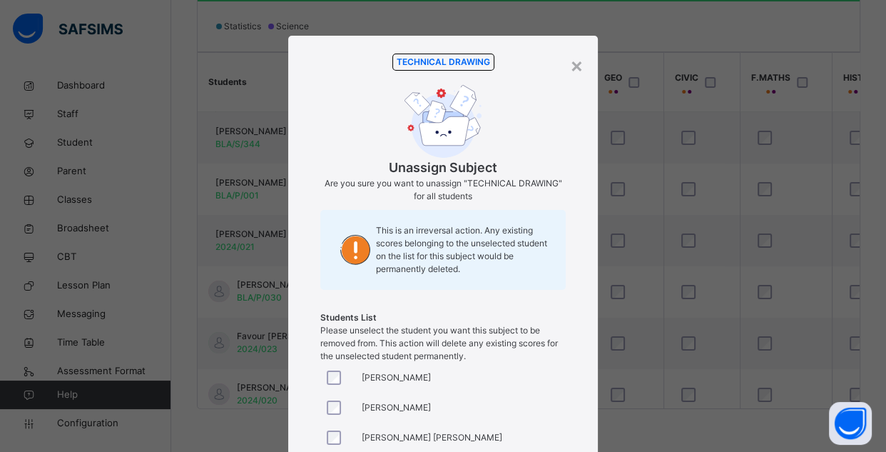
click at [327, 425] on div at bounding box center [337, 437] width 34 height 30
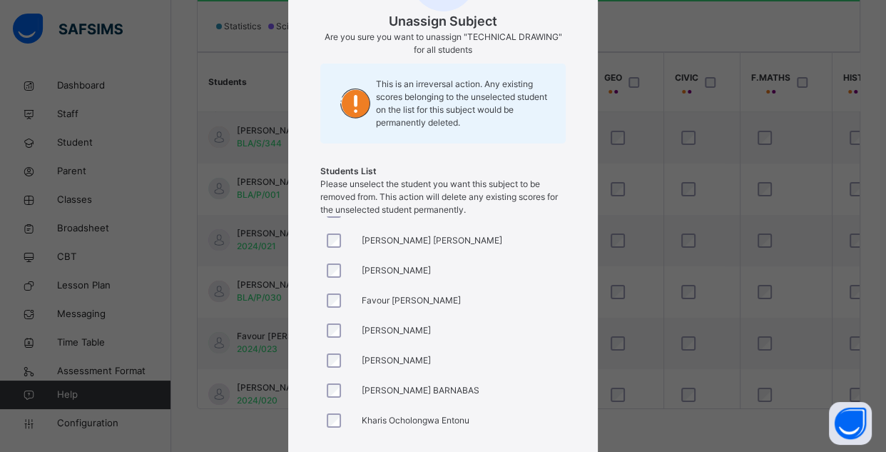
scroll to position [175, 0]
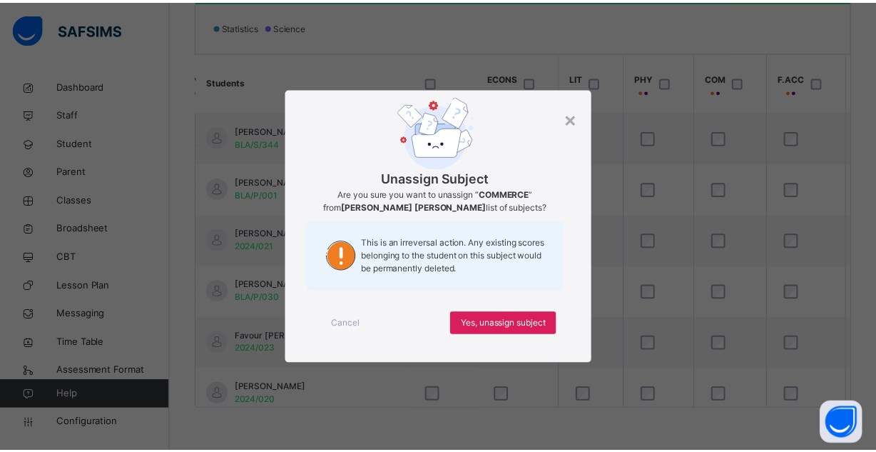
scroll to position [0, 0]
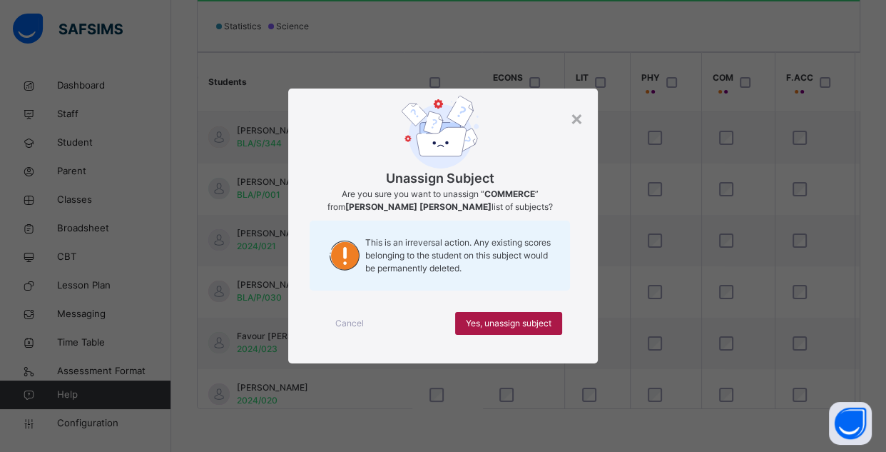
click at [532, 317] on span "Yes, unassign subject" at bounding box center [509, 323] width 86 height 13
click at [507, 319] on span "Yes, unassign subject" at bounding box center [509, 323] width 86 height 13
click at [515, 313] on div "Yes, unassign subject" at bounding box center [508, 323] width 107 height 23
click at [493, 325] on span "Yes, unassign subject" at bounding box center [509, 323] width 86 height 13
click at [536, 323] on span "Yes, unassign subject" at bounding box center [509, 323] width 86 height 13
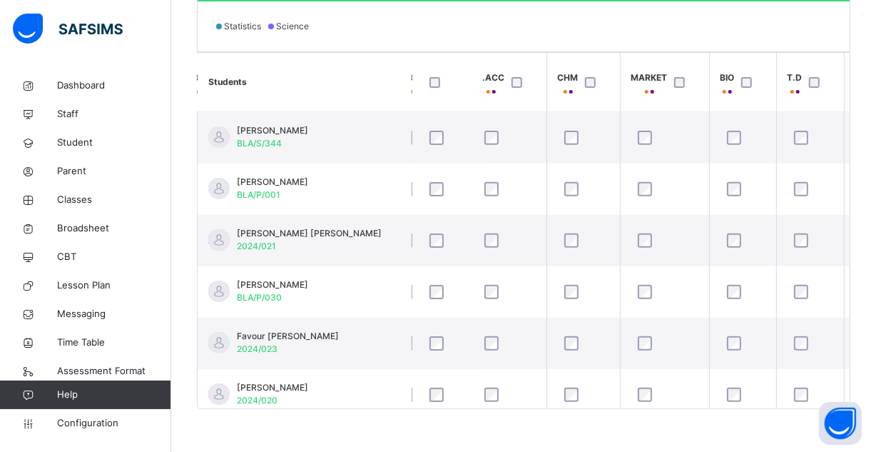
scroll to position [0, 622]
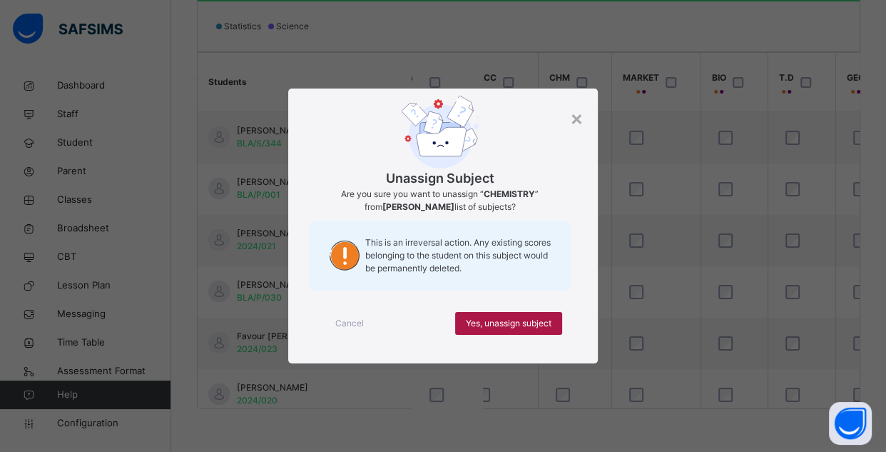
click at [502, 328] on span "Yes, unassign subject" at bounding box center [509, 323] width 86 height 13
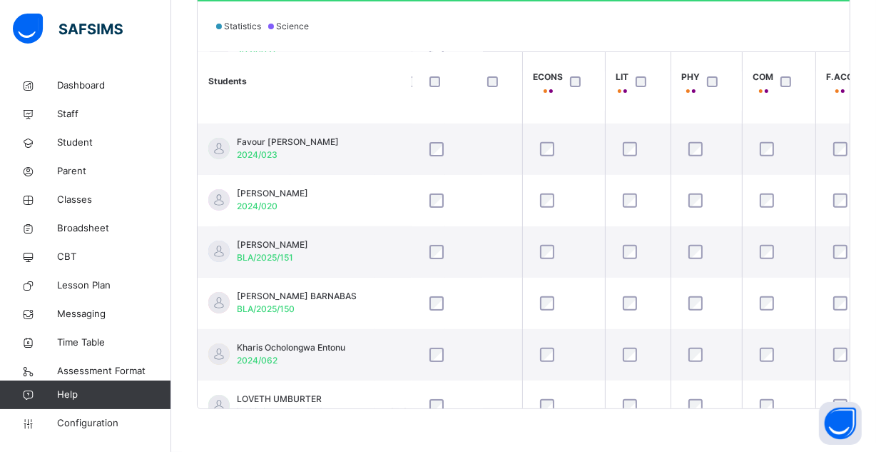
scroll to position [194, 293]
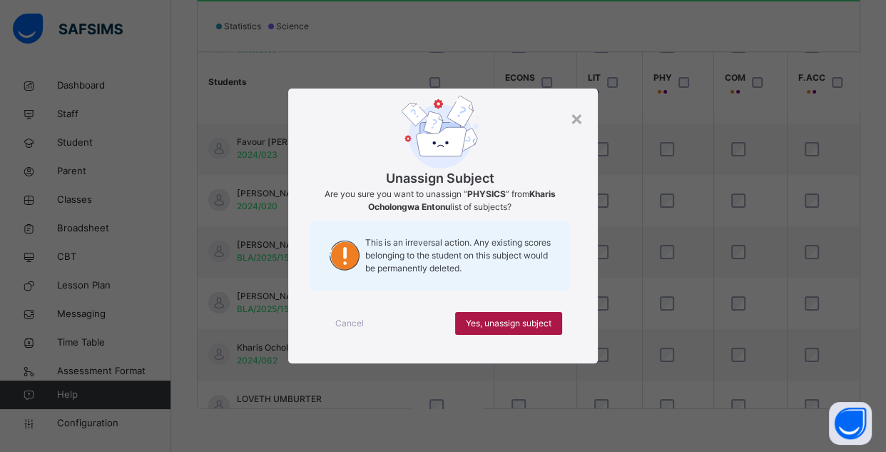
click at [533, 318] on span "Yes, unassign subject" at bounding box center [509, 323] width 86 height 13
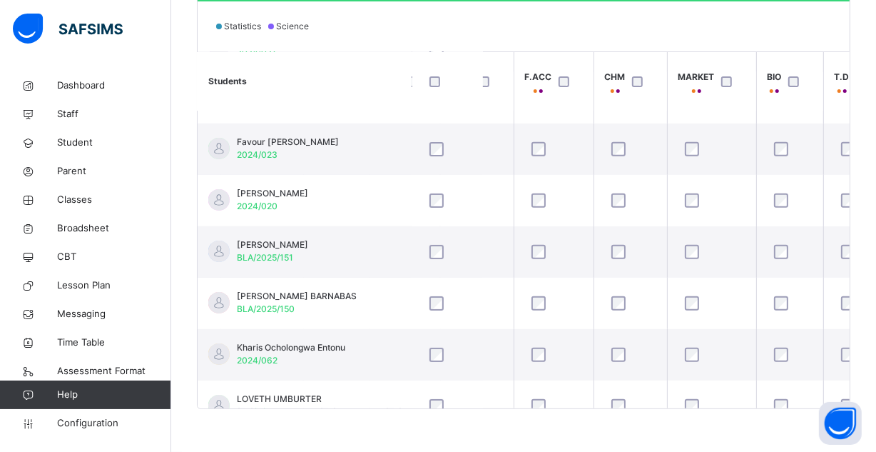
scroll to position [194, 564]
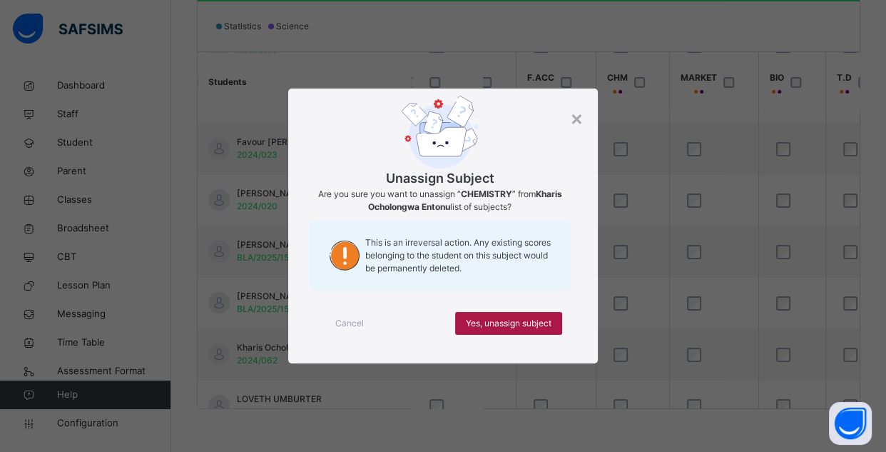
click at [535, 318] on span "Yes, unassign subject" at bounding box center [509, 323] width 86 height 13
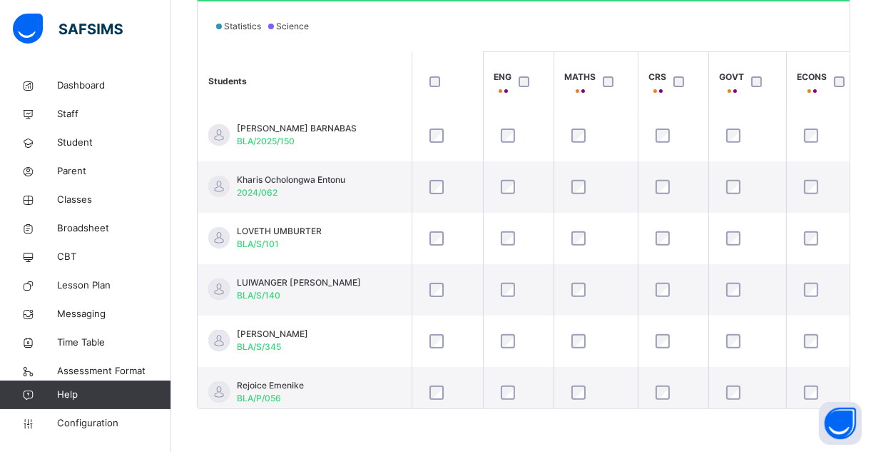
scroll to position [377, 0]
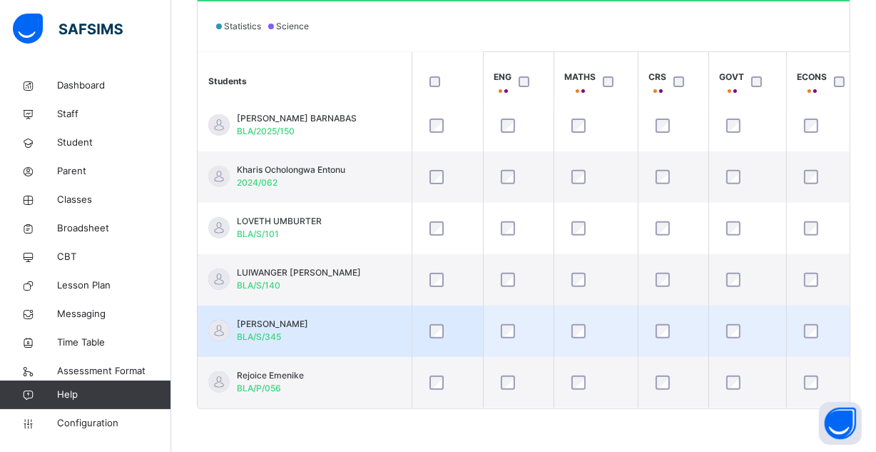
click at [465, 333] on div at bounding box center [447, 331] width 49 height 30
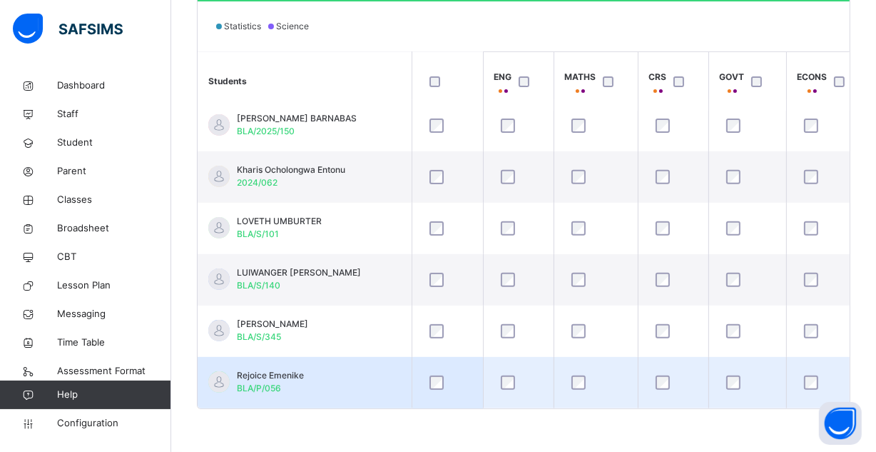
click at [423, 357] on td at bounding box center [447, 382] width 71 height 51
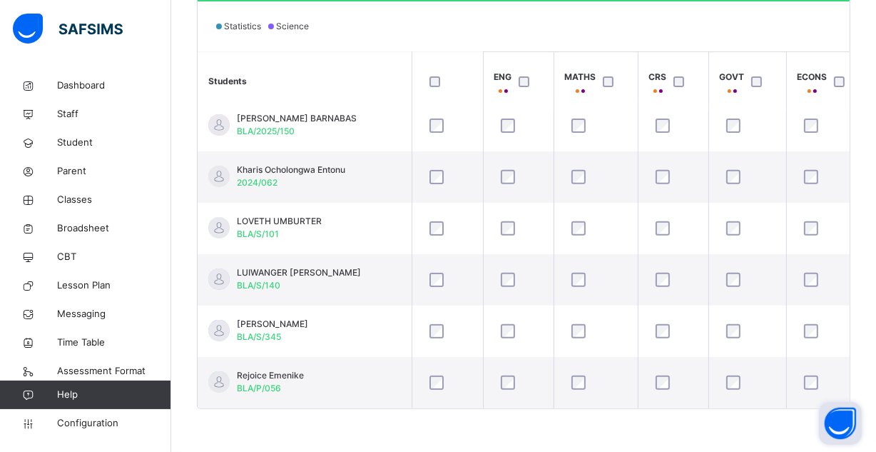
drag, startPoint x: 294, startPoint y: 357, endPoint x: 747, endPoint y: 358, distance: 453.2
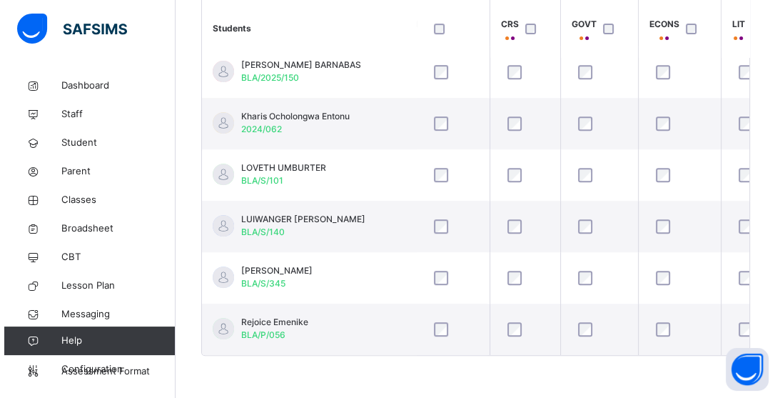
scroll to position [377, 154]
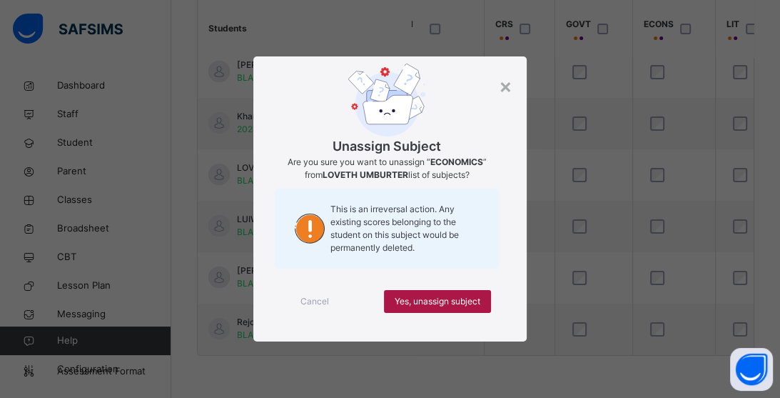
click at [470, 297] on span "Yes, unassign subject" at bounding box center [438, 301] width 86 height 13
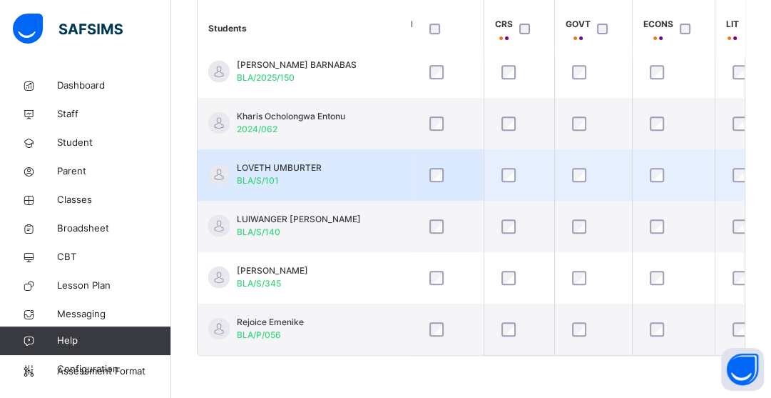
click at [730, 168] on div at bounding box center [748, 175] width 36 height 14
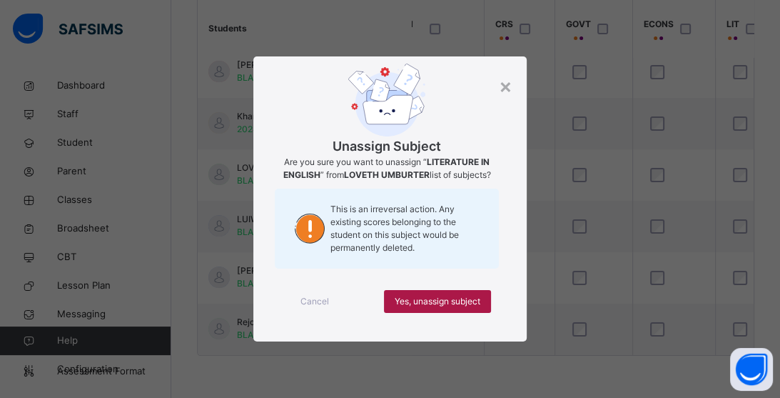
click at [457, 293] on div "Yes, unassign subject" at bounding box center [437, 301] width 107 height 23
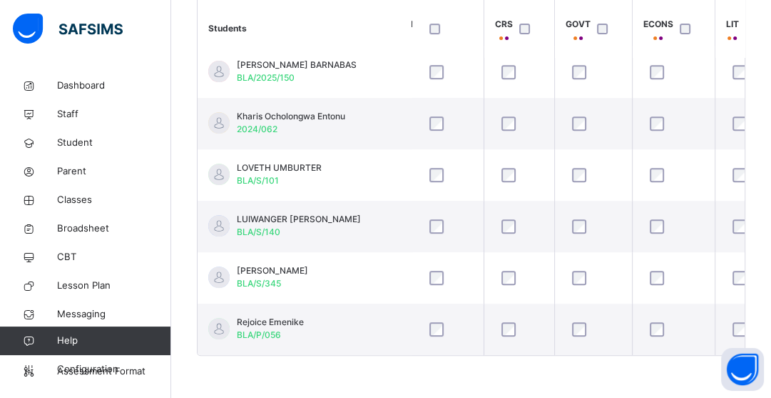
click at [441, 354] on div "Students Subject Profile Save changes Statistics Science Students ENG MATHS CRS…" at bounding box center [471, 129] width 549 height 454
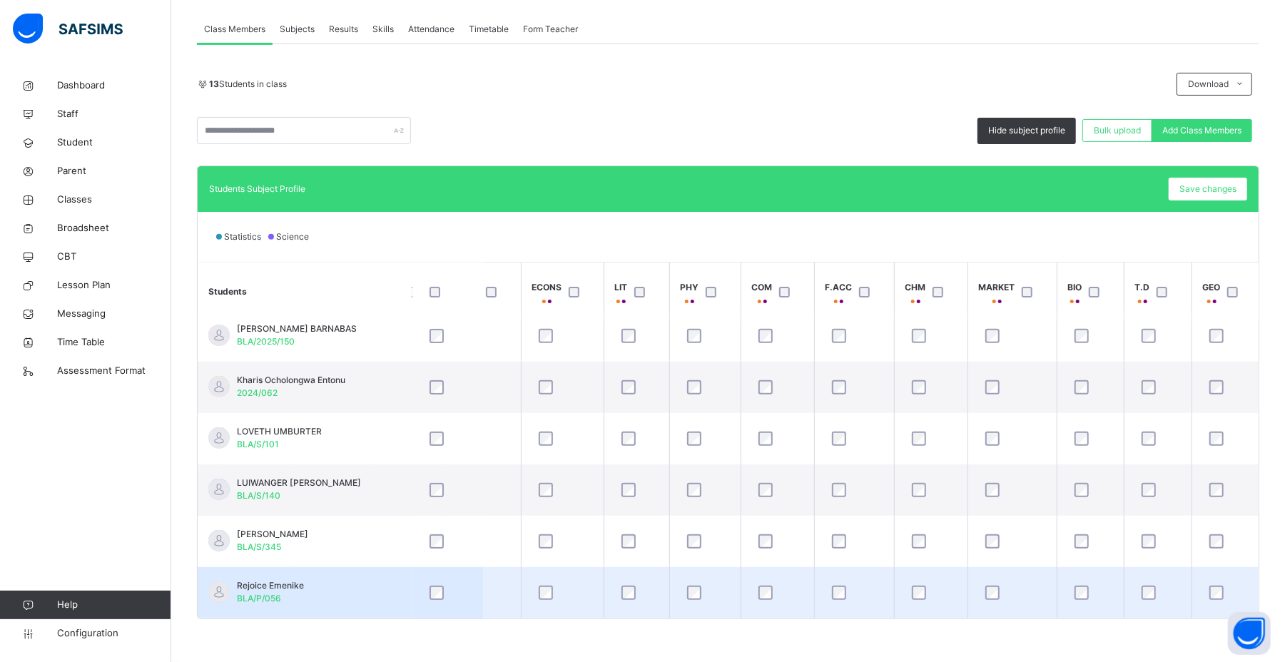
scroll to position [378, 264]
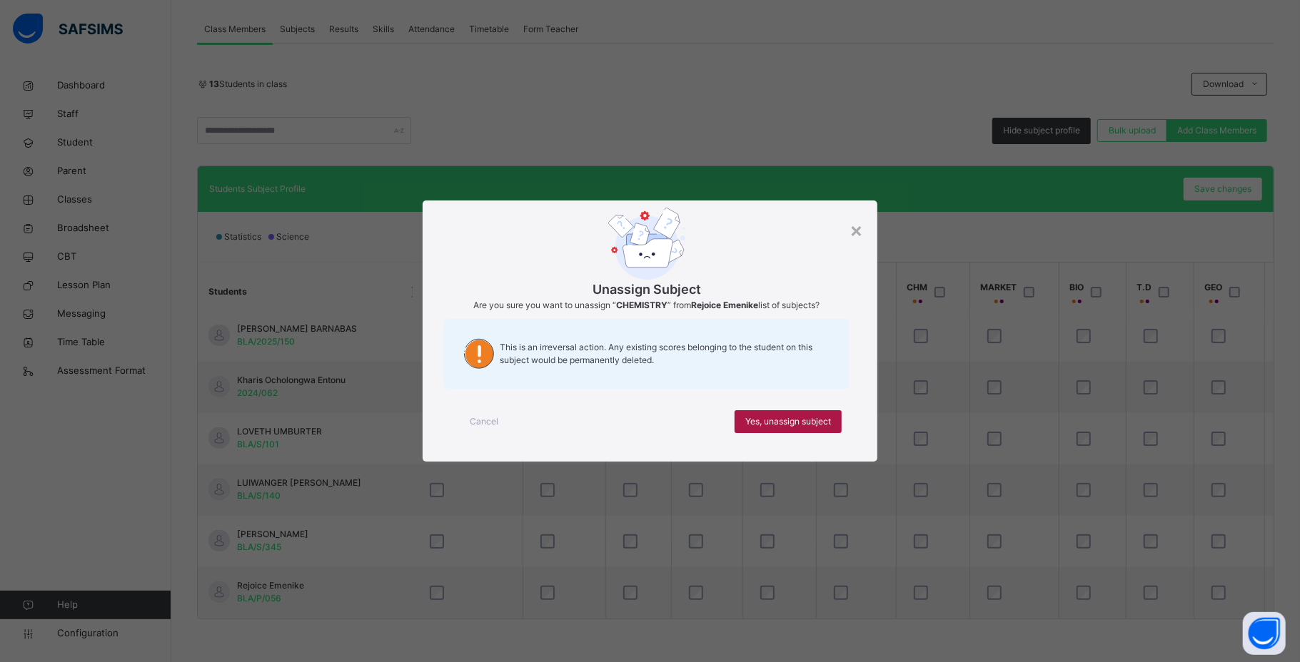
click at [805, 426] on span "Yes, unassign subject" at bounding box center [788, 421] width 86 height 13
click at [805, 423] on span "Yes, unassign subject" at bounding box center [788, 421] width 86 height 13
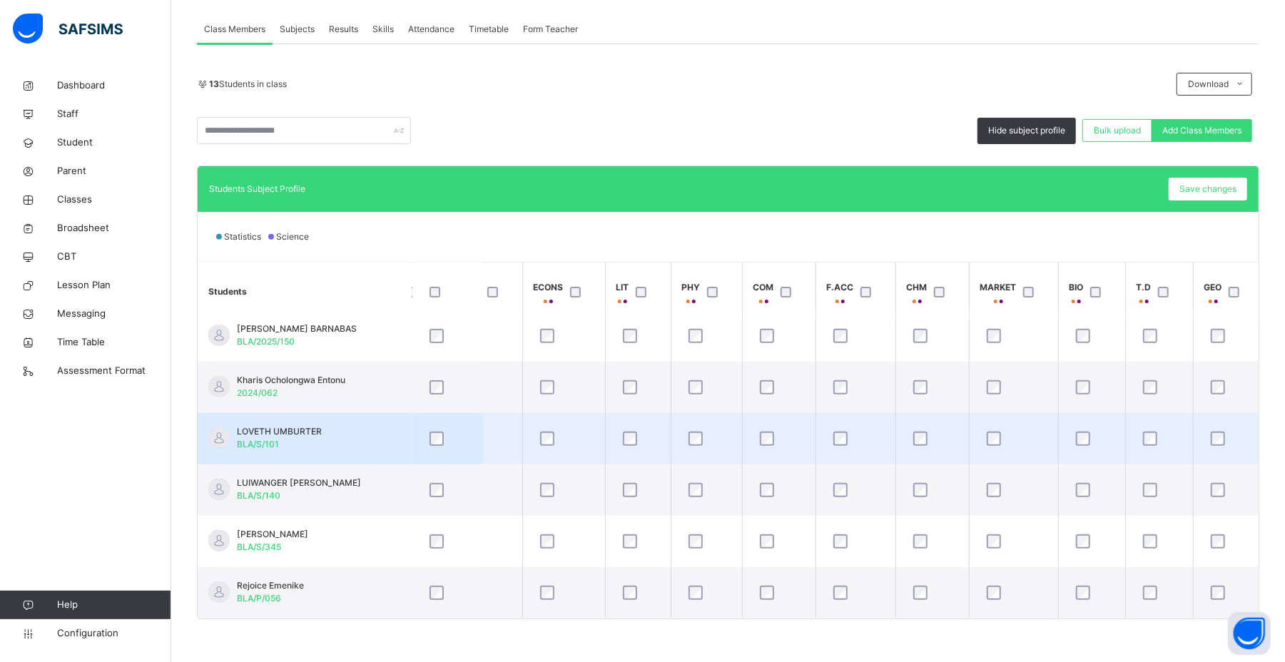
click at [886, 432] on div at bounding box center [933, 439] width 44 height 14
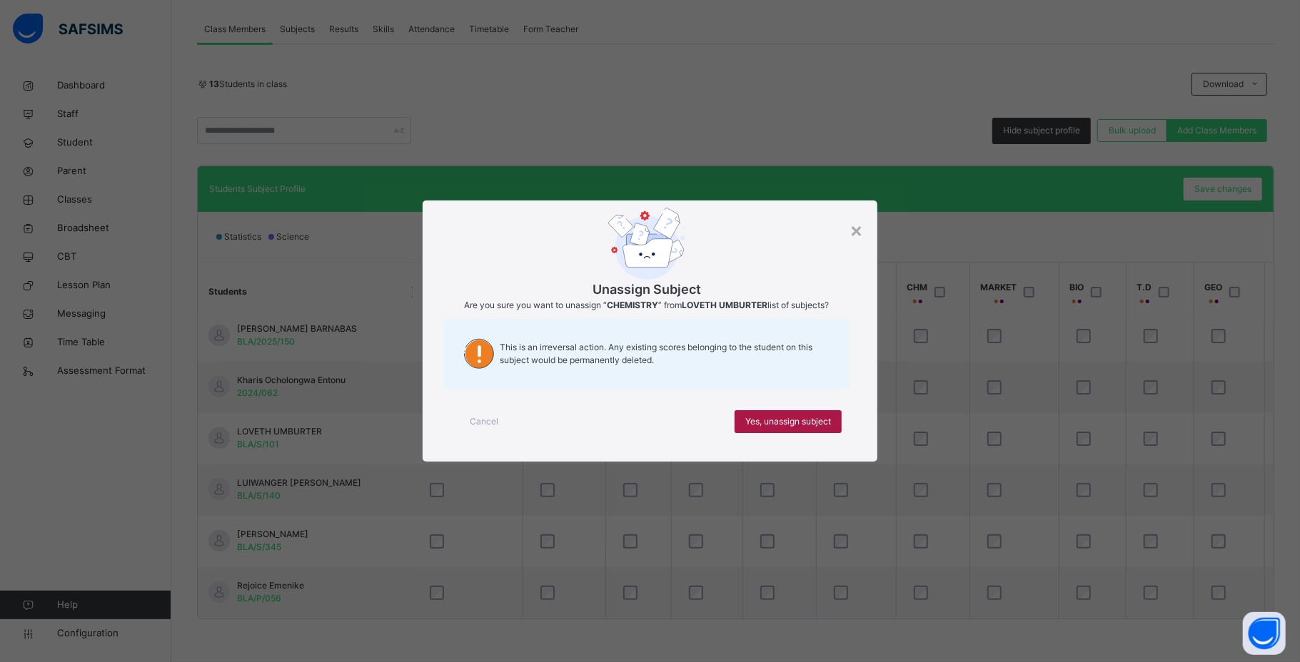
click at [836, 418] on div "Yes, unassign subject" at bounding box center [787, 421] width 107 height 23
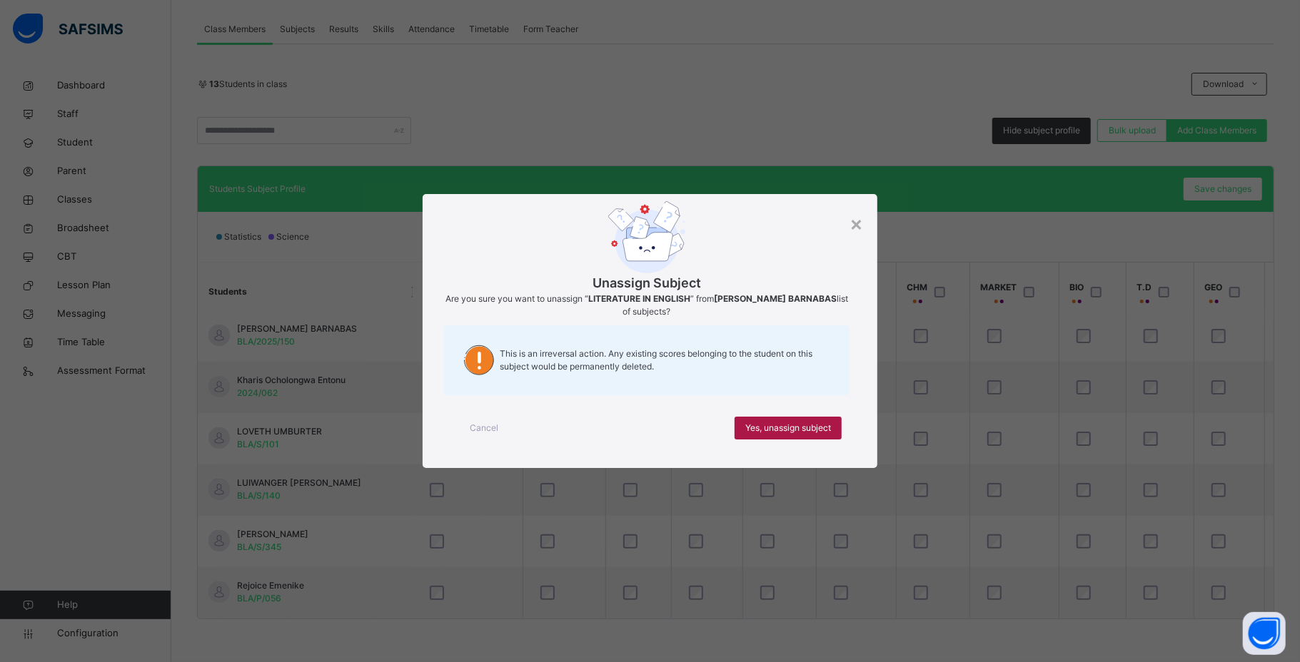
click at [817, 425] on span "Yes, unassign subject" at bounding box center [788, 428] width 86 height 13
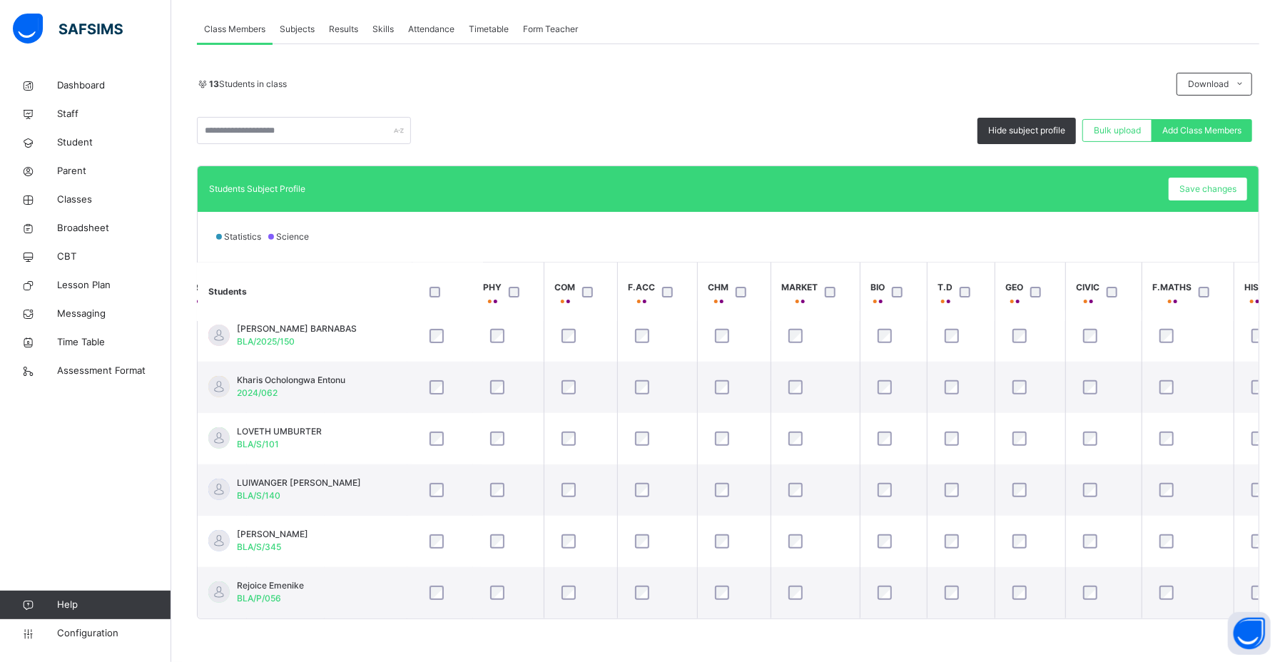
scroll to position [378, 466]
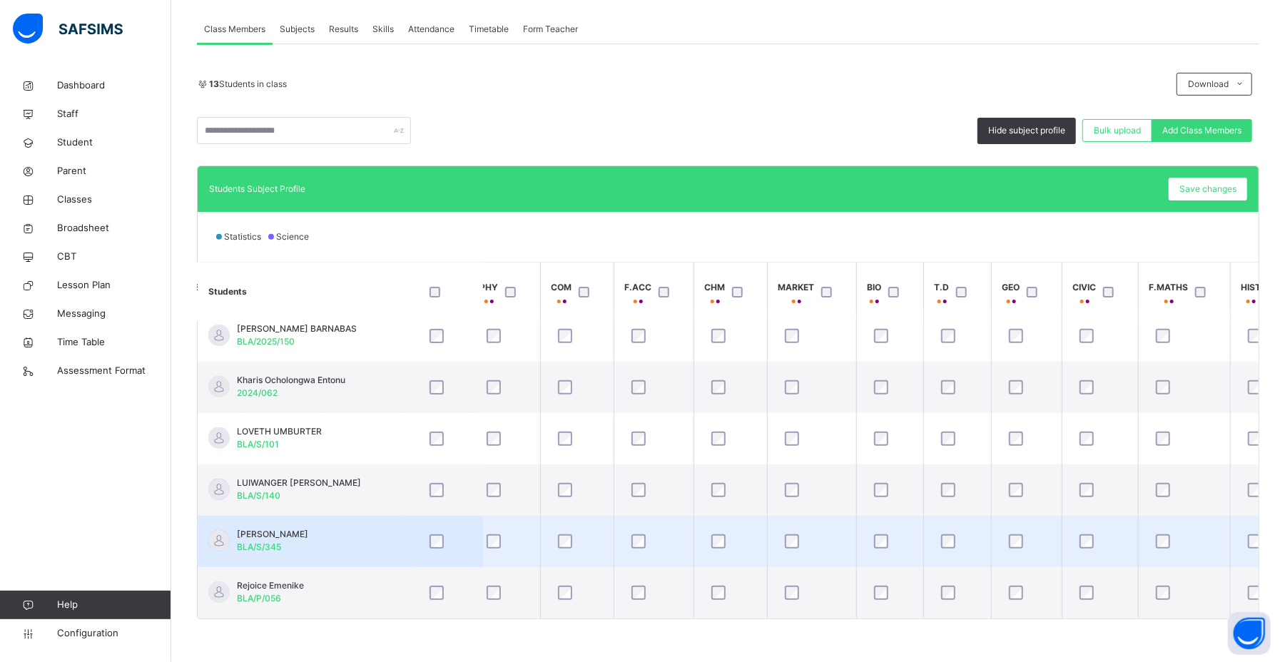
click at [886, 451] on div at bounding box center [1184, 542] width 63 height 14
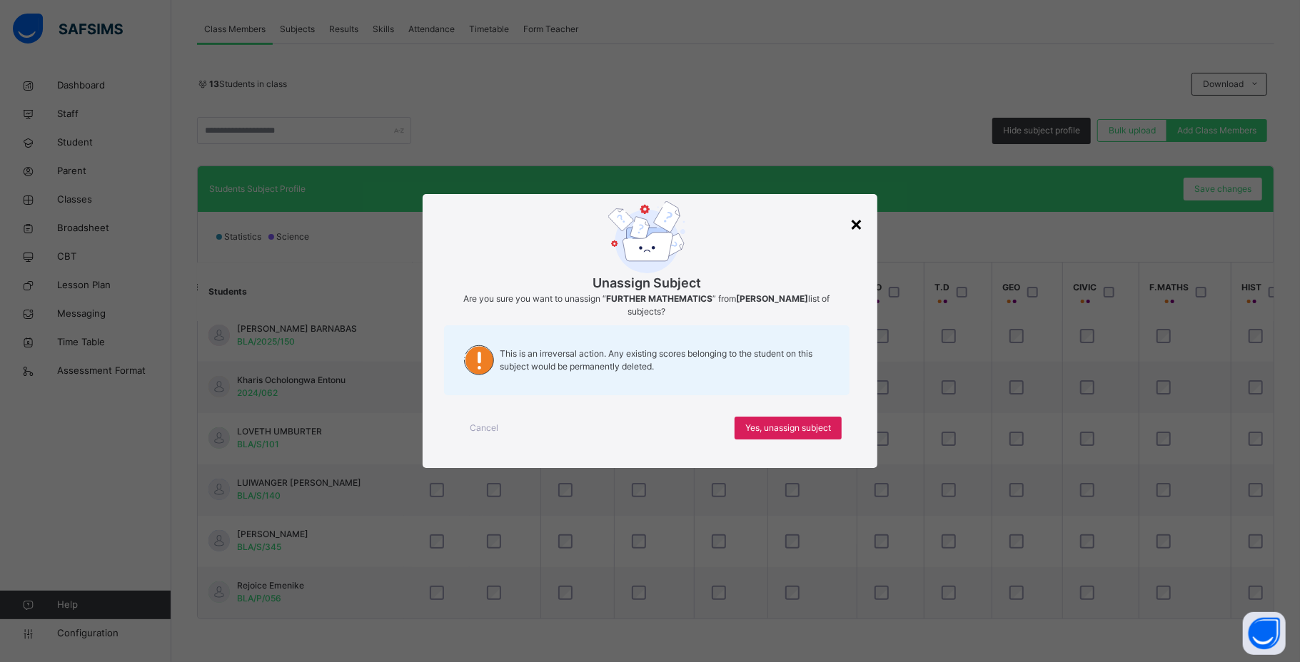
click at [856, 229] on div "×" at bounding box center [856, 223] width 14 height 30
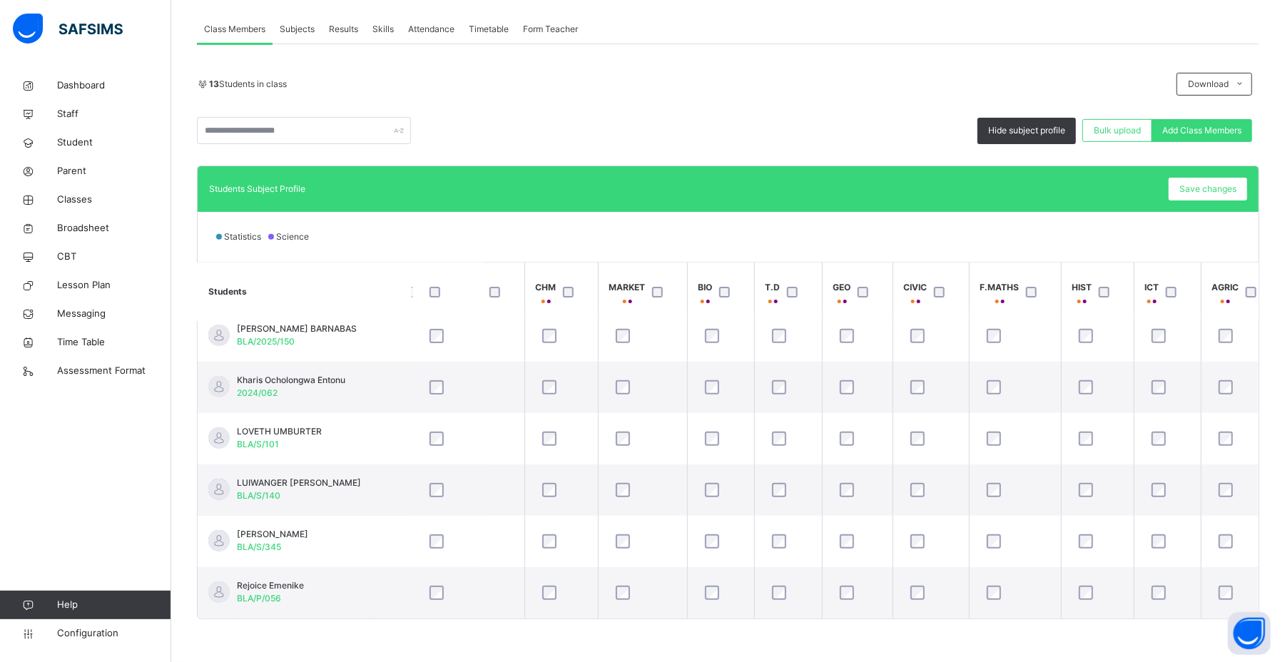
scroll to position [378, 637]
click at [886, 184] on span "Save changes" at bounding box center [1208, 189] width 57 height 13
click at [886, 191] on span "Save changes" at bounding box center [1208, 189] width 57 height 13
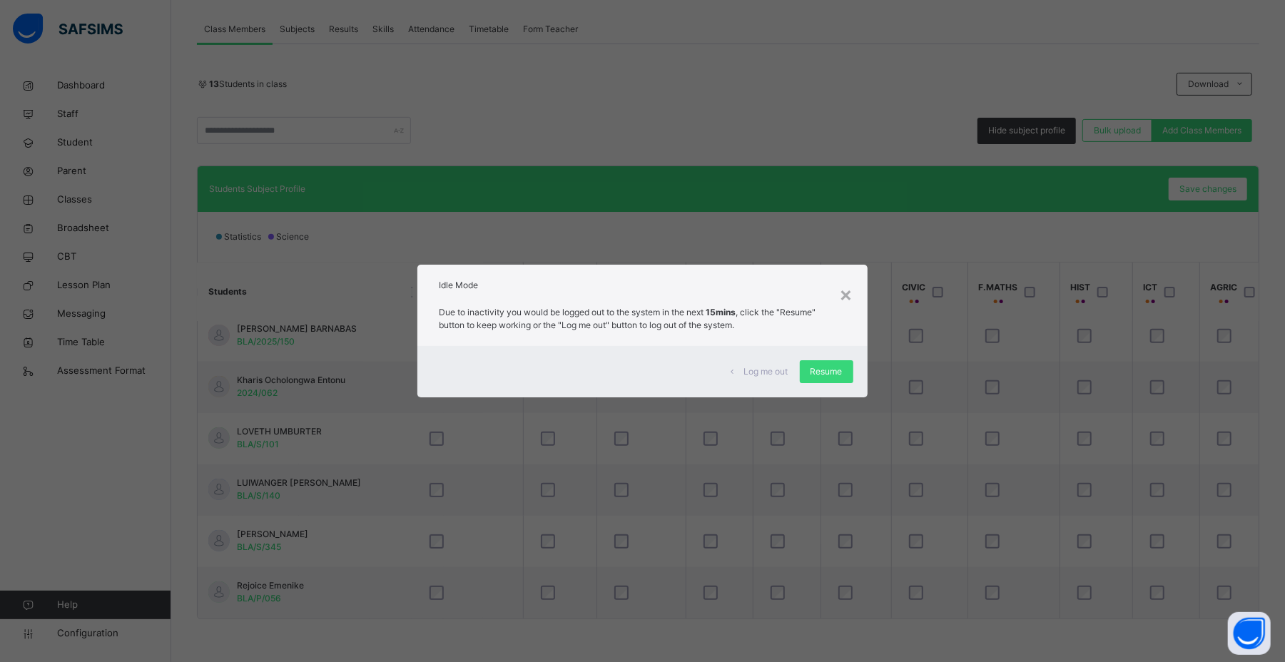
click at [886, 261] on div "× Idle Mode Due to inactivity you would be logged out to the system in the next…" at bounding box center [642, 331] width 1285 height 662
click at [886, 229] on div "× Idle Mode Due to inactivity you would be logged out to the system in the next…" at bounding box center [642, 331] width 1285 height 662
click at [795, 451] on div "× Idle Mode Due to inactivity you would be logged out to the system in the next…" at bounding box center [642, 331] width 1285 height 662
click at [817, 375] on span "Resume" at bounding box center [827, 371] width 32 height 13
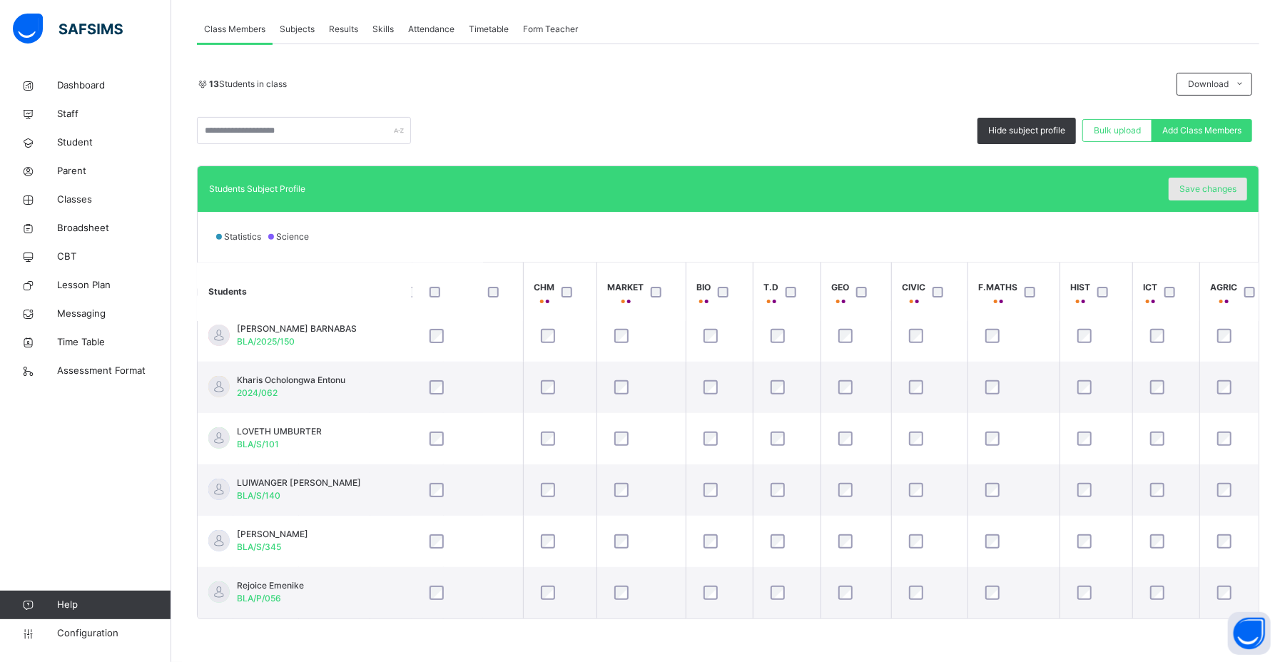
click at [886, 181] on div "Save changes" at bounding box center [1208, 189] width 79 height 23
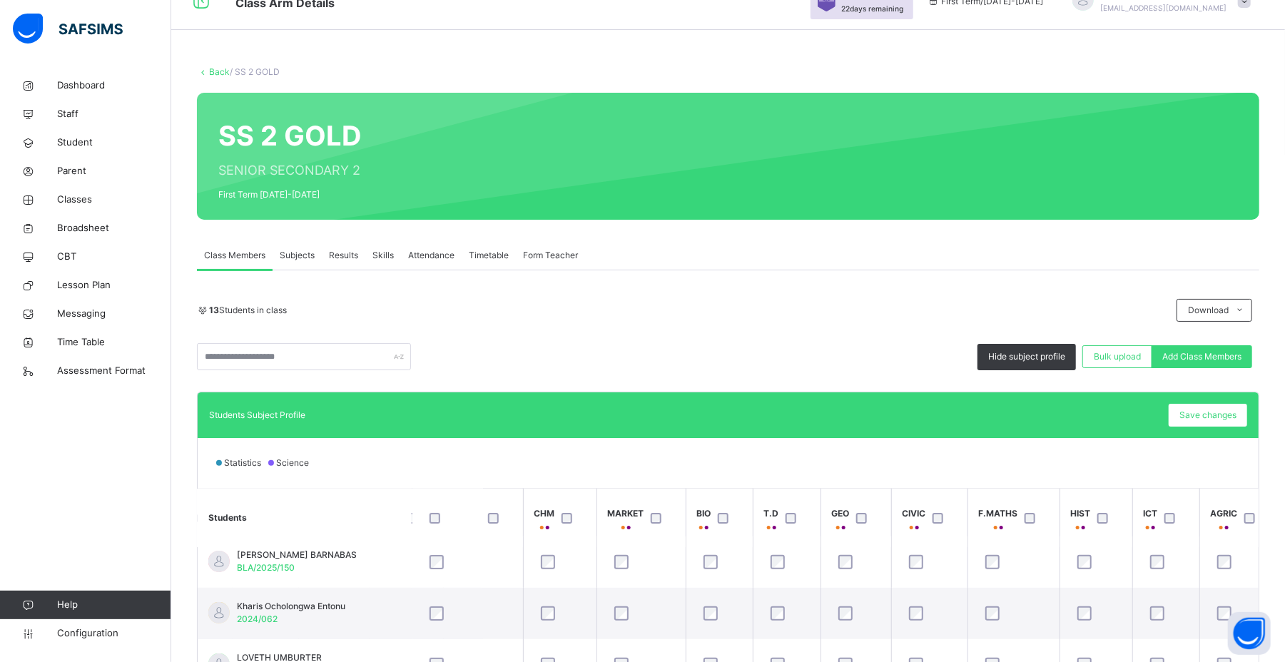
scroll to position [24, 0]
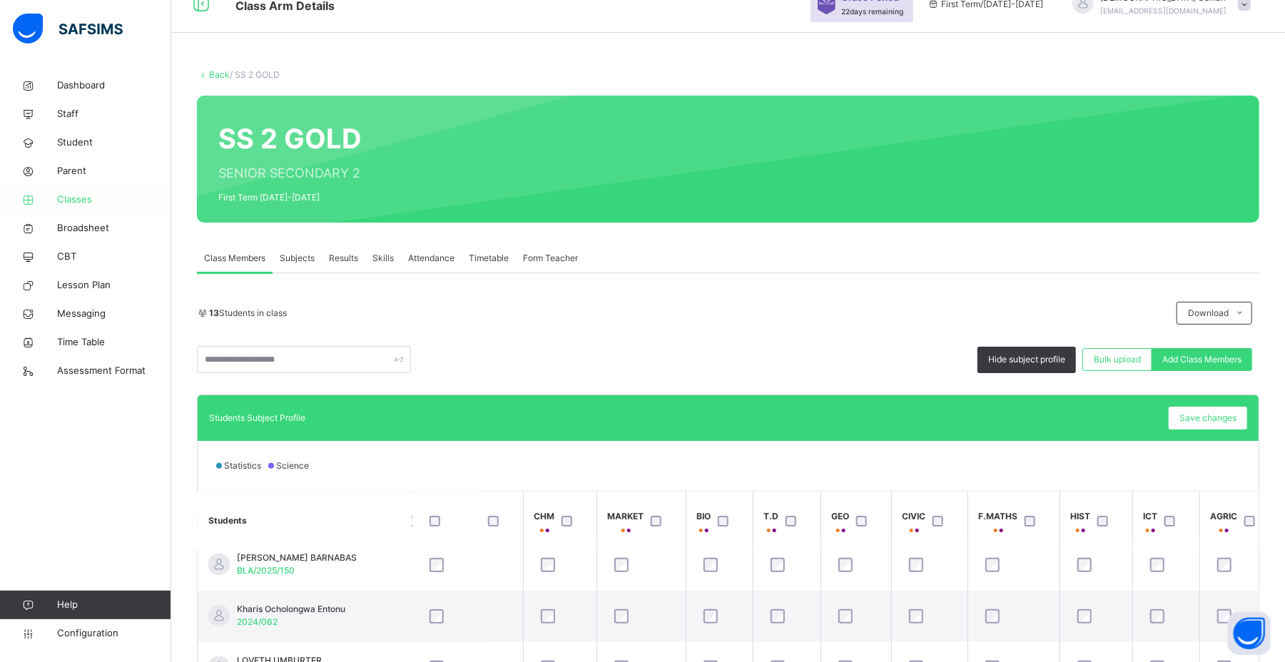
click at [91, 183] on link "Parent" at bounding box center [85, 171] width 171 height 29
click at [91, 191] on link "Classes" at bounding box center [85, 200] width 171 height 29
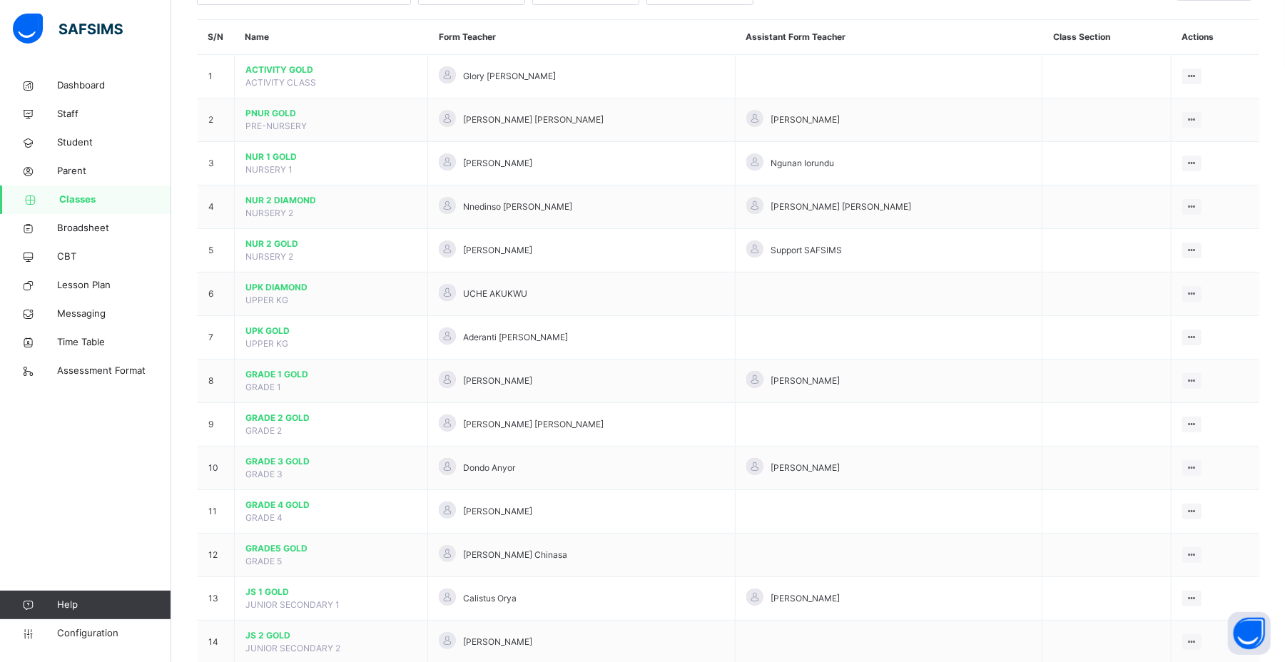
scroll to position [143, 0]
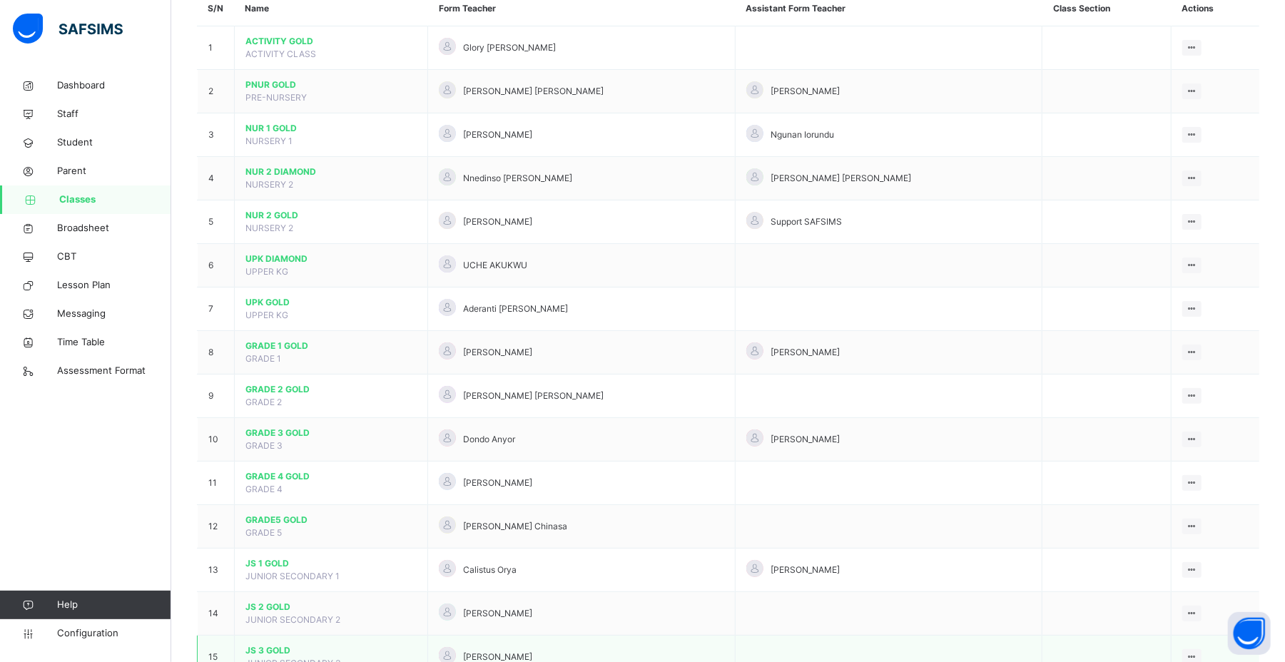
click at [272, 451] on span "JS 3 GOLD" at bounding box center [331, 650] width 171 height 13
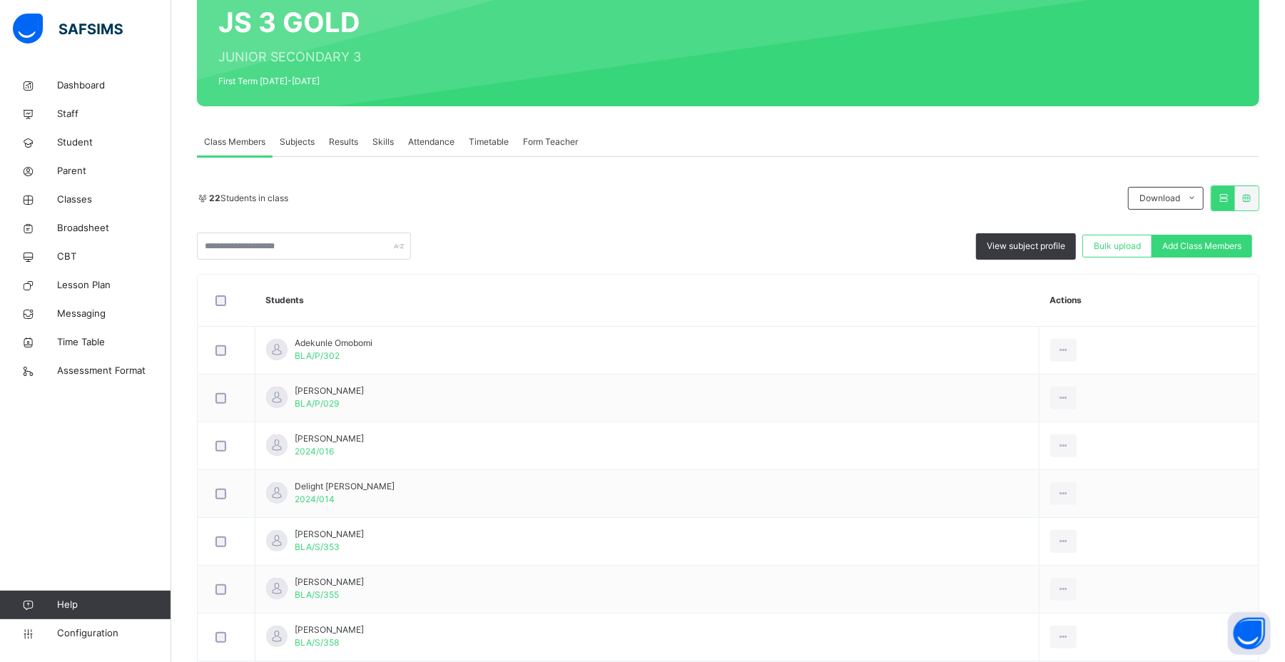
scroll to position [641, 0]
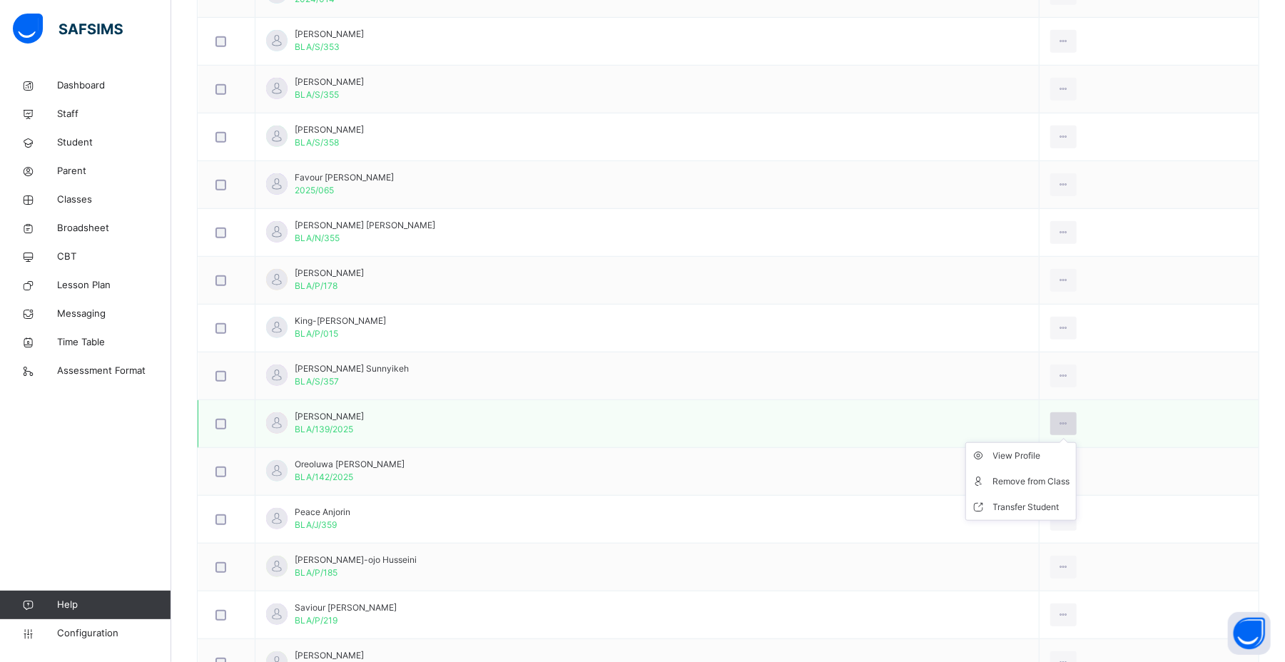
click at [886, 428] on icon at bounding box center [1064, 423] width 12 height 13
click at [886, 451] on div "Remove from Class" at bounding box center [1031, 482] width 77 height 14
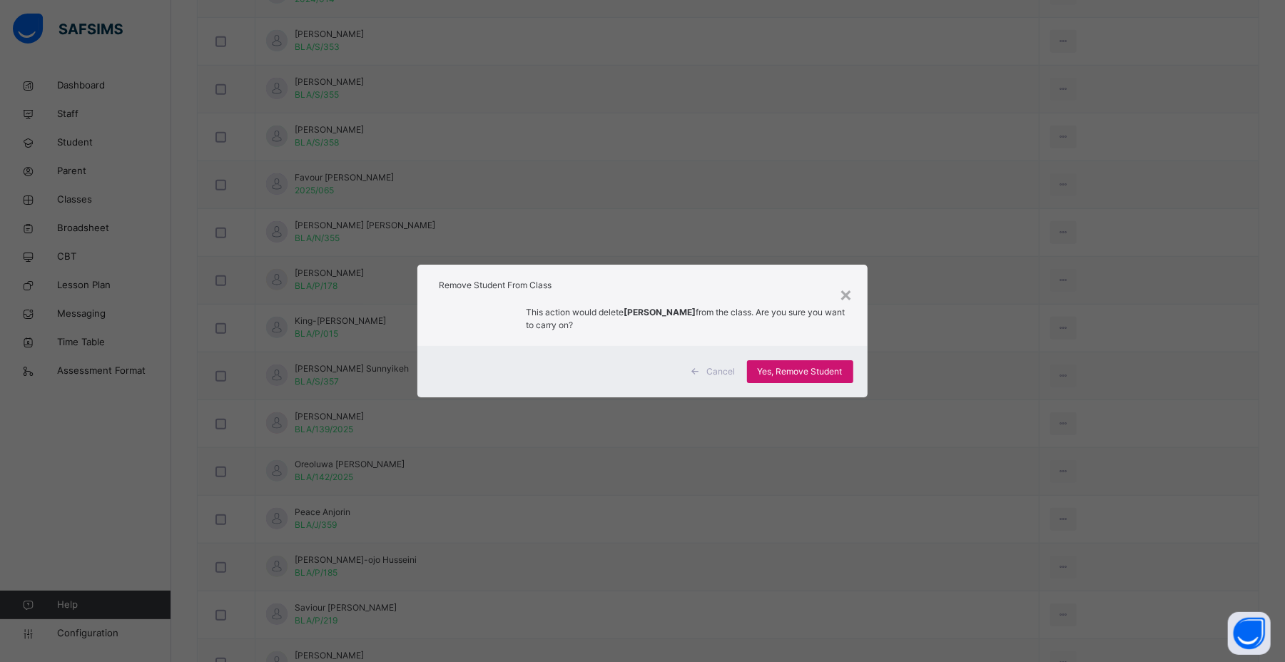
click at [815, 368] on span "Yes, Remove Student" at bounding box center [800, 371] width 85 height 13
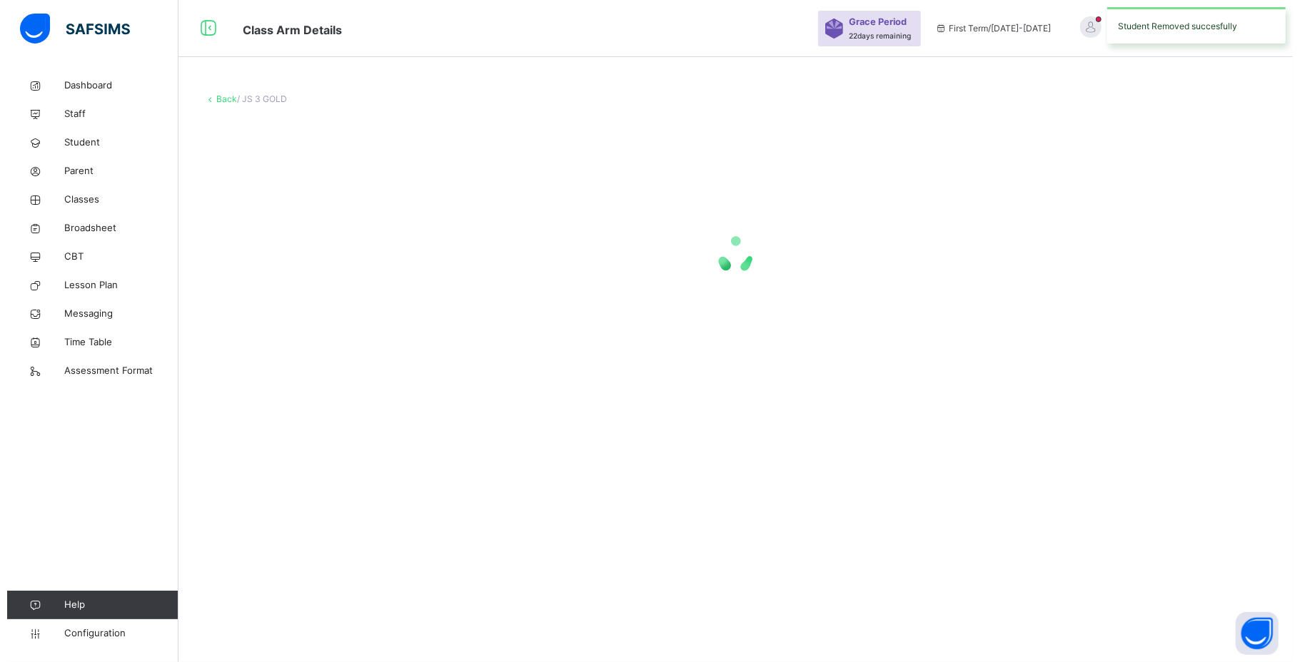
scroll to position [0, 0]
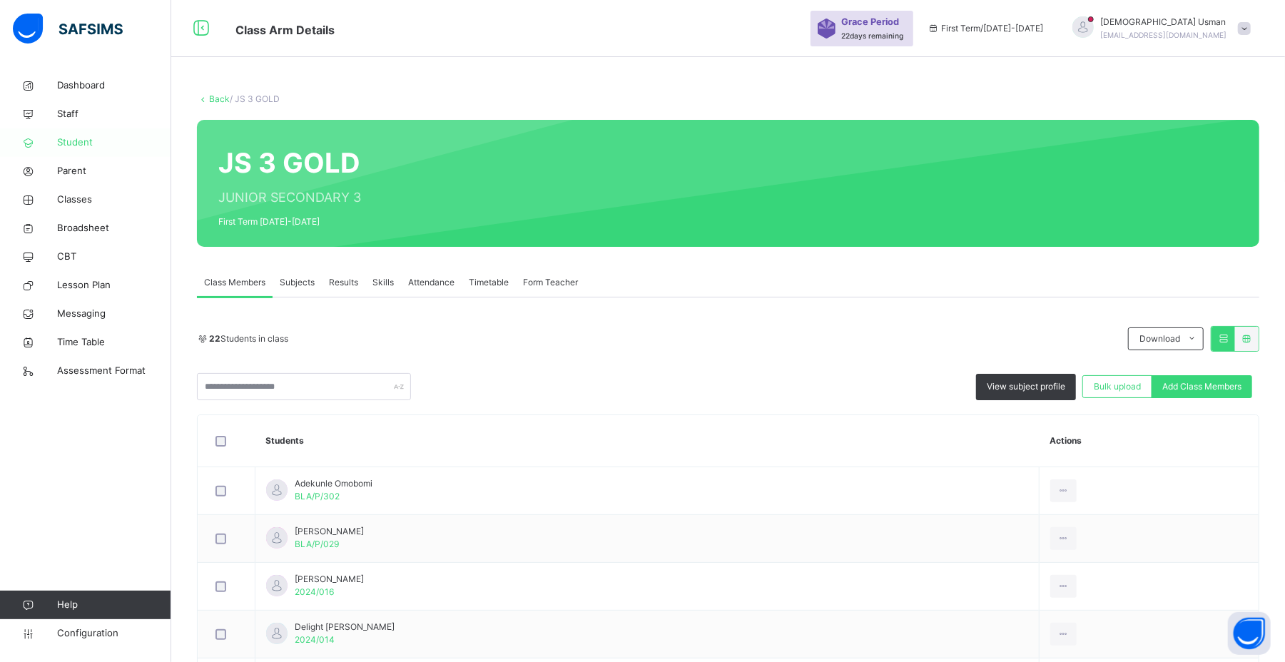
click at [95, 144] on span "Student" at bounding box center [114, 143] width 114 height 14
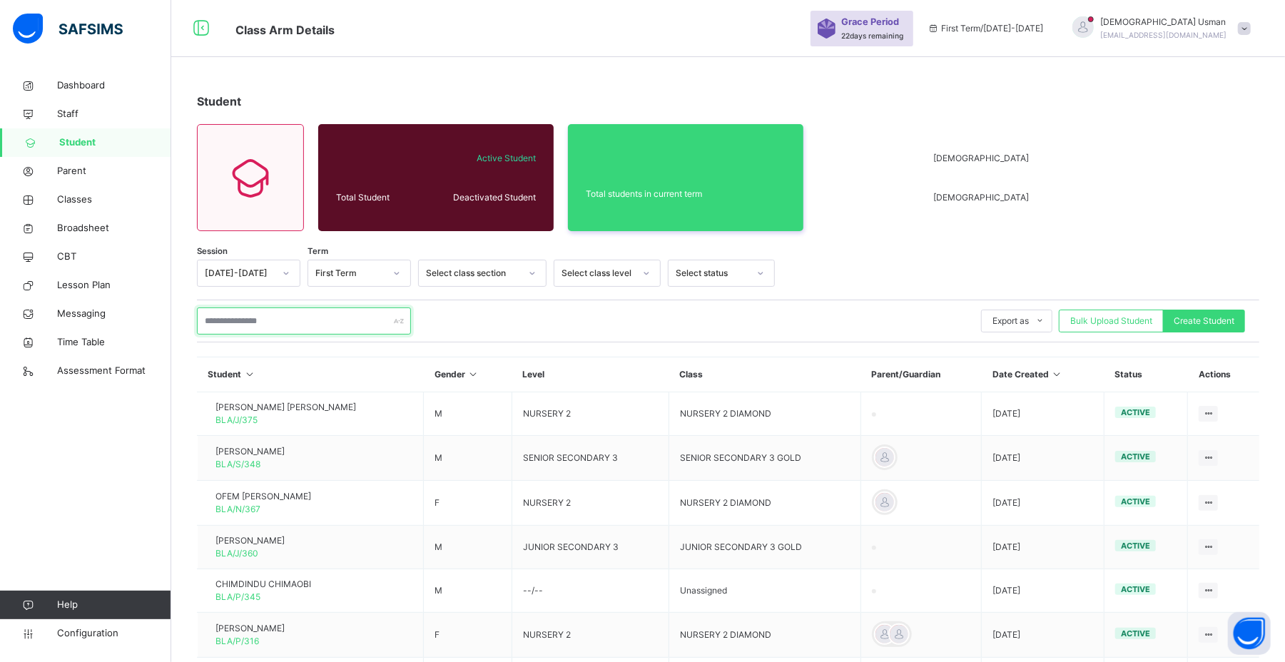
click at [304, 321] on input "text" at bounding box center [304, 321] width 214 height 27
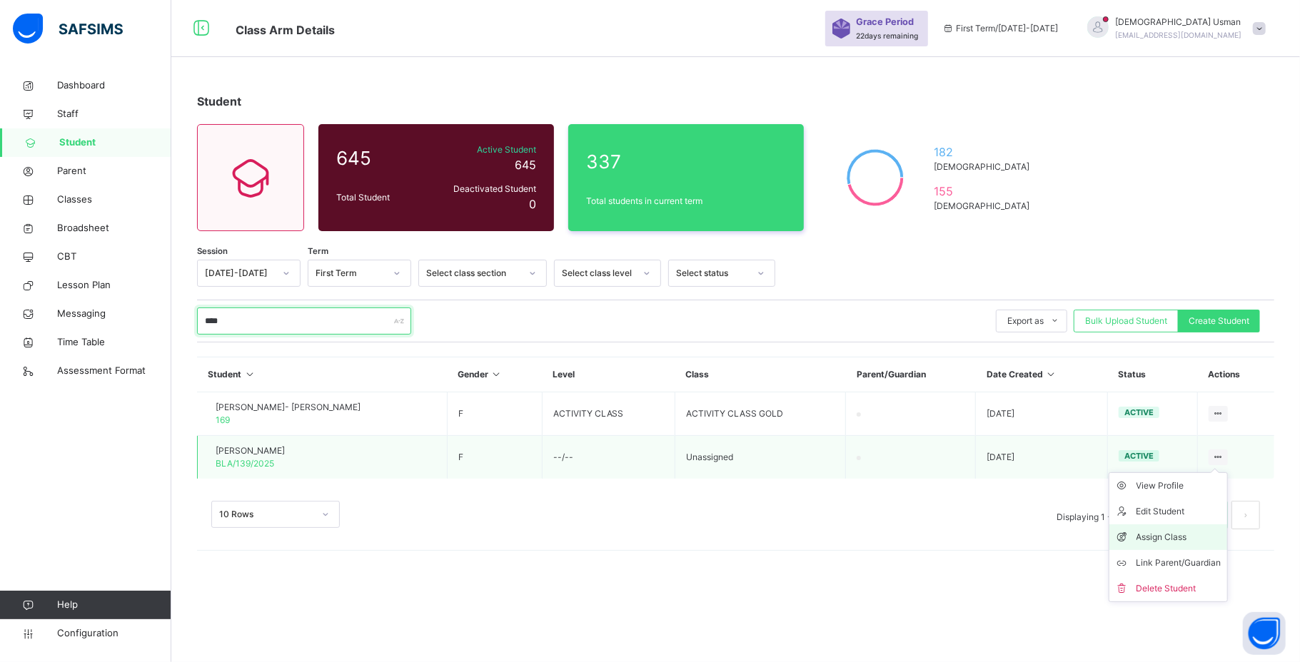
type input "****"
click at [886, 451] on li "Assign Class" at bounding box center [1168, 538] width 118 height 26
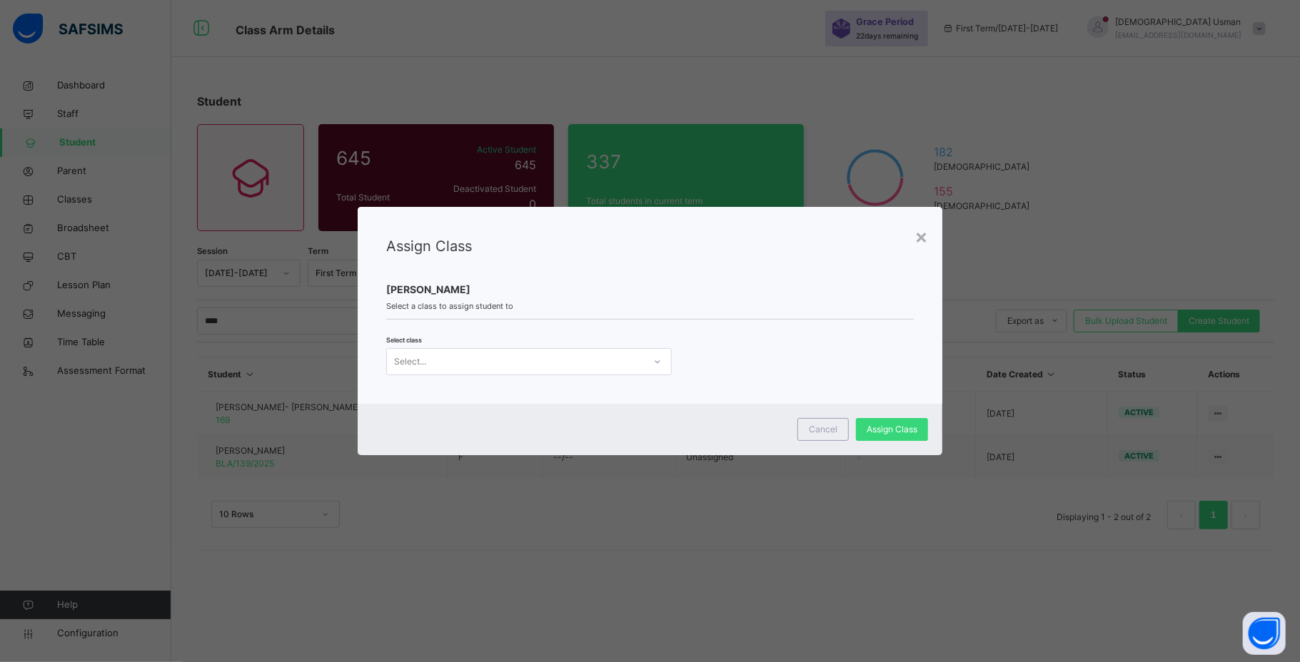
click at [661, 365] on div at bounding box center [657, 361] width 24 height 23
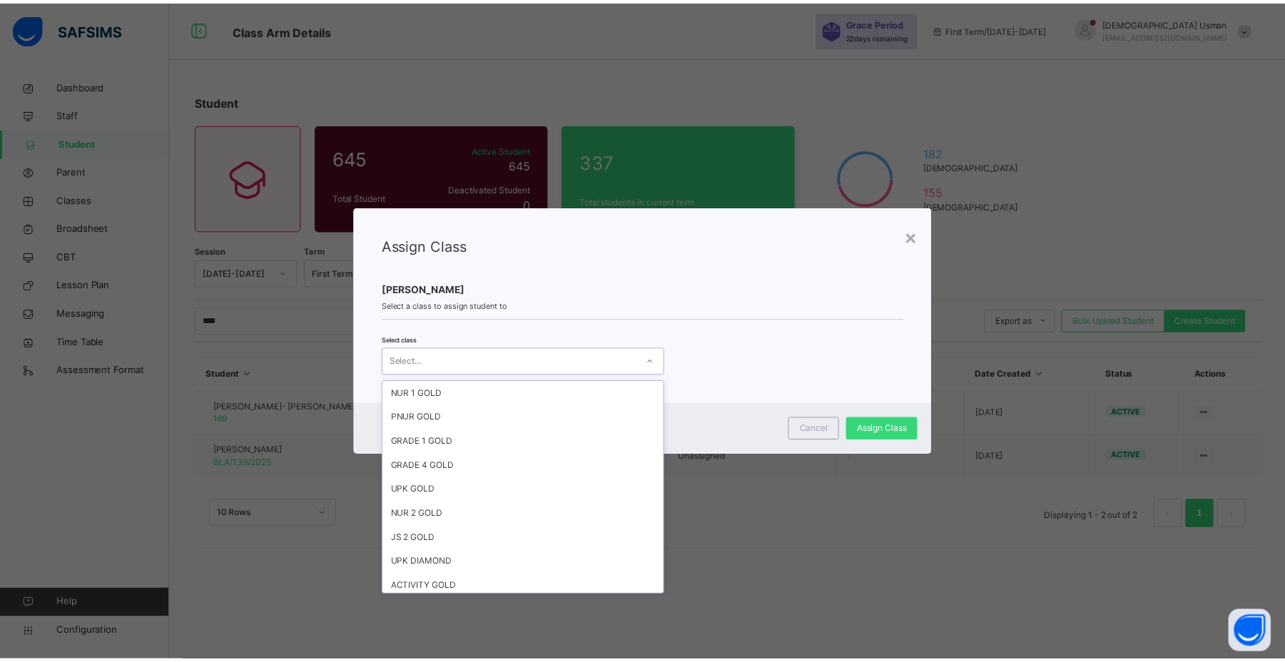
scroll to position [223, 0]
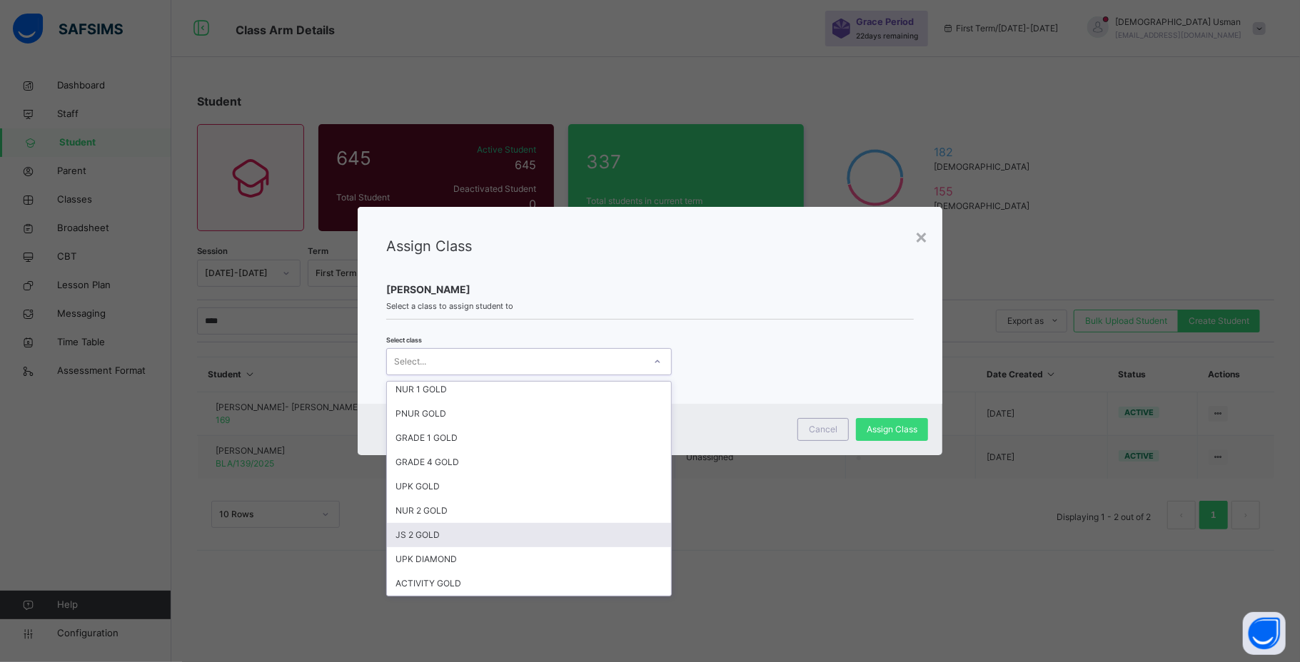
click at [552, 451] on div "JS 2 GOLD" at bounding box center [529, 535] width 284 height 24
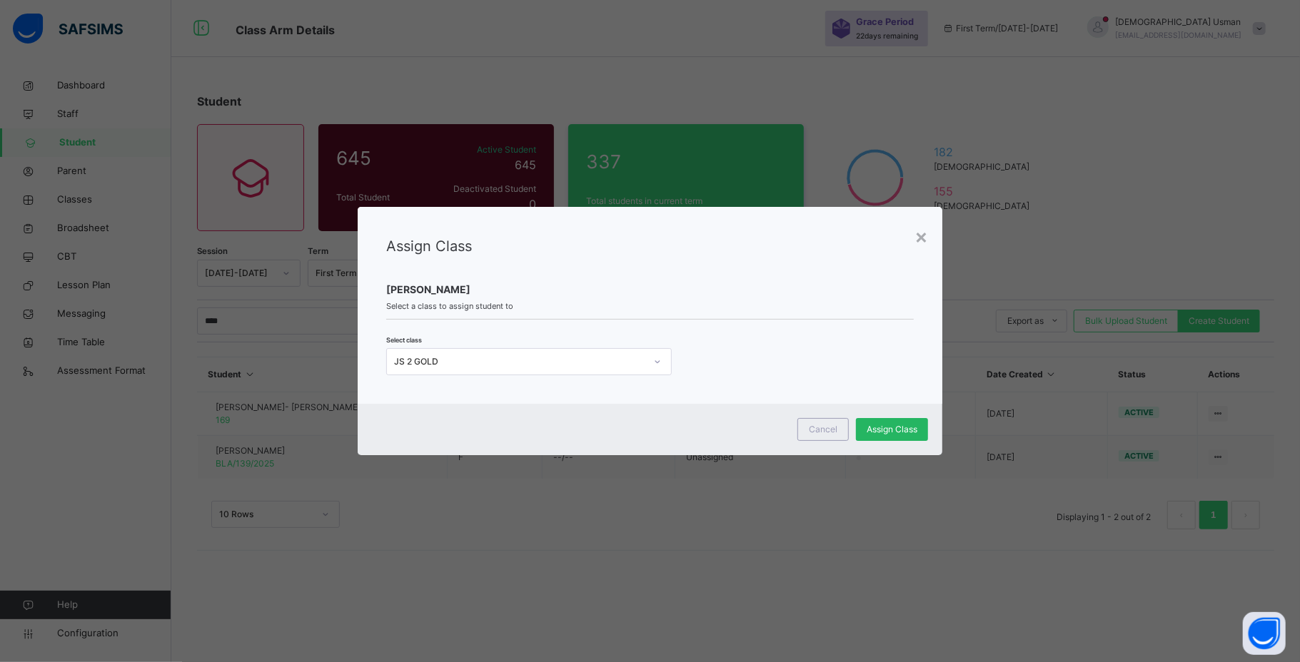
click at [885, 431] on span "Assign Class" at bounding box center [891, 429] width 51 height 13
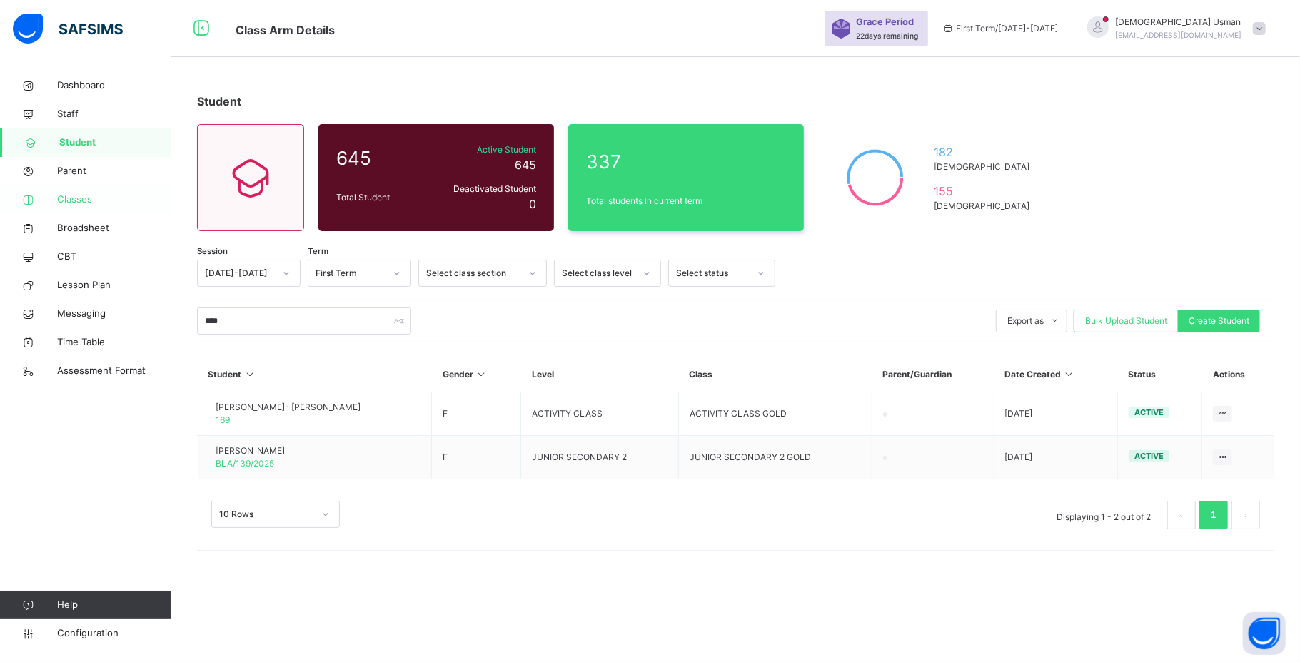
click at [107, 206] on span "Classes" at bounding box center [114, 200] width 114 height 14
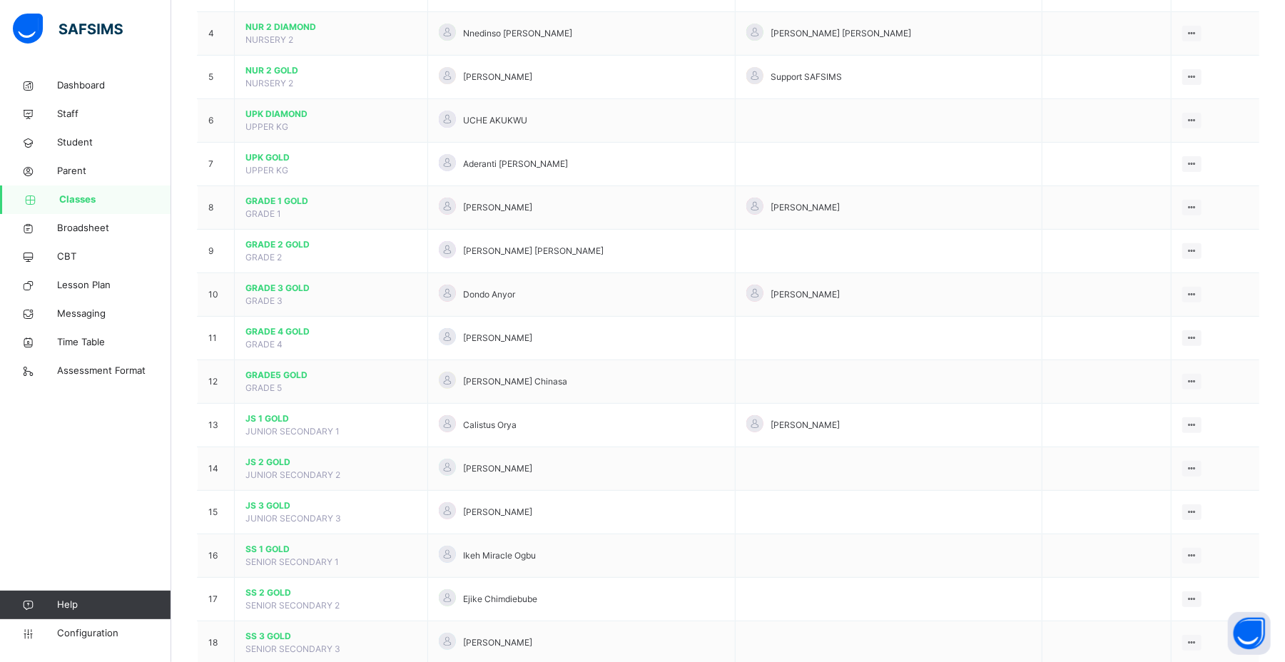
scroll to position [293, 0]
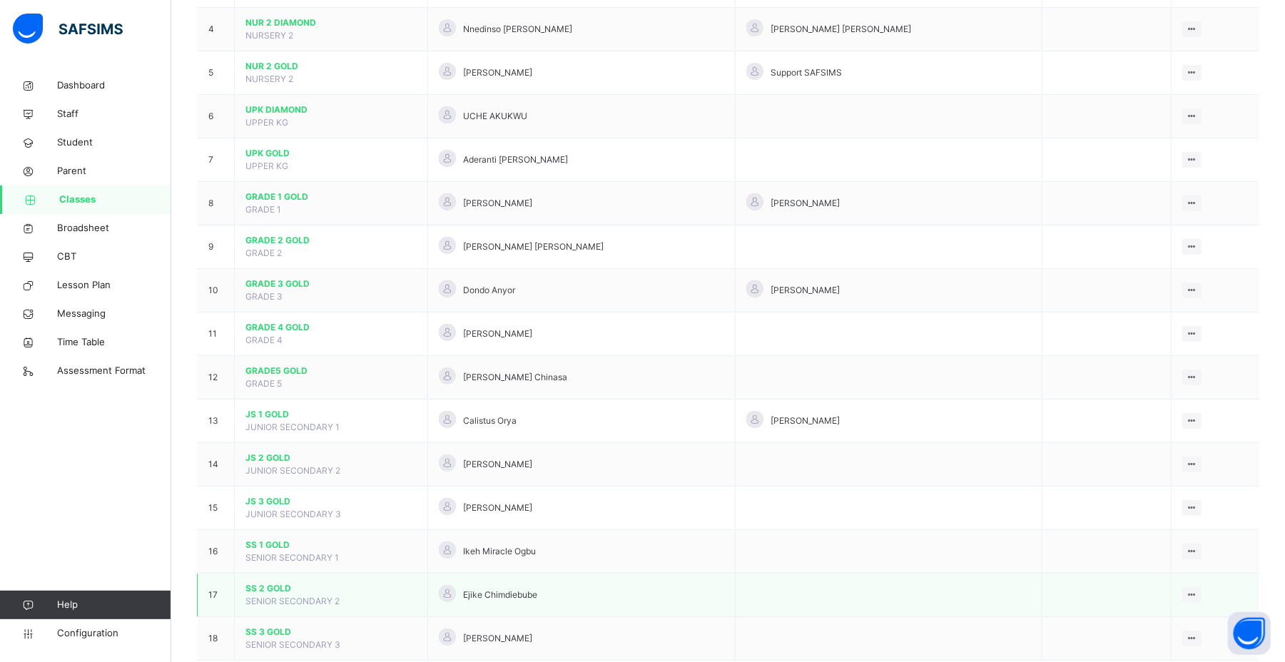
click at [257, 451] on span "SS 2 GOLD" at bounding box center [331, 588] width 171 height 13
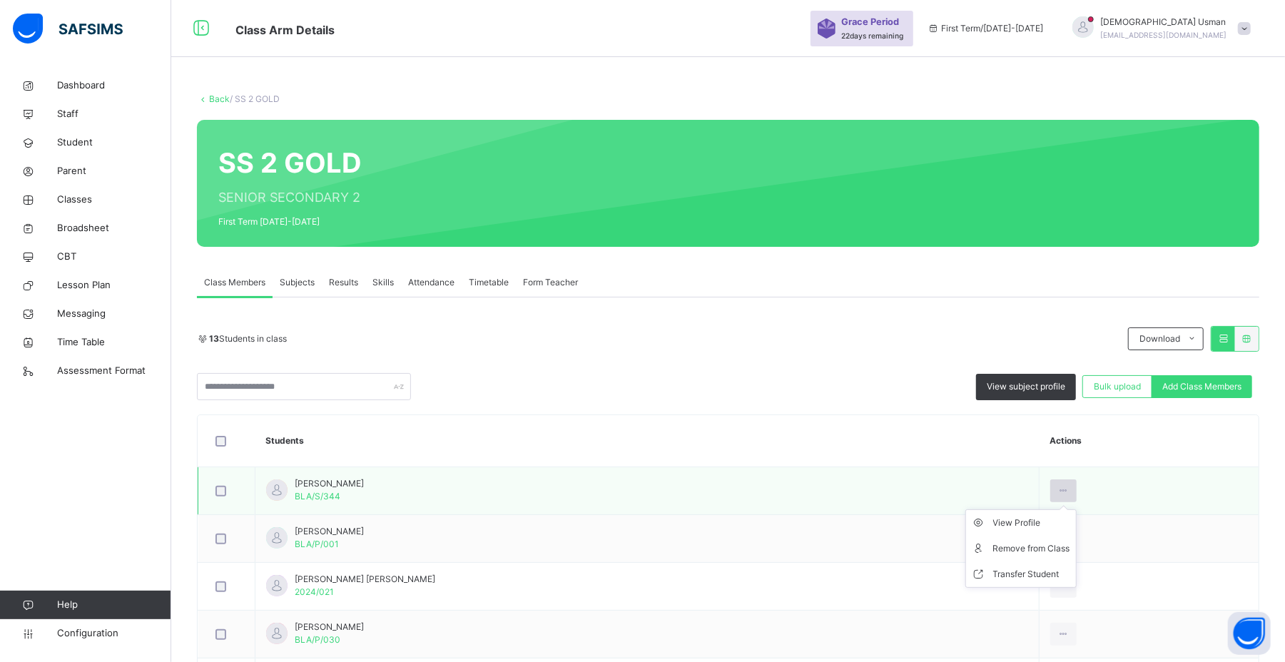
click at [886, 451] on div at bounding box center [1064, 491] width 26 height 23
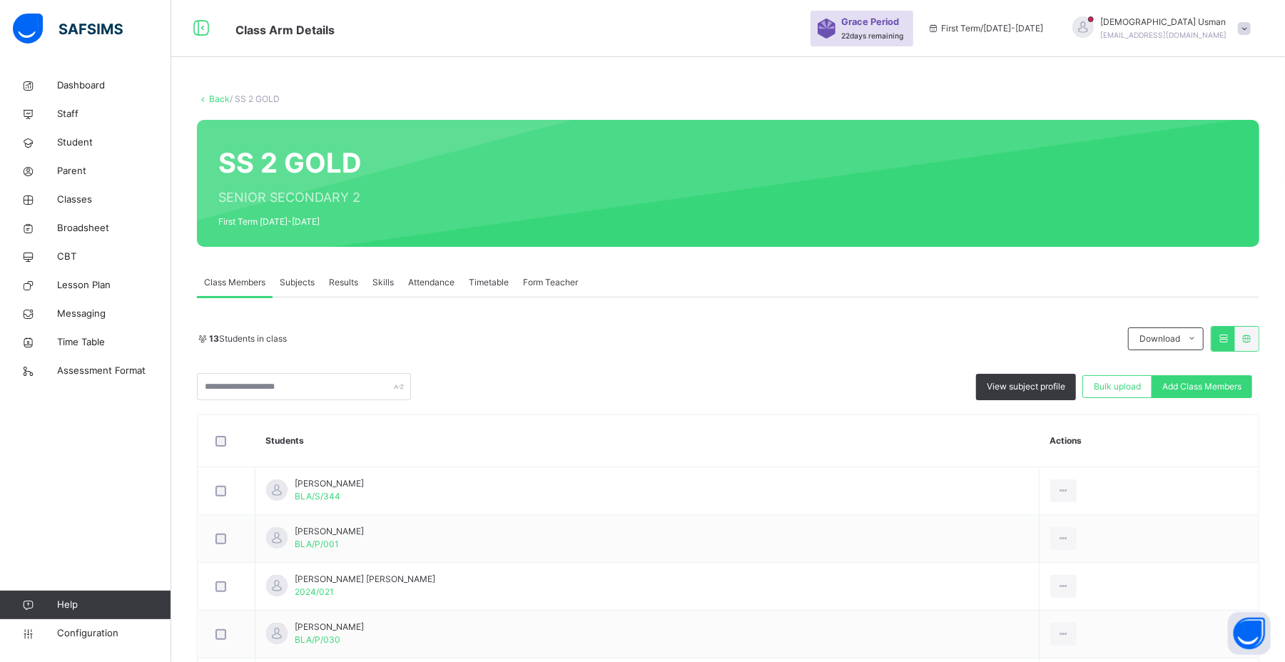
click at [795, 326] on div "13 Students in class Download Pdf Report Excel Report" at bounding box center [728, 339] width 1063 height 26
click at [294, 277] on span "Subjects" at bounding box center [297, 282] width 35 height 13
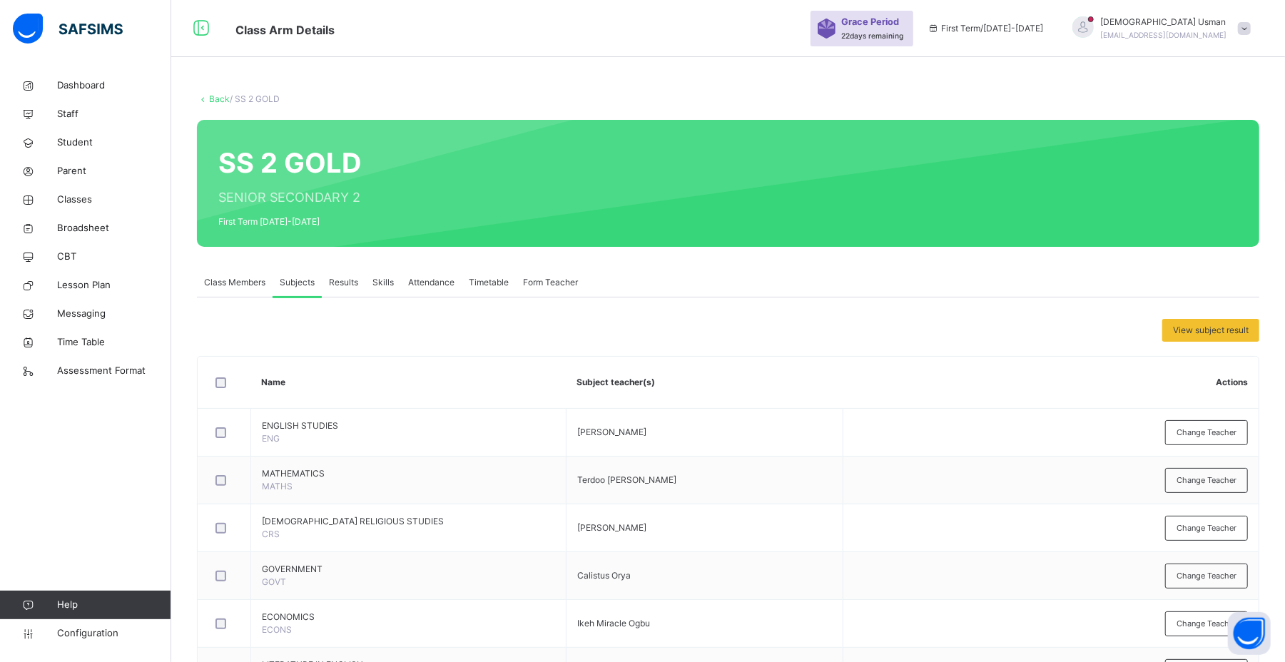
click at [234, 286] on span "Class Members" at bounding box center [234, 282] width 61 height 13
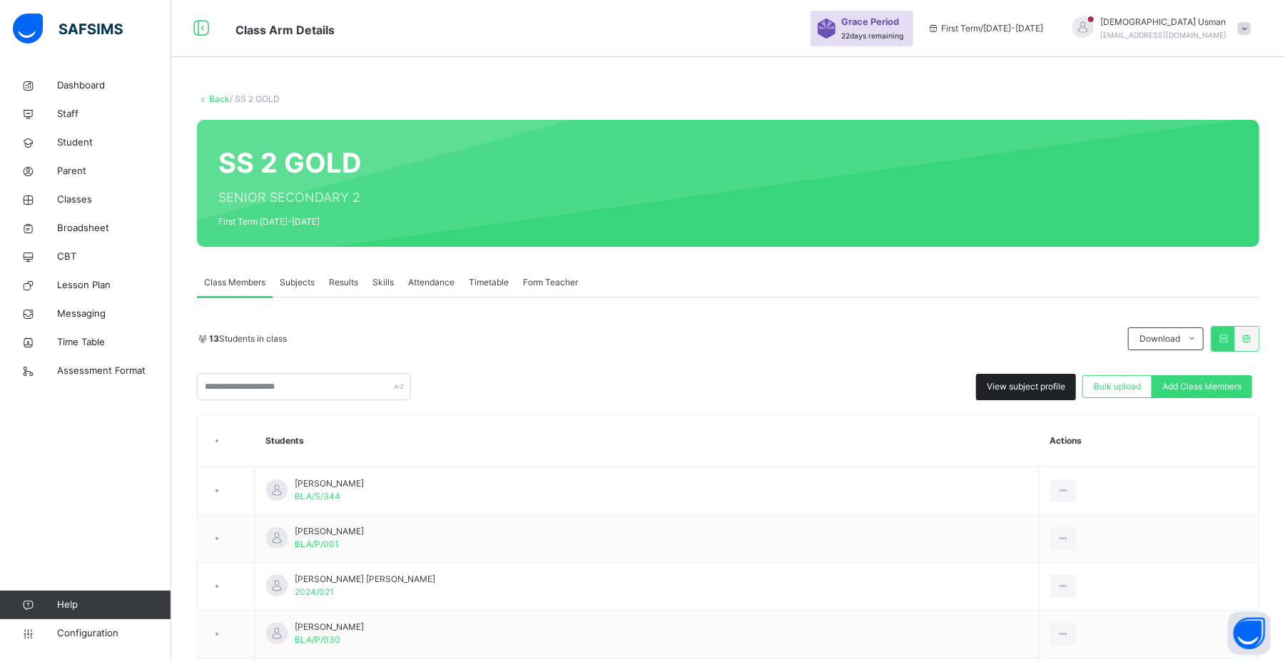
click at [886, 383] on span "View subject profile" at bounding box center [1026, 386] width 79 height 13
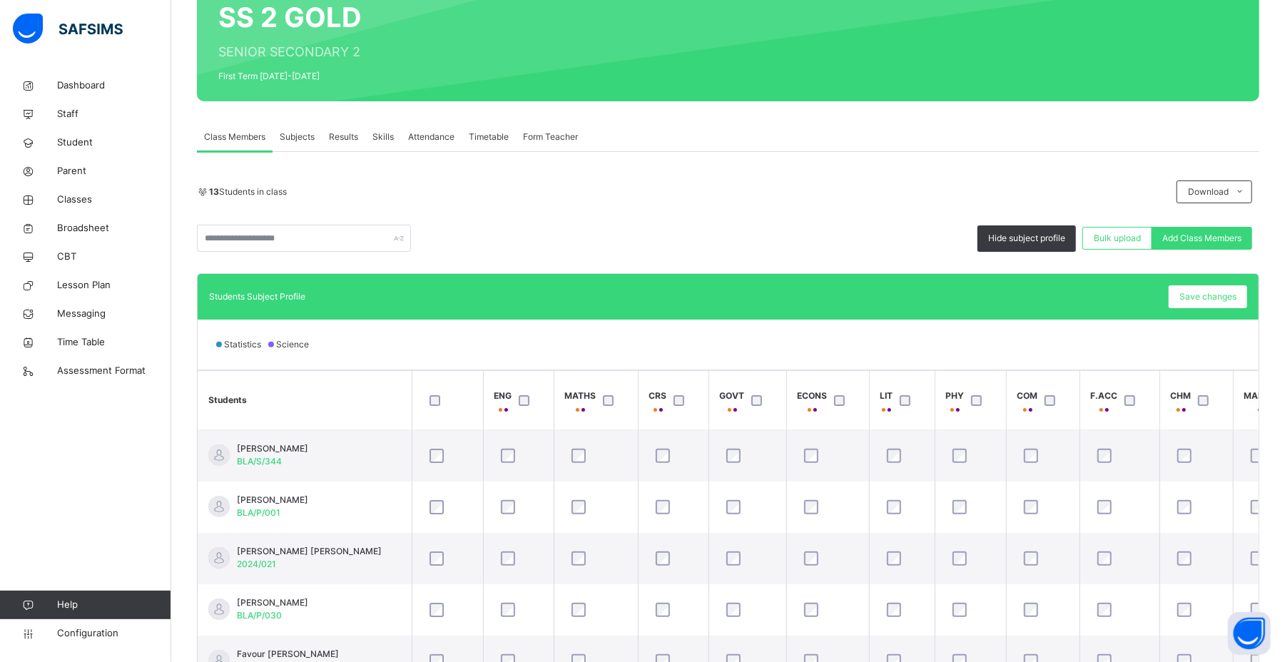
scroll to position [254, 0]
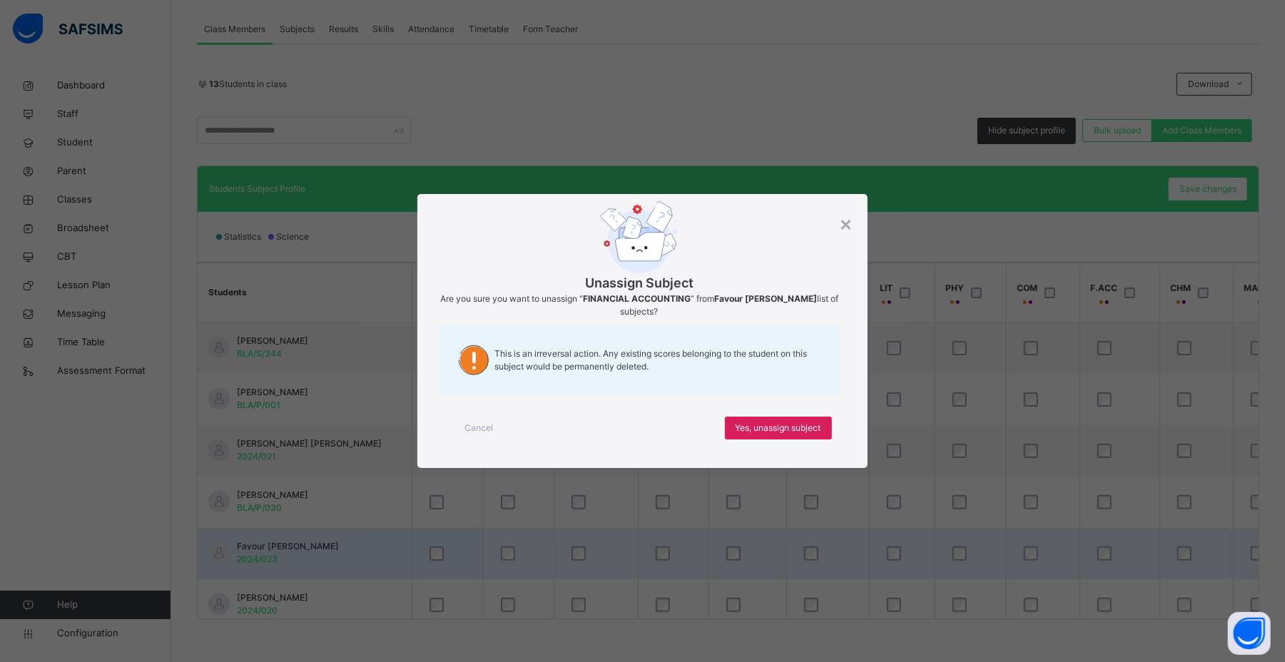
click at [886, 451] on div "× Unassign Subject Are you sure you want to unassign “ FINANCIAL ACCOUNTING ” f…" at bounding box center [642, 331] width 1285 height 662
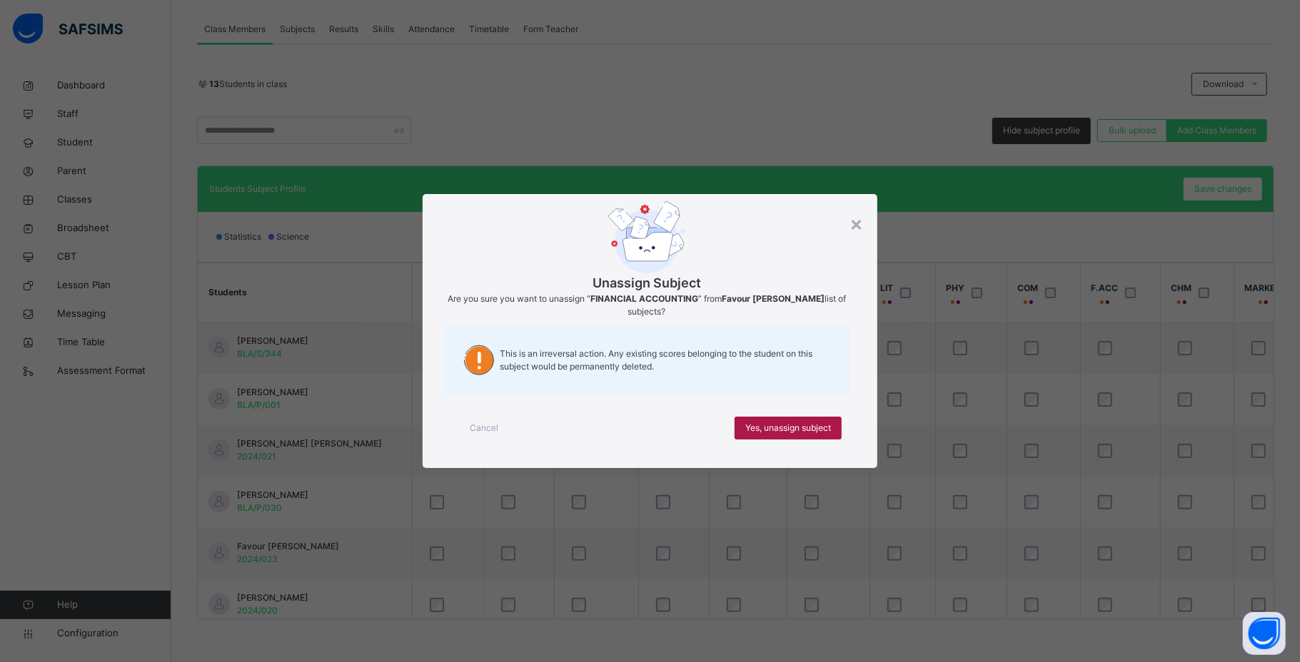
click at [786, 422] on span "Yes, unassign subject" at bounding box center [788, 428] width 86 height 13
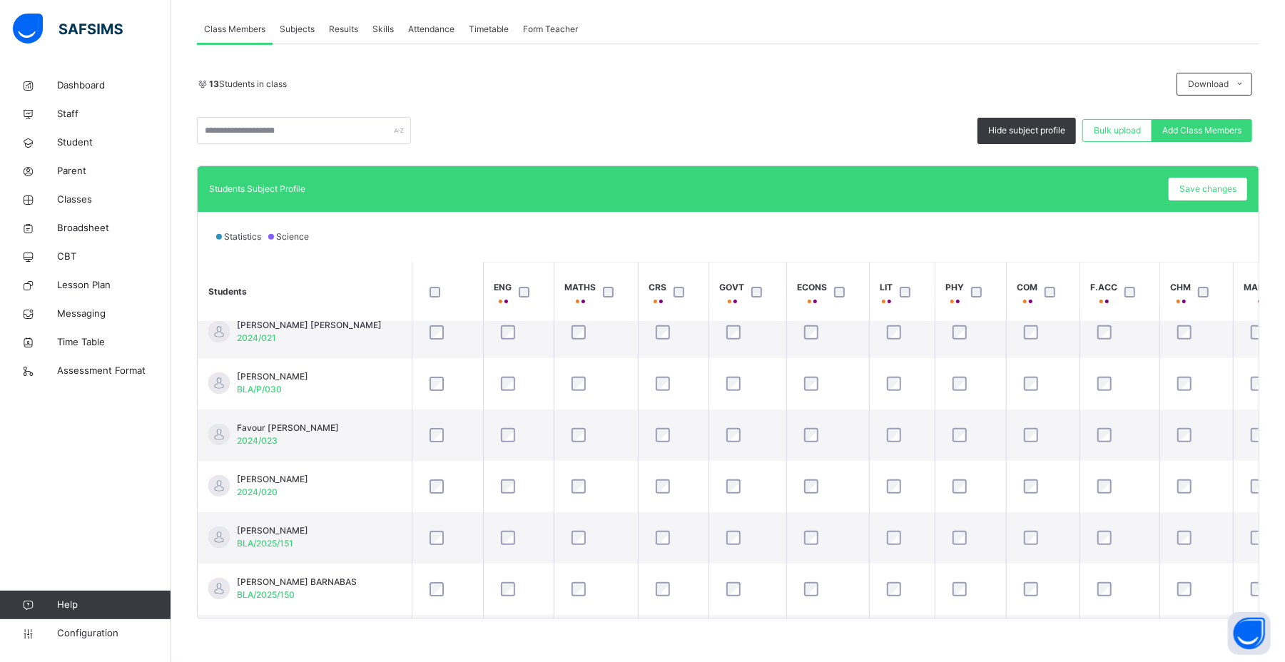
scroll to position [124, 0]
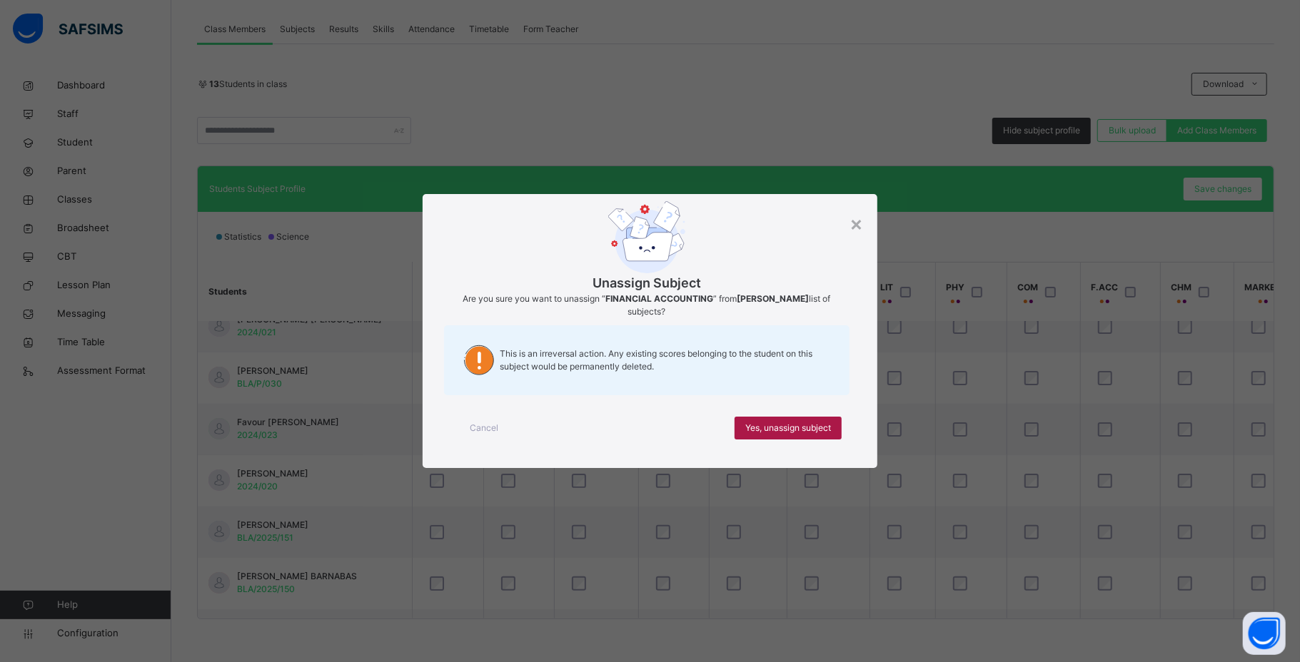
click at [817, 418] on div "Yes, unassign subject" at bounding box center [787, 428] width 107 height 23
click at [799, 422] on span "Yes, unassign subject" at bounding box center [788, 428] width 86 height 13
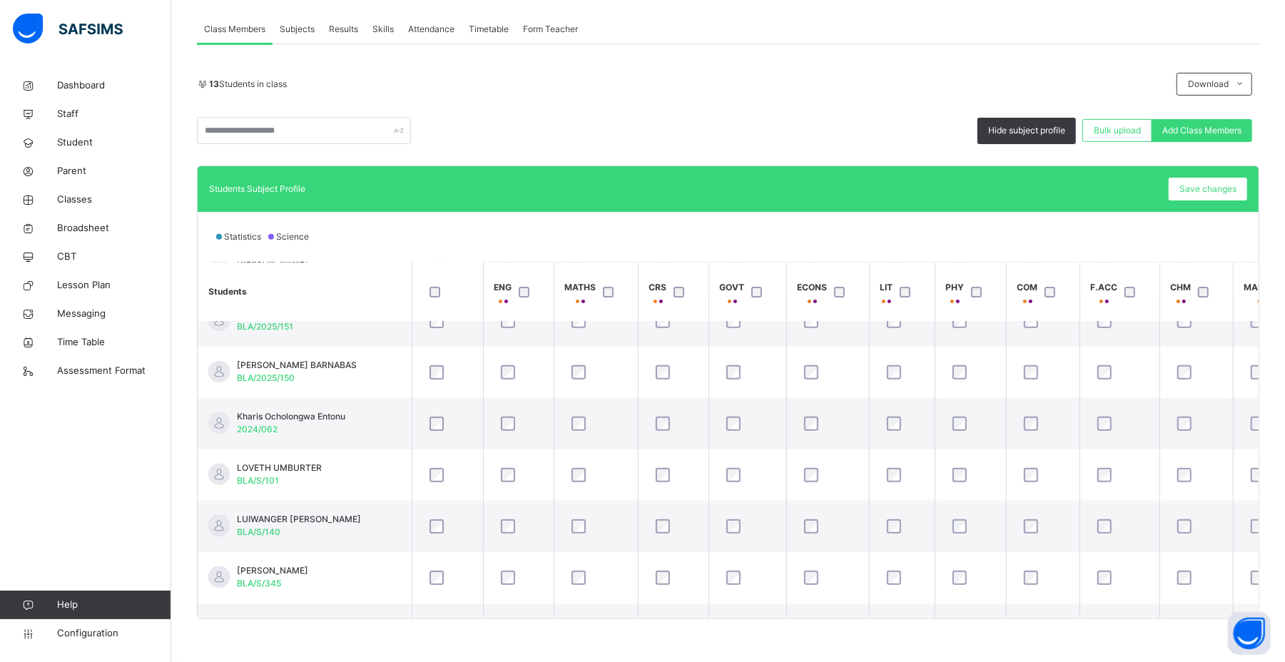
scroll to position [343, 0]
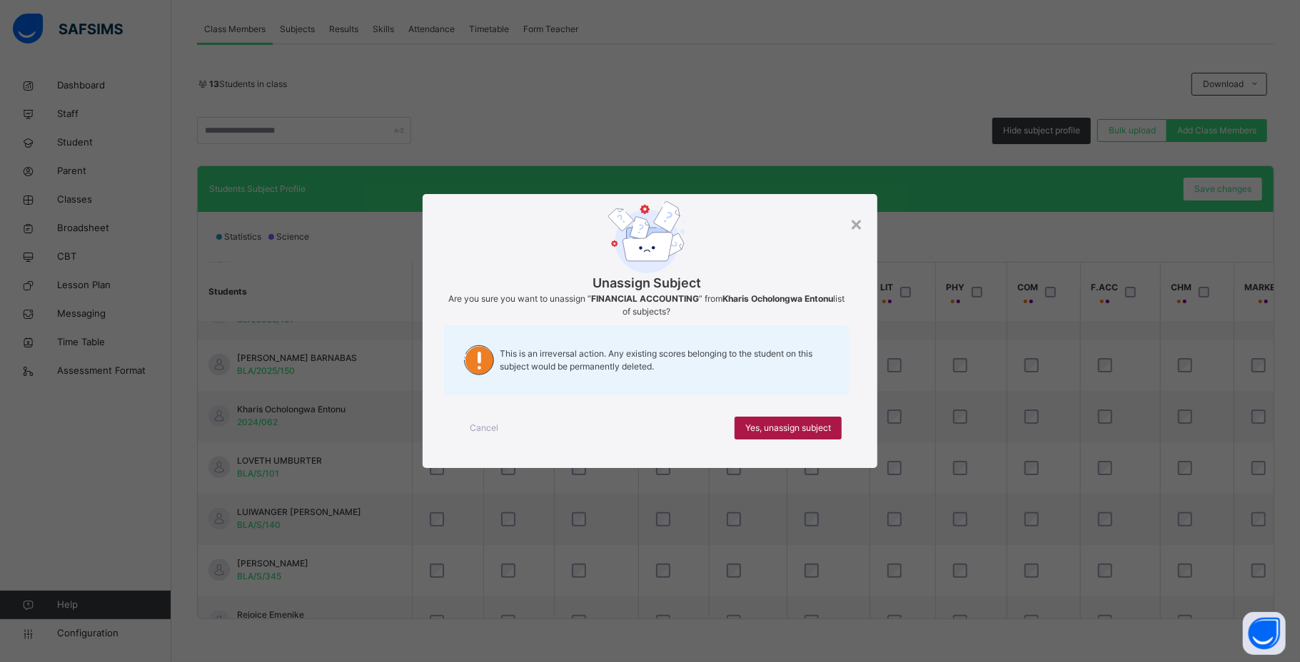
click at [788, 437] on div "Yes, unassign subject" at bounding box center [787, 428] width 107 height 23
click at [798, 422] on span "Yes, unassign subject" at bounding box center [788, 428] width 86 height 13
click at [798, 420] on div "Yes, unassign subject" at bounding box center [787, 428] width 107 height 23
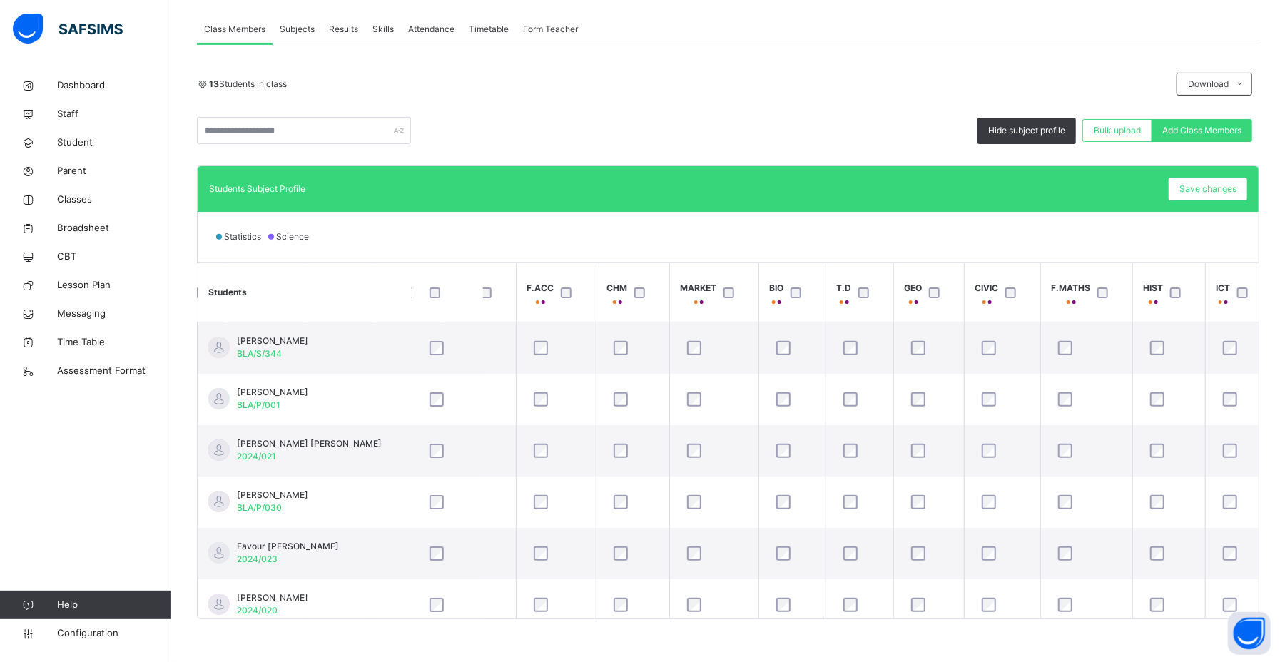
scroll to position [0, 572]
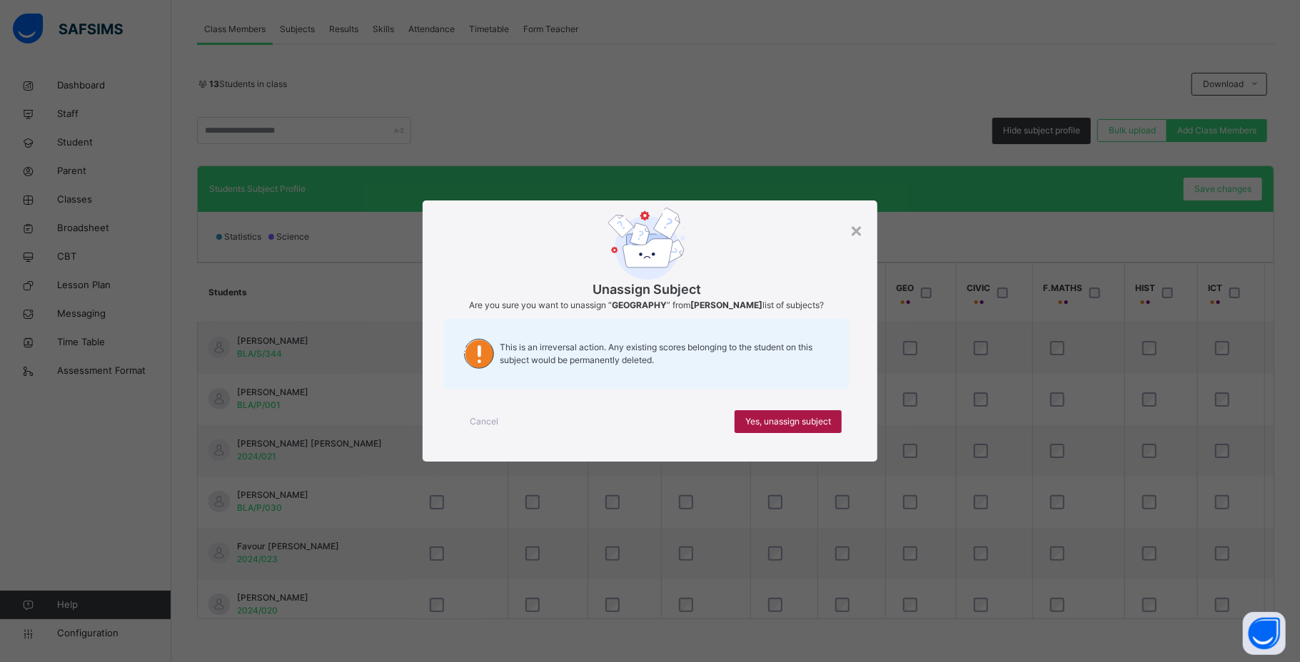
click at [828, 414] on div "Yes, unassign subject" at bounding box center [787, 421] width 107 height 23
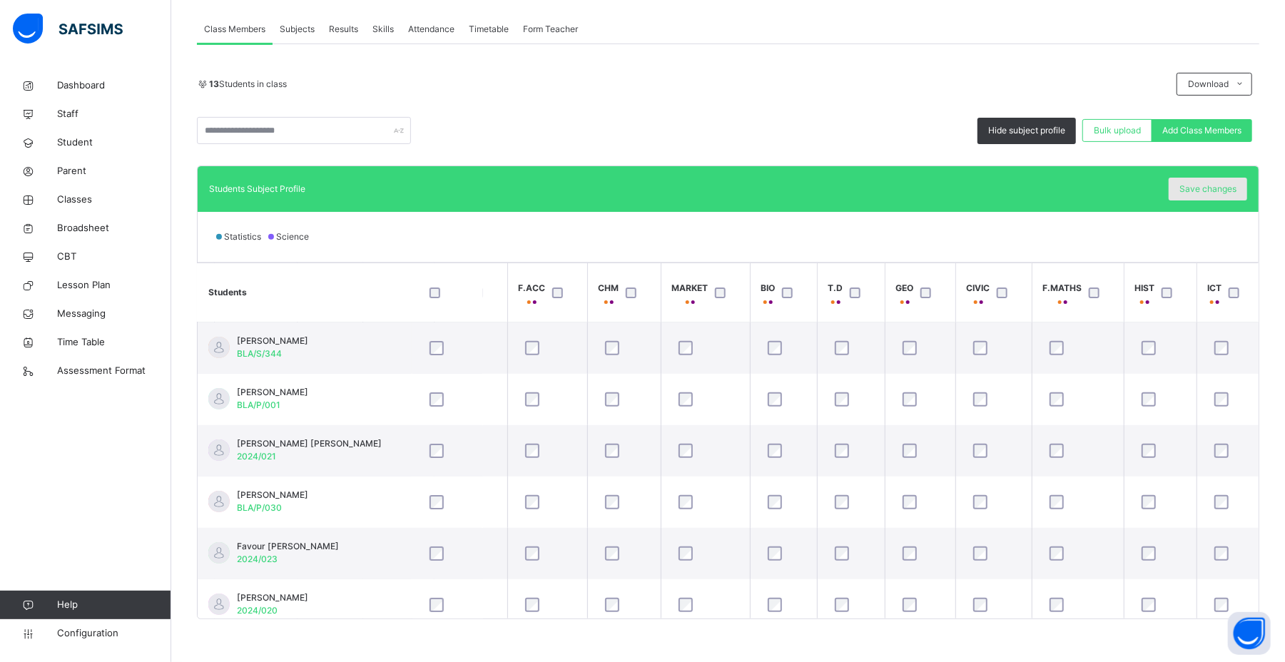
click at [886, 186] on span "Save changes" at bounding box center [1208, 189] width 57 height 13
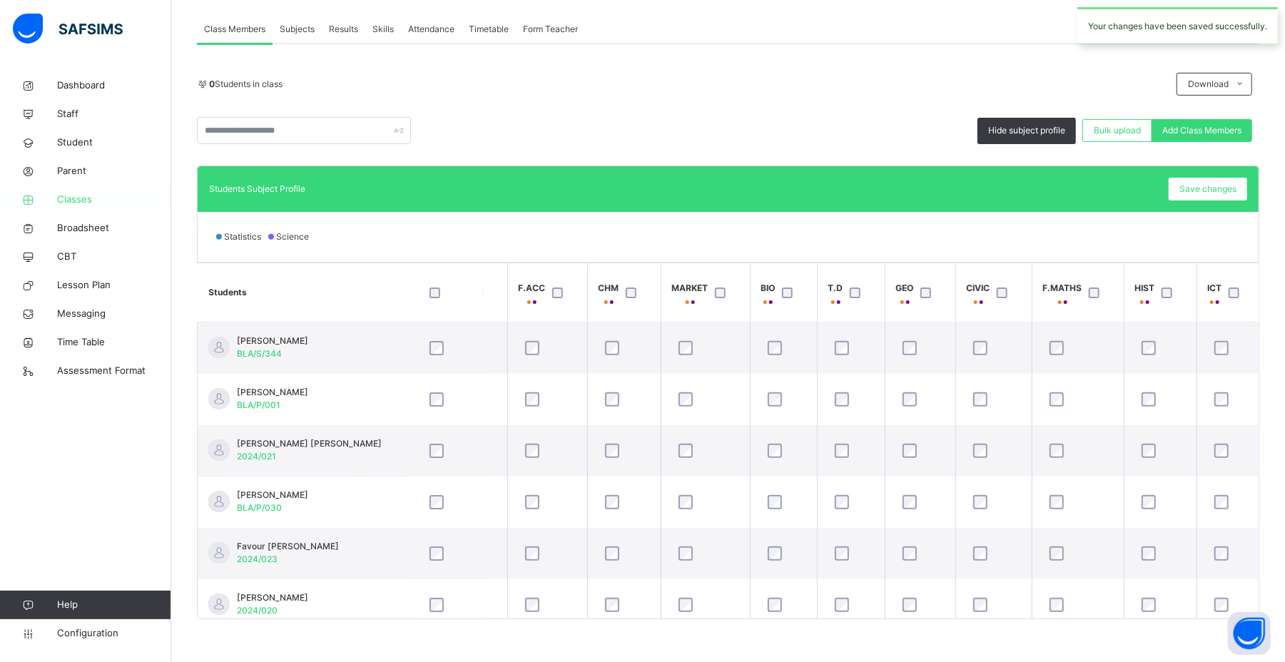
click at [94, 198] on span "Classes" at bounding box center [114, 200] width 114 height 14
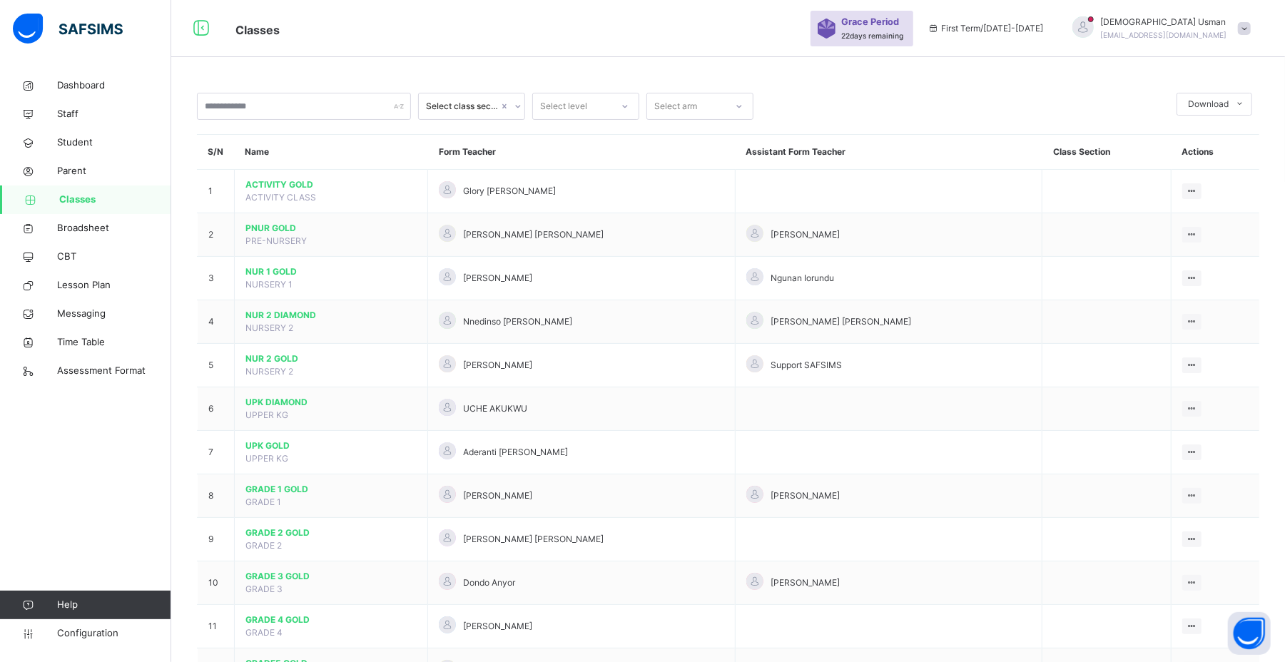
scroll to position [332, 0]
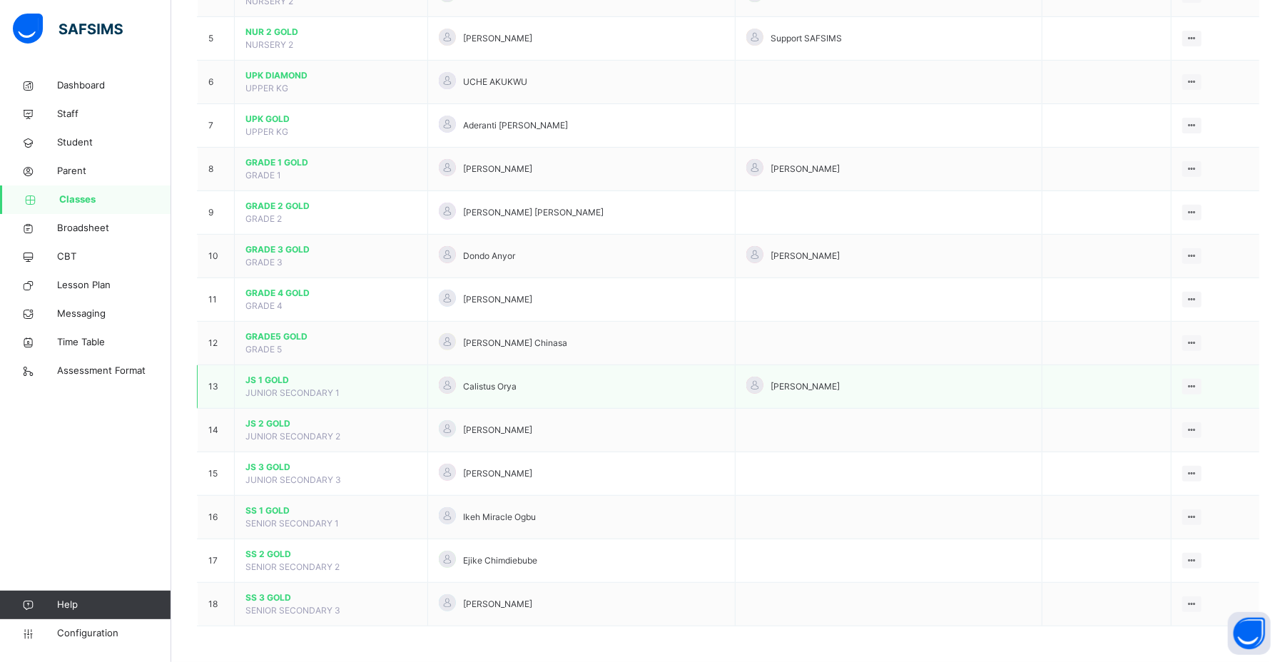
click at [280, 380] on span "JS 1 GOLD" at bounding box center [331, 380] width 171 height 13
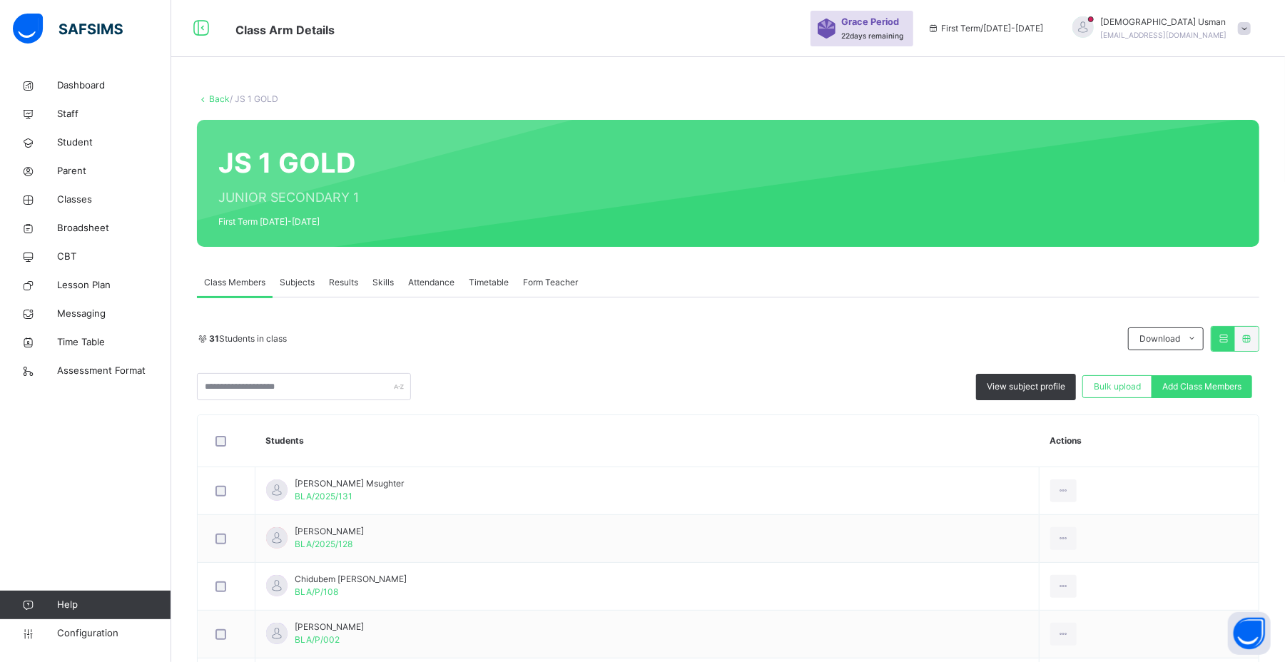
click at [304, 277] on span "Subjects" at bounding box center [297, 282] width 35 height 13
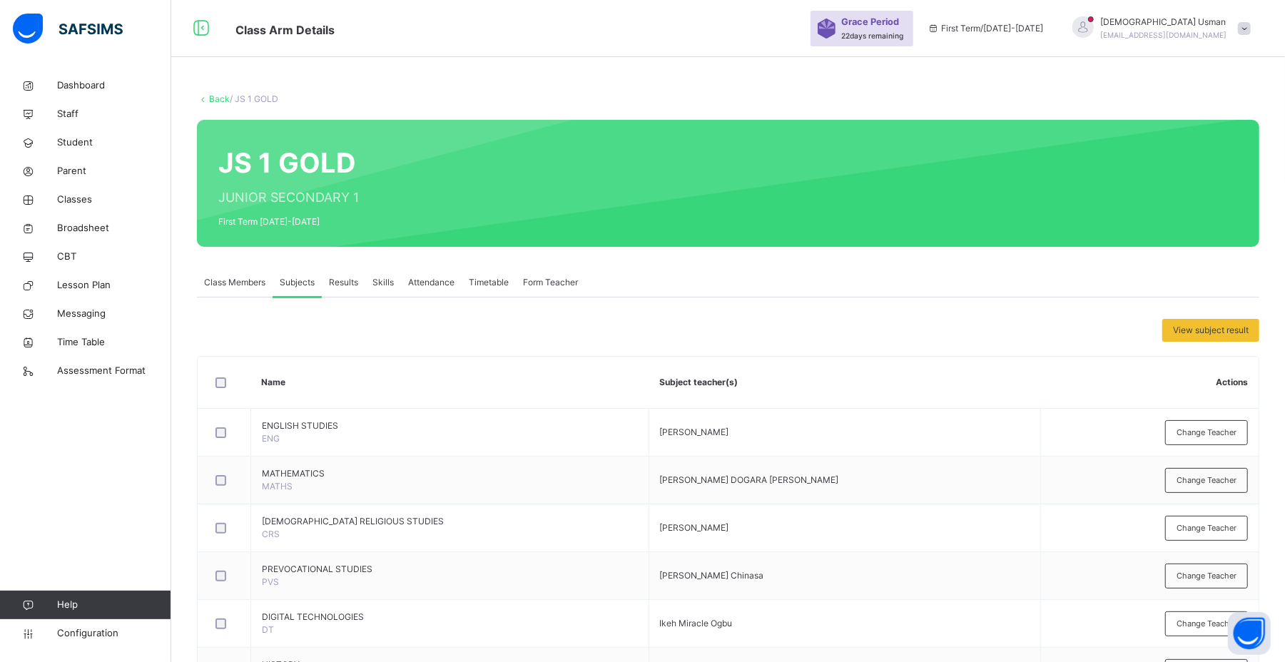
click at [211, 98] on link "Back" at bounding box center [219, 98] width 21 height 11
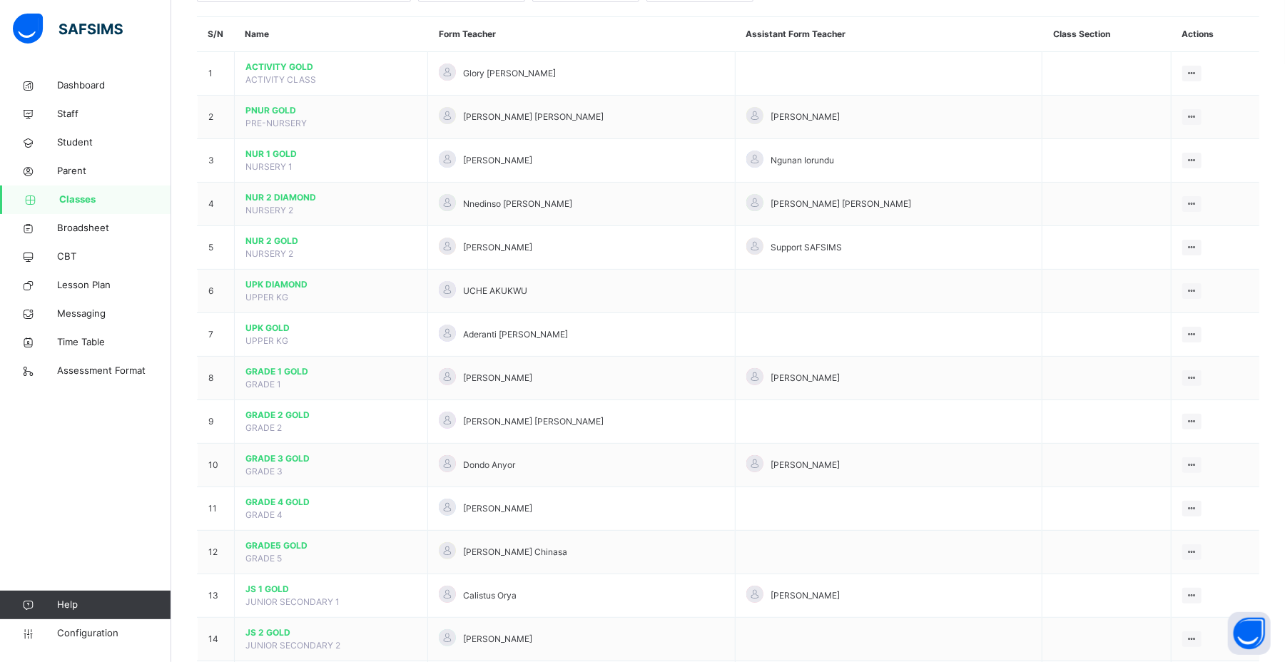
scroll to position [255, 0]
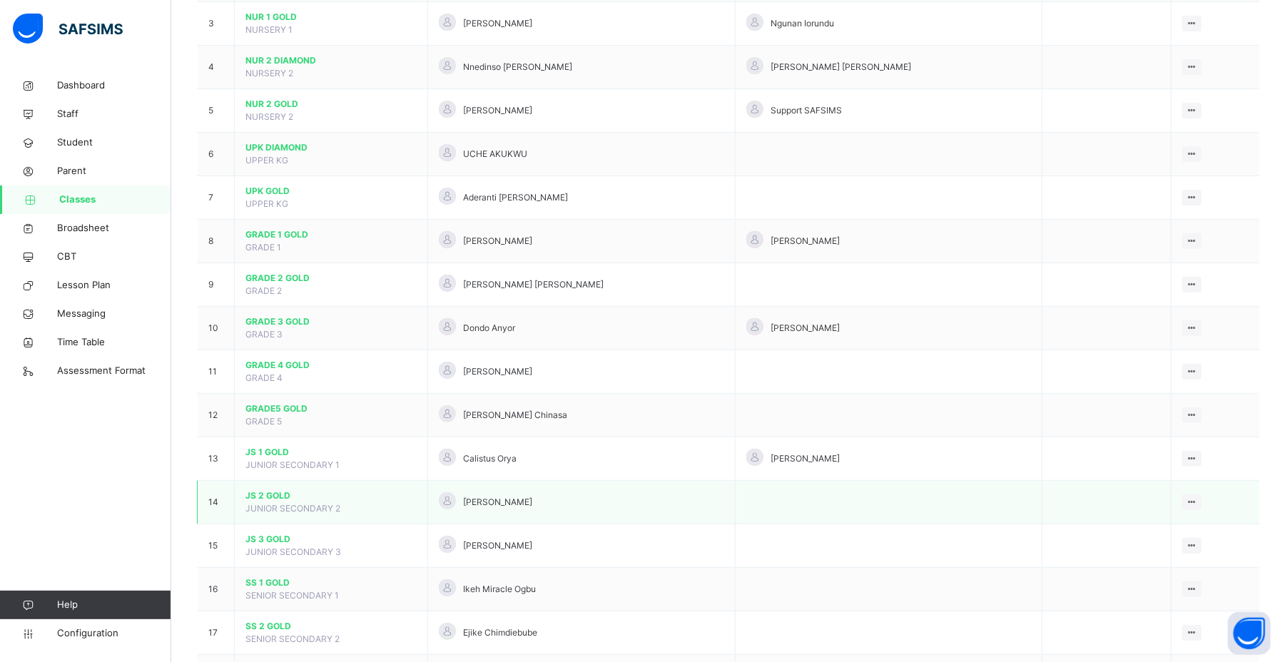
click at [295, 451] on span "JS 2 GOLD" at bounding box center [331, 496] width 171 height 13
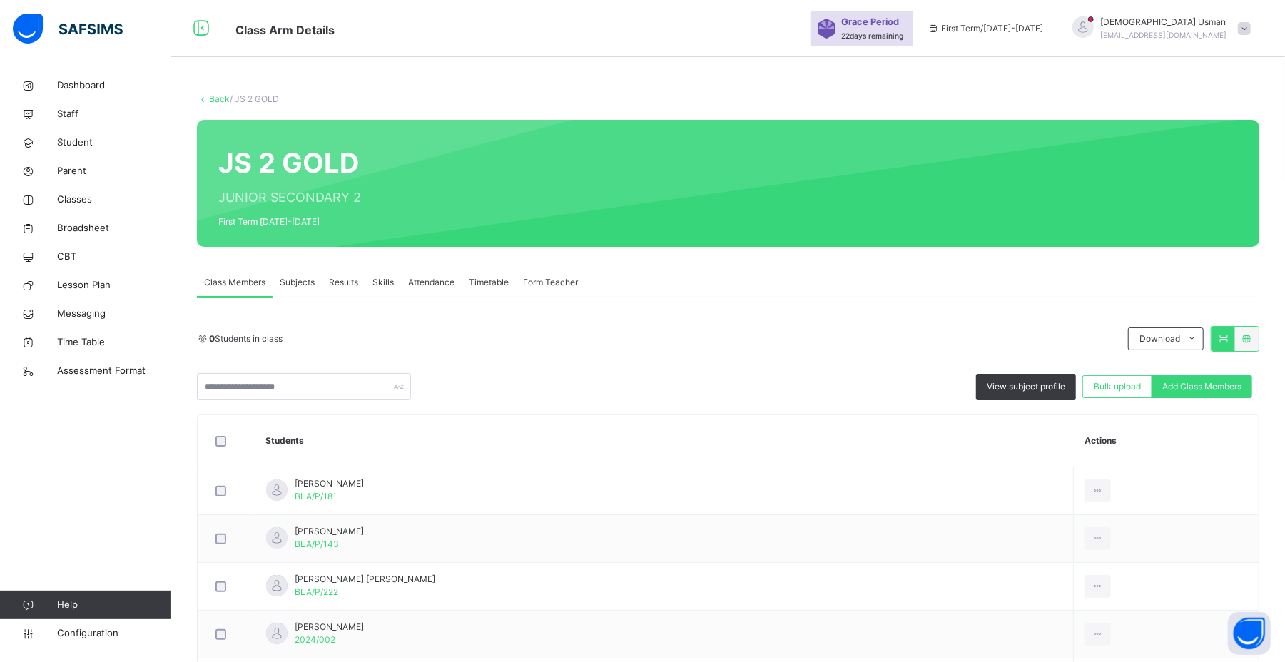
click at [287, 276] on span "Subjects" at bounding box center [297, 282] width 35 height 13
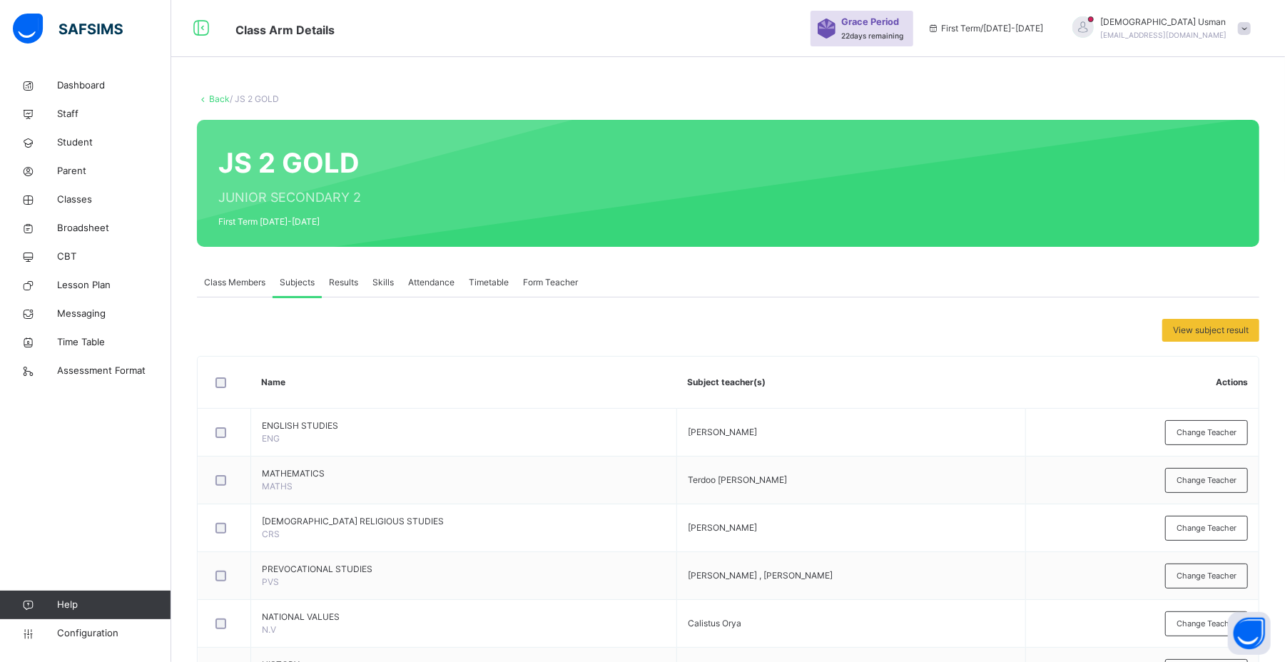
click at [886, 451] on span "Change Teacher" at bounding box center [1207, 481] width 60 height 12
click at [0, 0] on div "× Add Subject Teacher Select Teacher Select subject teacher's name Cancel Save" at bounding box center [0, 0] width 0 height 0
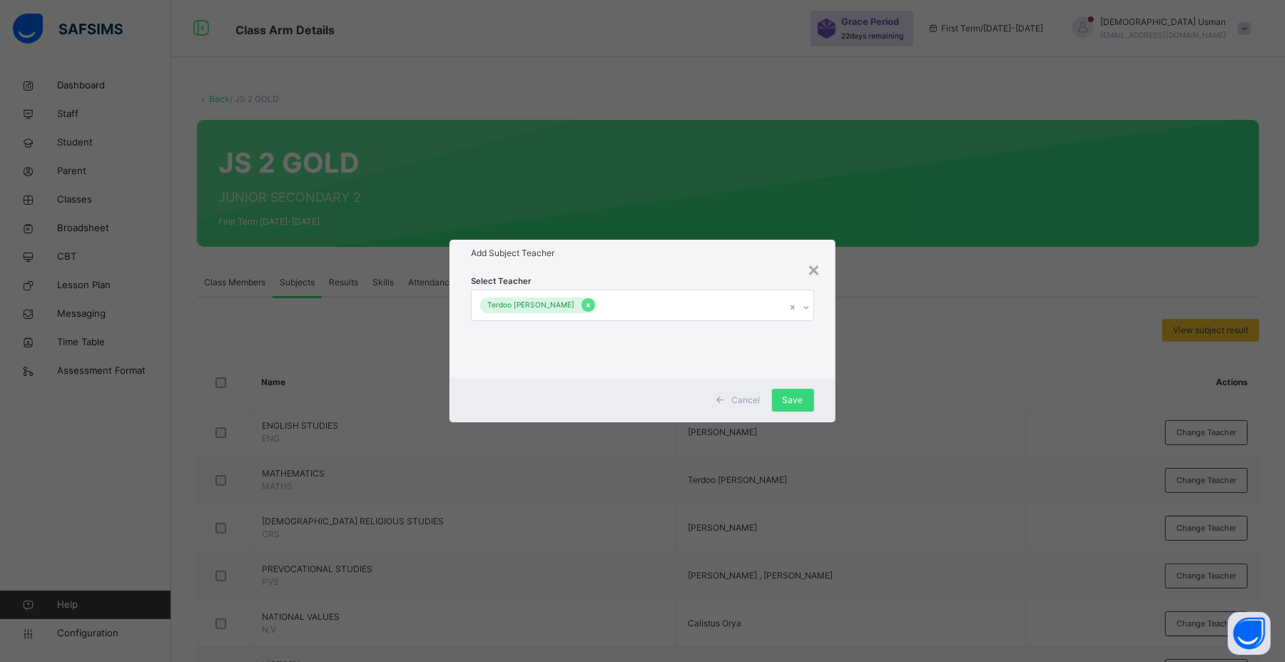
click at [584, 300] on icon at bounding box center [588, 305] width 8 height 10
click at [565, 300] on div "Select subject teacher's name" at bounding box center [540, 305] width 121 height 27
click at [565, 303] on div "Select subject teacher's name" at bounding box center [540, 305] width 121 height 27
click at [802, 303] on icon at bounding box center [800, 307] width 9 height 14
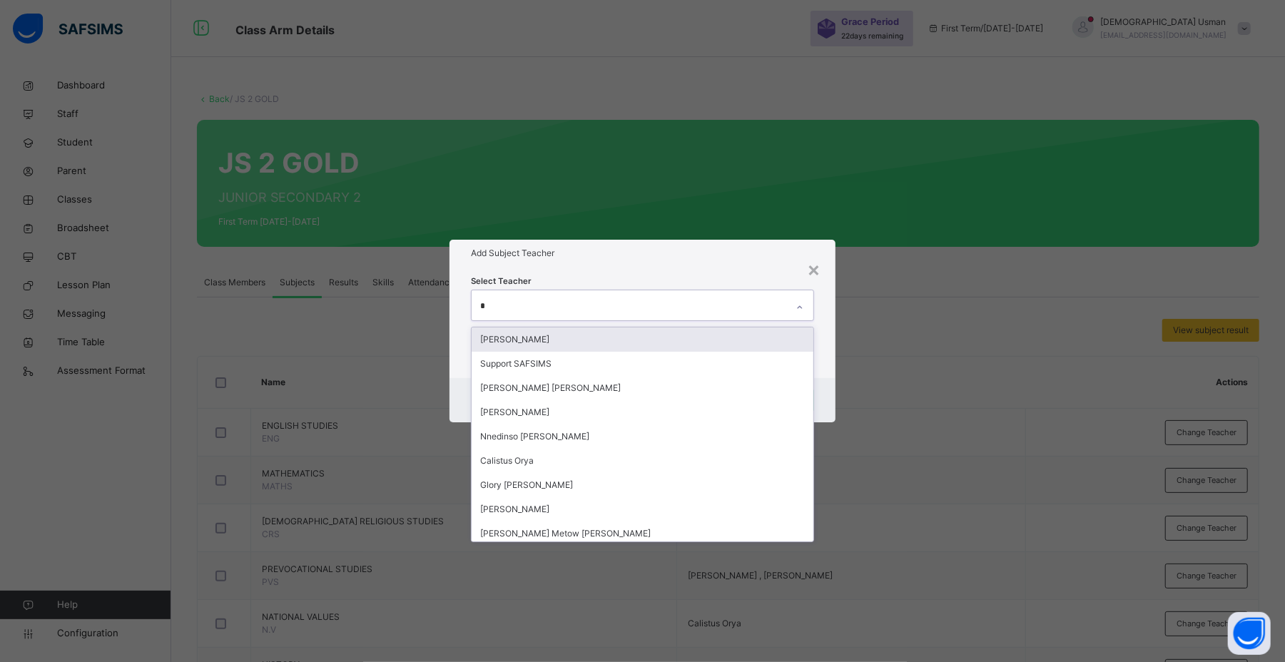
type input "**"
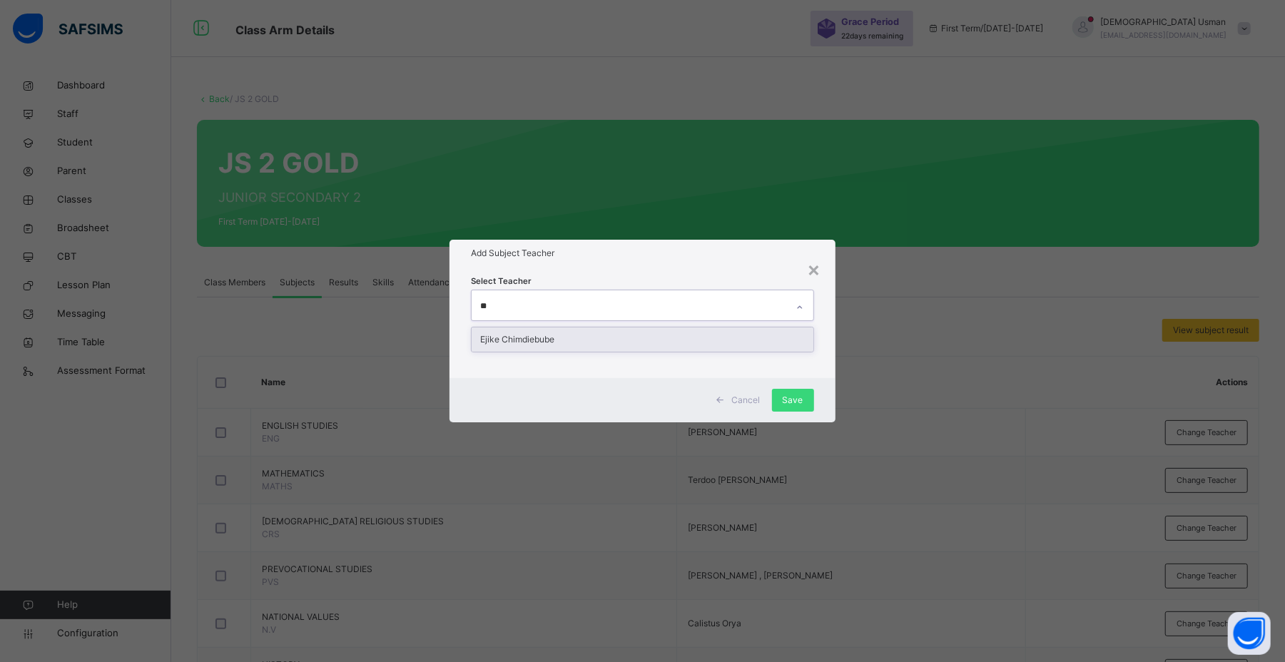
click at [663, 331] on div "Ejike Chimdiebube" at bounding box center [642, 340] width 341 height 24
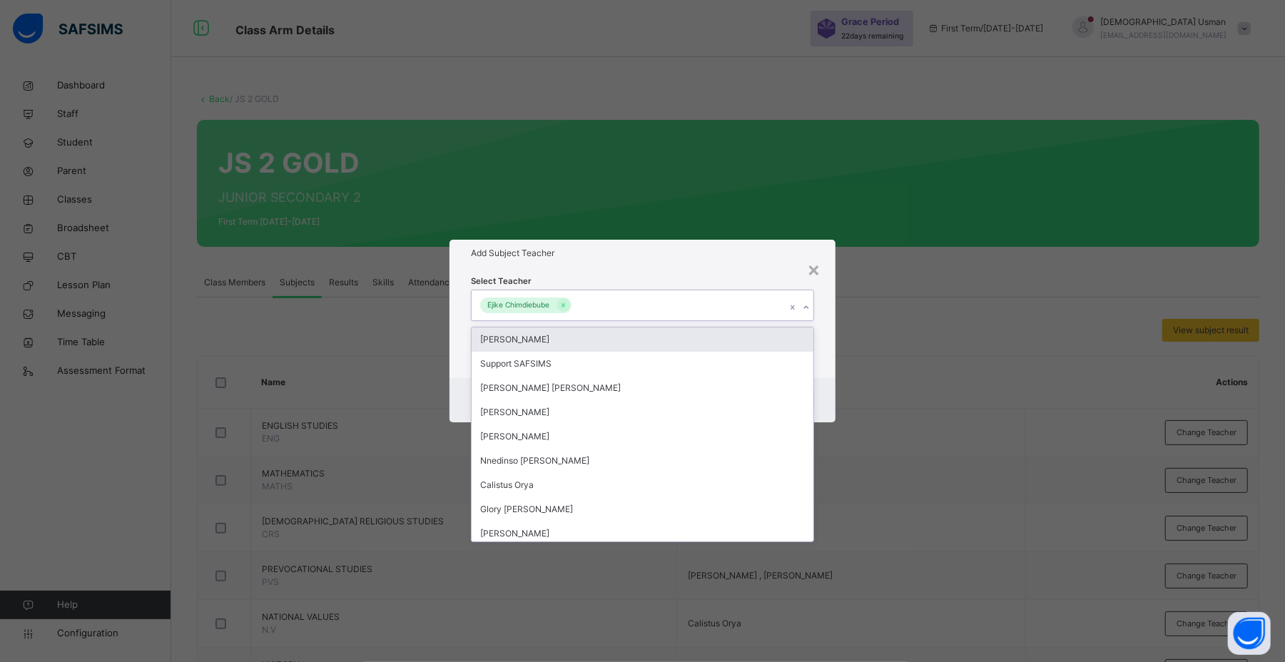
click at [820, 374] on div "Select Teacher option Ejike Chimdiebube, selected. option Ann Obiekwe focused, …" at bounding box center [642, 322] width 385 height 111
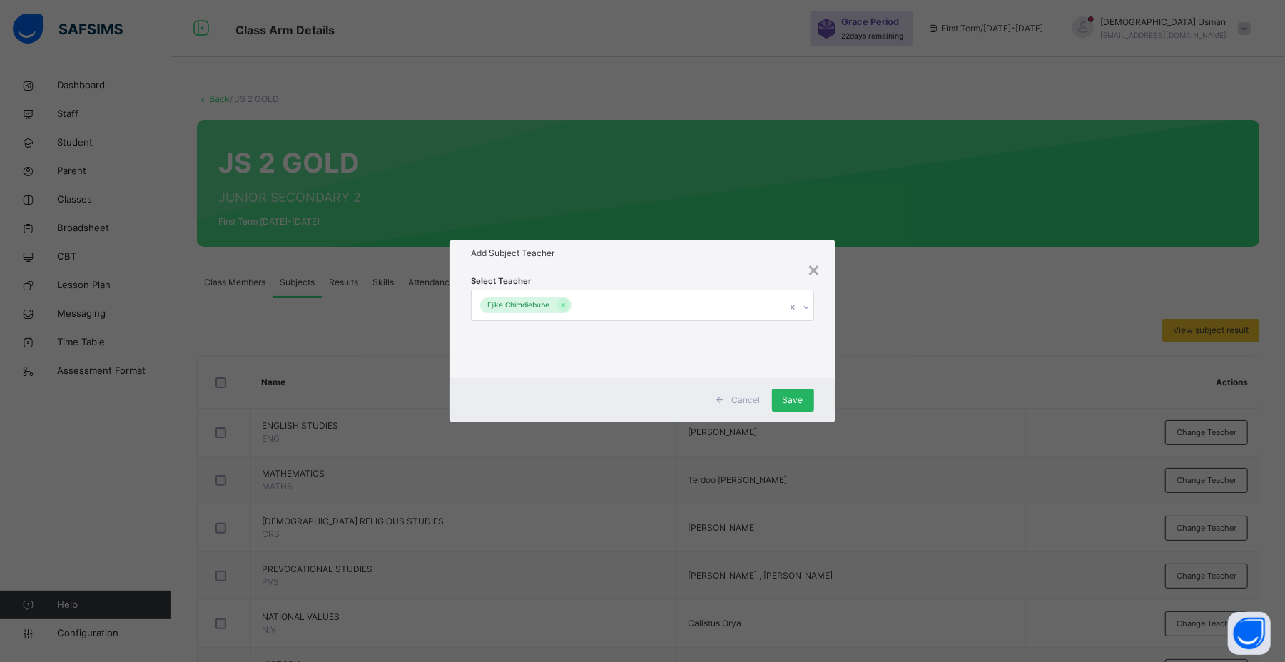
click at [791, 398] on span "Save" at bounding box center [793, 400] width 21 height 13
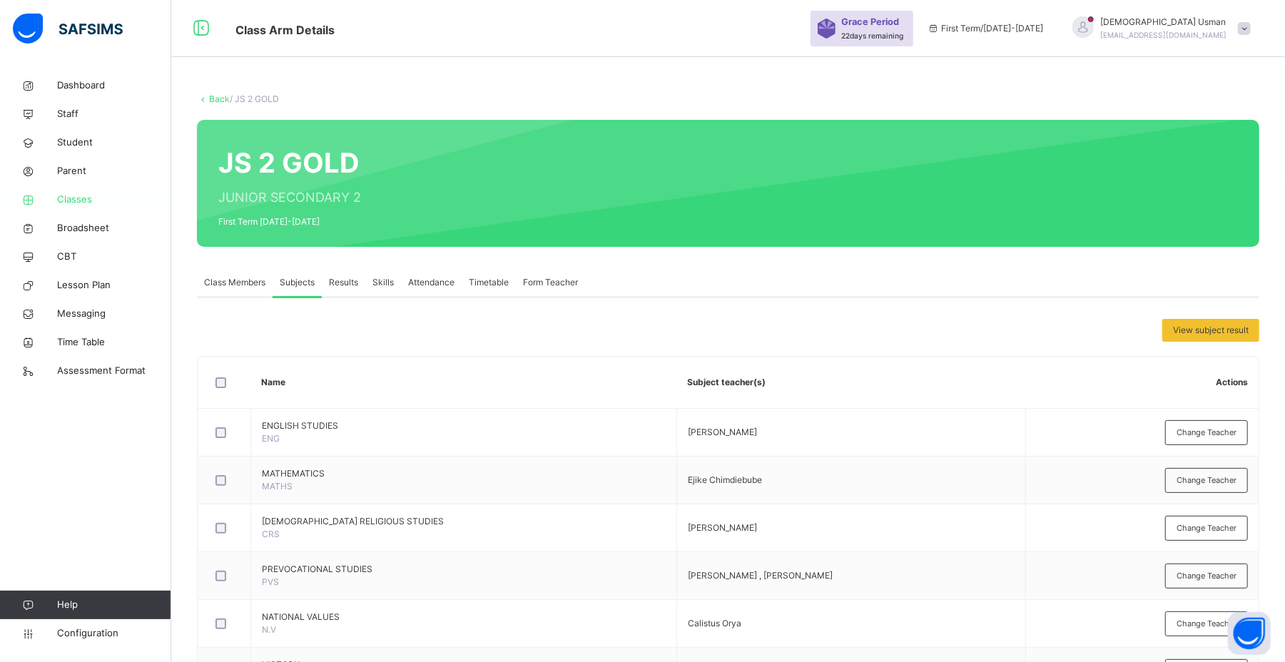
click at [111, 197] on span "Classes" at bounding box center [114, 200] width 114 height 14
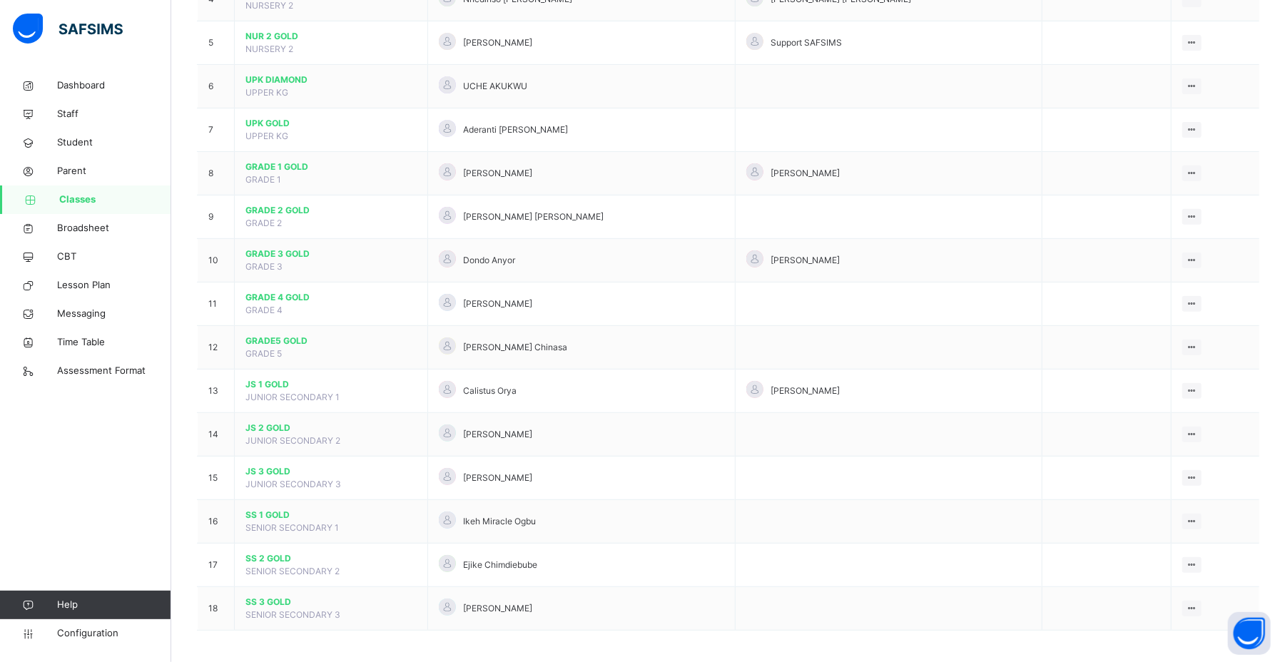
scroll to position [332, 0]
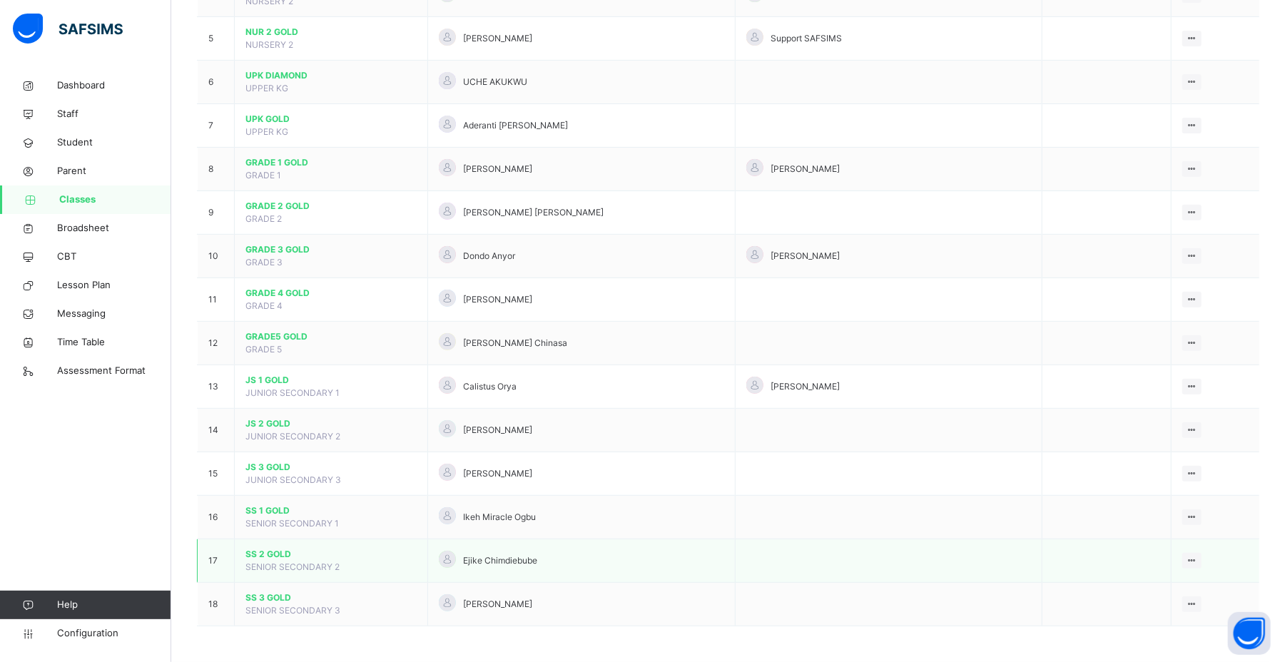
click at [246, 451] on span "SENIOR SECONDARY 2" at bounding box center [293, 567] width 94 height 11
drag, startPoint x: 246, startPoint y: 566, endPoint x: 252, endPoint y: 560, distance: 9.1
click at [252, 451] on td "SS 2 GOLD SENIOR SECONDARY 2" at bounding box center [331, 562] width 193 height 44
click at [280, 451] on span "SS 2 GOLD" at bounding box center [331, 554] width 171 height 13
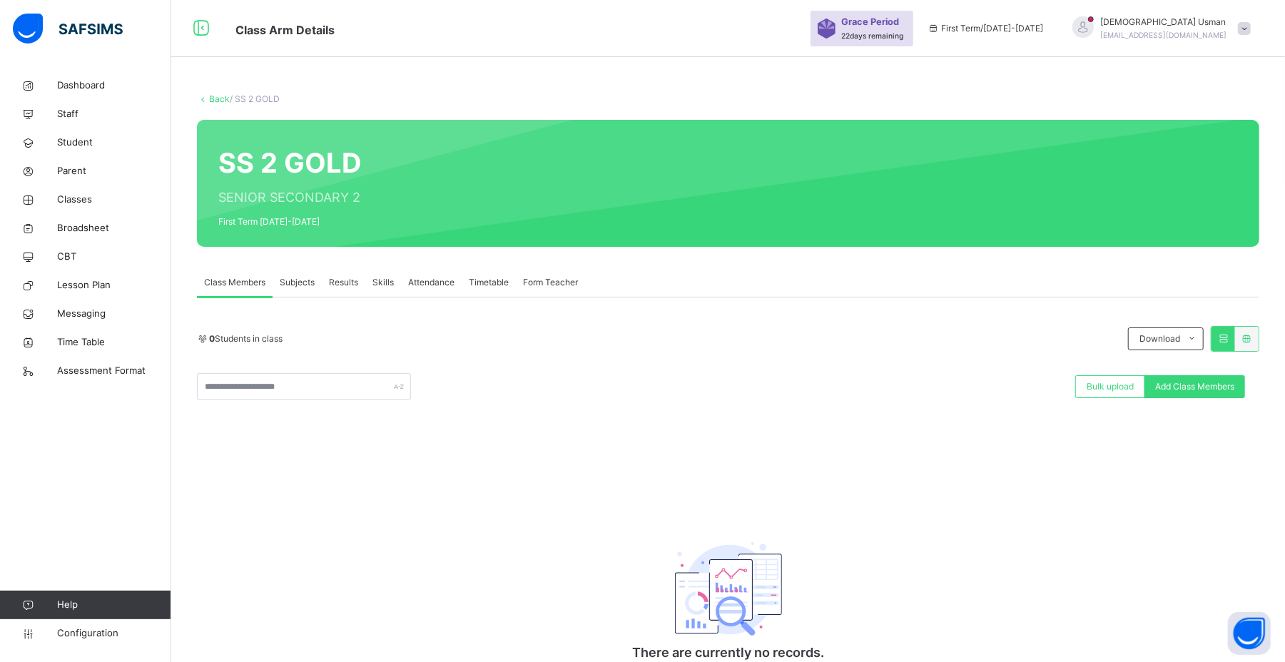
click at [297, 284] on span "Subjects" at bounding box center [297, 282] width 35 height 13
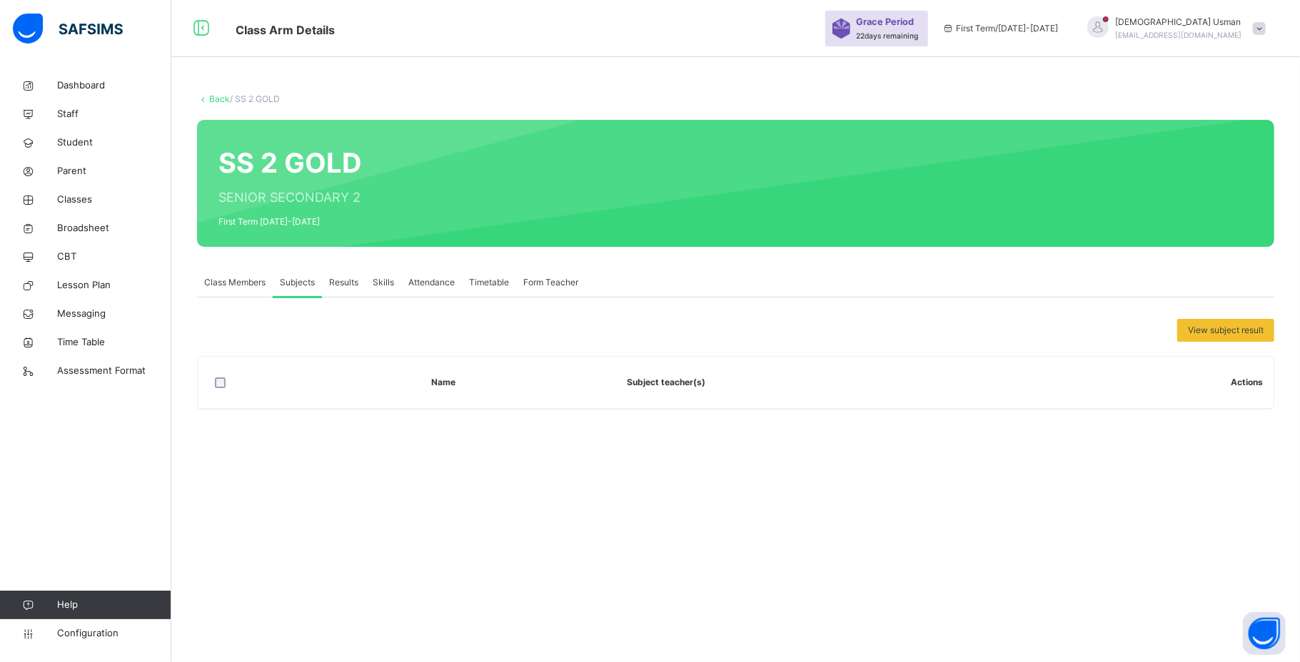
click at [348, 283] on span "Results" at bounding box center [343, 282] width 29 height 13
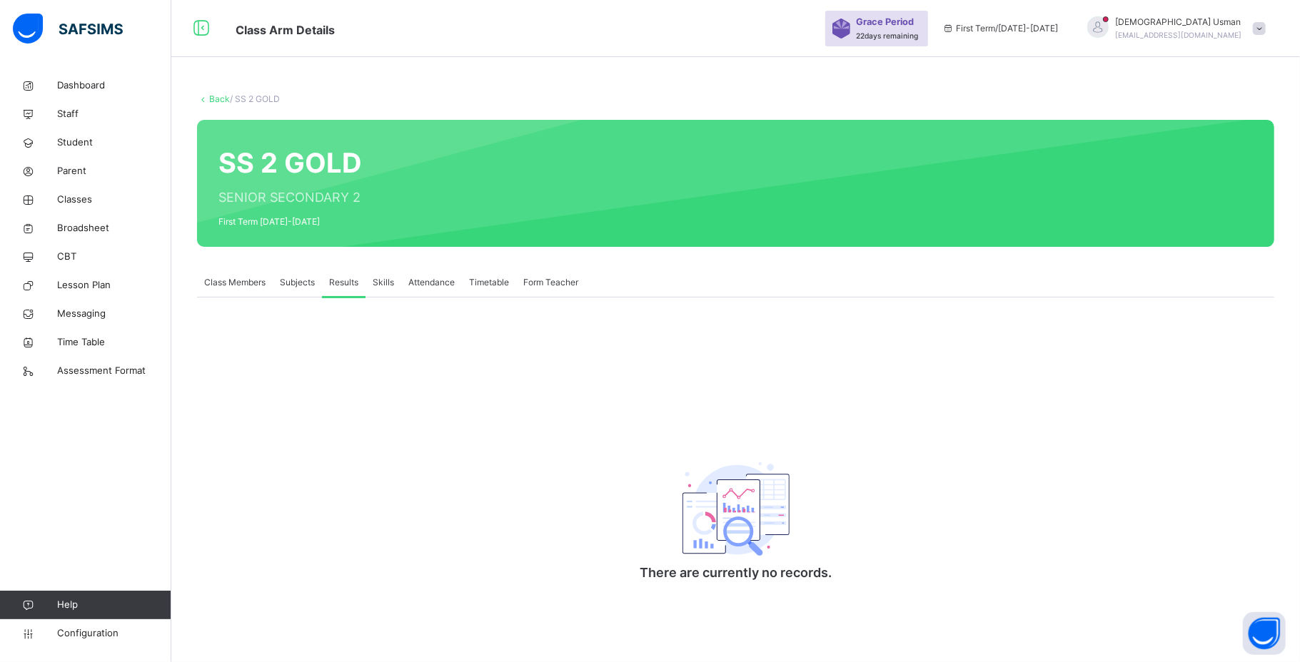
click at [411, 276] on span "Attendance" at bounding box center [431, 282] width 46 height 13
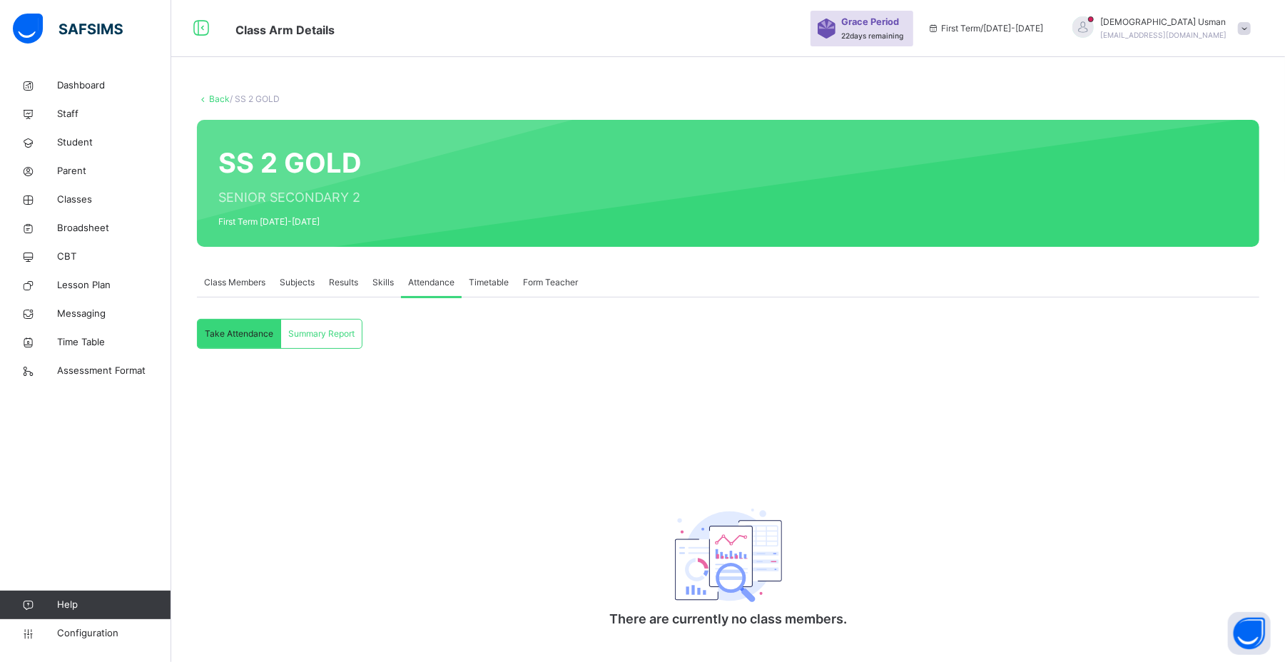
click at [230, 281] on span "Class Members" at bounding box center [234, 282] width 61 height 13
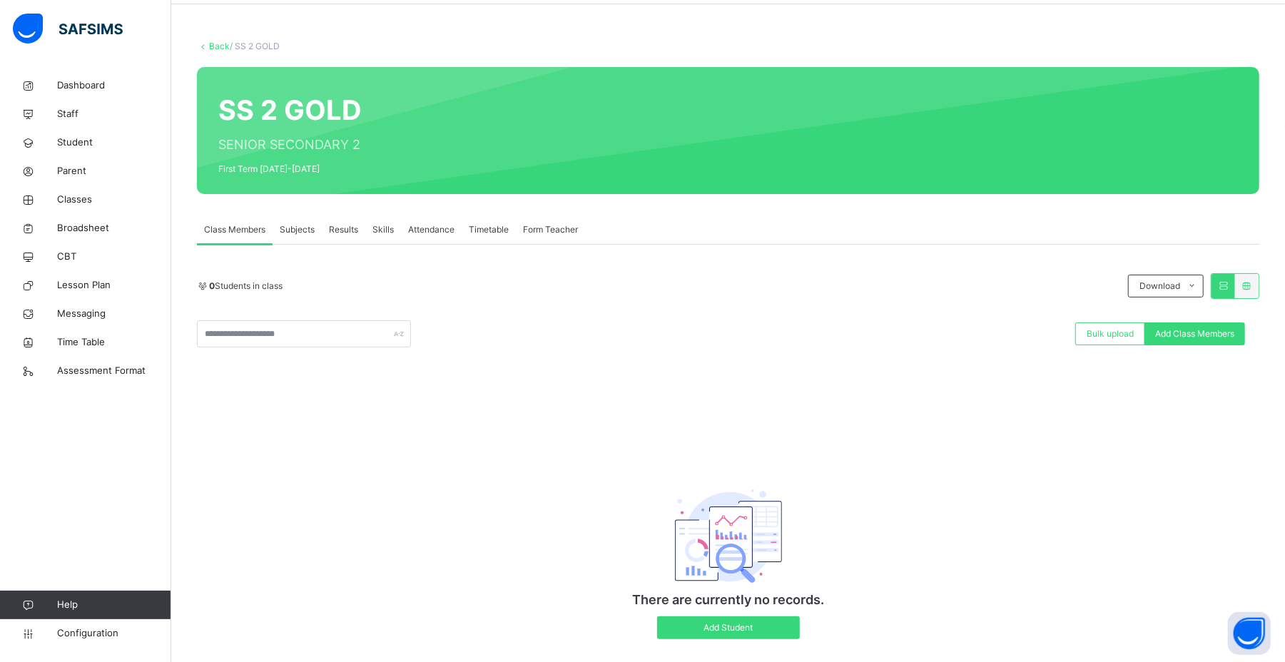
scroll to position [83, 0]
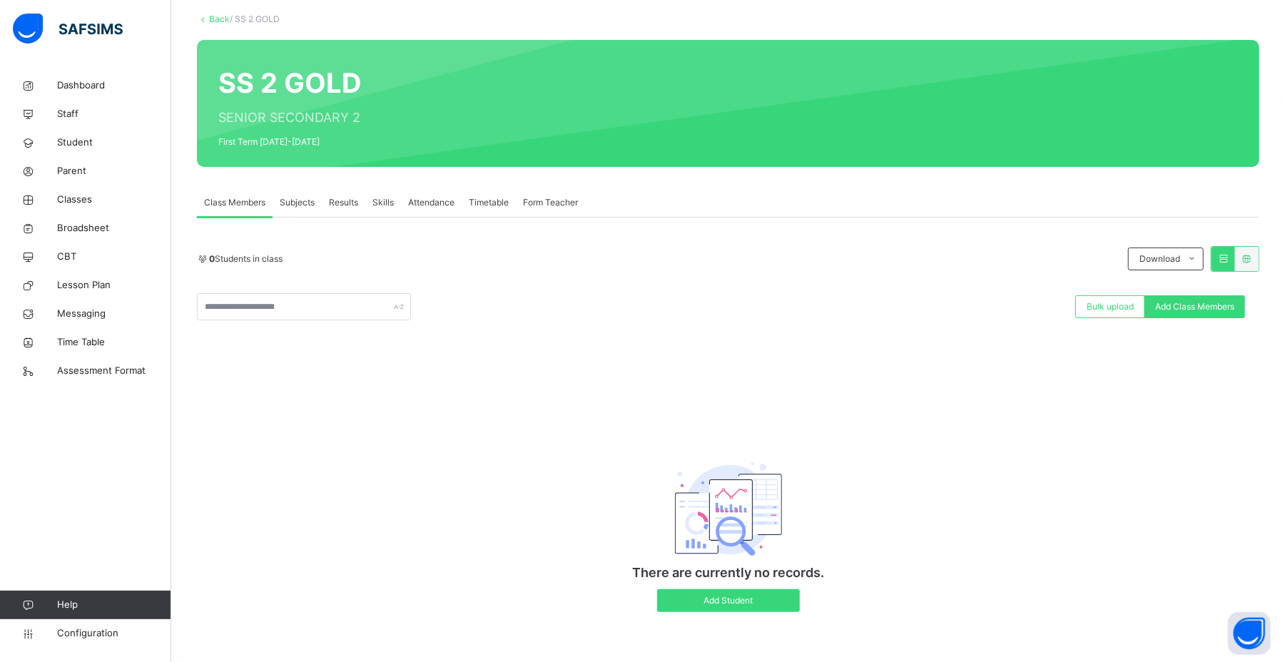
click at [198, 14] on icon at bounding box center [203, 19] width 12 height 11
click at [207, 14] on icon at bounding box center [203, 19] width 12 height 11
click at [216, 21] on link "Back" at bounding box center [219, 19] width 21 height 11
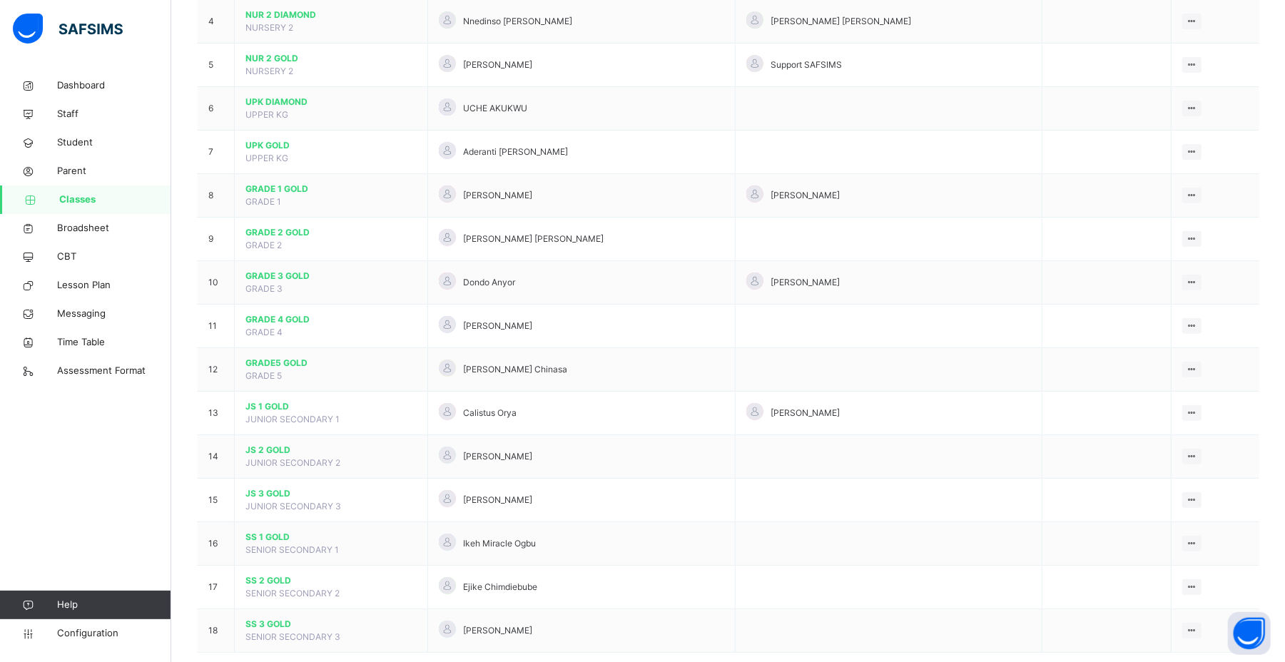
scroll to position [315, 0]
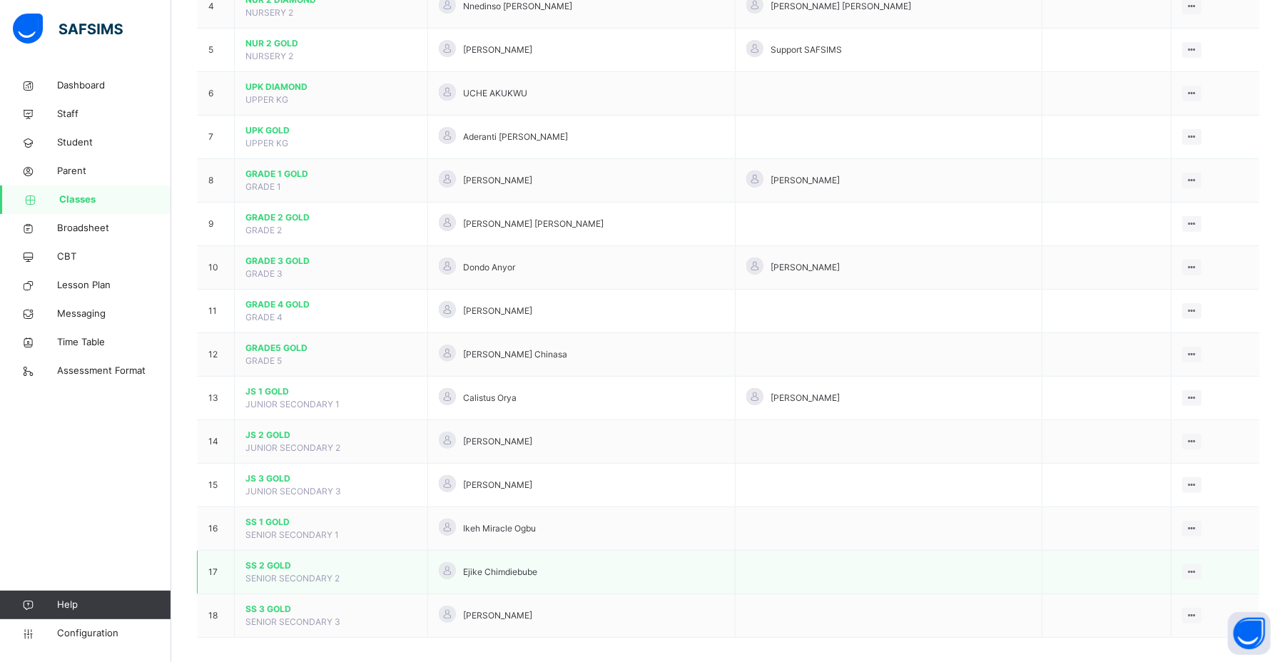
click at [317, 451] on span "SS 2 GOLD" at bounding box center [331, 566] width 171 height 13
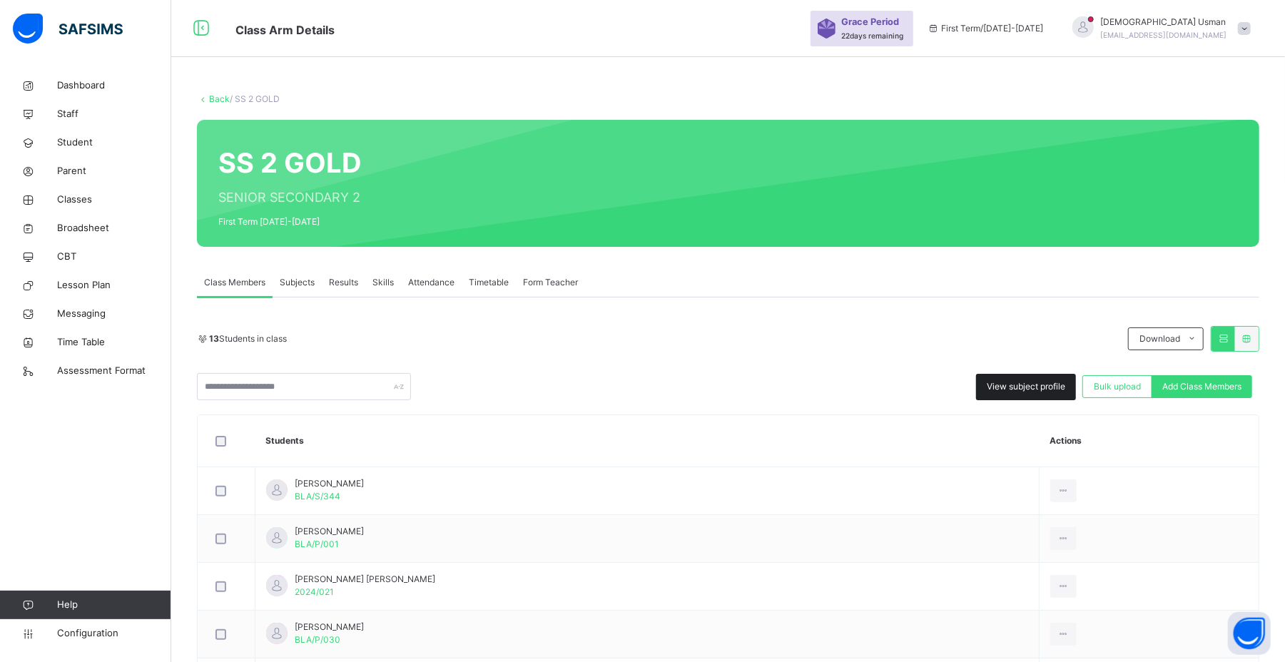
click at [886, 385] on span "View subject profile" at bounding box center [1026, 386] width 79 height 13
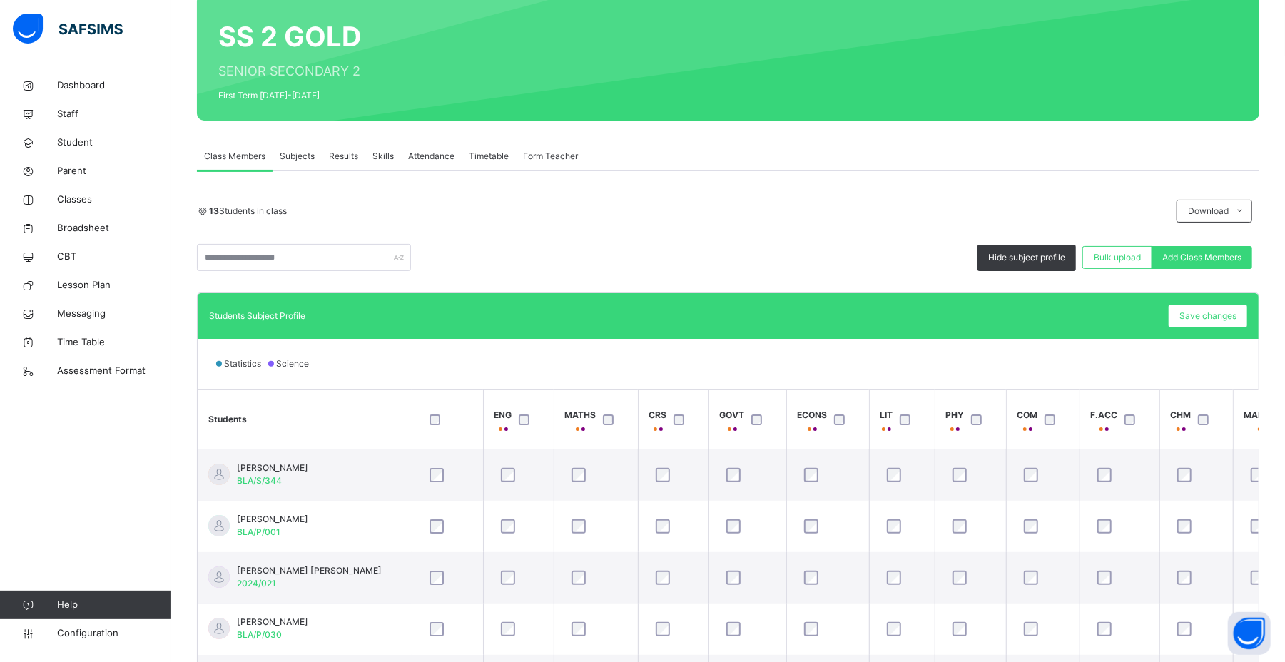
scroll to position [254, 0]
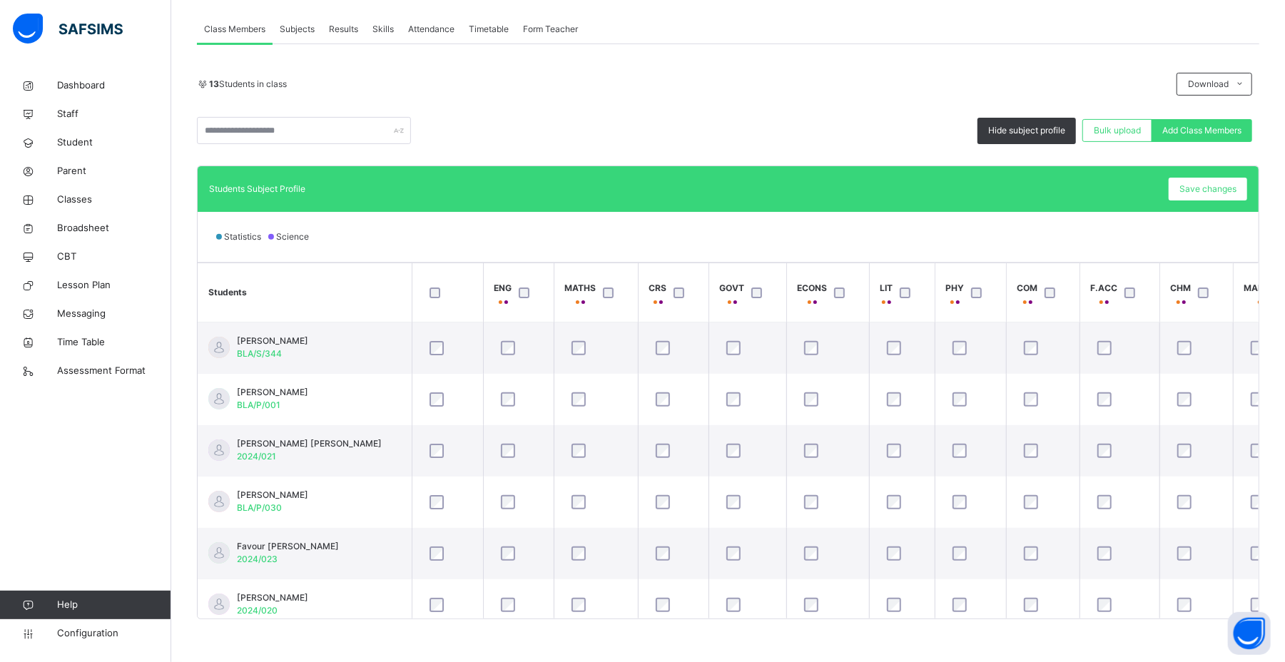
drag, startPoint x: 838, startPoint y: 619, endPoint x: 941, endPoint y: 620, distance: 102.8
click at [886, 451] on div "Back / SS 2 GOLD SS 2 GOLD SENIOR SECONDARY 2 First Term 2025-2026 Class Member…" at bounding box center [728, 240] width 1114 height 844
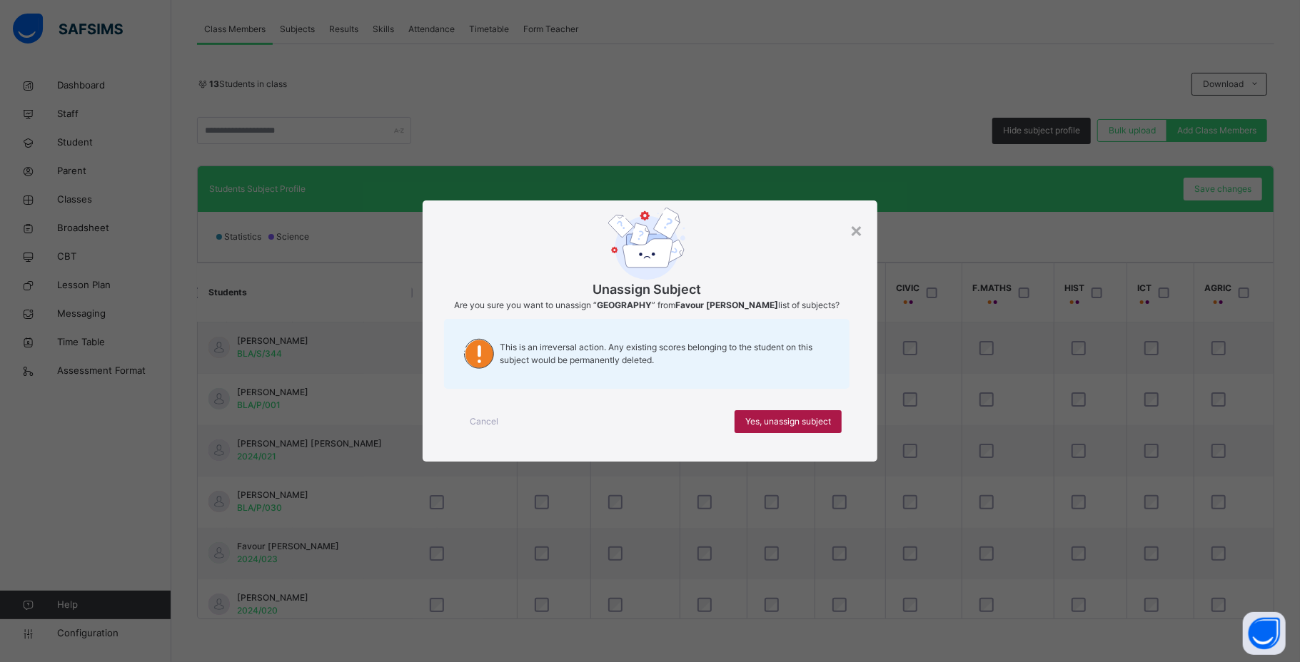
click at [811, 410] on div "Yes, unassign subject" at bounding box center [787, 421] width 107 height 23
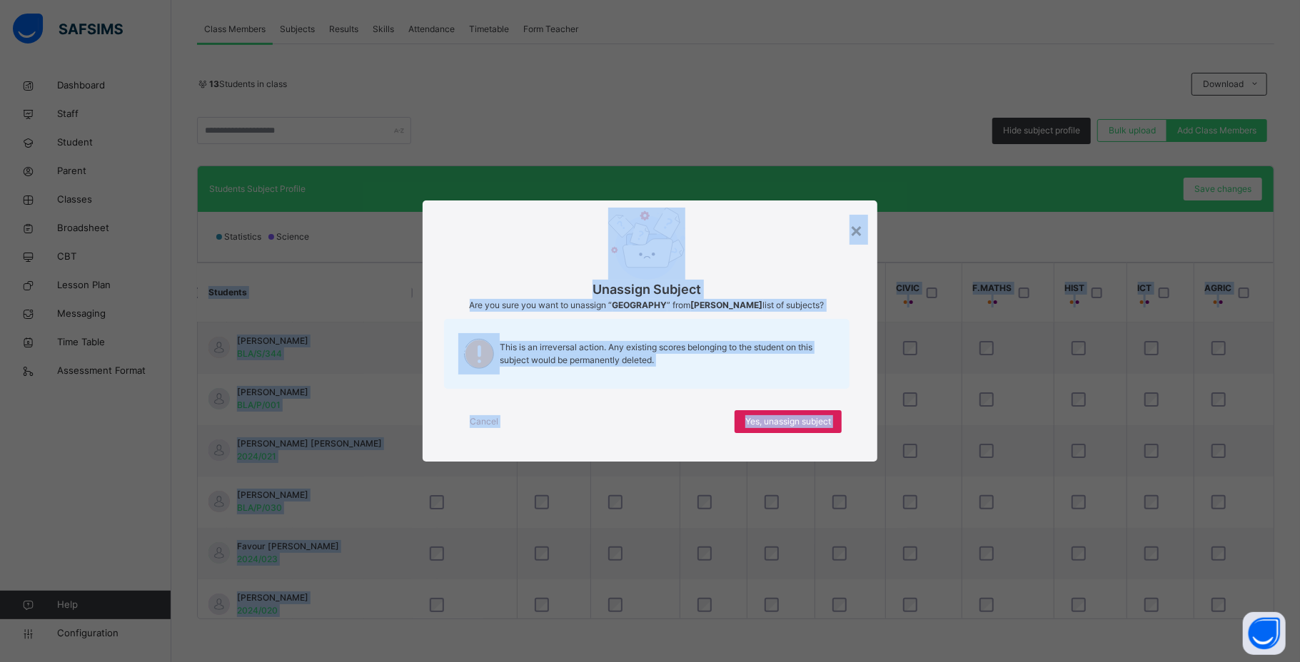
click at [877, 404] on div "Unassign Subject Are you sure you want to unassign “ GEOGRAPHY ” from Jephthah …" at bounding box center [649, 332] width 455 height 262
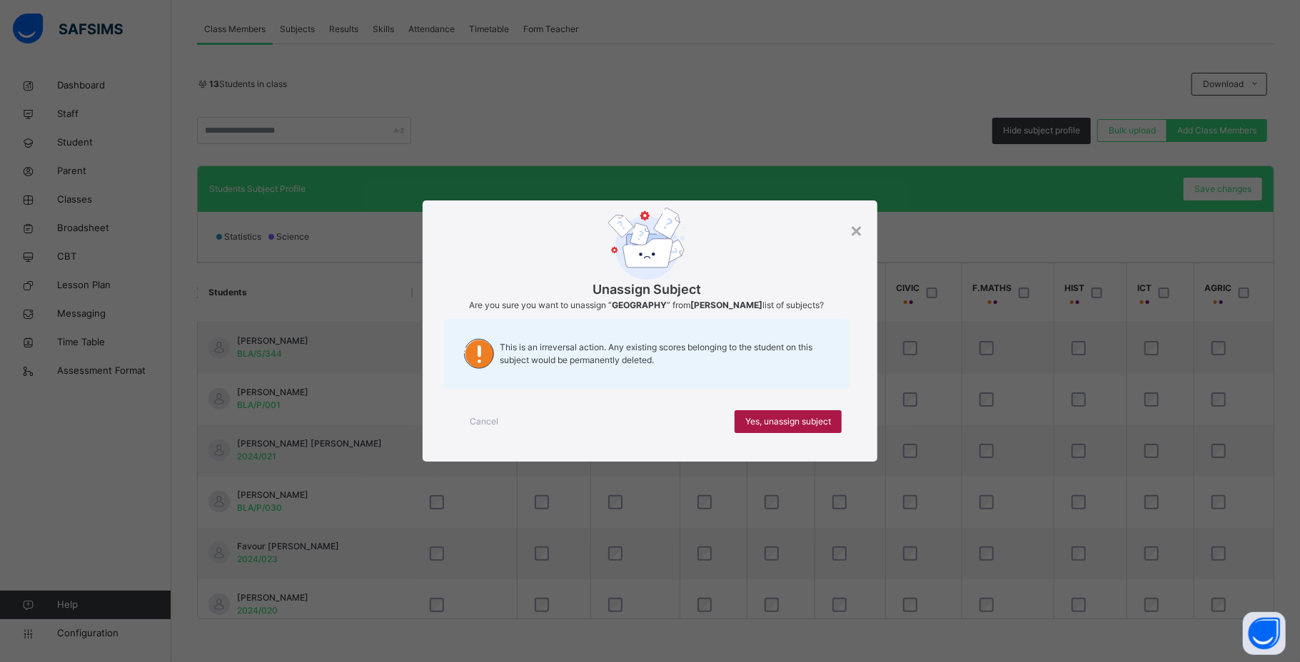
click at [818, 415] on span "Yes, unassign subject" at bounding box center [788, 421] width 86 height 13
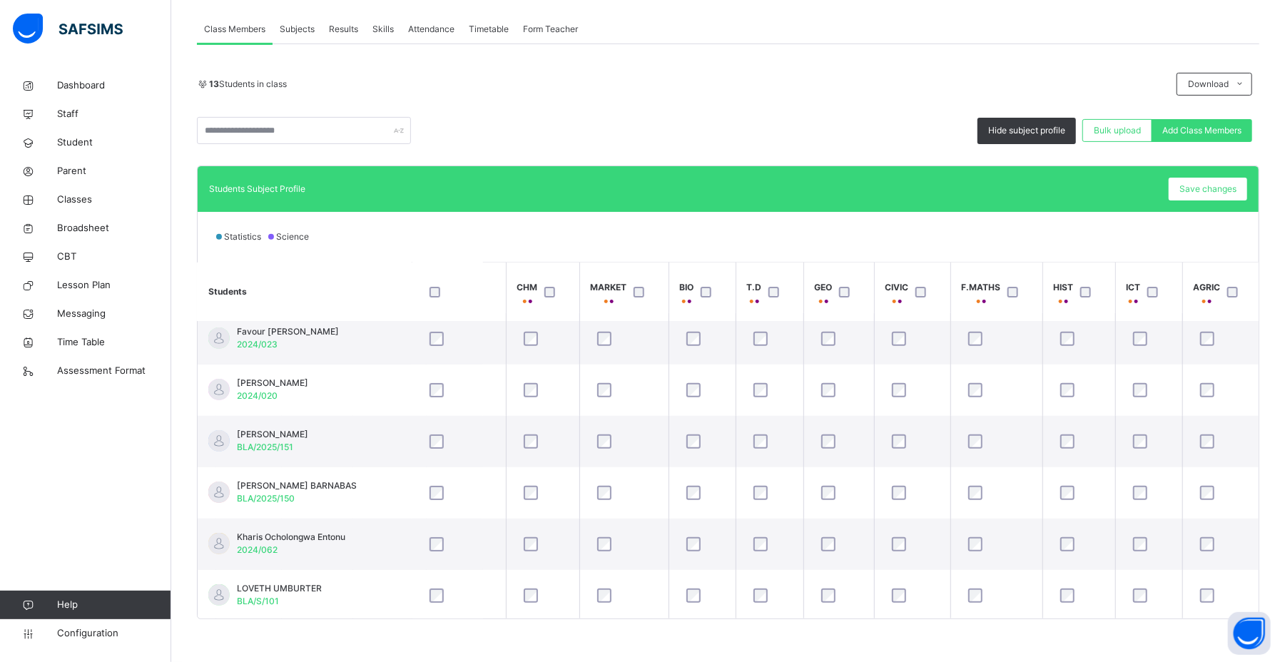
scroll to position [260, 654]
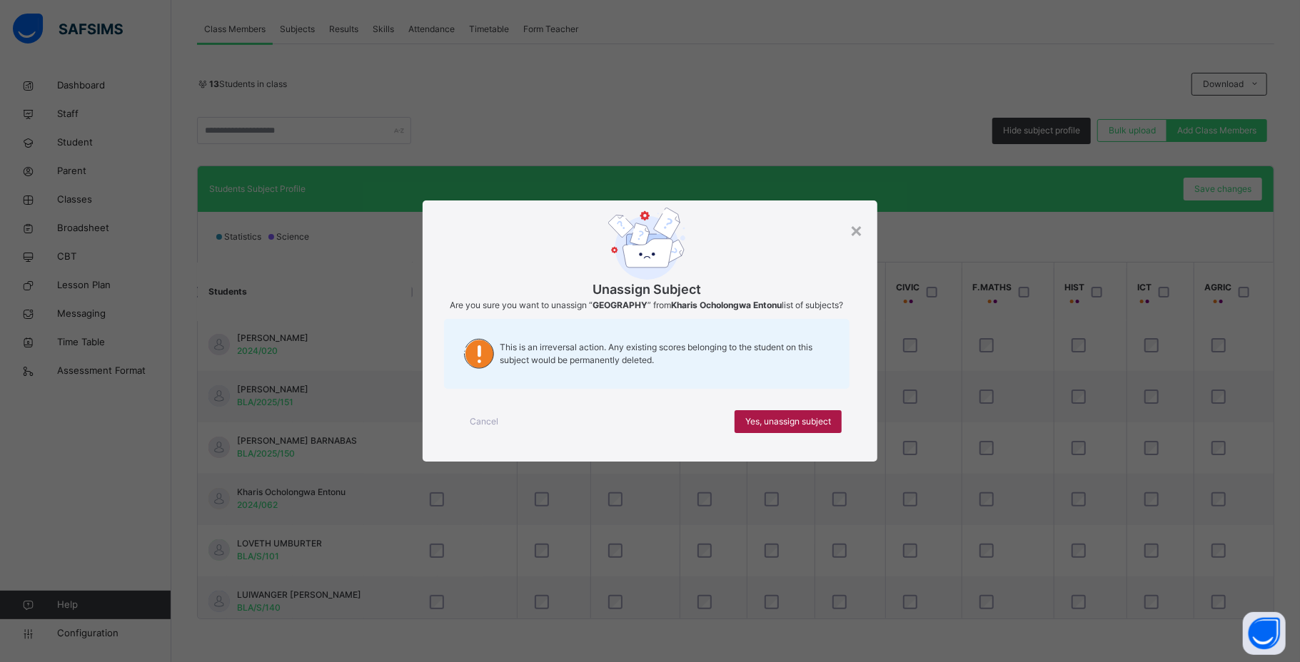
click at [821, 428] on span "Yes, unassign subject" at bounding box center [788, 421] width 86 height 13
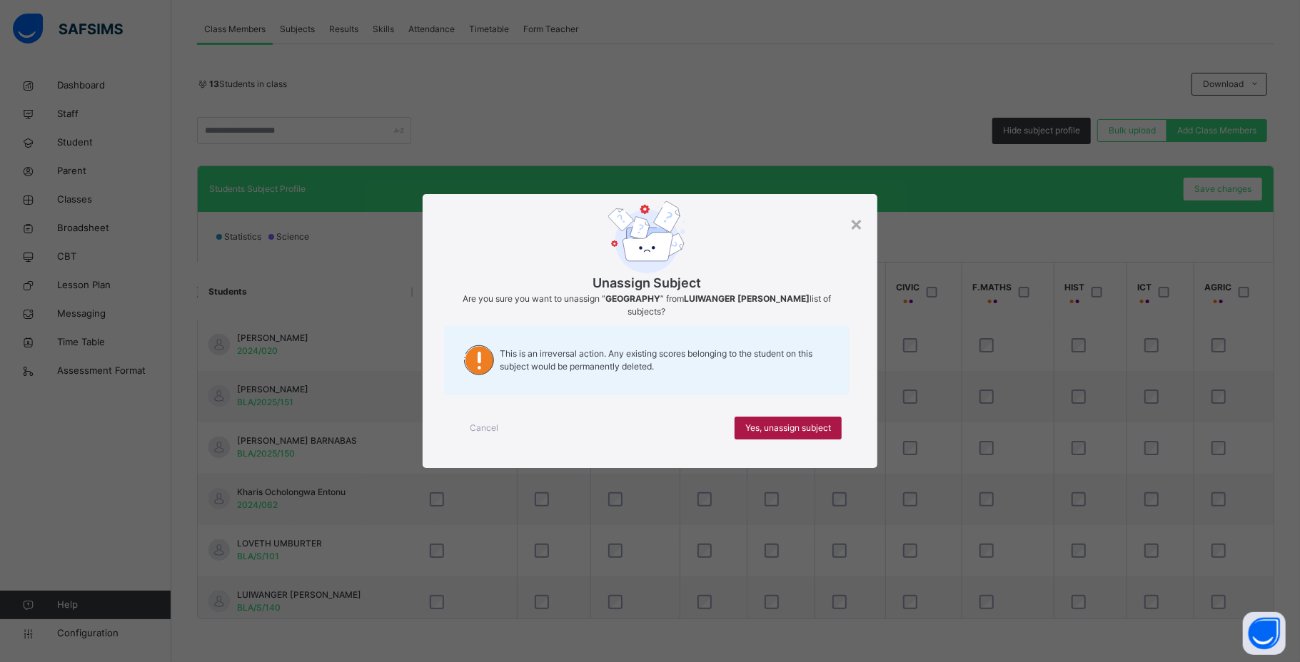
click at [811, 422] on span "Yes, unassign subject" at bounding box center [788, 428] width 86 height 13
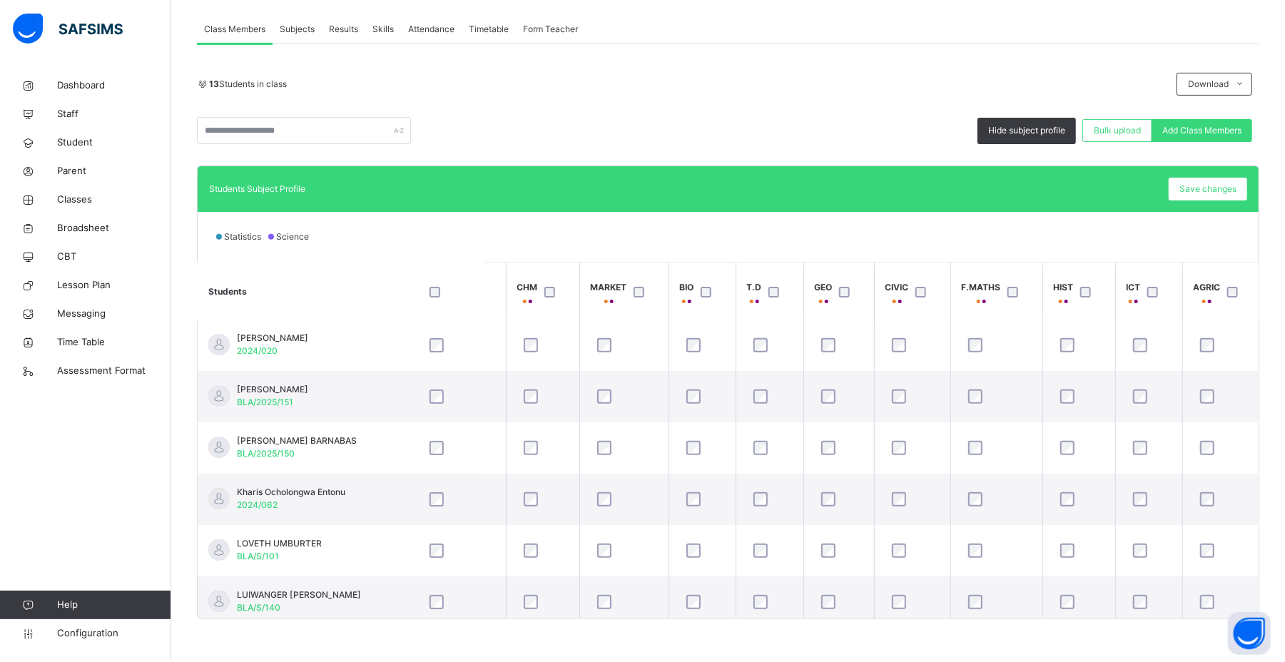
scroll to position [378, 654]
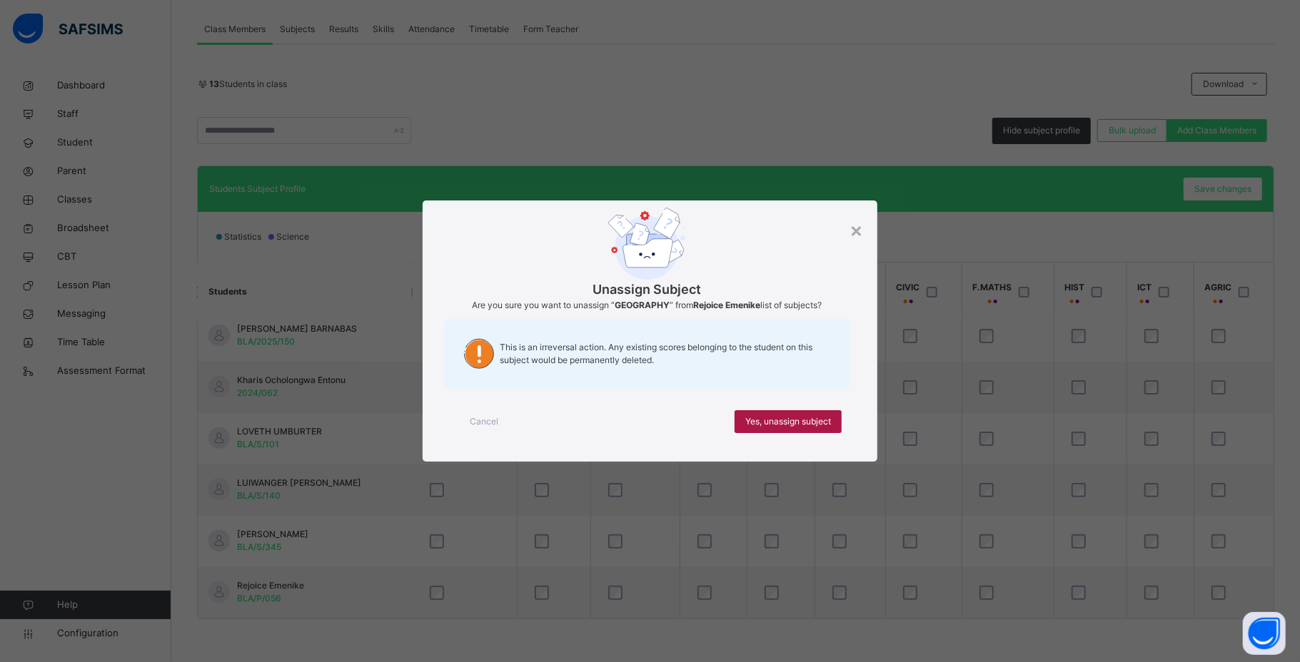
click at [802, 420] on span "Yes, unassign subject" at bounding box center [788, 421] width 86 height 13
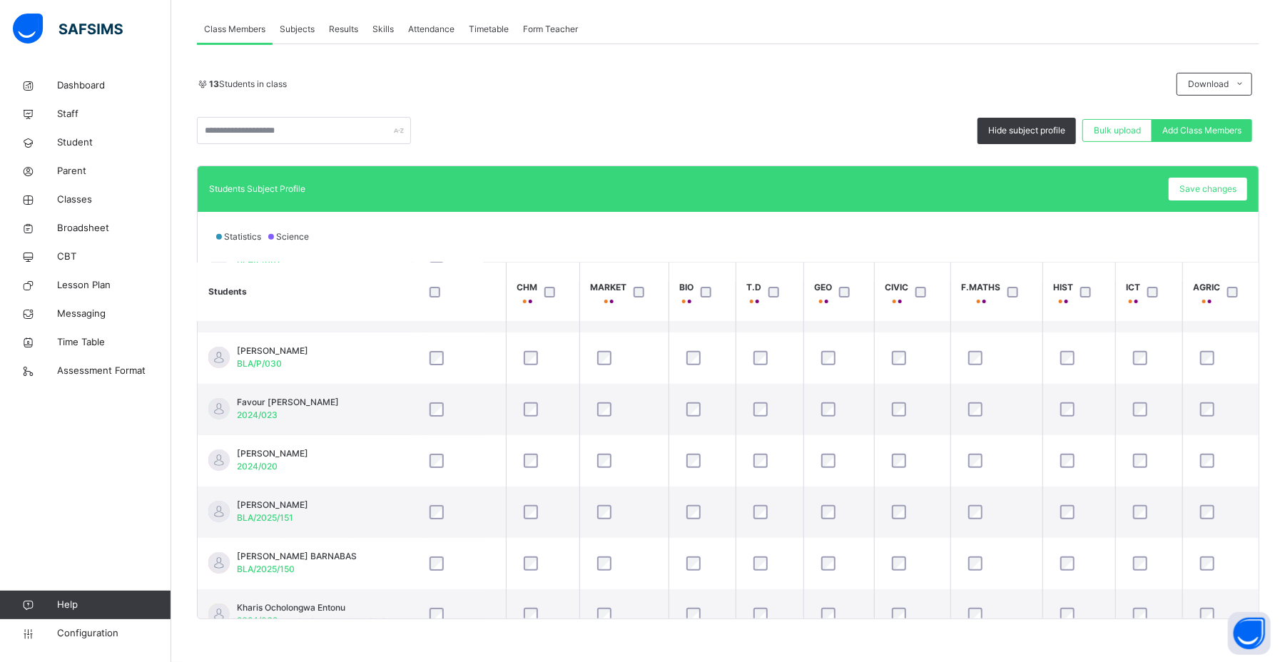
scroll to position [0, 654]
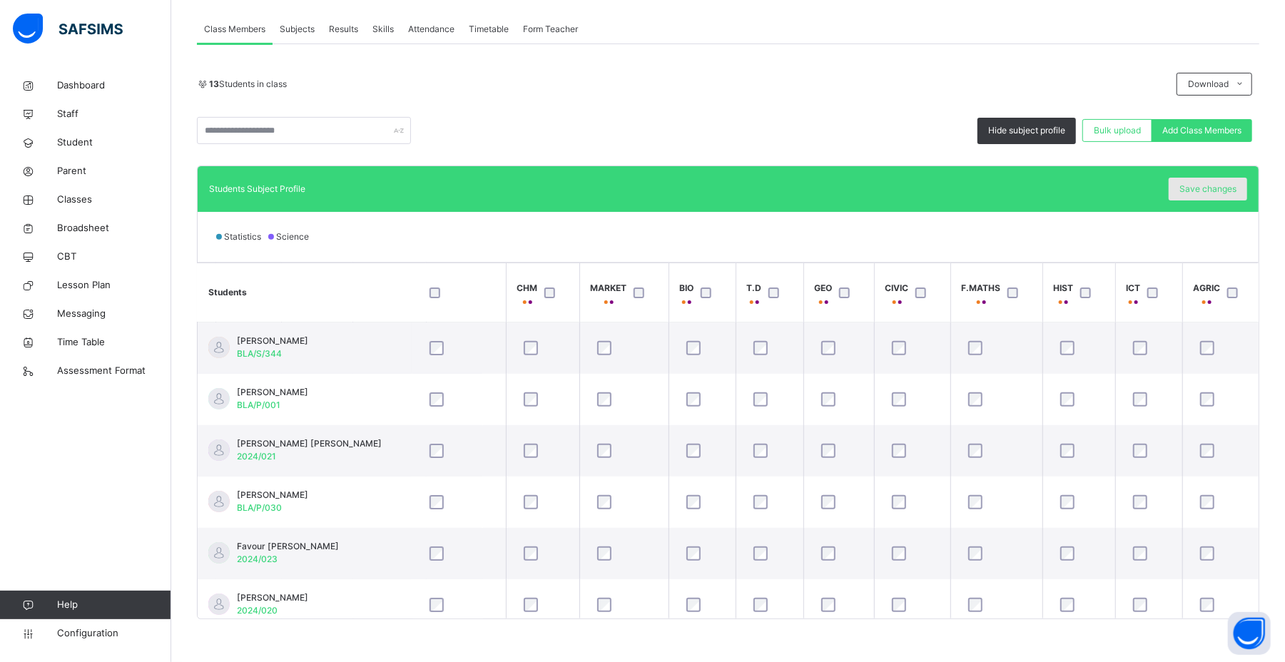
click at [886, 183] on span "Save changes" at bounding box center [1208, 189] width 57 height 13
click at [83, 144] on span "Student" at bounding box center [114, 143] width 114 height 14
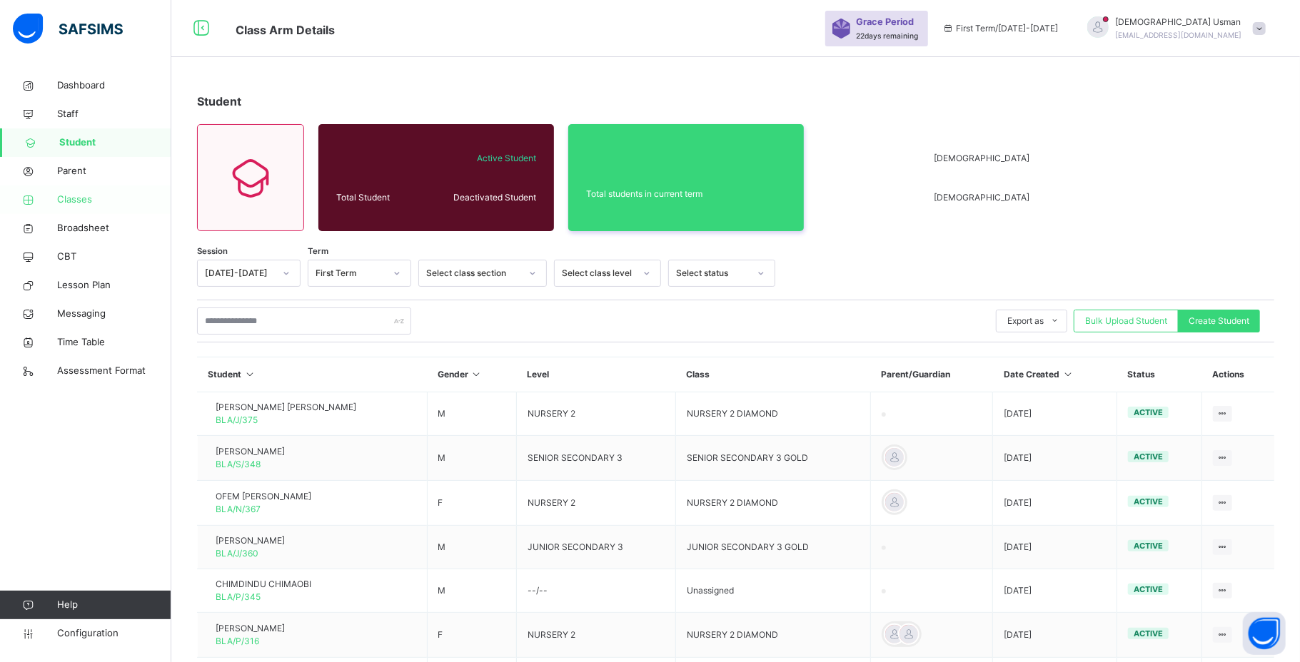
click at [77, 189] on link "Classes" at bounding box center [85, 200] width 171 height 29
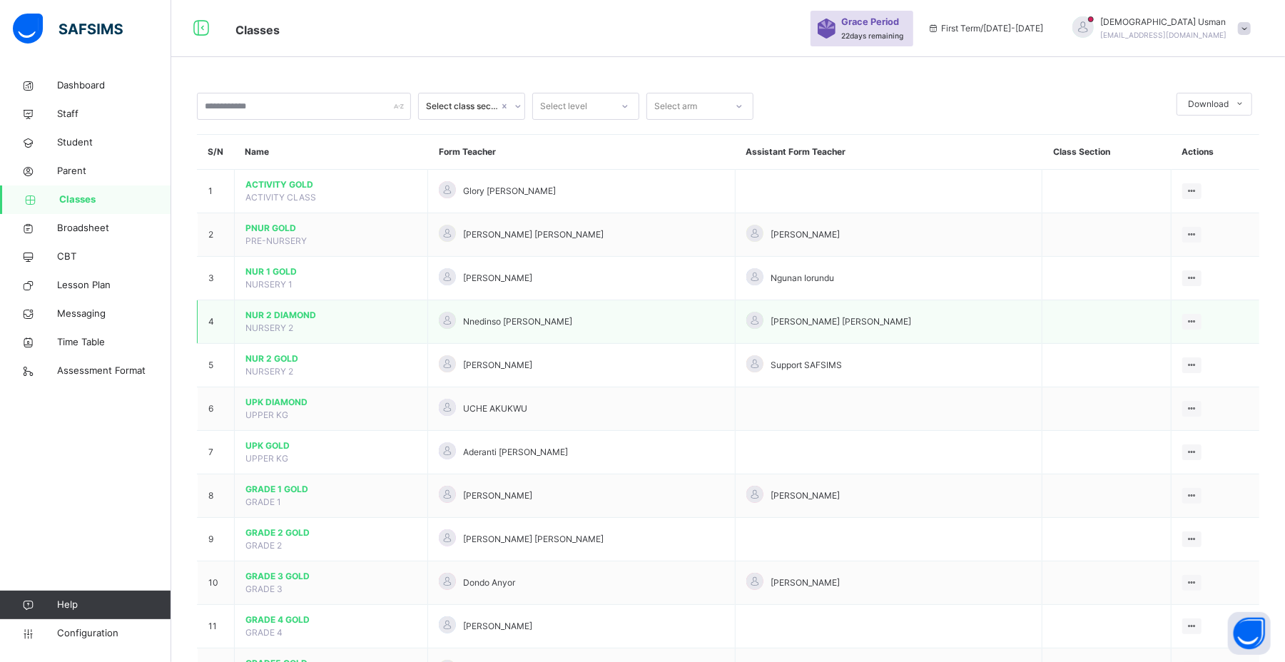
scroll to position [332, 0]
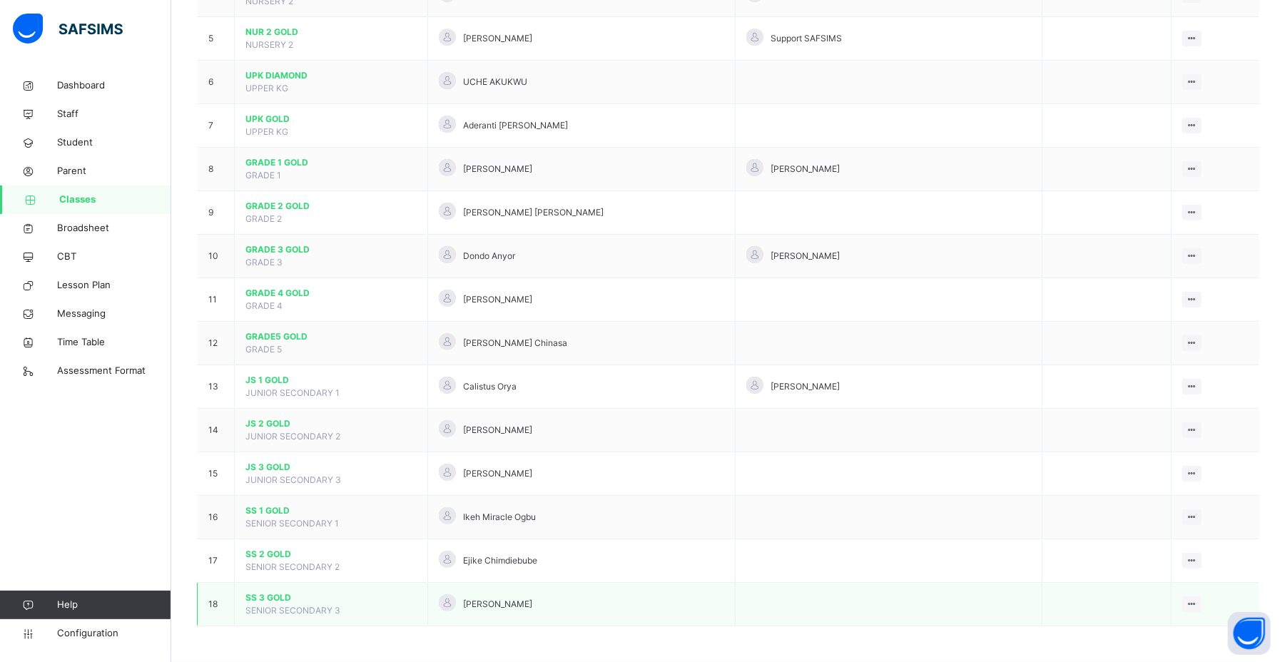
click at [292, 451] on span "SENIOR SECONDARY 3" at bounding box center [293, 610] width 95 height 11
drag, startPoint x: 292, startPoint y: 604, endPoint x: 281, endPoint y: 592, distance: 16.2
click at [281, 451] on span "SS 3 GOLD" at bounding box center [331, 598] width 171 height 13
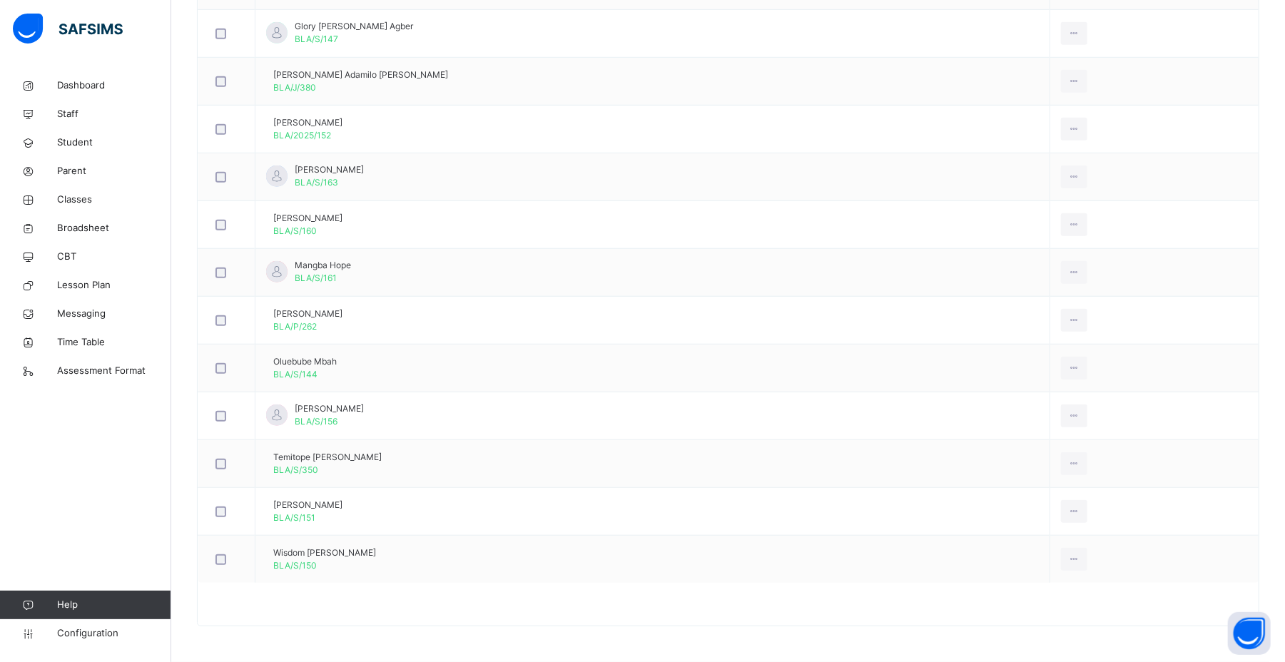
scroll to position [258, 0]
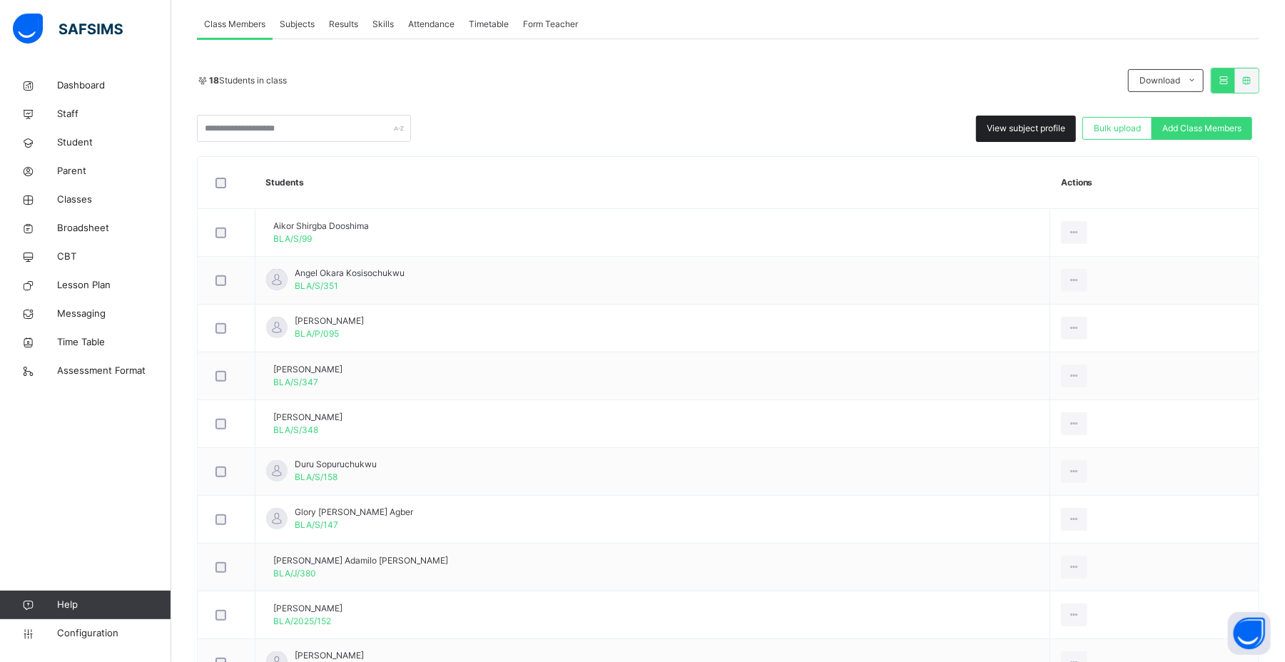
click at [886, 138] on div "View subject profile" at bounding box center [1026, 129] width 100 height 26
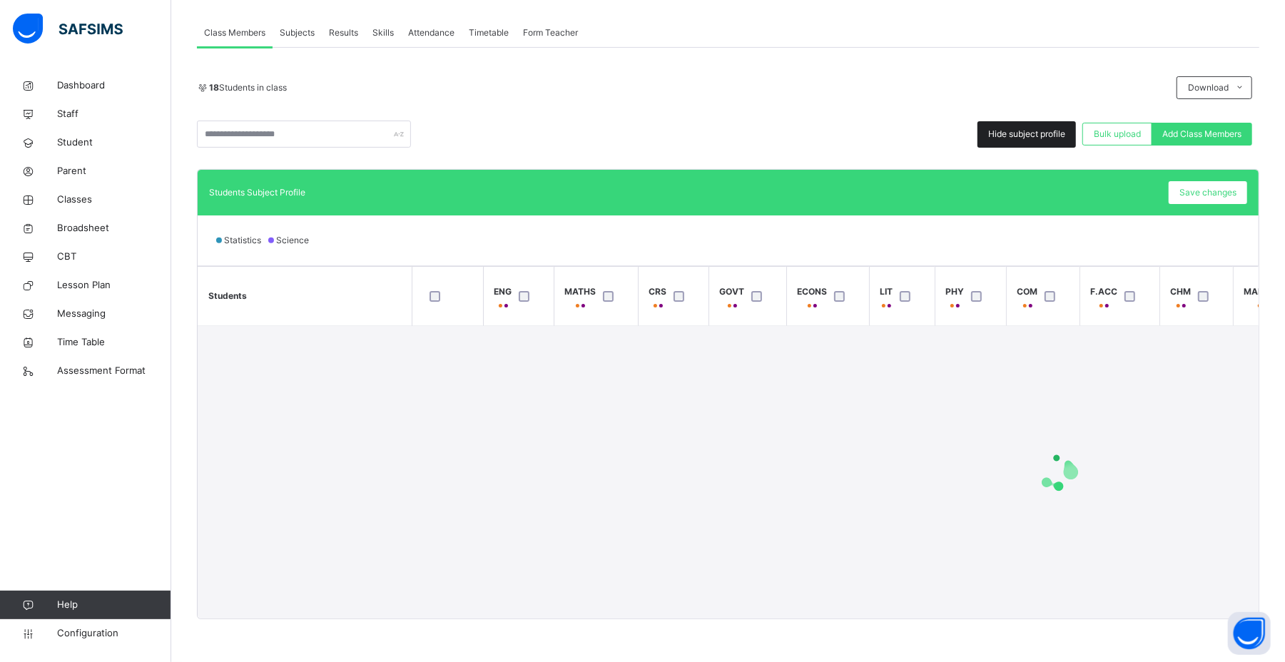
click at [886, 138] on div "Hide subject profile" at bounding box center [1027, 134] width 98 height 26
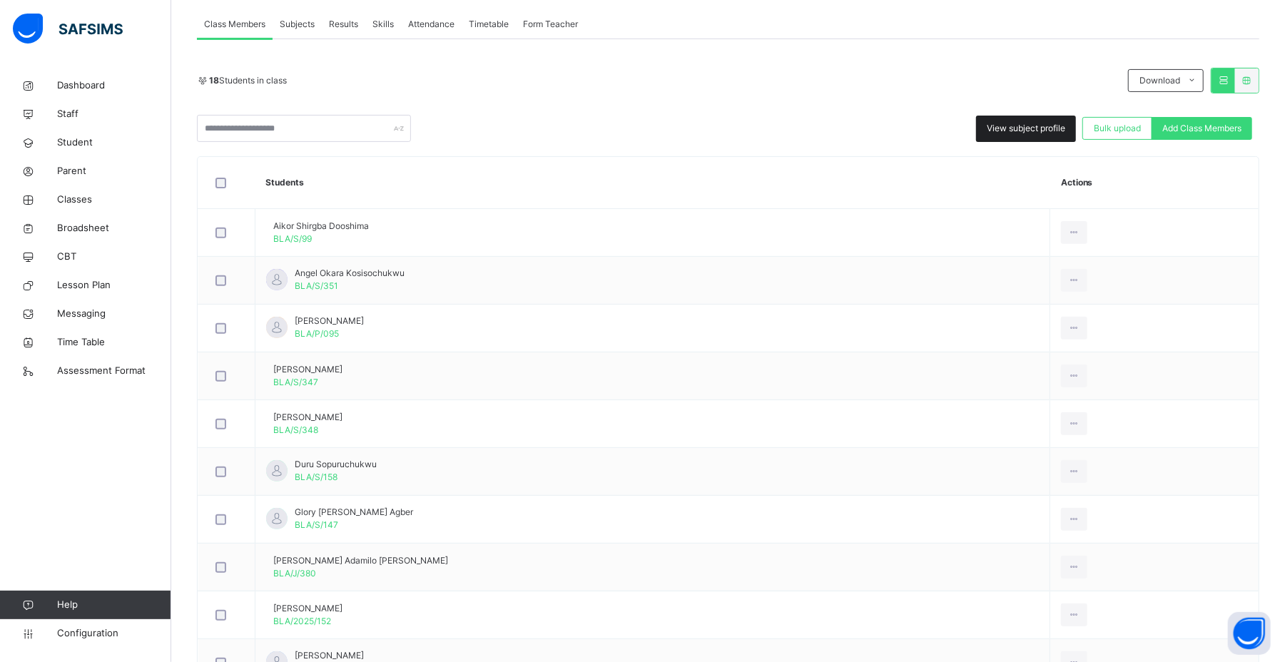
click at [886, 137] on div "View subject profile" at bounding box center [1026, 129] width 100 height 26
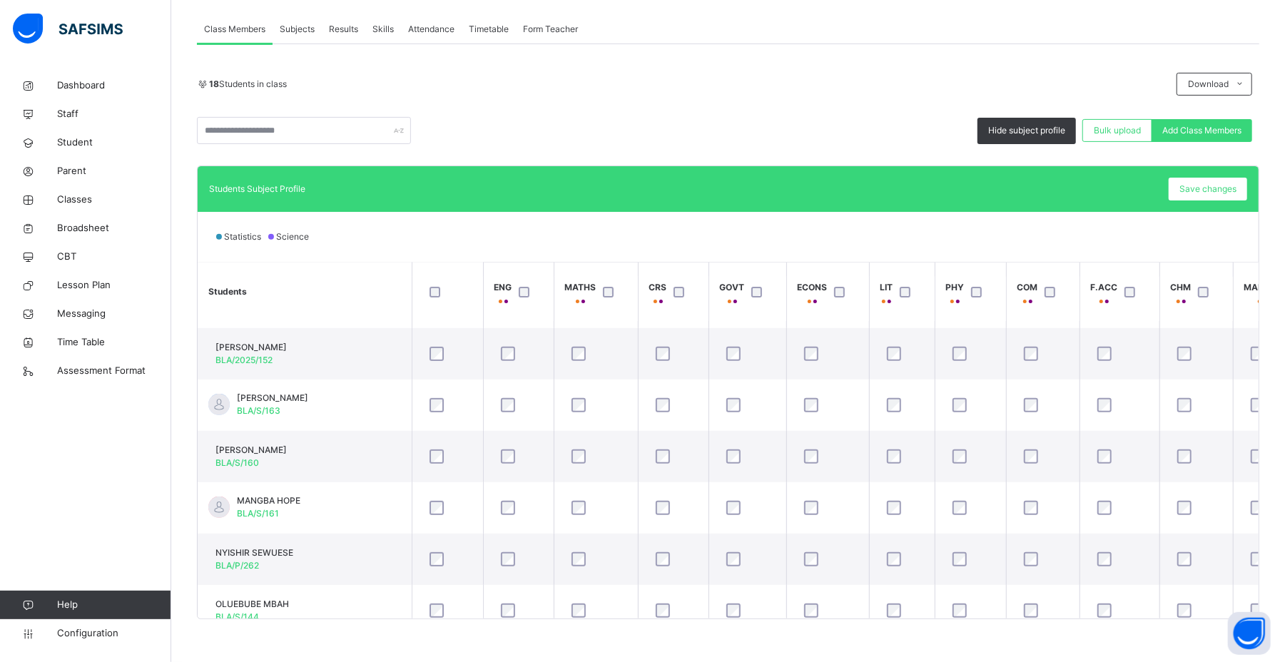
scroll to position [435, 0]
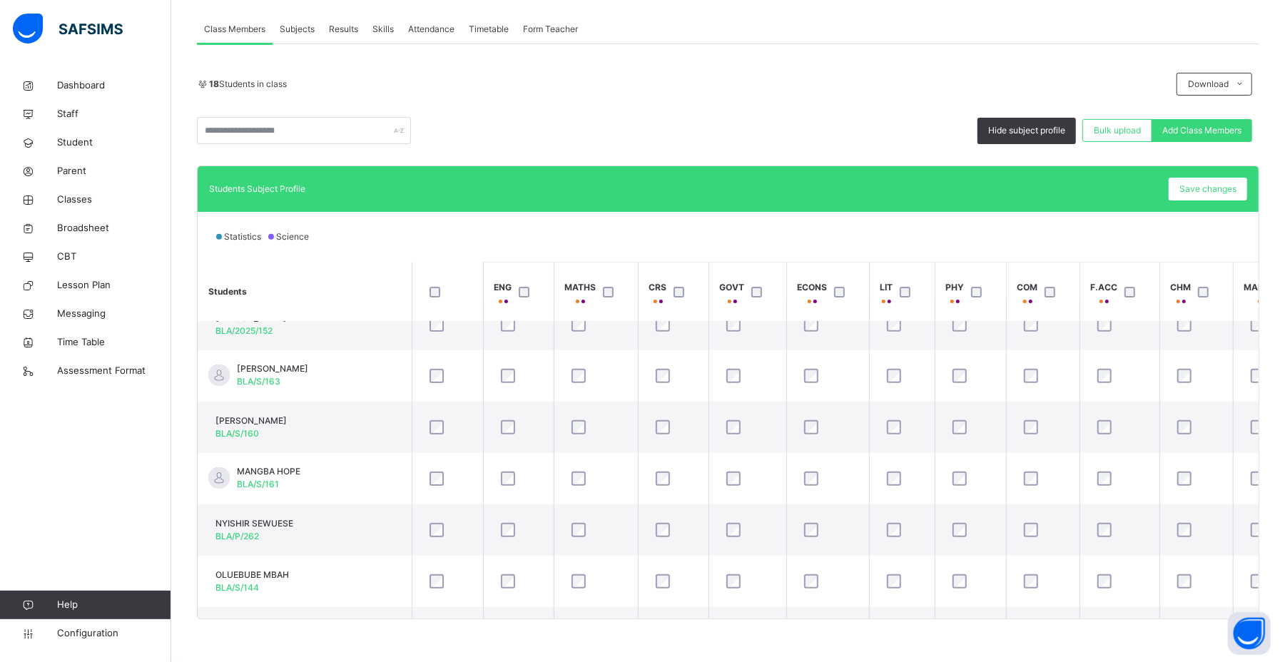
drag, startPoint x: 848, startPoint y: 619, endPoint x: 1115, endPoint y: 641, distance: 267.8
click at [886, 451] on div "Back / SS 3 GOLD SS 3 GOLD SENIOR SECONDARY 3 First Term 2025-2026 Class Member…" at bounding box center [728, 240] width 1114 height 844
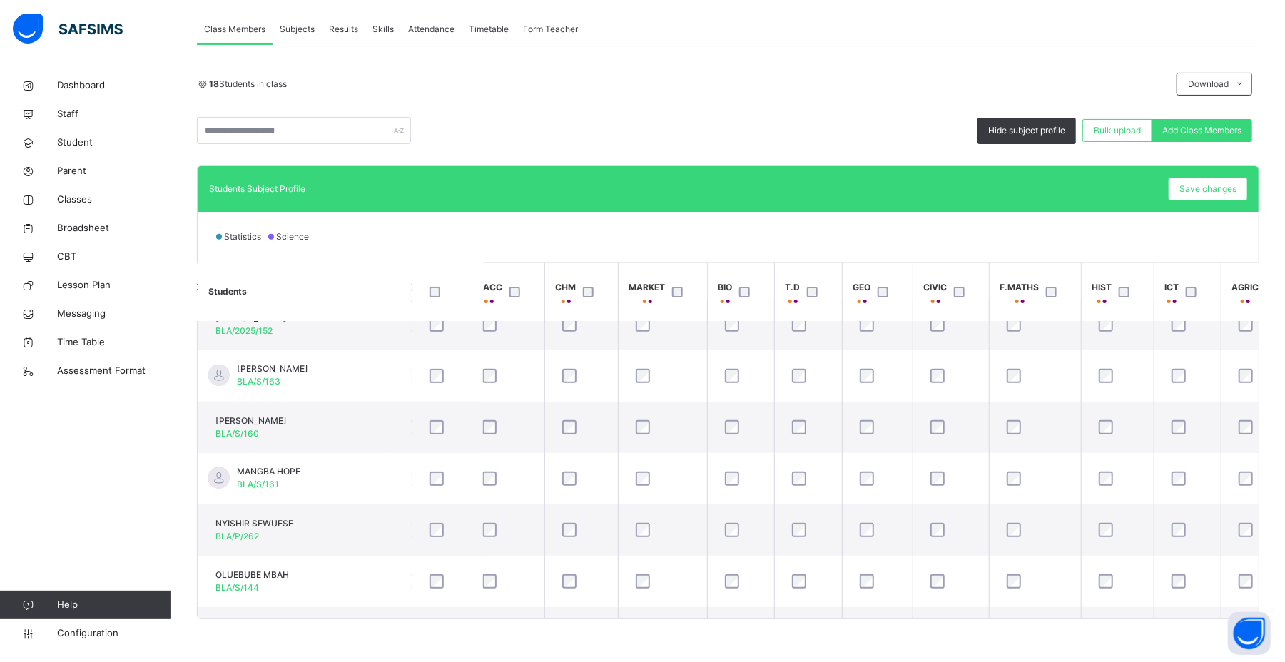
scroll to position [435, 654]
